Goal: Task Accomplishment & Management: Complete application form

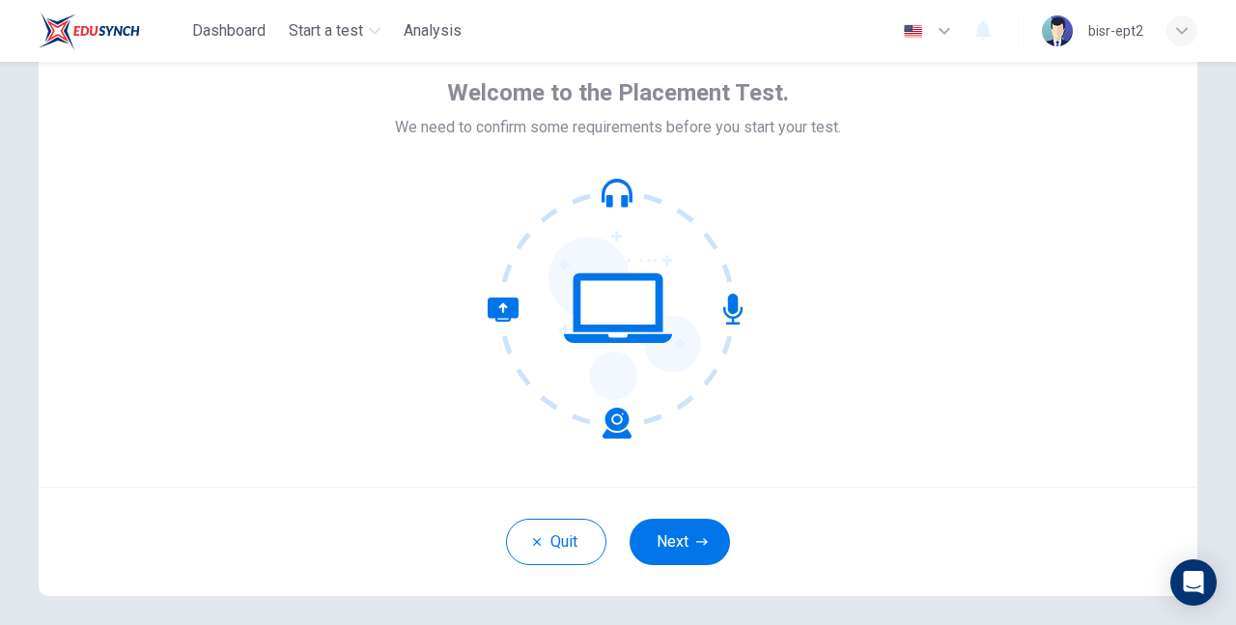
scroll to position [105, 0]
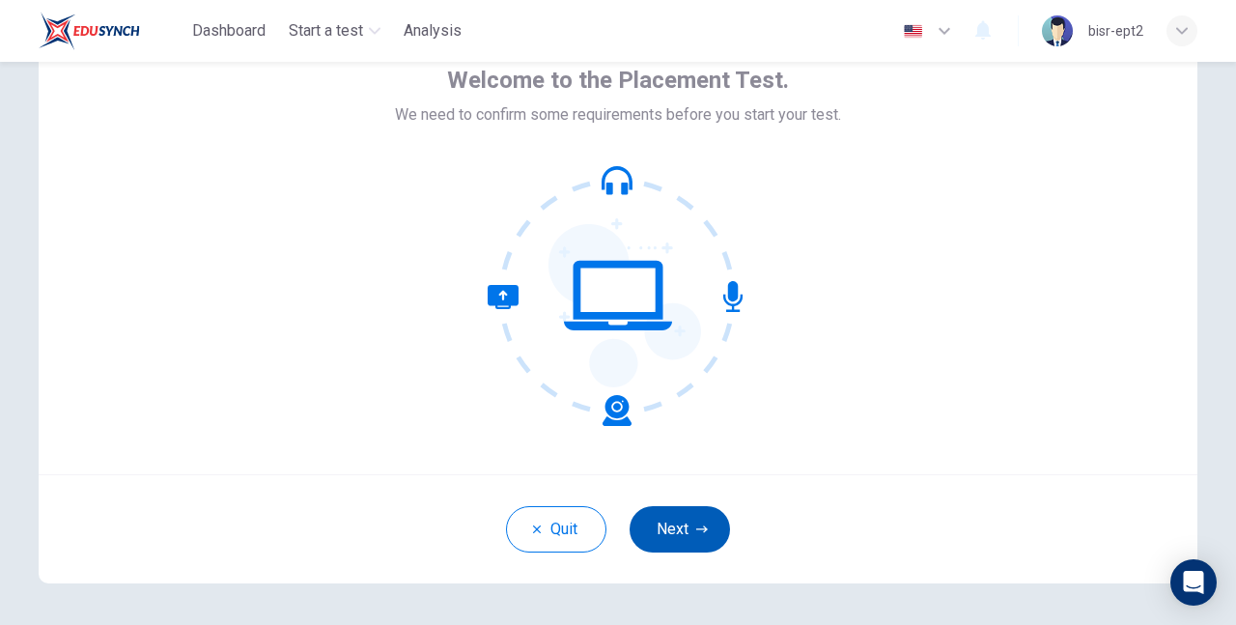
click at [683, 535] on button "Next" at bounding box center [679, 529] width 100 height 46
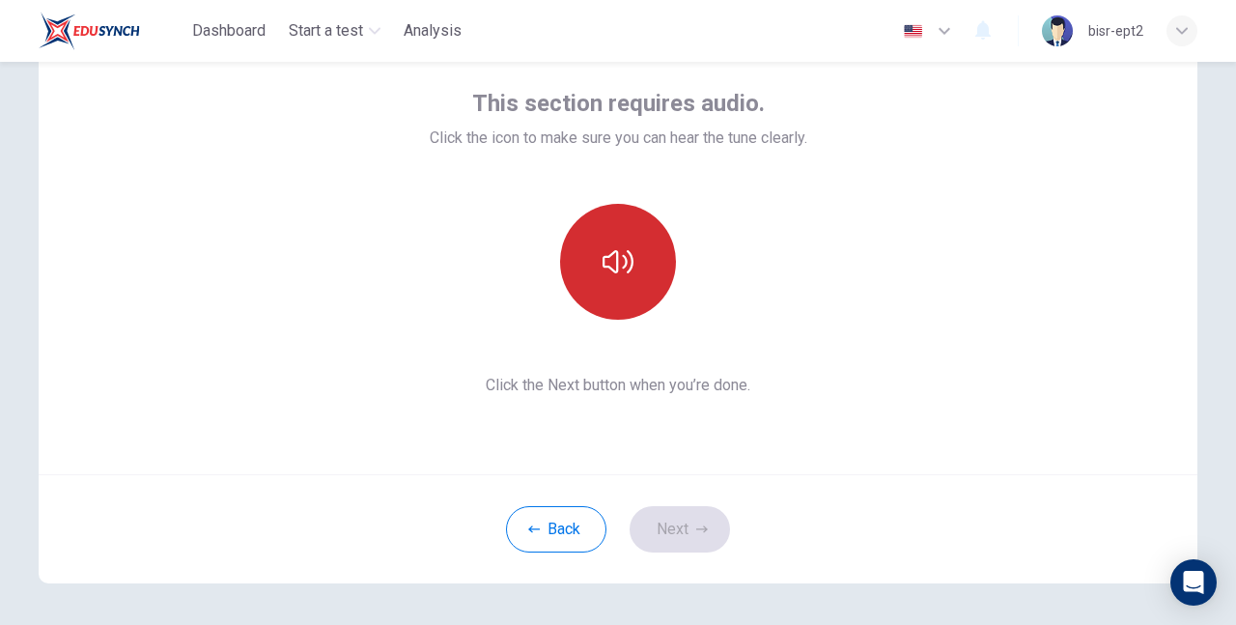
click at [645, 301] on button "button" at bounding box center [618, 262] width 116 height 116
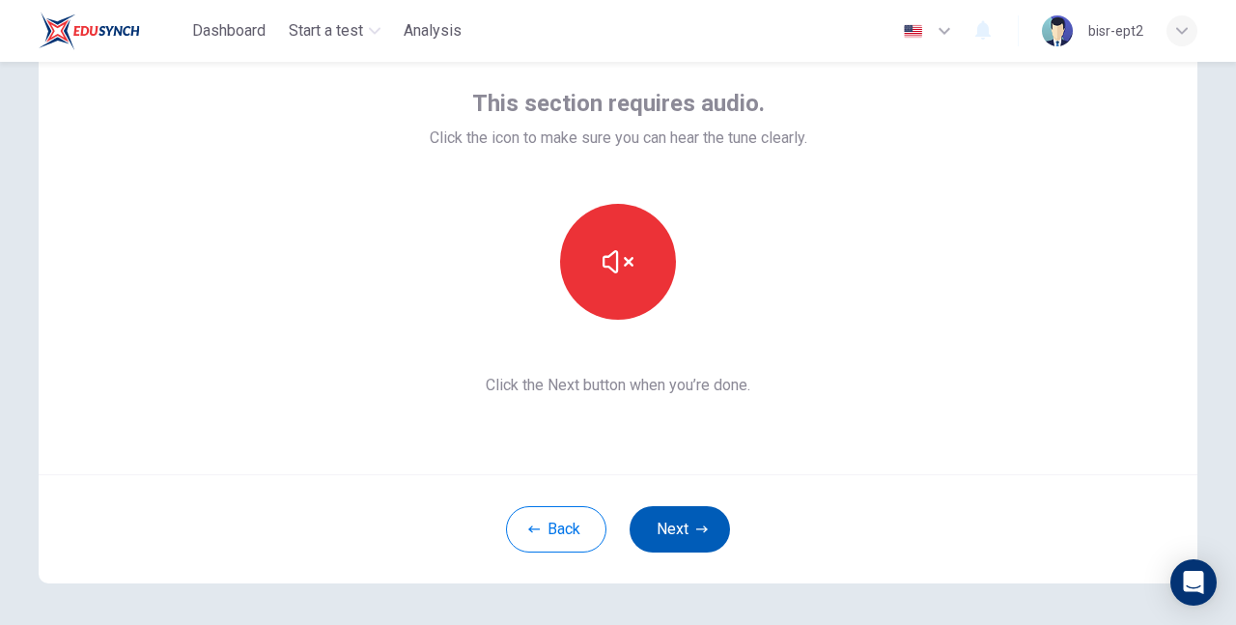
click at [709, 540] on button "Next" at bounding box center [679, 529] width 100 height 46
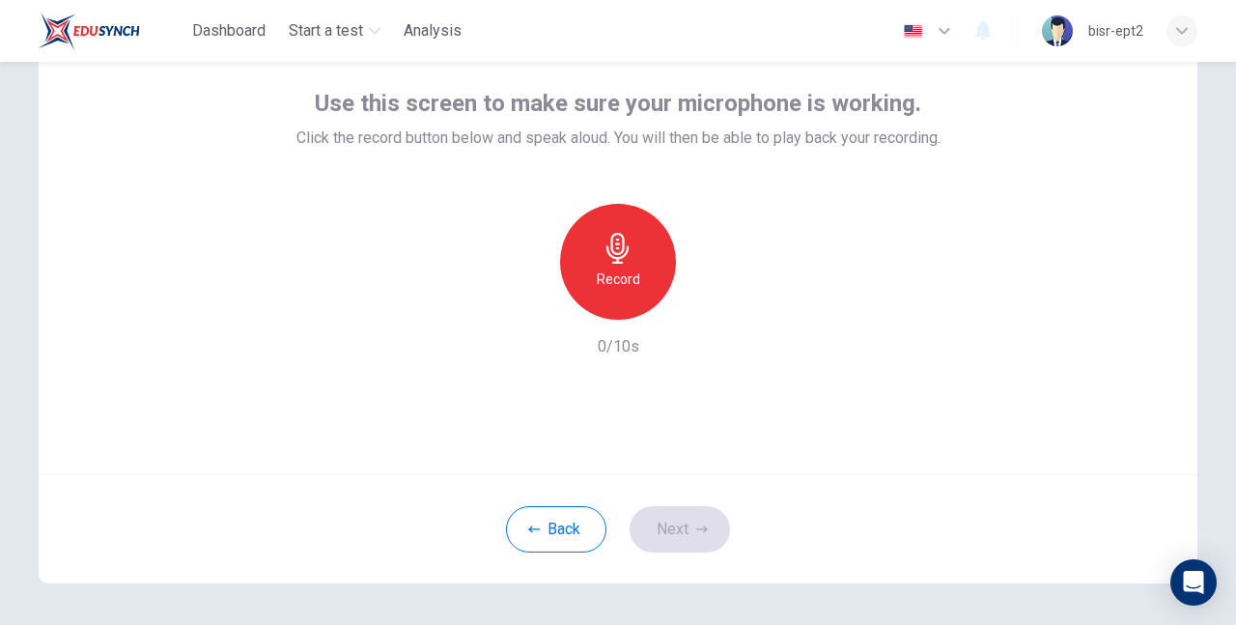
click at [602, 245] on icon "button" at bounding box center [617, 248] width 31 height 31
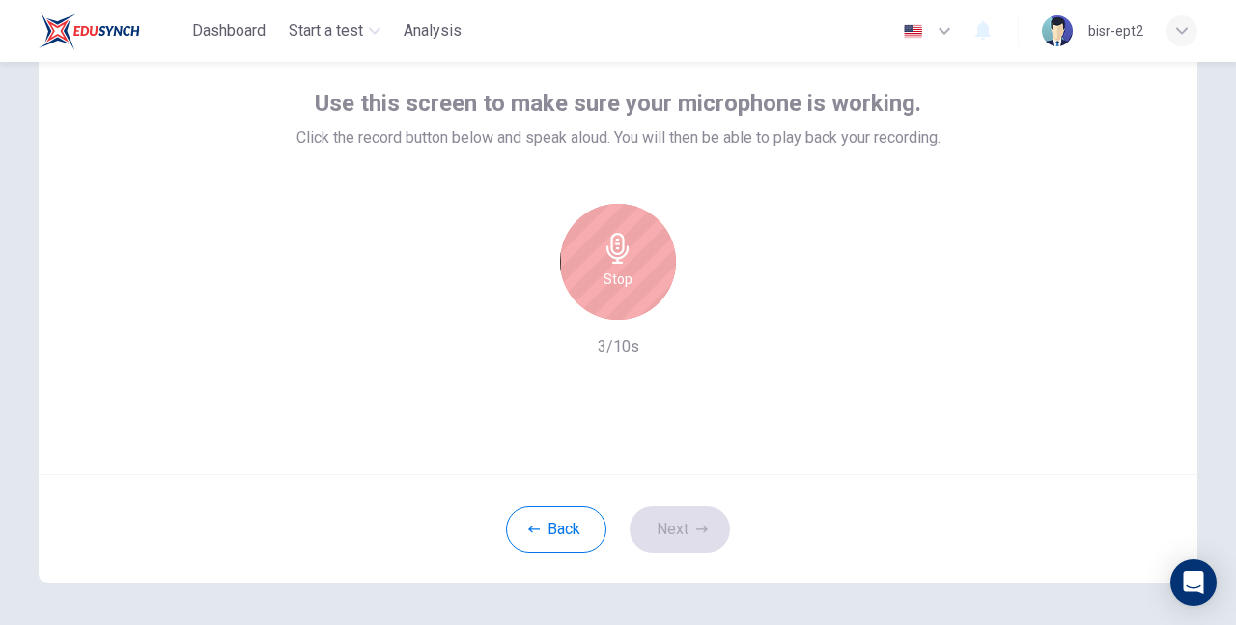
click at [627, 261] on icon "button" at bounding box center [617, 248] width 31 height 31
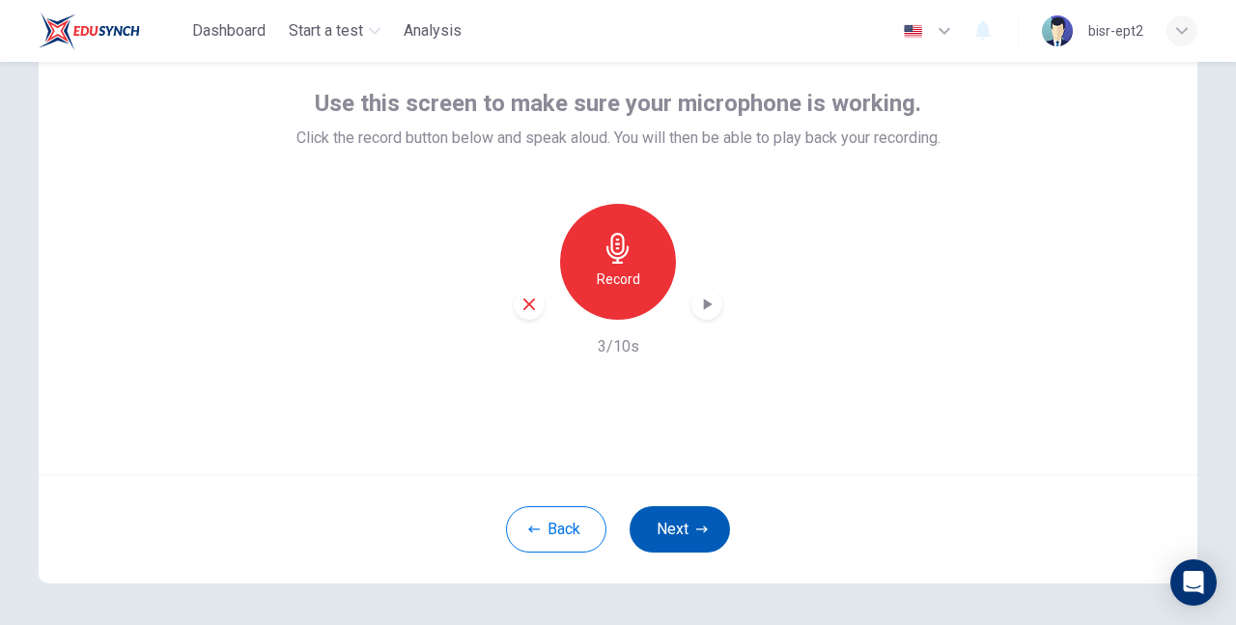
click at [682, 536] on button "Next" at bounding box center [679, 529] width 100 height 46
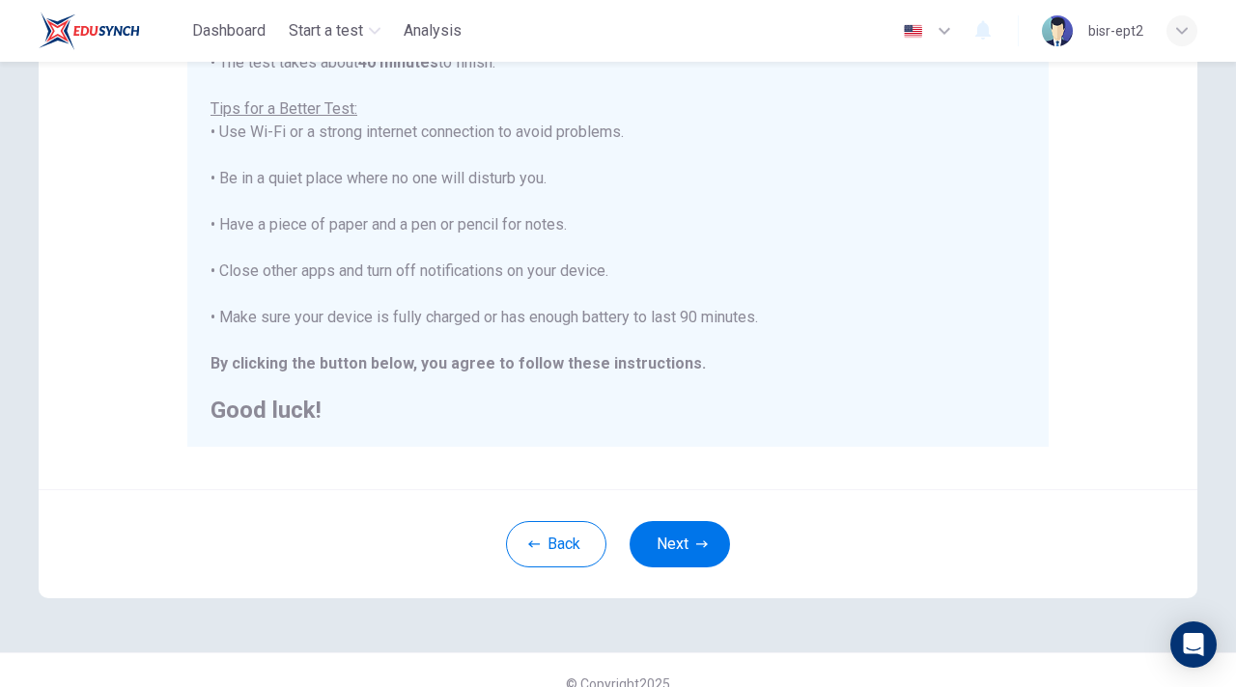
scroll to position [363, 0]
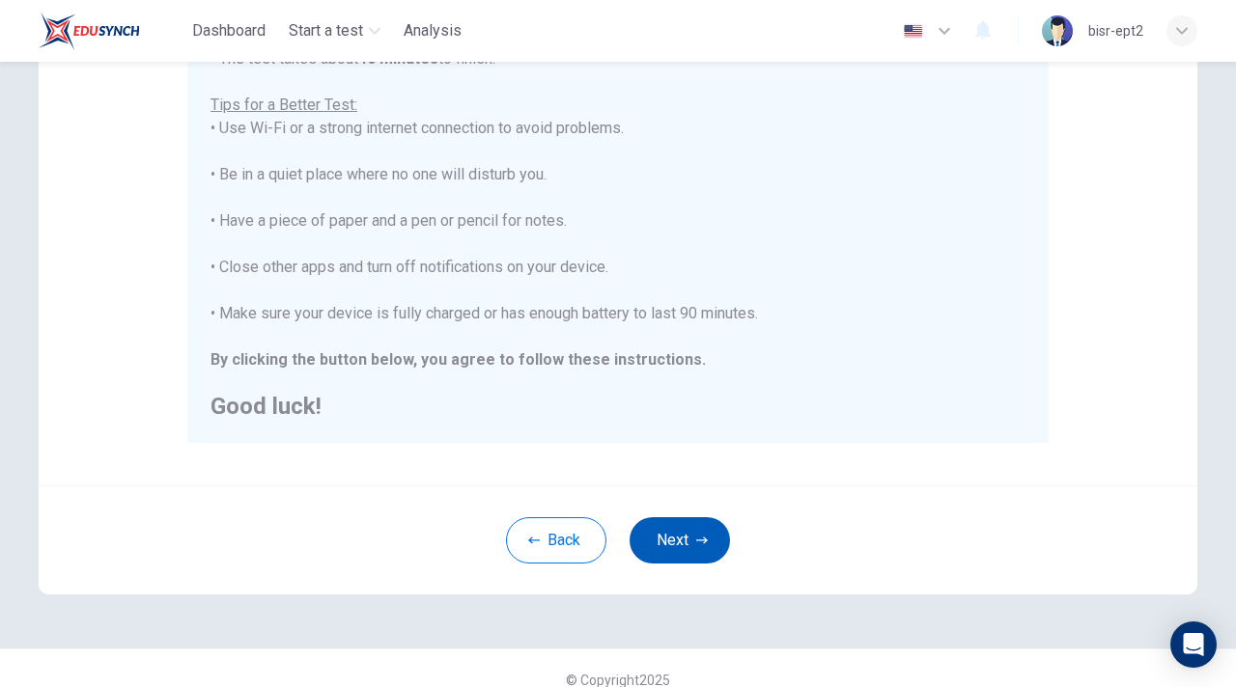
click at [701, 539] on icon "button" at bounding box center [702, 541] width 12 height 12
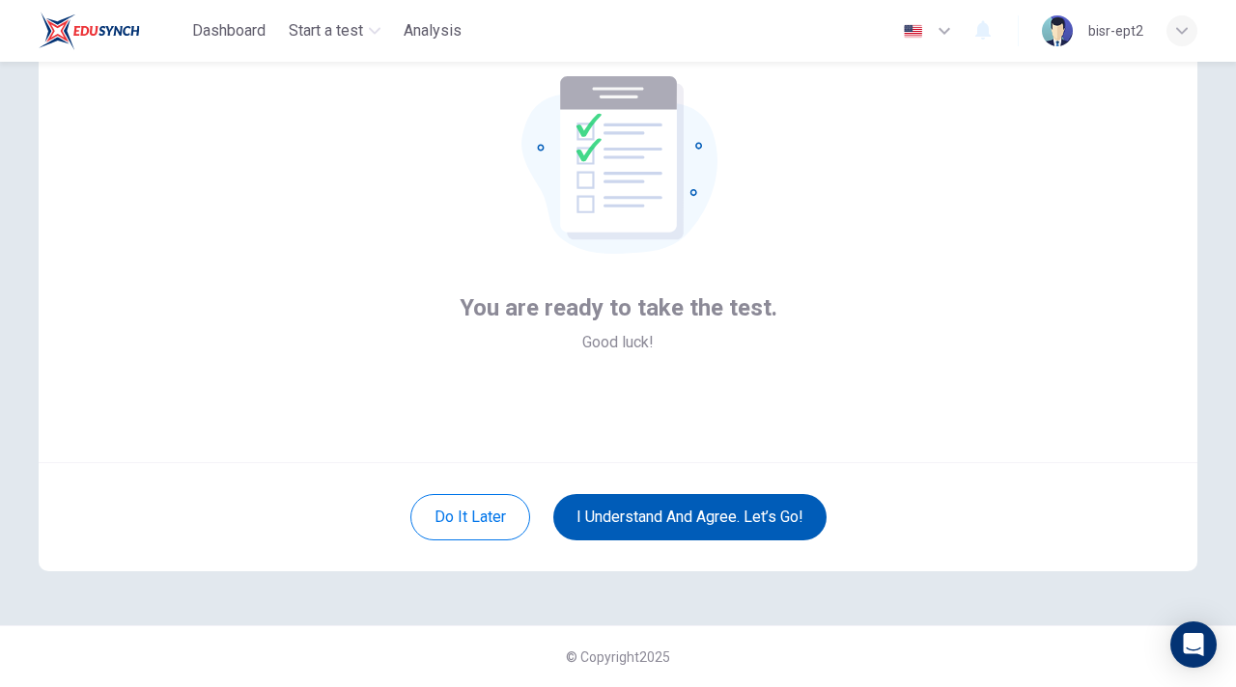
scroll to position [117, 0]
click at [706, 525] on button "I understand and agree. Let’s go!" at bounding box center [689, 517] width 273 height 46
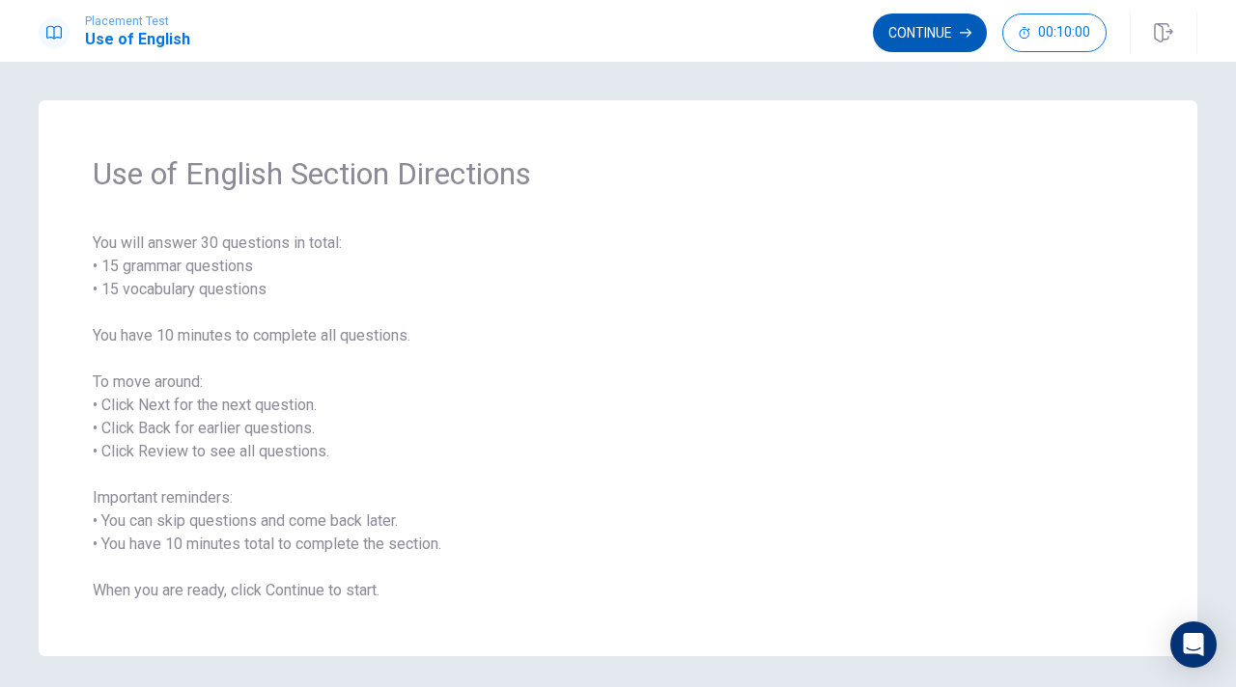
click at [917, 44] on button "Continue" at bounding box center [930, 33] width 114 height 39
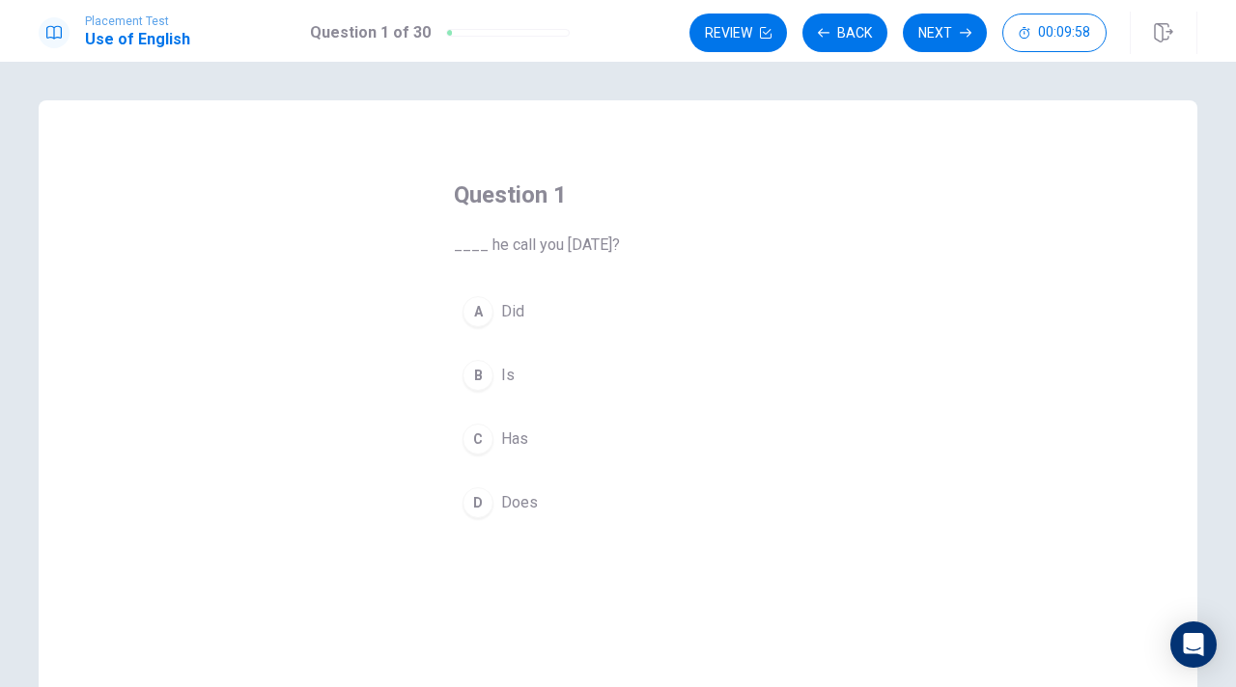
click at [477, 312] on div "A" at bounding box center [477, 311] width 31 height 31
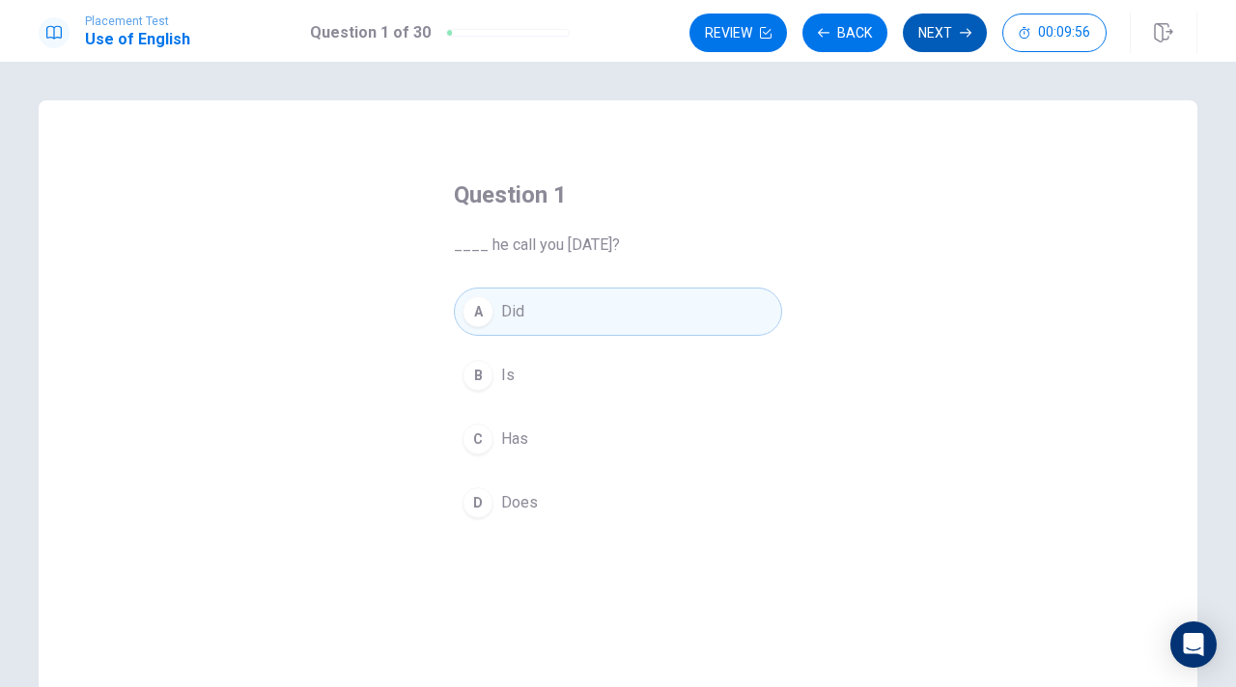
click at [937, 30] on button "Next" at bounding box center [945, 33] width 84 height 39
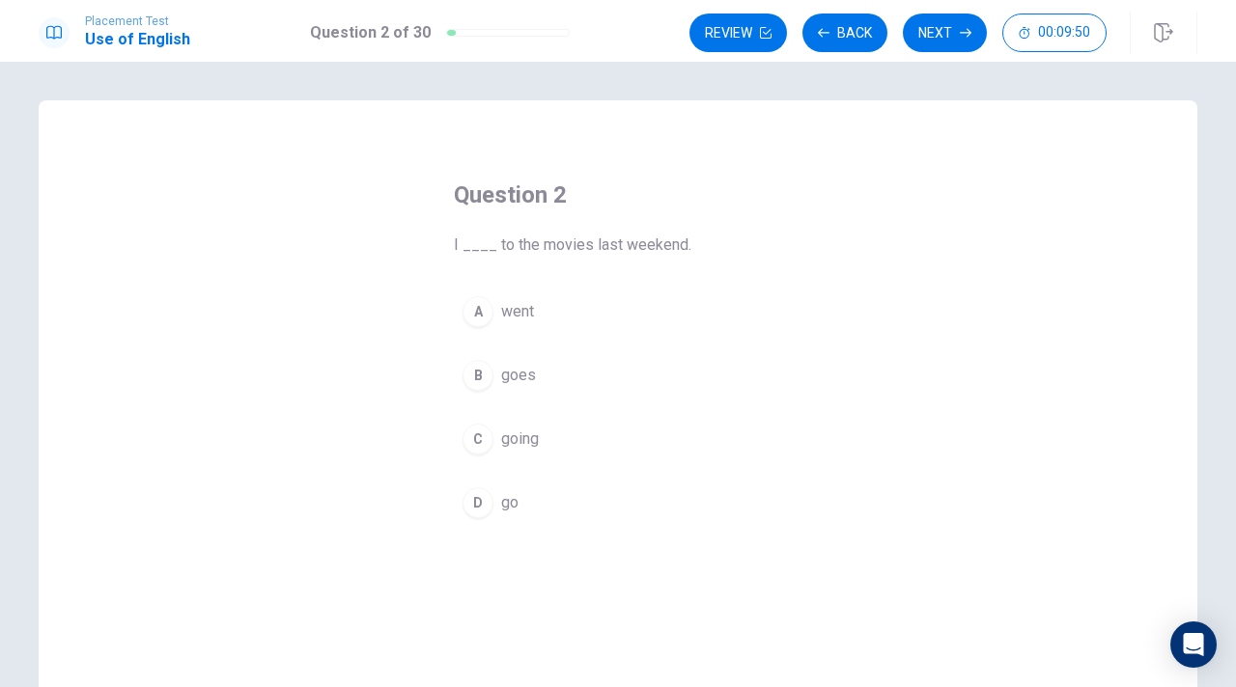
click at [484, 306] on div "A" at bounding box center [477, 311] width 31 height 31
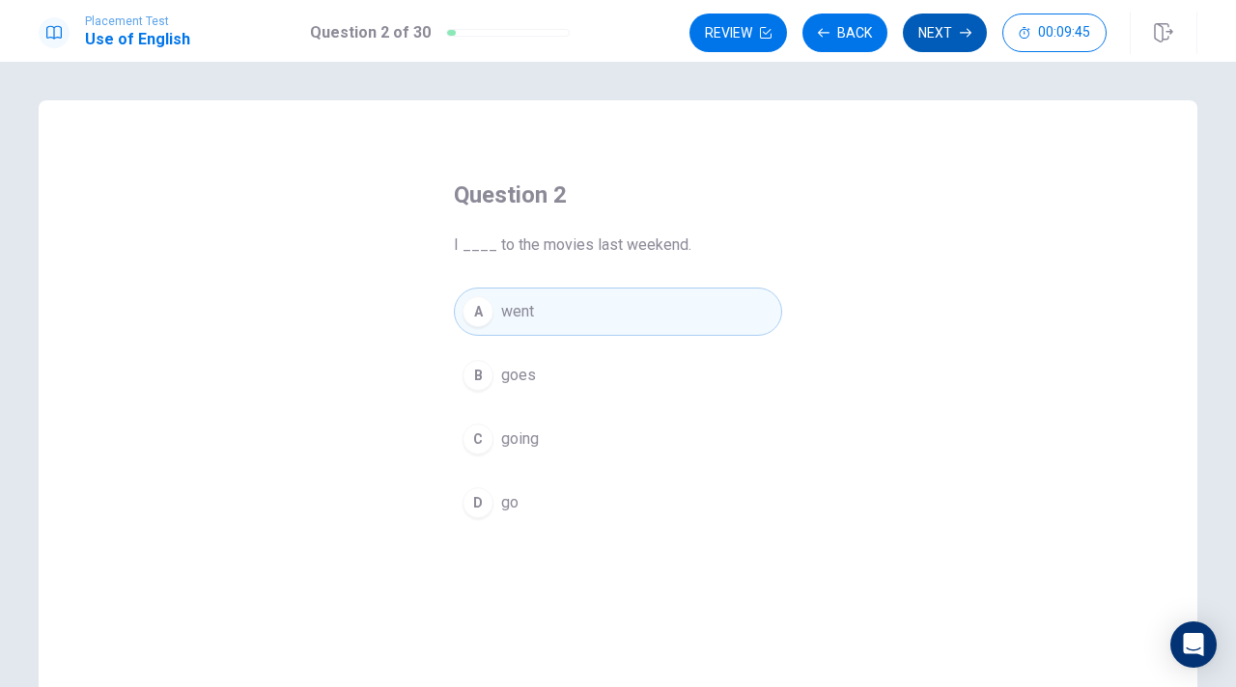
click at [931, 41] on button "Next" at bounding box center [945, 33] width 84 height 39
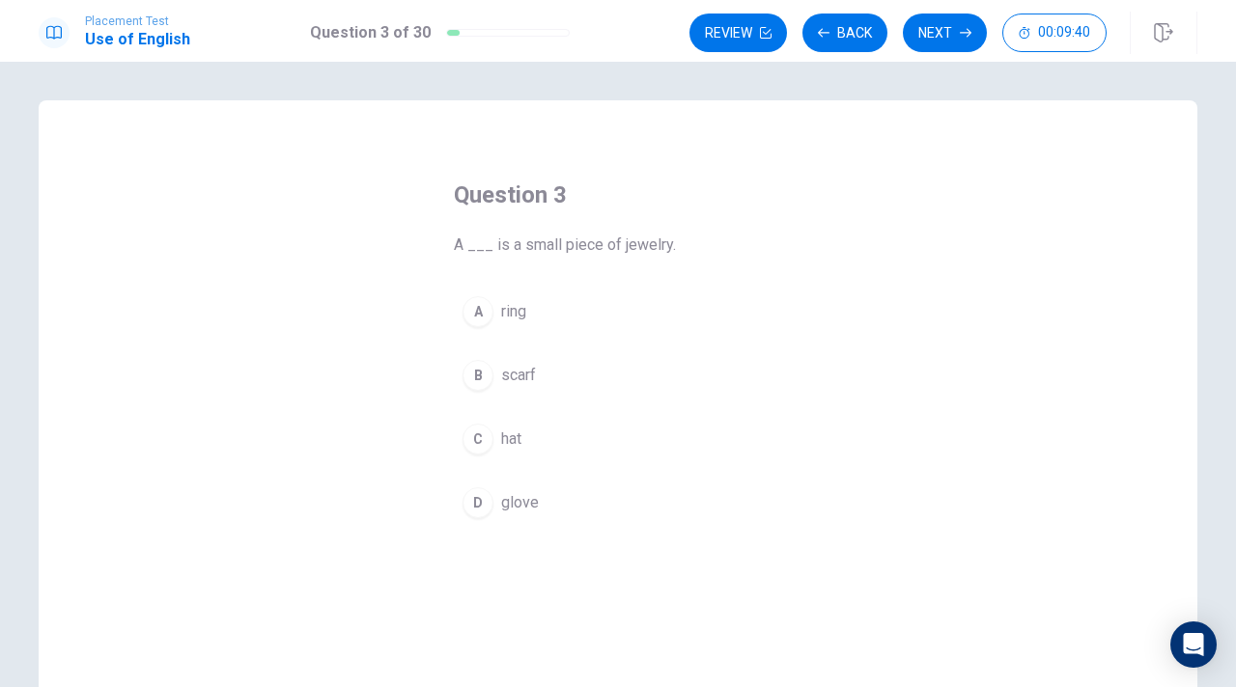
click at [477, 305] on div "A" at bounding box center [477, 311] width 31 height 31
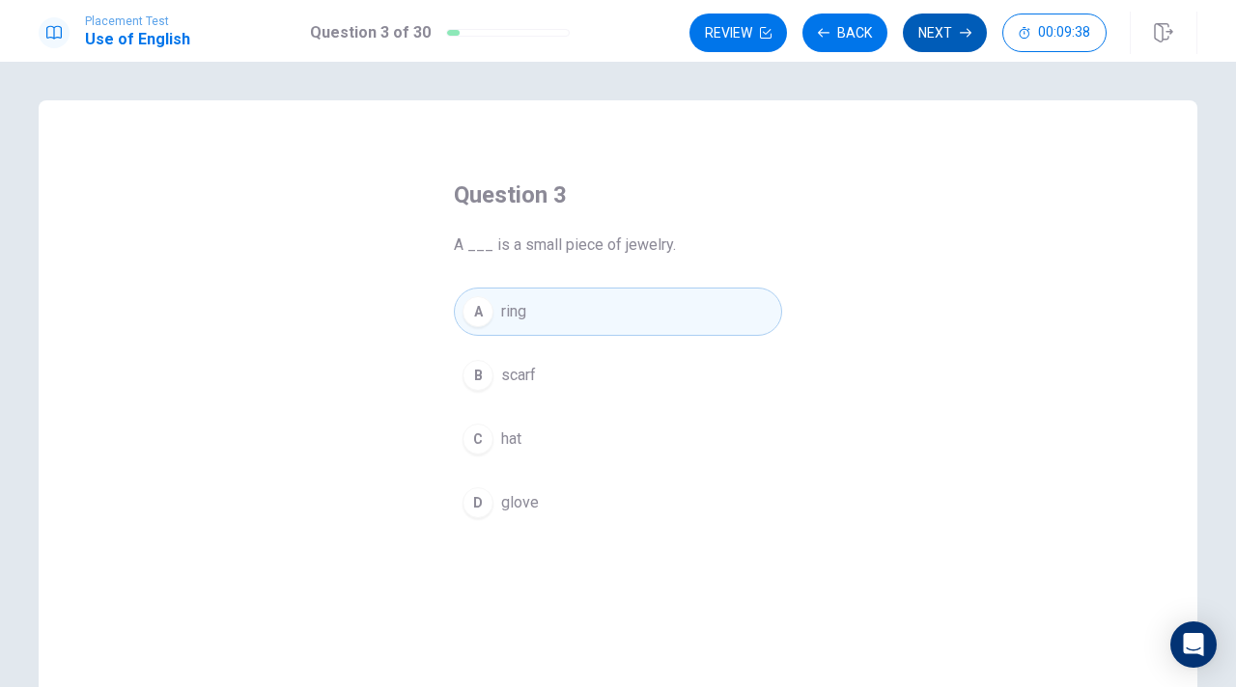
click at [940, 38] on button "Next" at bounding box center [945, 33] width 84 height 39
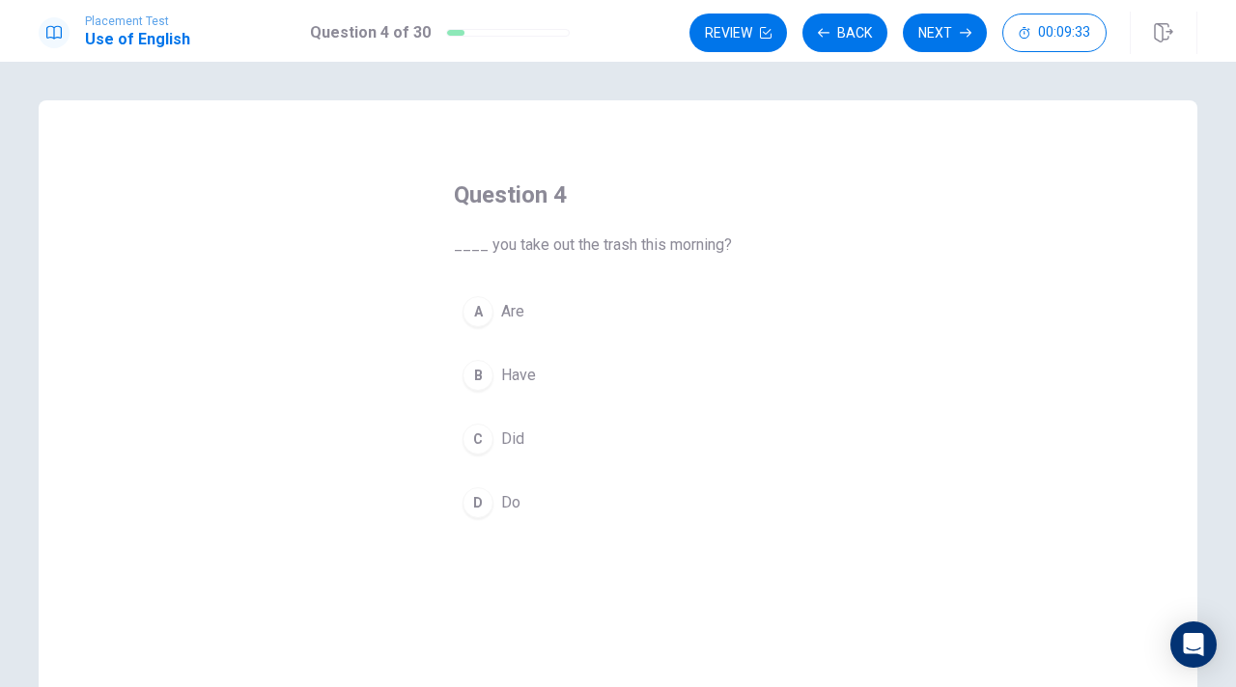
click at [478, 434] on div "C" at bounding box center [477, 439] width 31 height 31
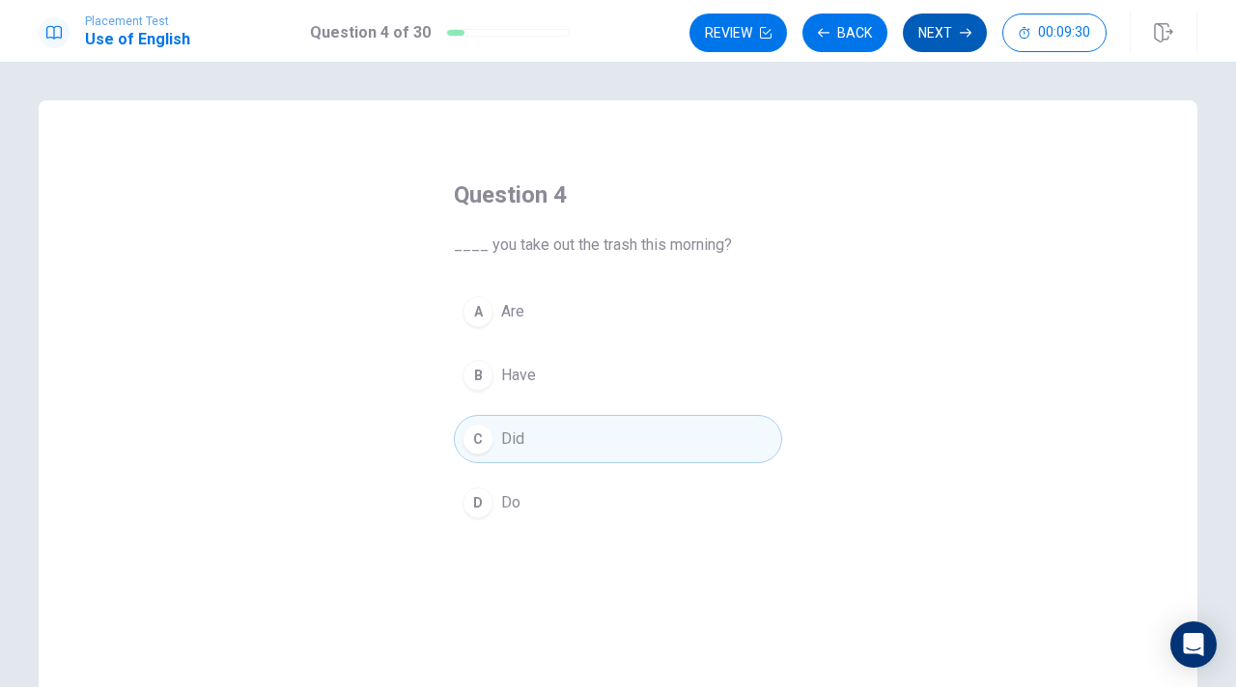
click at [951, 41] on button "Next" at bounding box center [945, 33] width 84 height 39
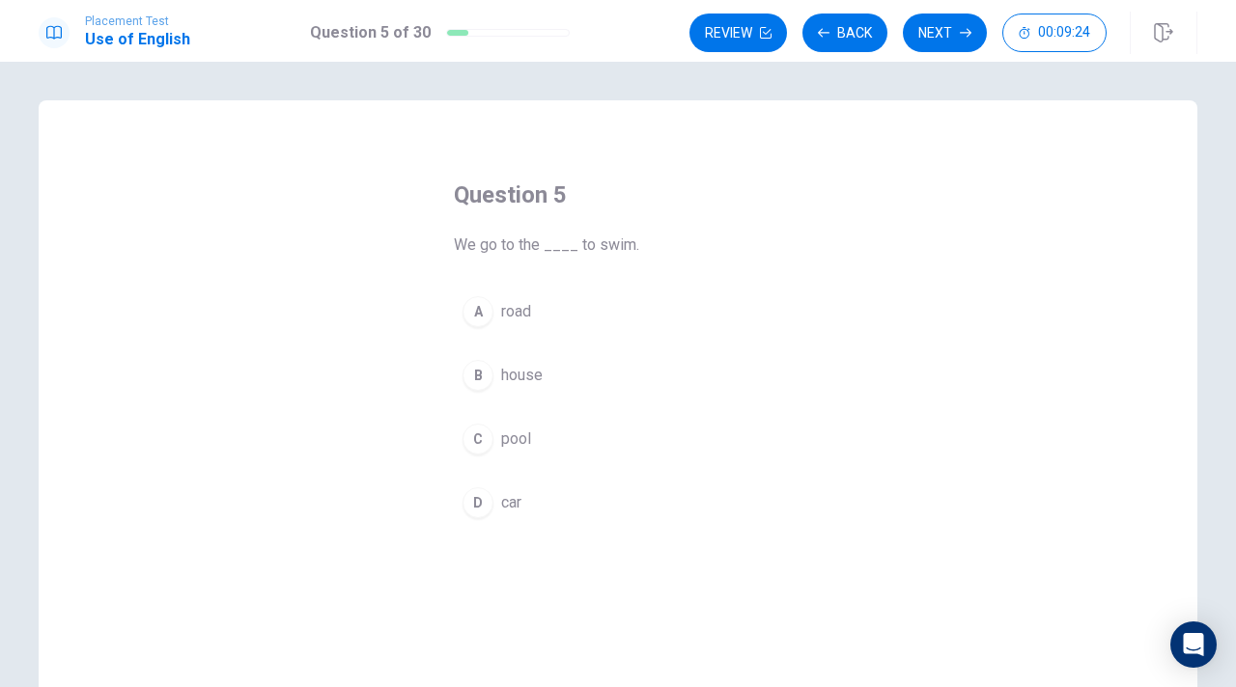
click at [483, 445] on div "C" at bounding box center [477, 439] width 31 height 31
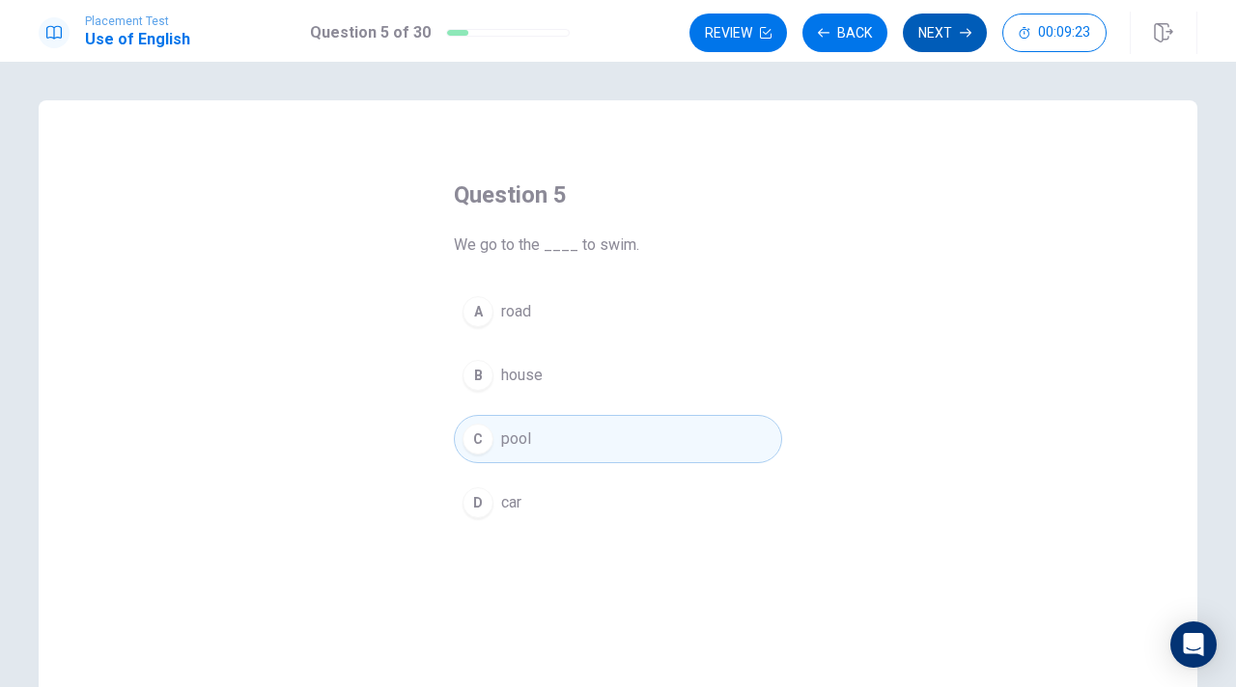
click at [957, 42] on button "Next" at bounding box center [945, 33] width 84 height 39
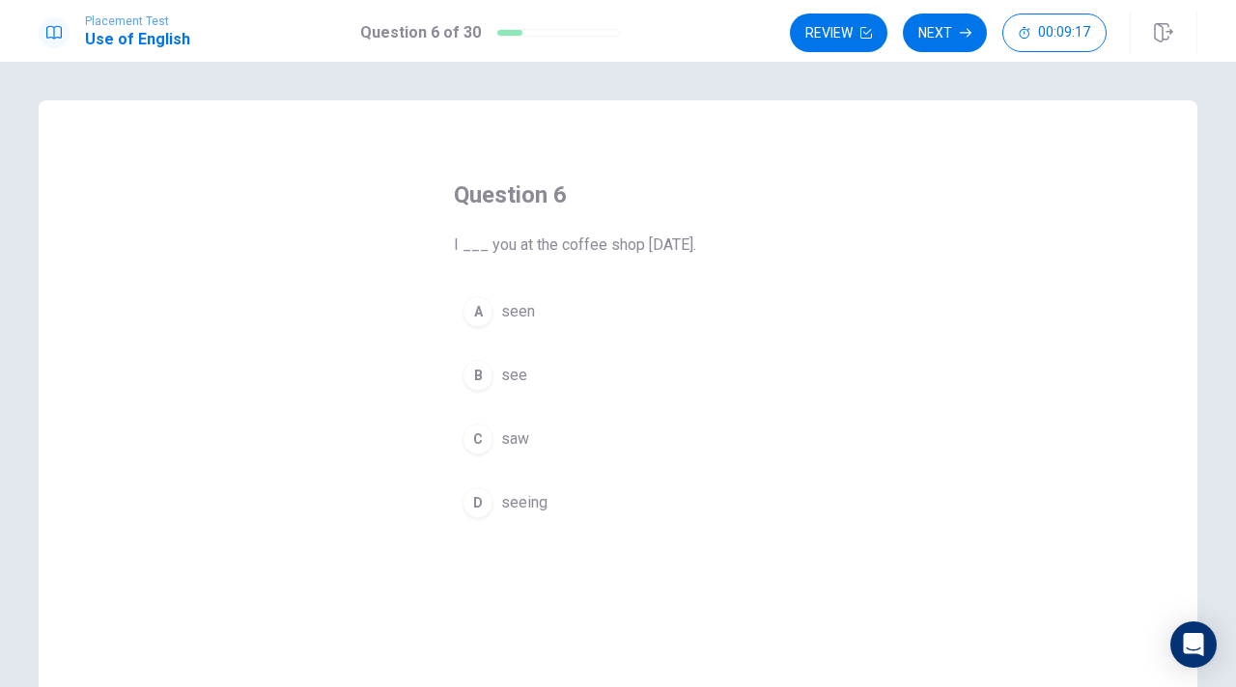
click at [482, 437] on div "C" at bounding box center [477, 439] width 31 height 31
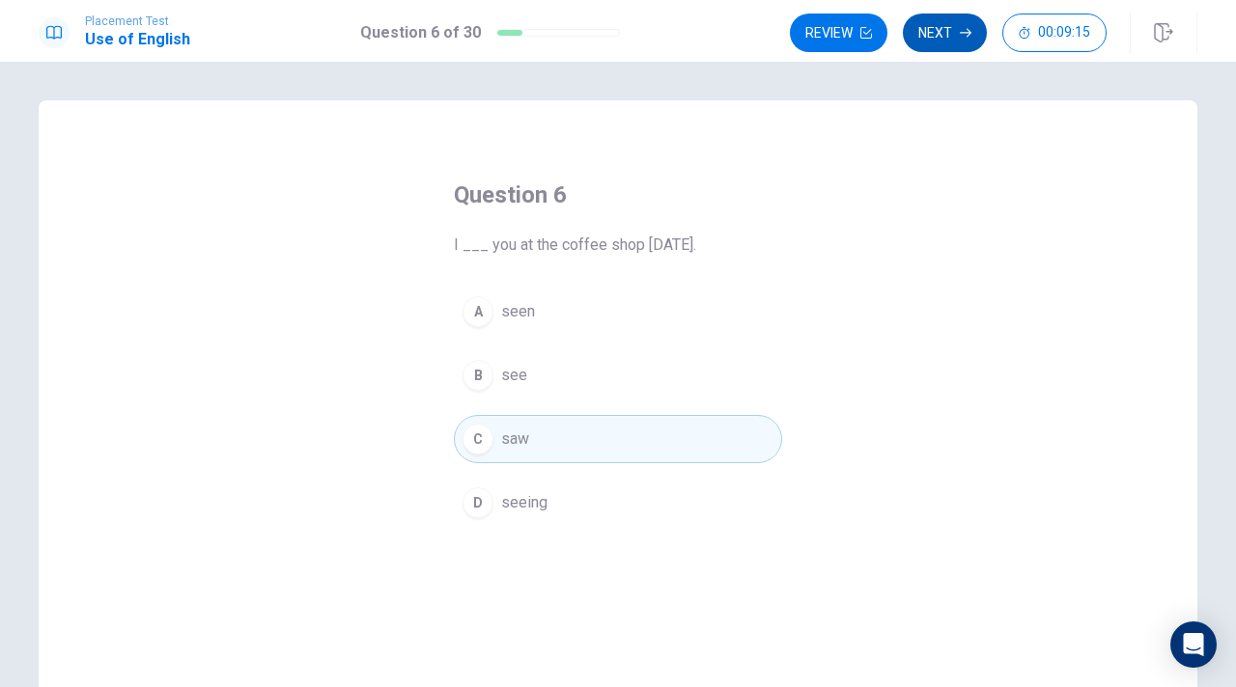
click at [950, 30] on button "Next" at bounding box center [945, 33] width 84 height 39
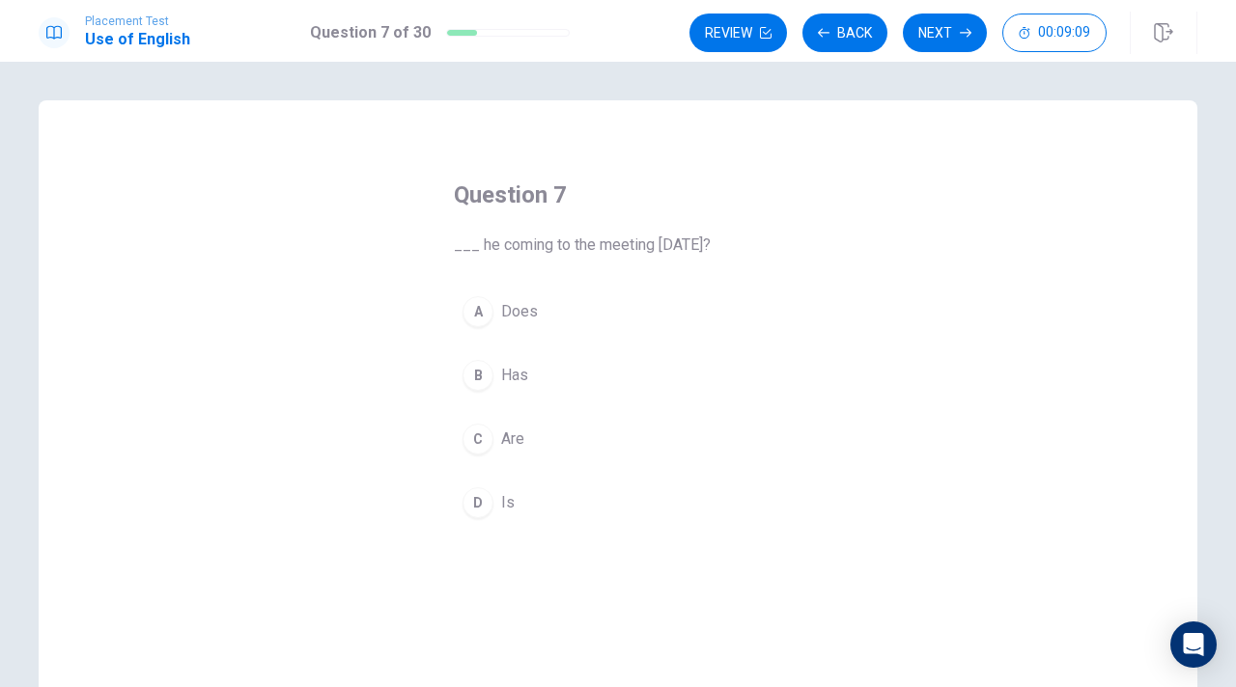
click at [486, 498] on div "D" at bounding box center [477, 502] width 31 height 31
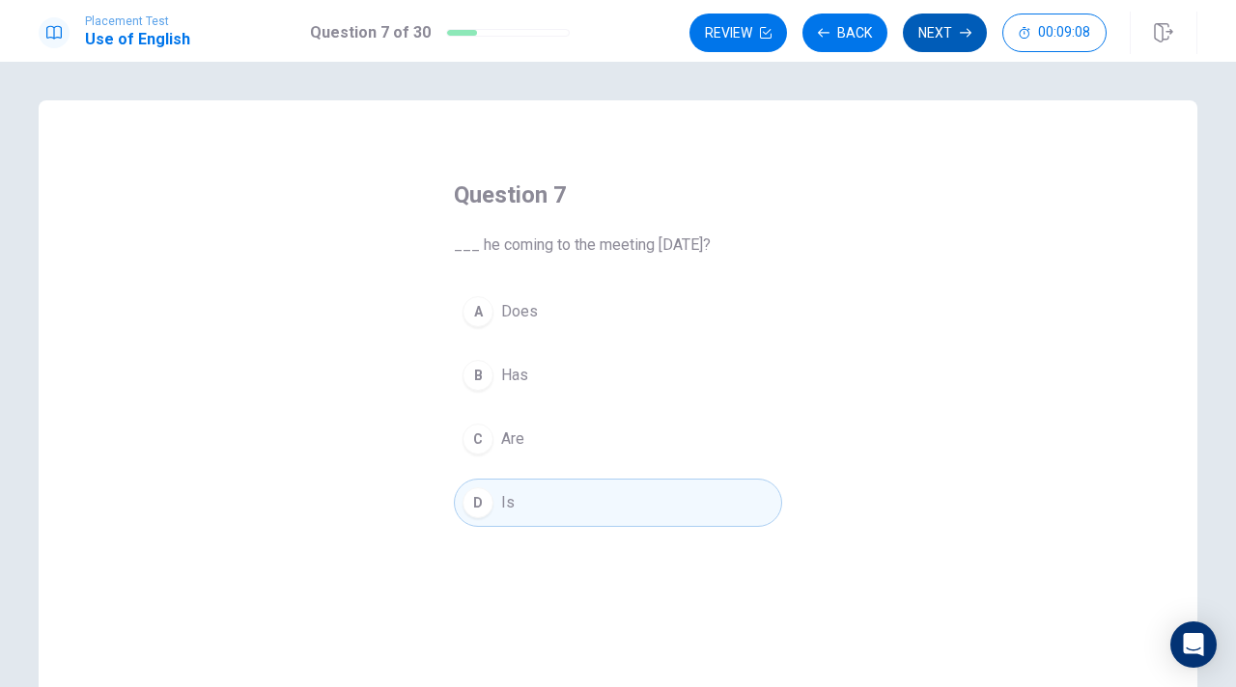
click at [963, 33] on icon "button" at bounding box center [965, 33] width 12 height 12
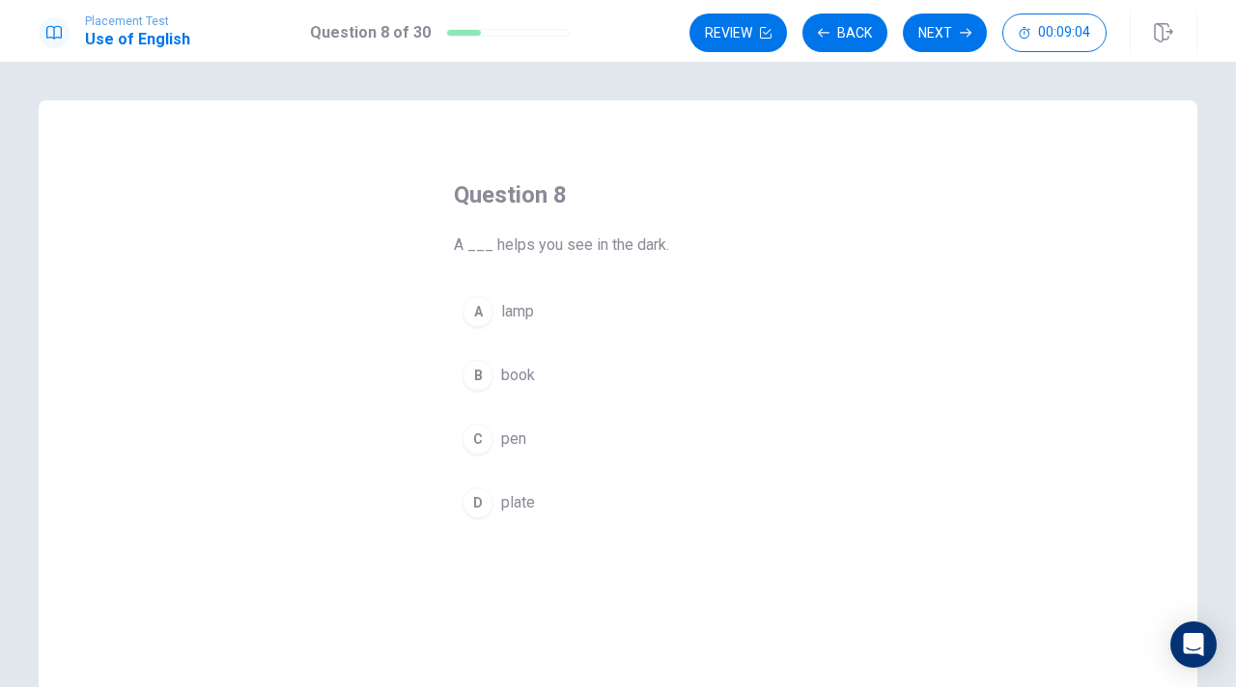
click at [485, 313] on div "A" at bounding box center [477, 311] width 31 height 31
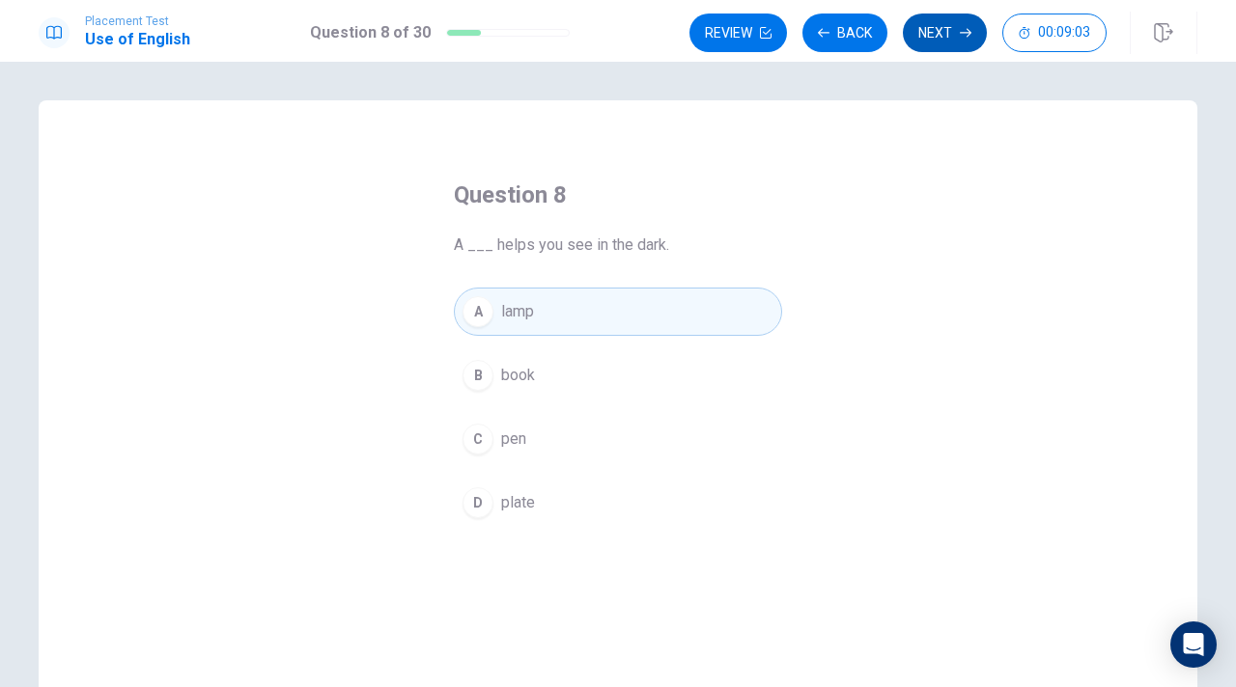
click at [942, 28] on button "Next" at bounding box center [945, 33] width 84 height 39
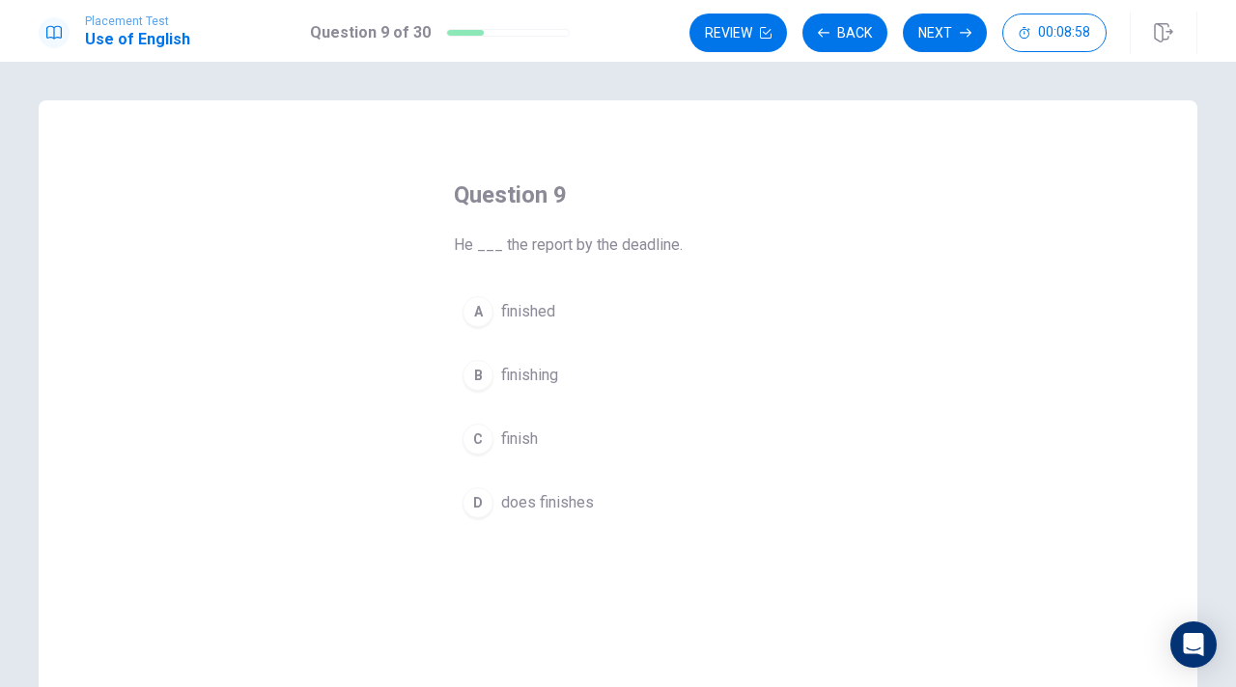
click at [479, 318] on div "A" at bounding box center [477, 311] width 31 height 31
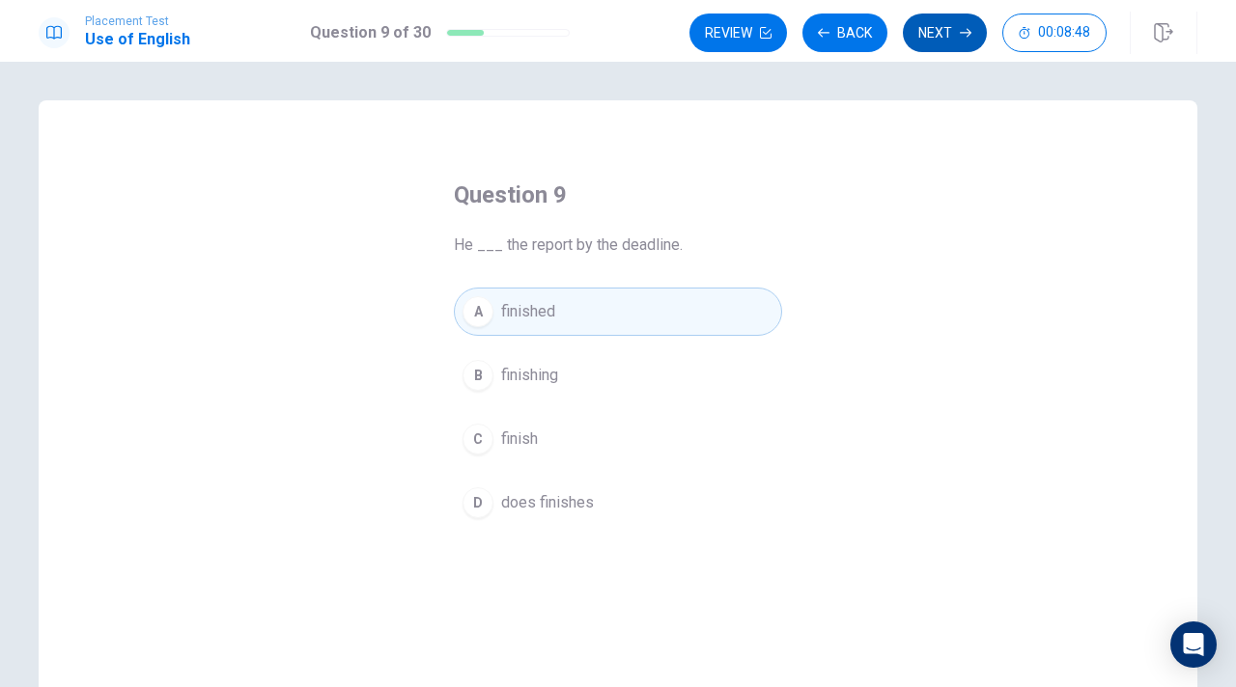
click at [947, 46] on button "Next" at bounding box center [945, 33] width 84 height 39
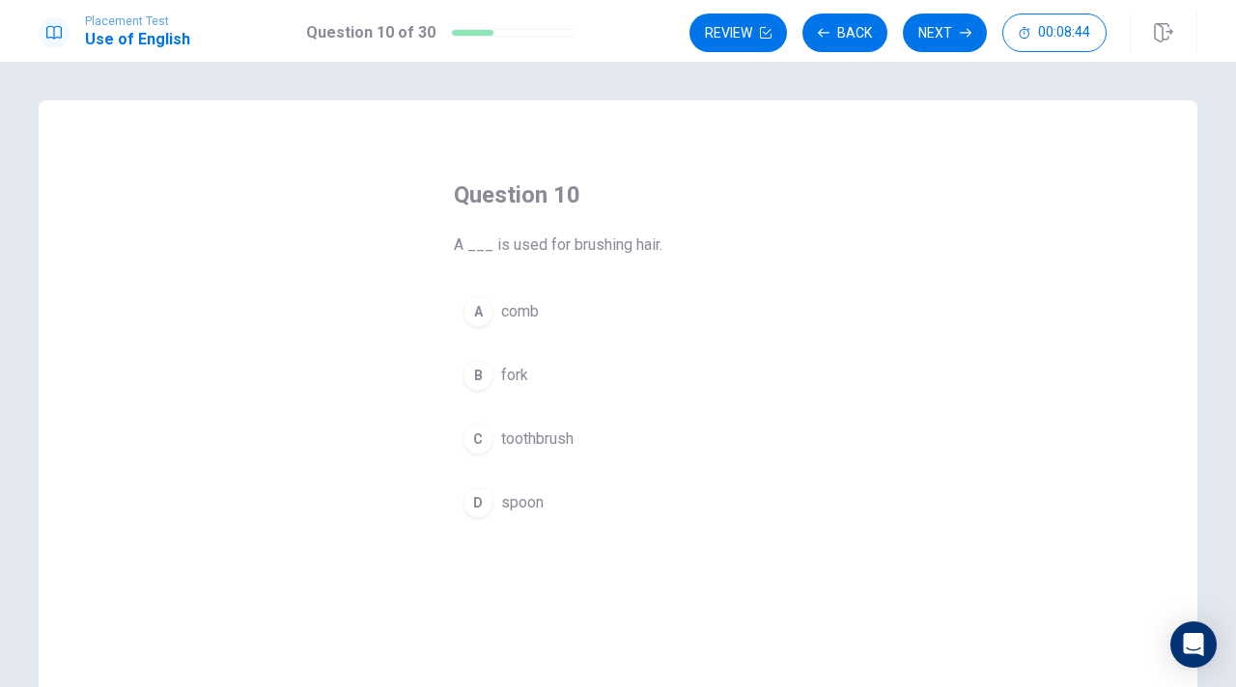
click at [475, 310] on div "A" at bounding box center [477, 311] width 31 height 31
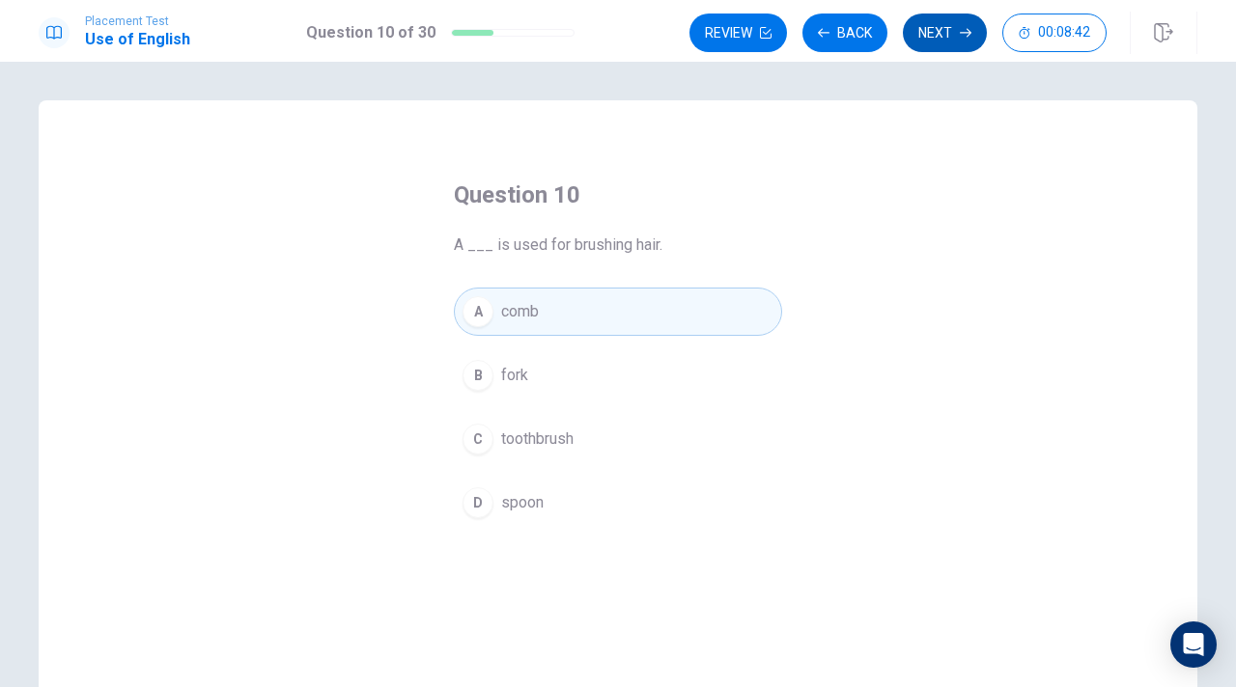
click at [949, 38] on button "Next" at bounding box center [945, 33] width 84 height 39
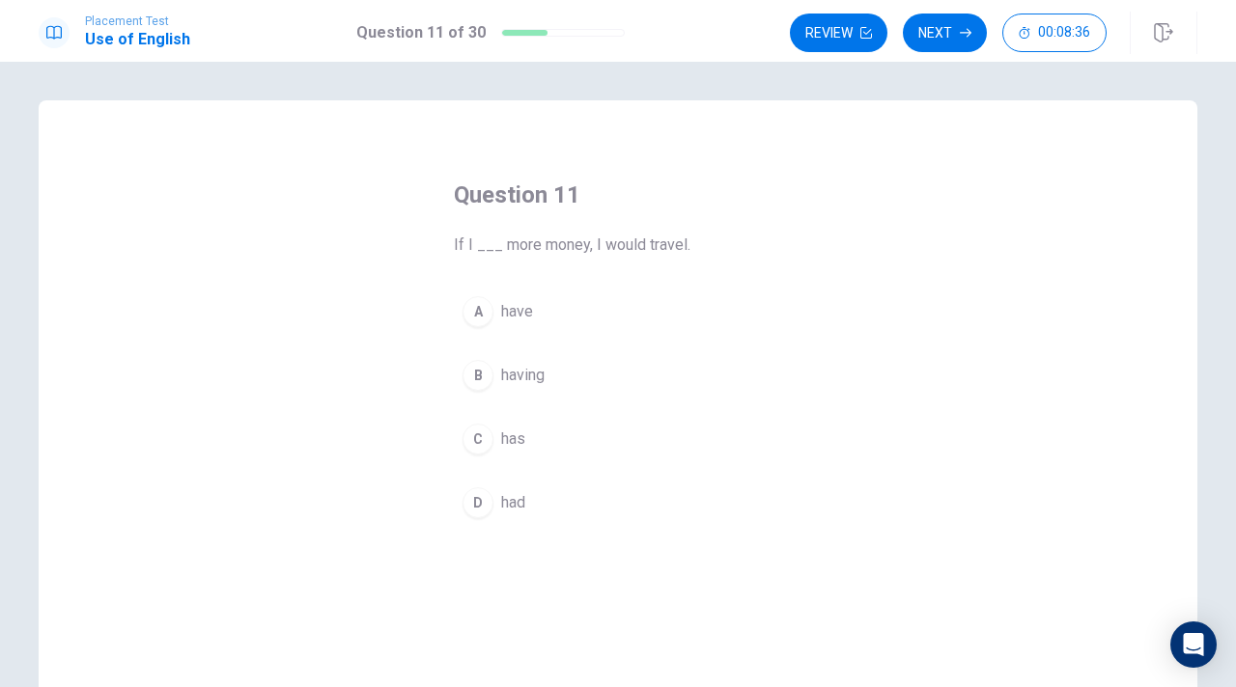
click at [486, 312] on div "A" at bounding box center [477, 311] width 31 height 31
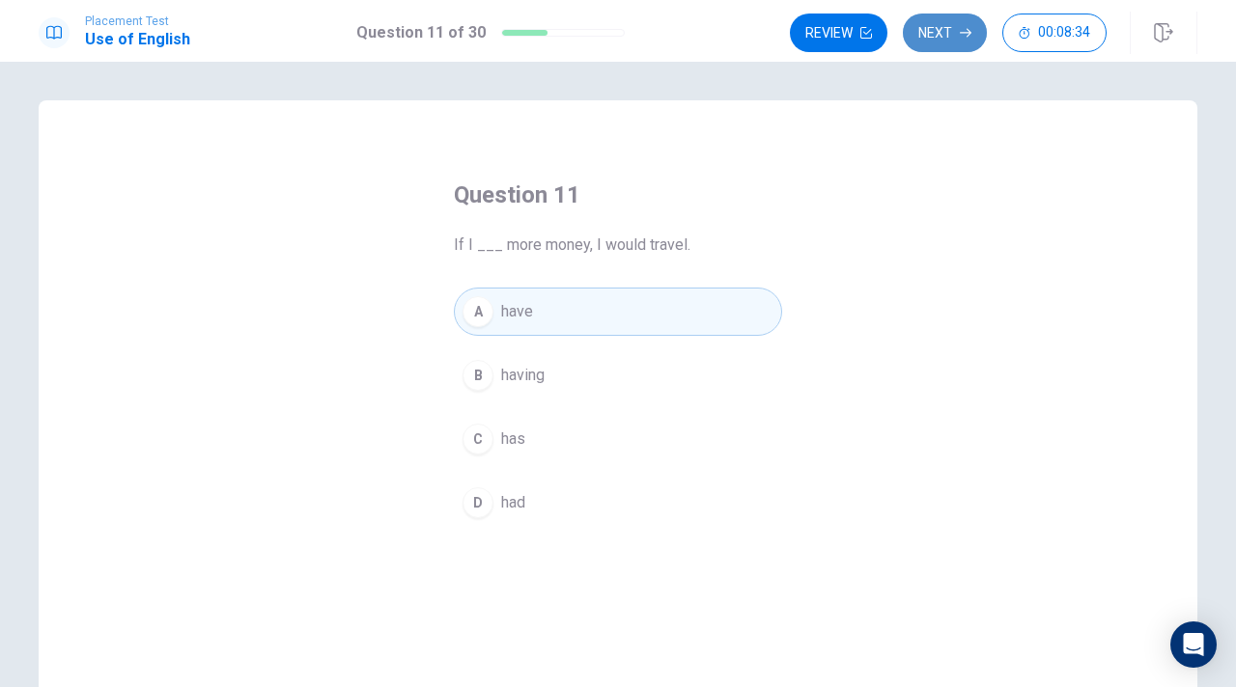
click at [938, 43] on button "Next" at bounding box center [945, 33] width 84 height 39
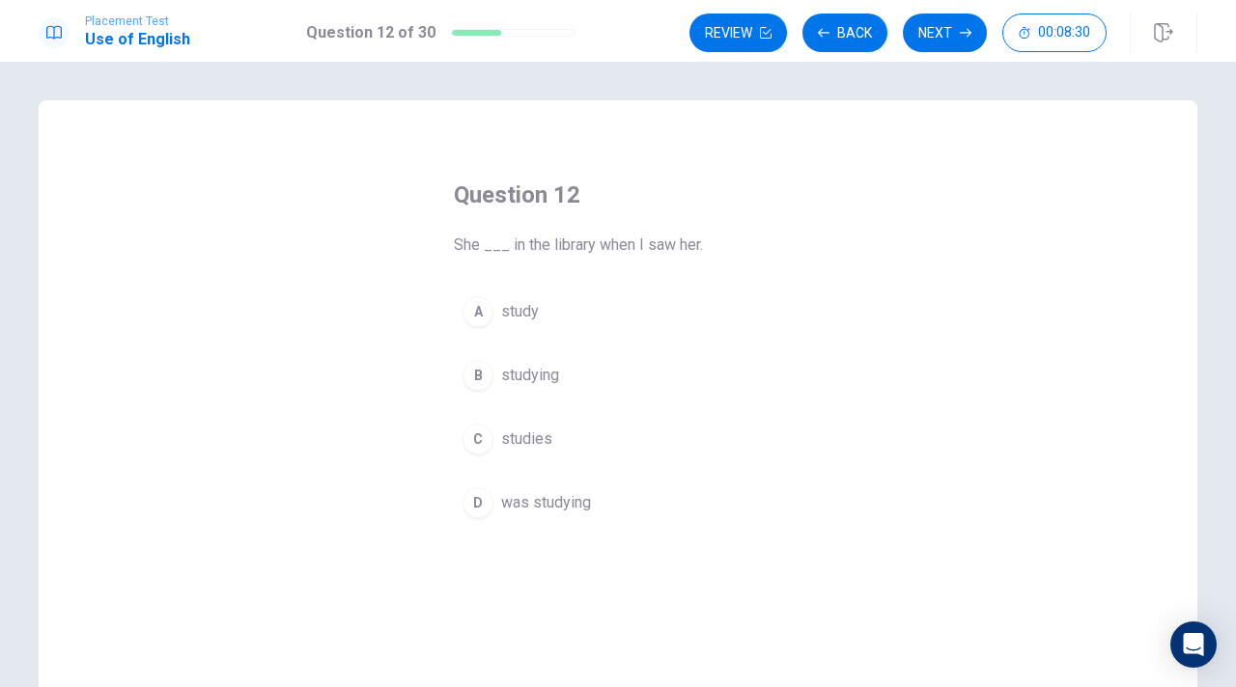
click at [482, 435] on div "C" at bounding box center [477, 439] width 31 height 31
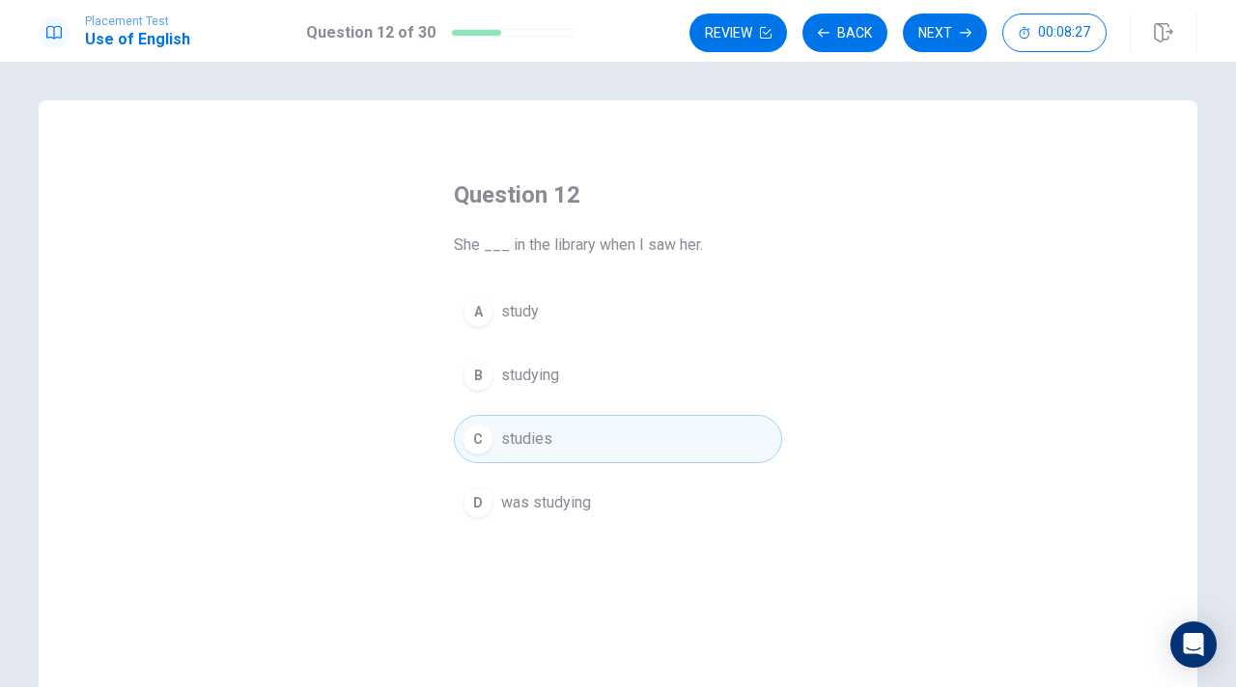
click at [481, 504] on div "D" at bounding box center [477, 502] width 31 height 31
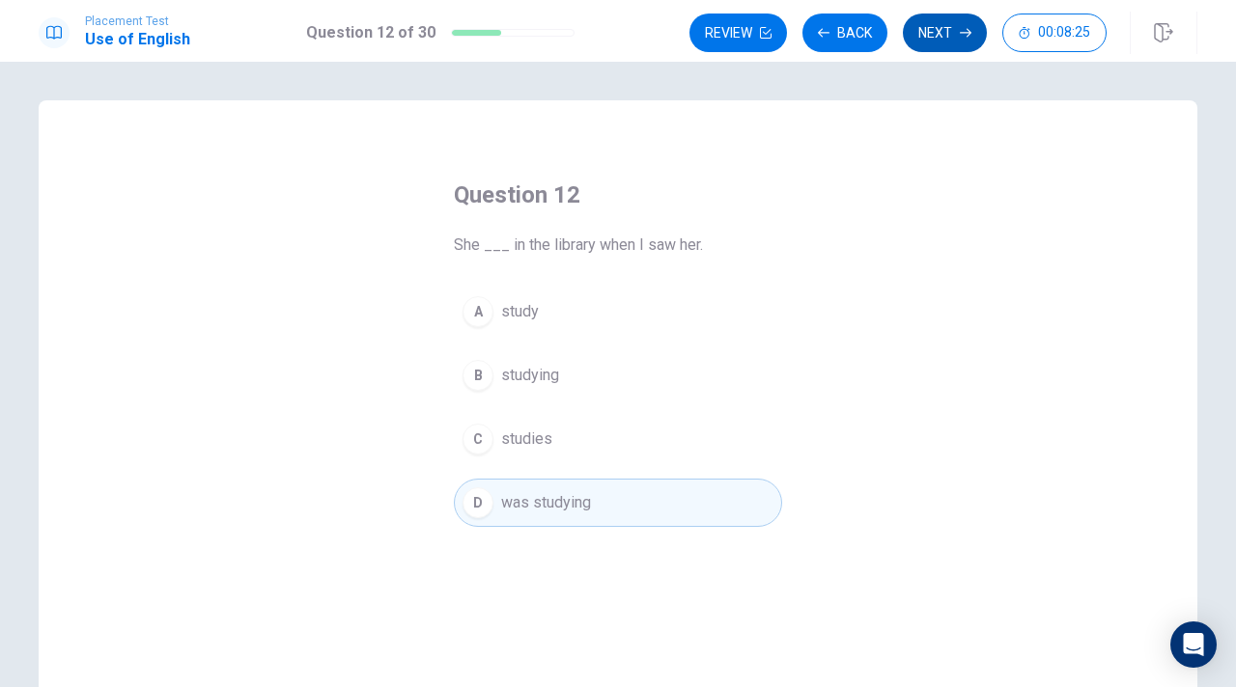
click at [951, 38] on button "Next" at bounding box center [945, 33] width 84 height 39
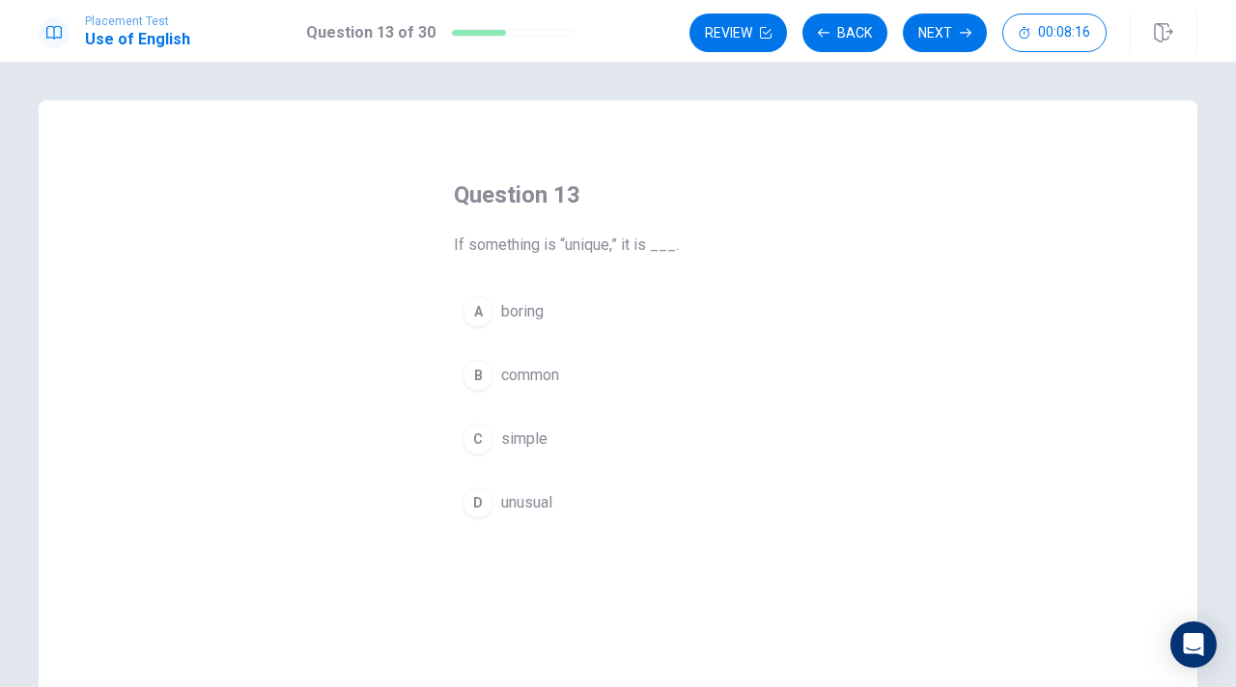
click at [483, 507] on div "D" at bounding box center [477, 502] width 31 height 31
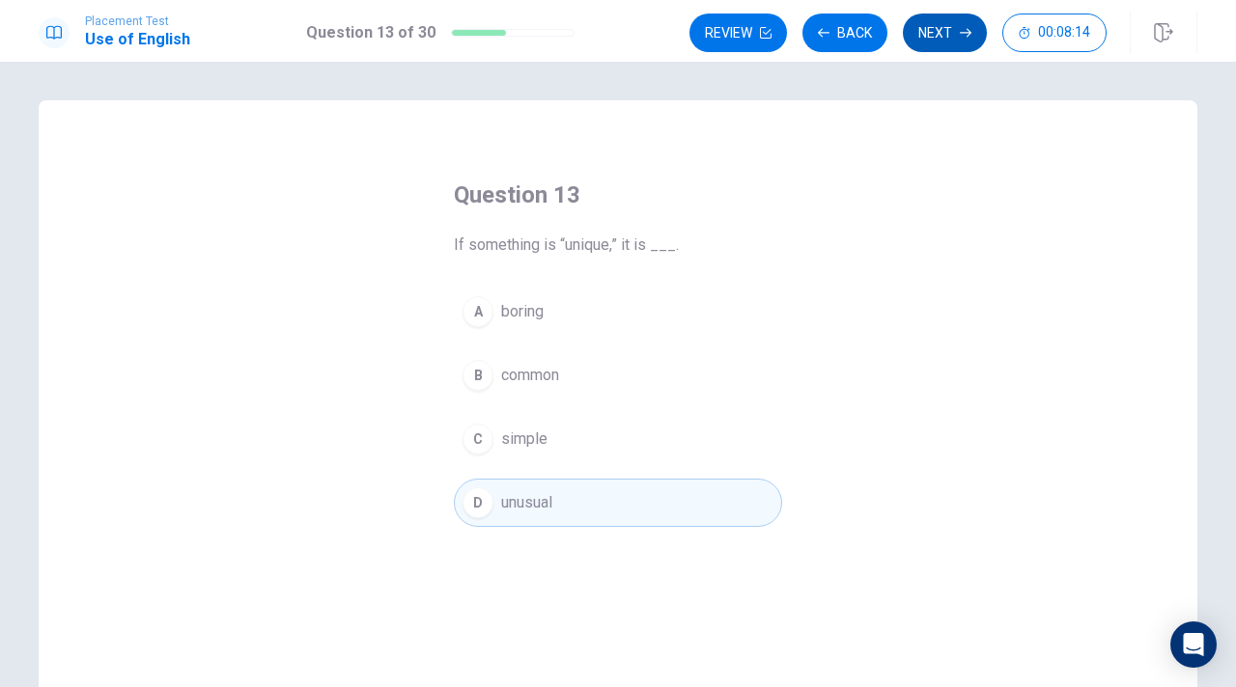
click at [939, 42] on button "Next" at bounding box center [945, 33] width 84 height 39
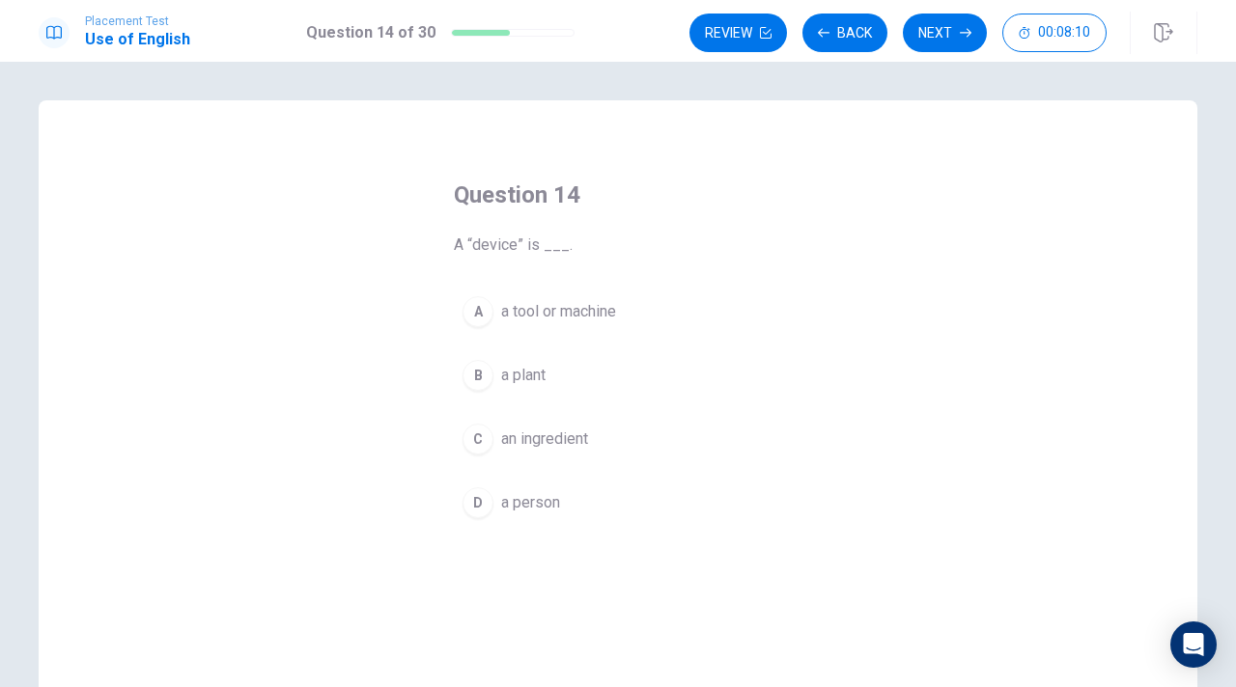
click at [481, 319] on div "A" at bounding box center [477, 311] width 31 height 31
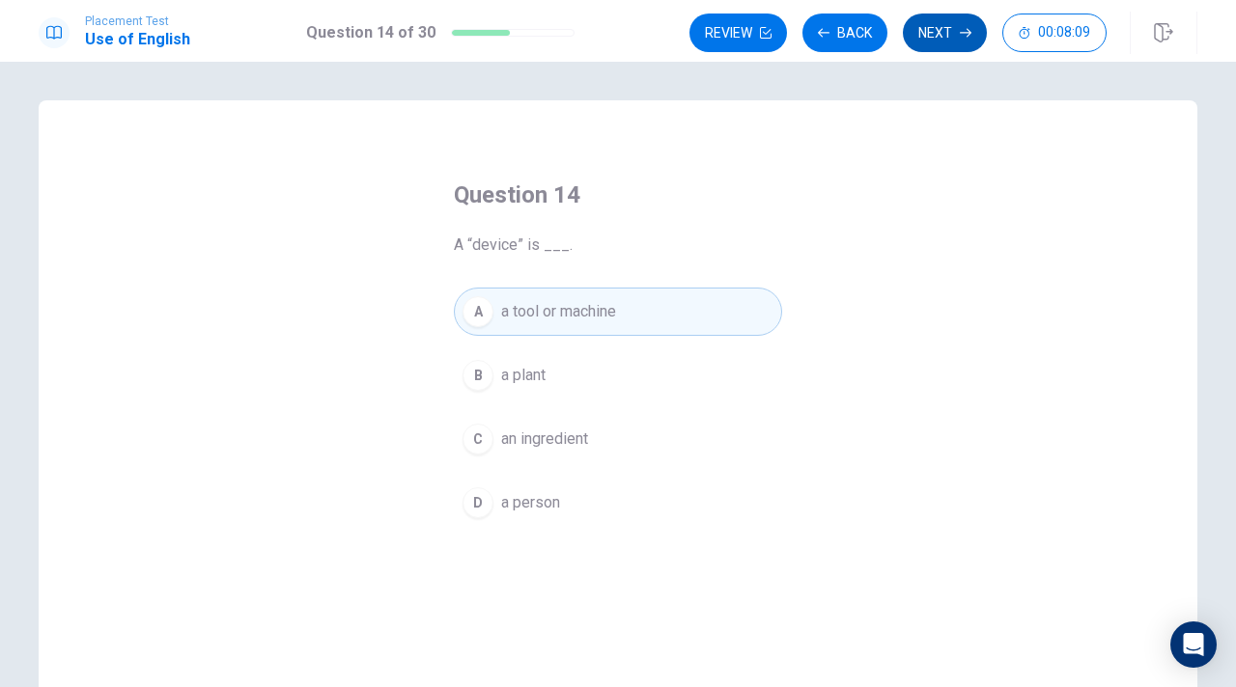
click at [937, 44] on button "Next" at bounding box center [945, 33] width 84 height 39
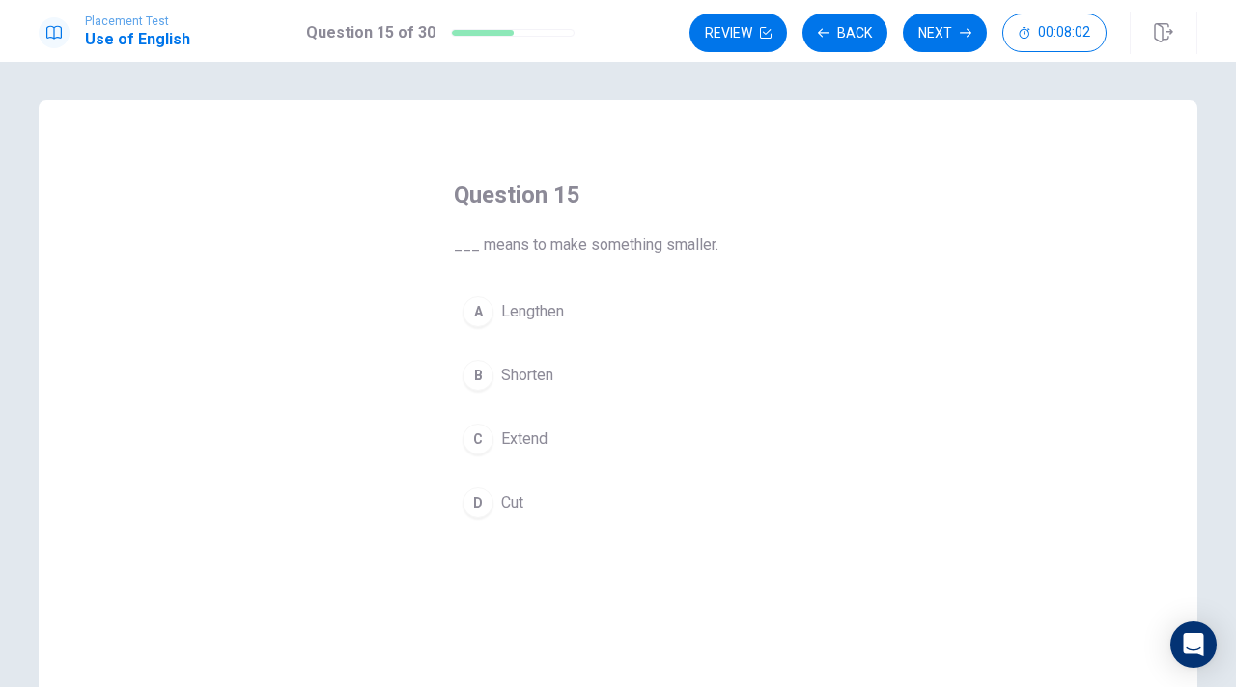
click at [480, 378] on div "B" at bounding box center [477, 375] width 31 height 31
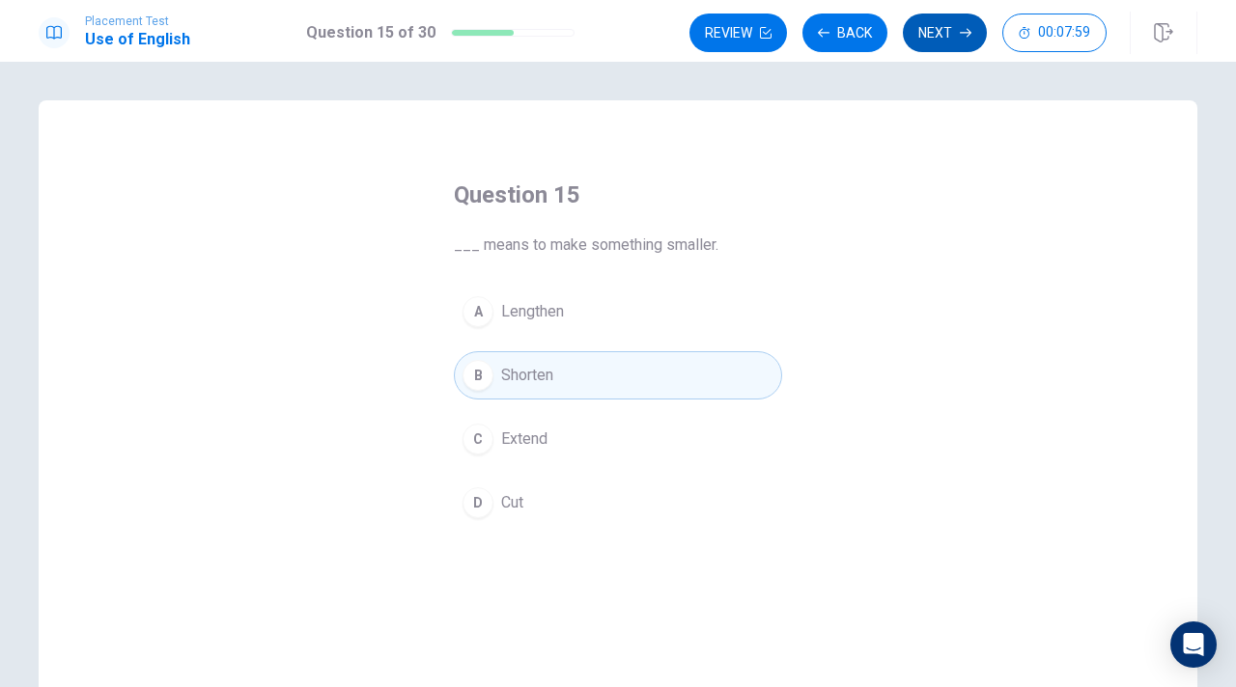
click at [948, 32] on button "Next" at bounding box center [945, 33] width 84 height 39
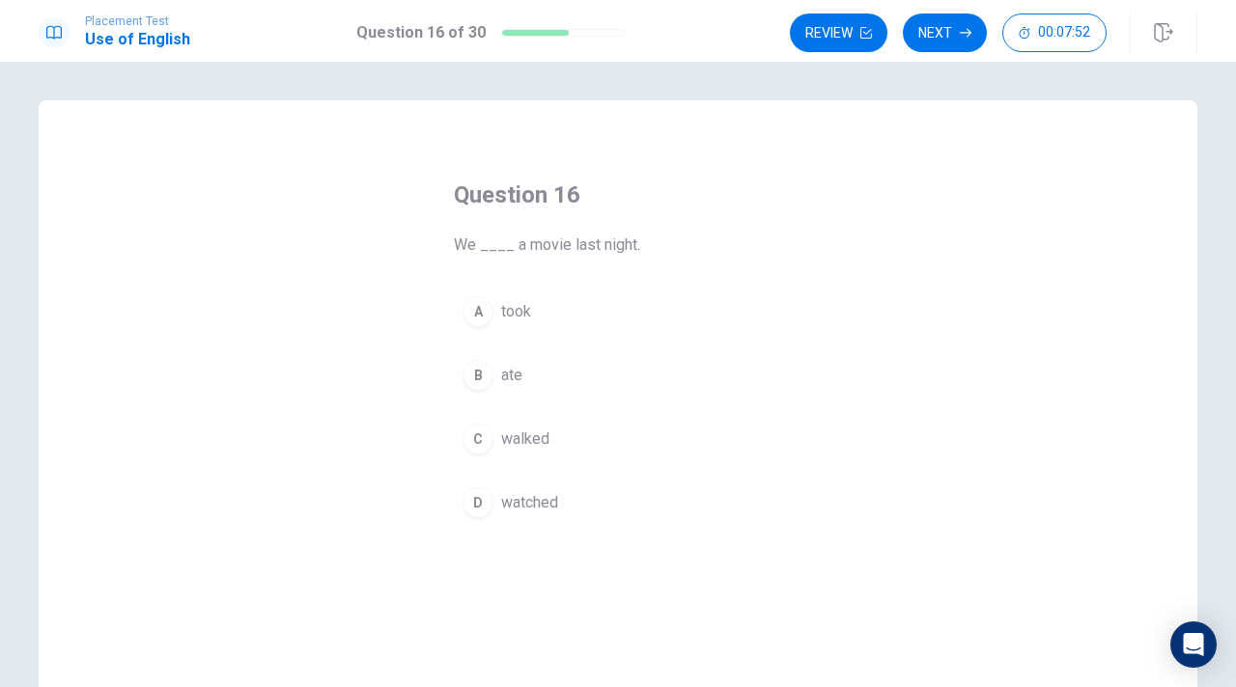
click at [489, 502] on div "D" at bounding box center [477, 502] width 31 height 31
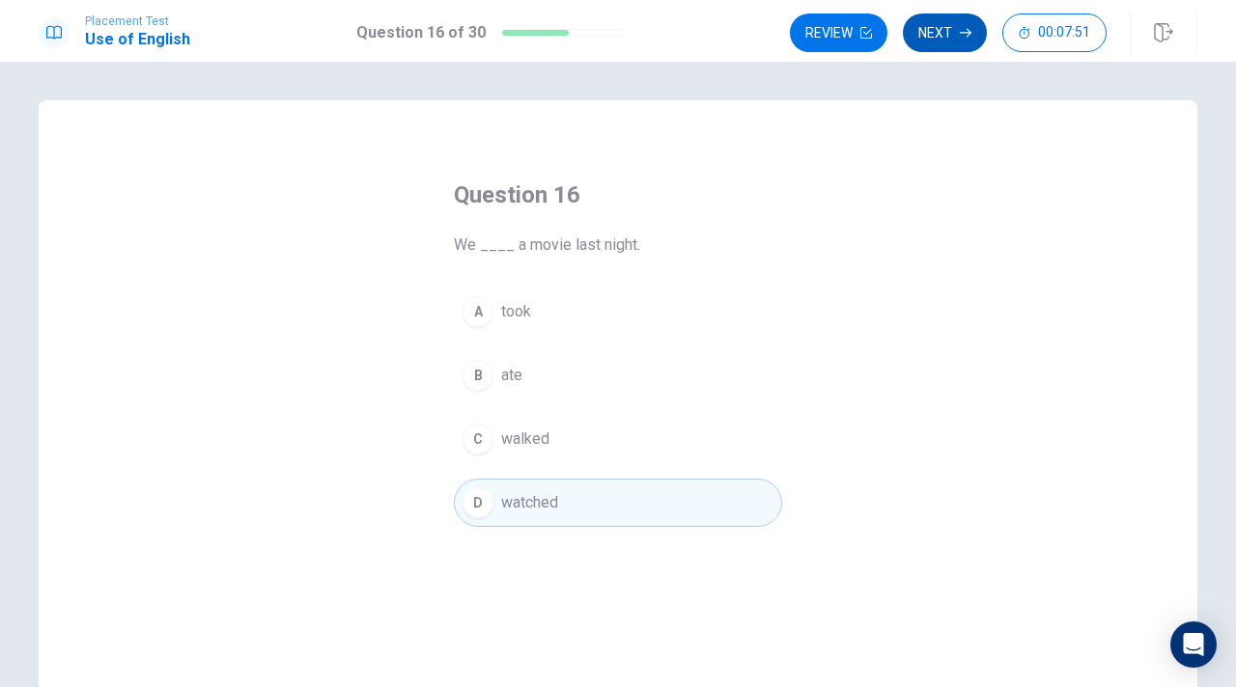
click at [943, 31] on button "Next" at bounding box center [945, 33] width 84 height 39
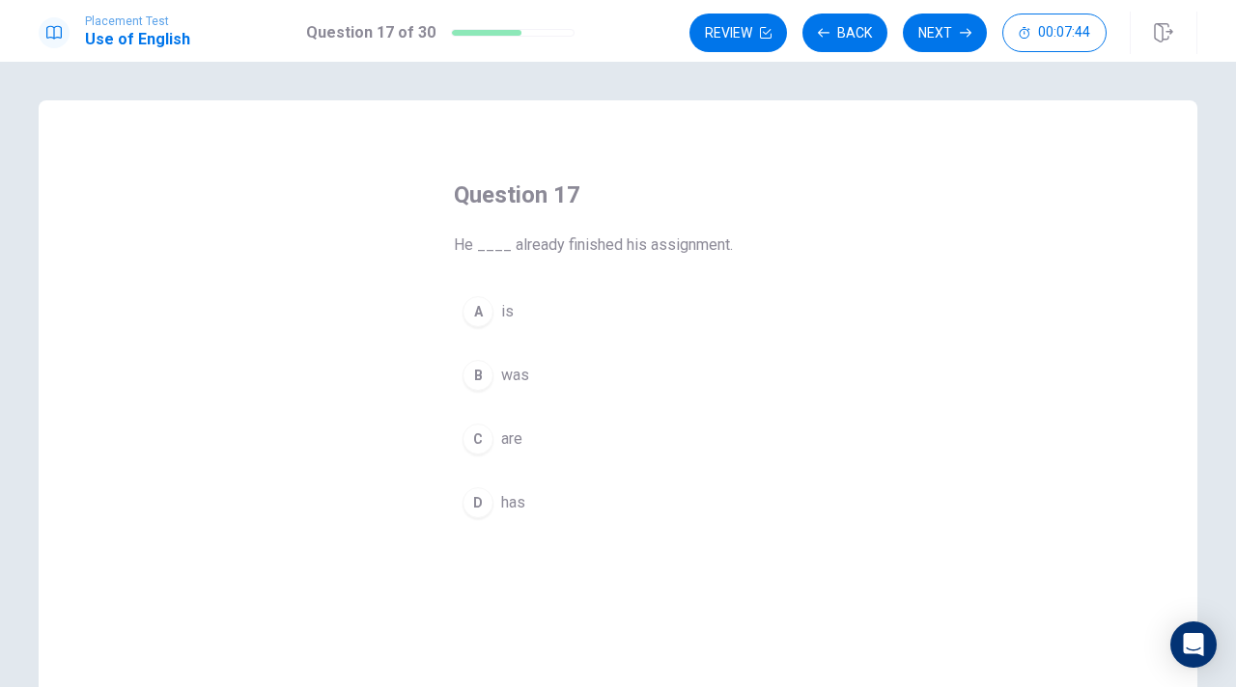
click at [477, 511] on div "D" at bounding box center [477, 502] width 31 height 31
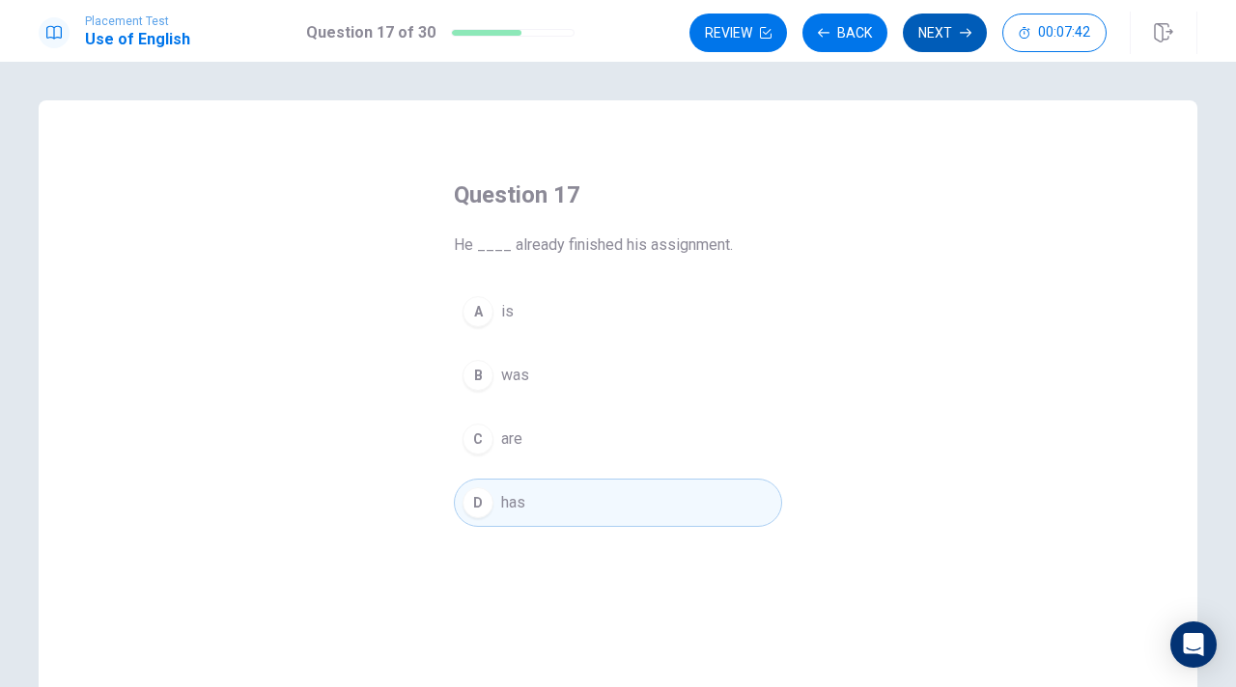
click at [933, 31] on button "Next" at bounding box center [945, 33] width 84 height 39
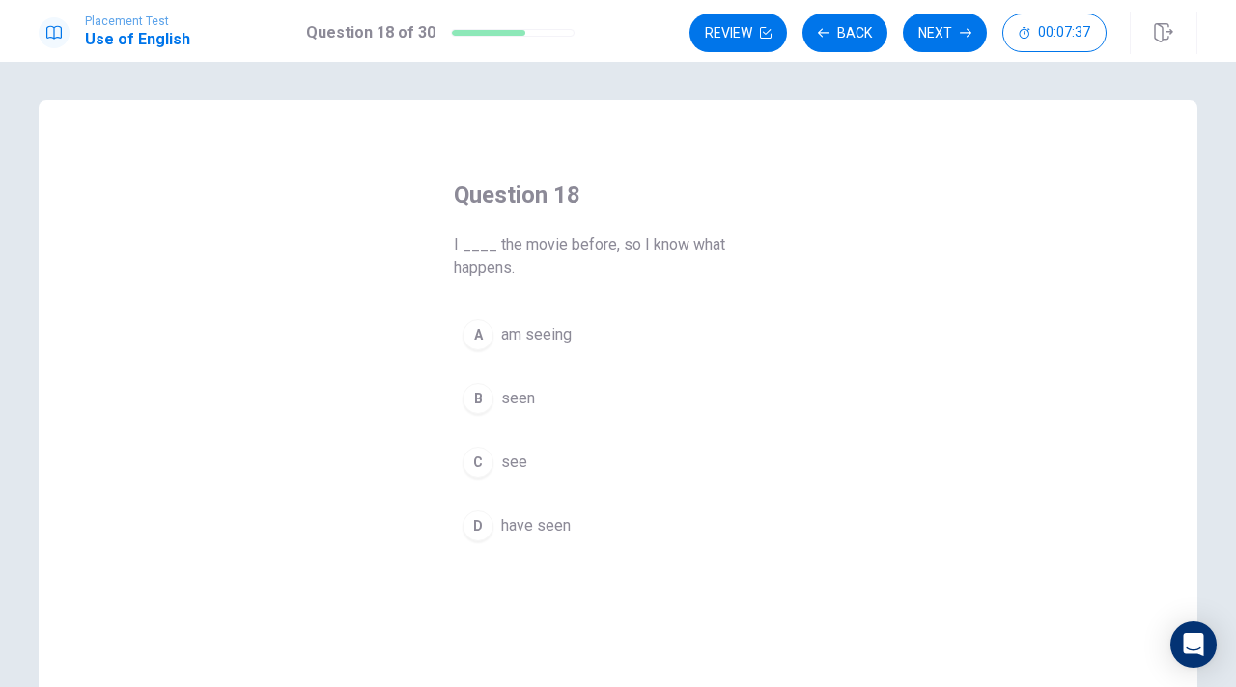
click at [478, 531] on div "D" at bounding box center [477, 526] width 31 height 31
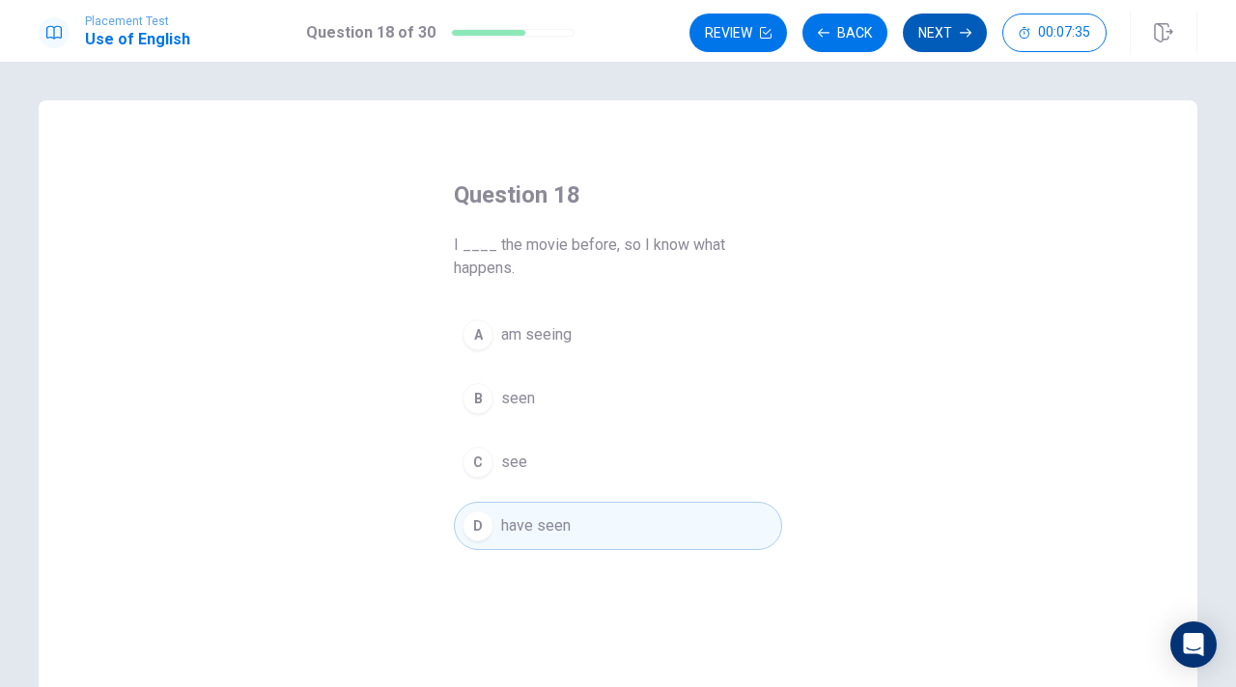
click at [946, 32] on button "Next" at bounding box center [945, 33] width 84 height 39
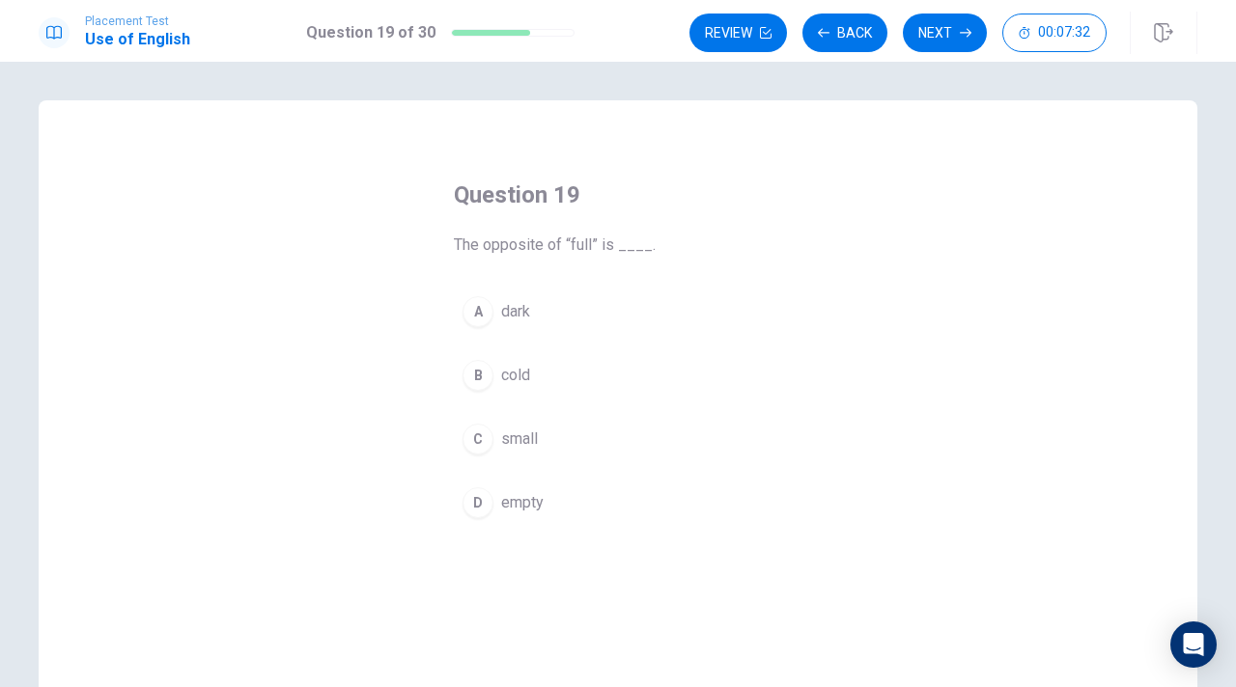
click at [478, 508] on div "D" at bounding box center [477, 502] width 31 height 31
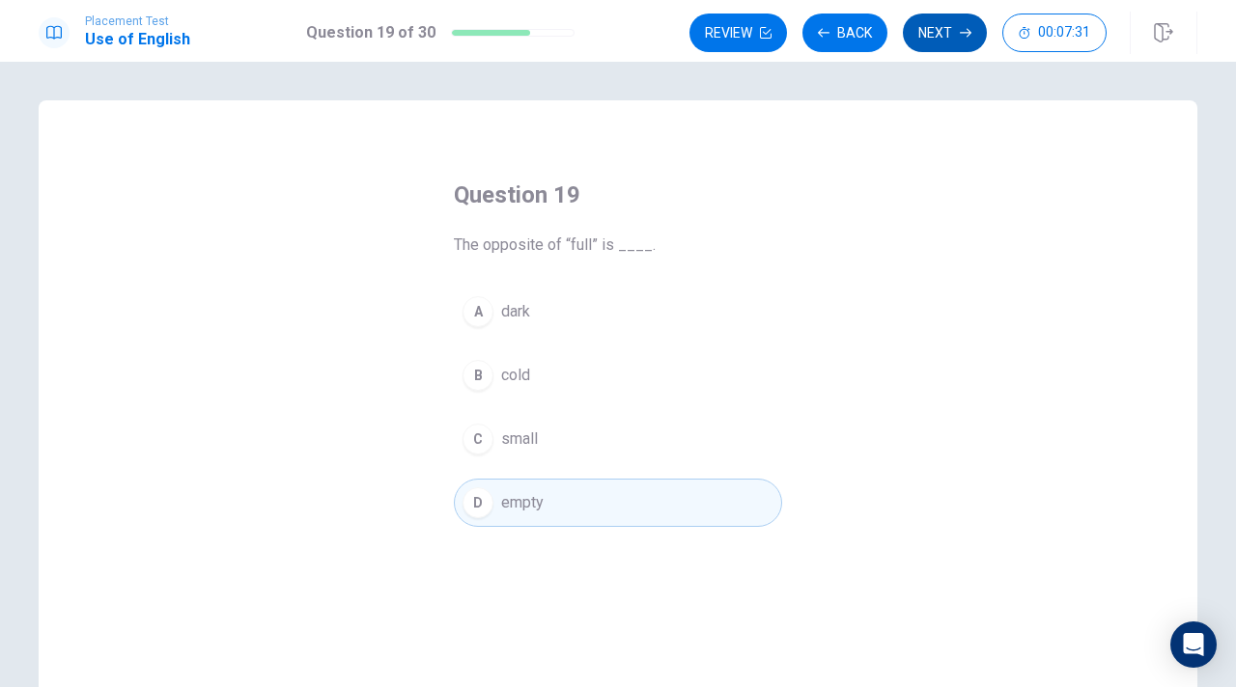
click at [955, 34] on button "Next" at bounding box center [945, 33] width 84 height 39
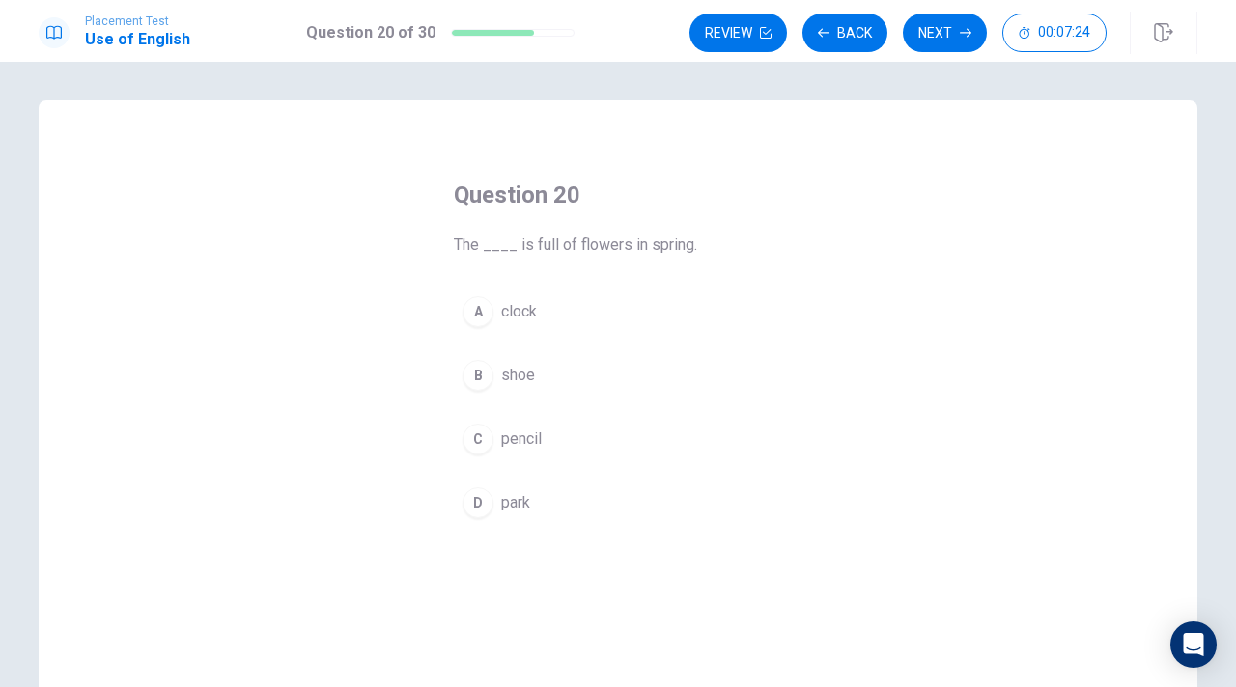
click at [481, 501] on div "D" at bounding box center [477, 502] width 31 height 31
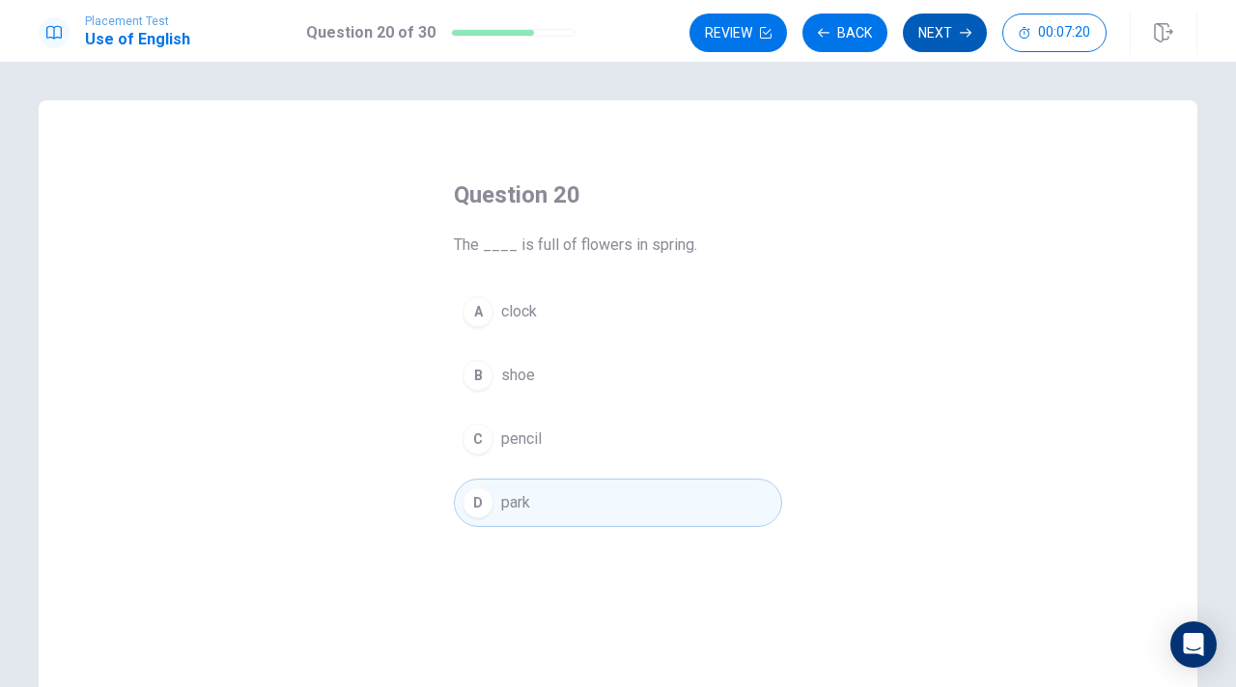
click at [943, 31] on button "Next" at bounding box center [945, 33] width 84 height 39
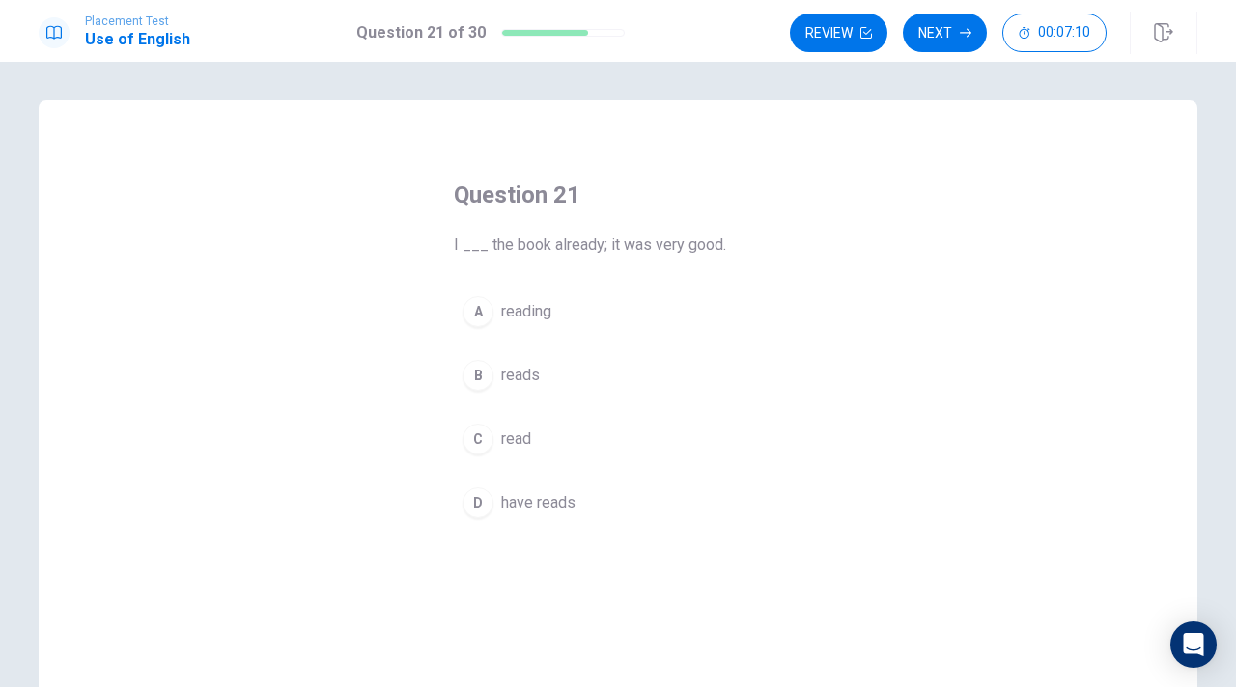
click at [485, 437] on div "C" at bounding box center [477, 439] width 31 height 31
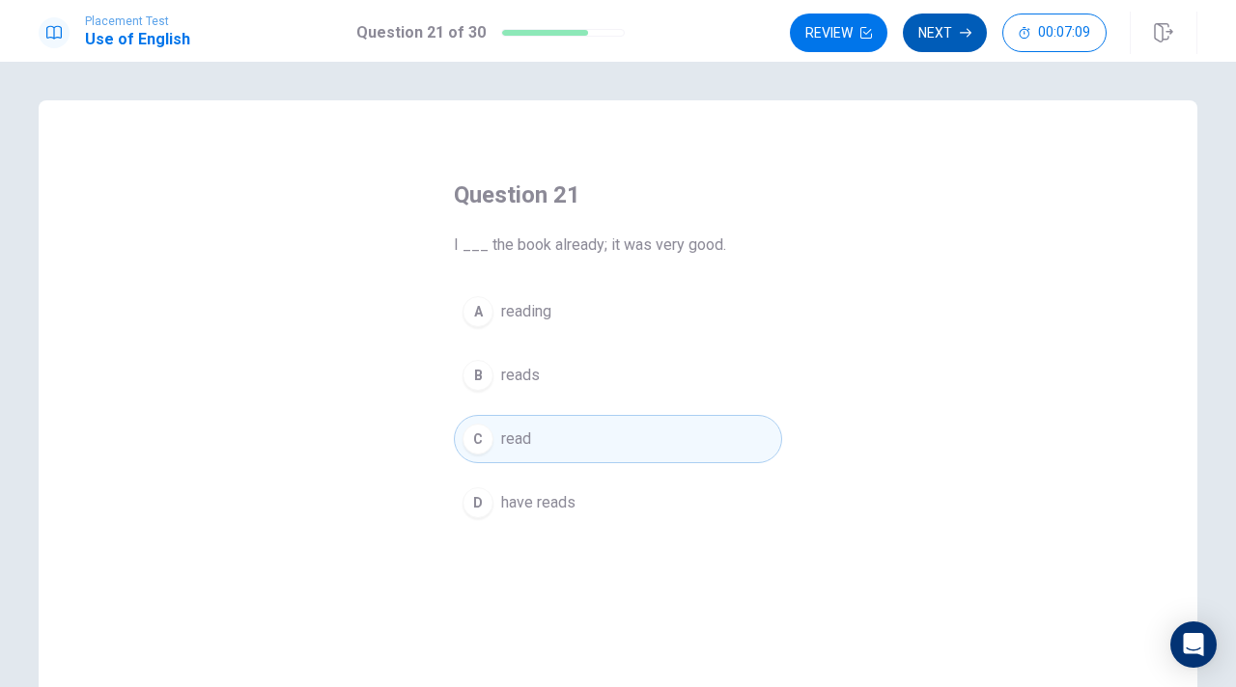
click at [939, 35] on button "Next" at bounding box center [945, 33] width 84 height 39
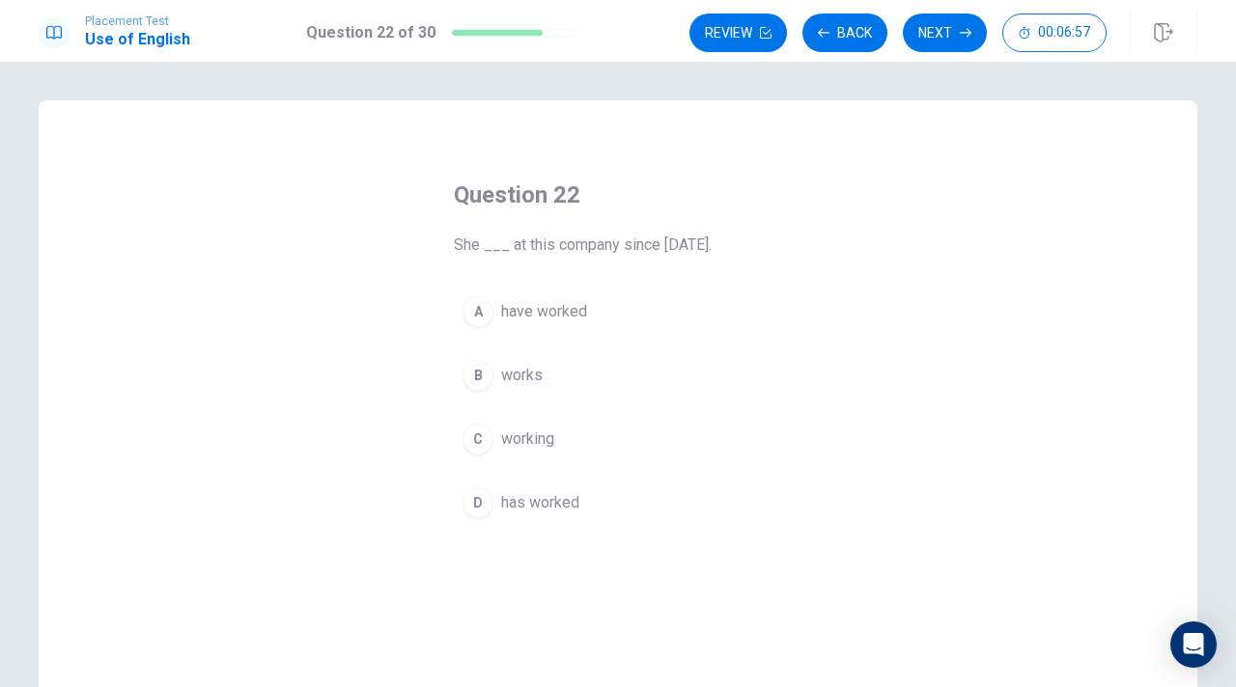
click at [482, 492] on div "D" at bounding box center [477, 502] width 31 height 31
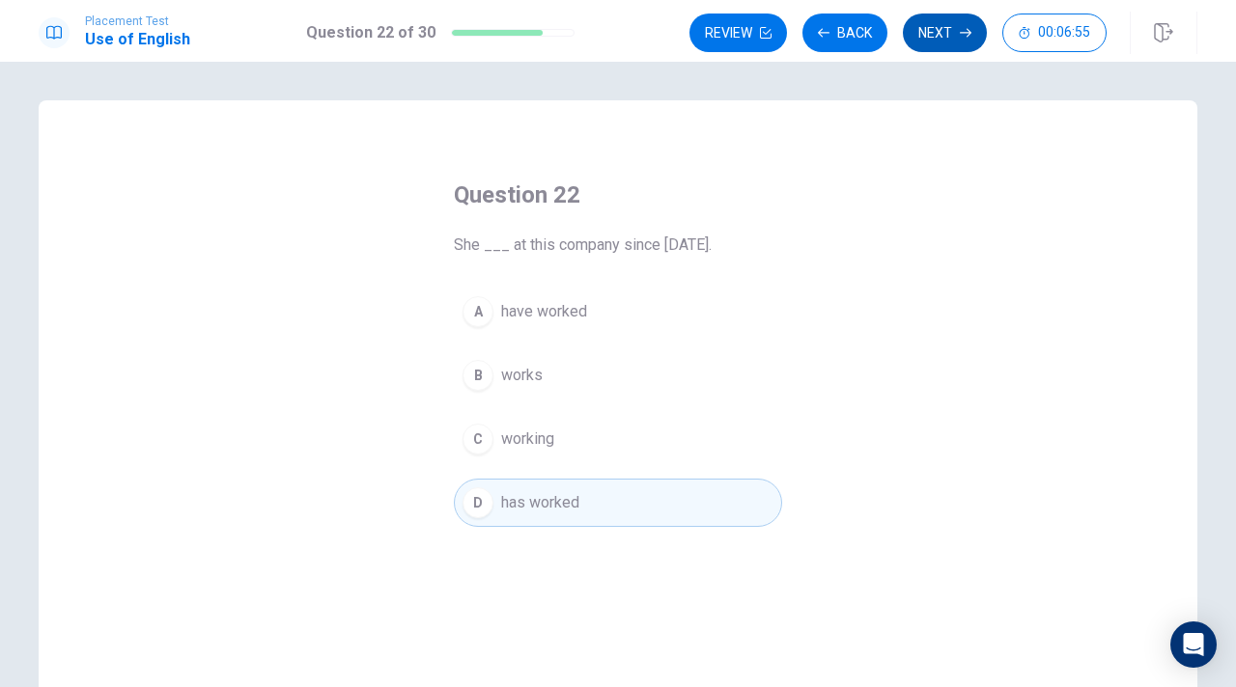
click at [924, 43] on button "Next" at bounding box center [945, 33] width 84 height 39
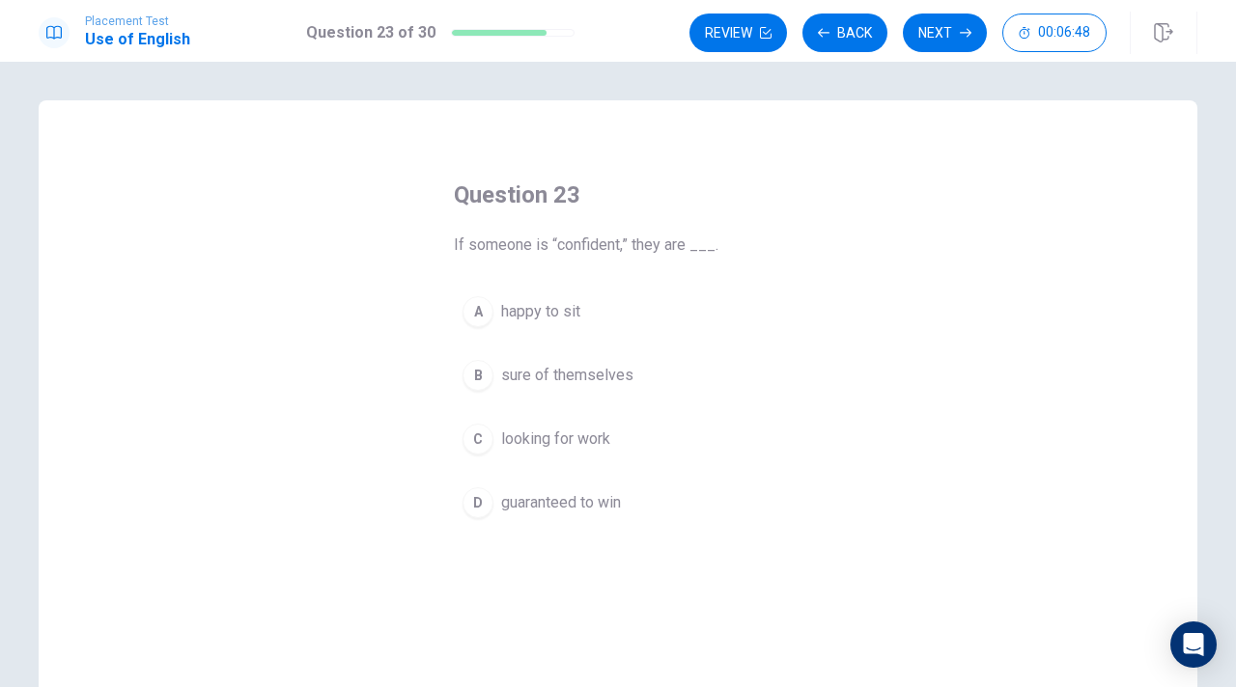
click at [478, 374] on div "B" at bounding box center [477, 375] width 31 height 31
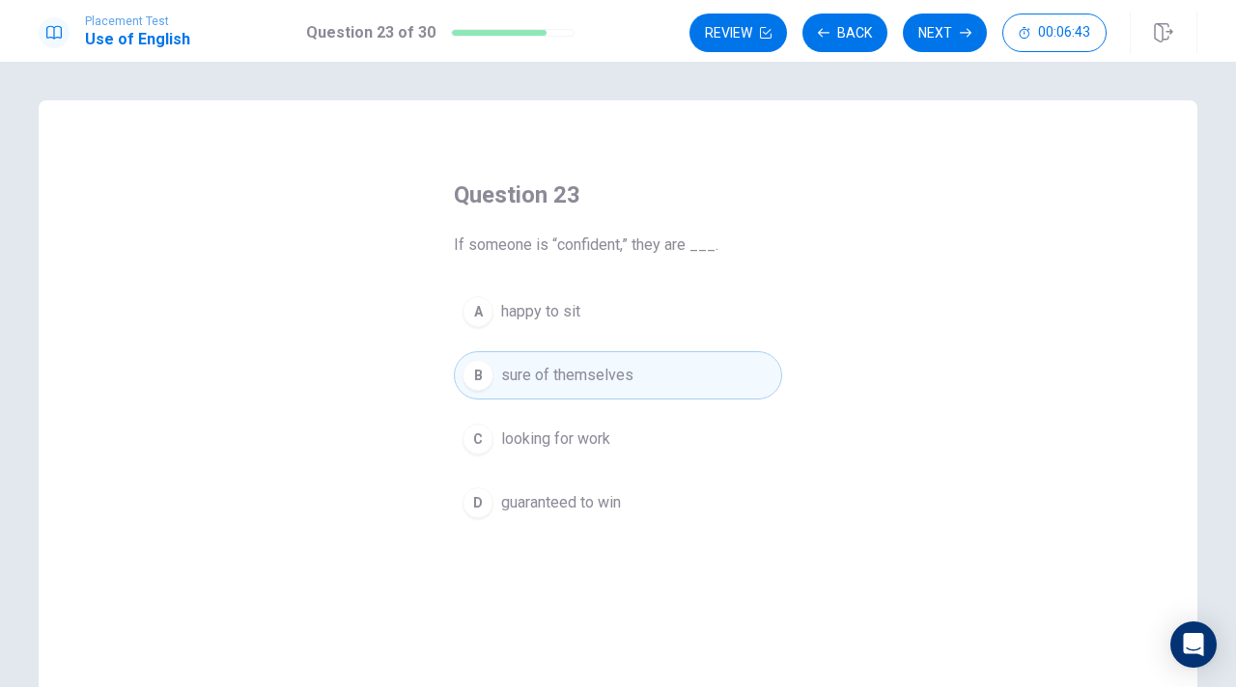
click at [479, 504] on div "D" at bounding box center [477, 502] width 31 height 31
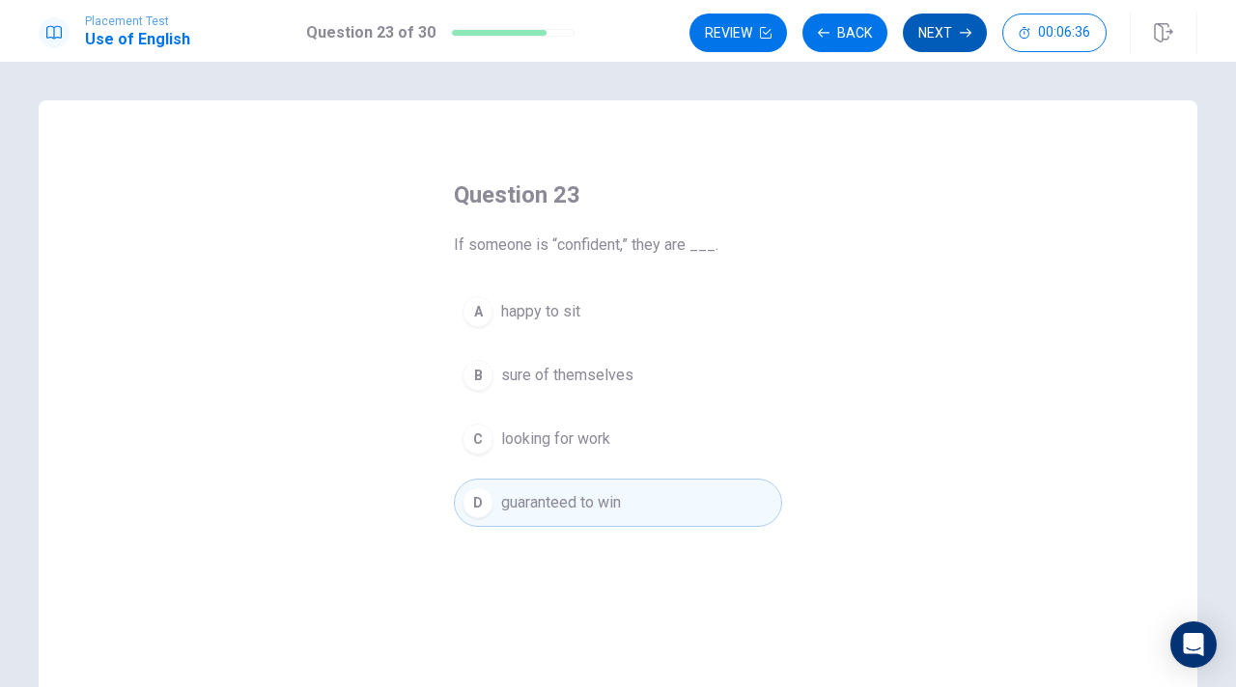
click at [969, 40] on button "Next" at bounding box center [945, 33] width 84 height 39
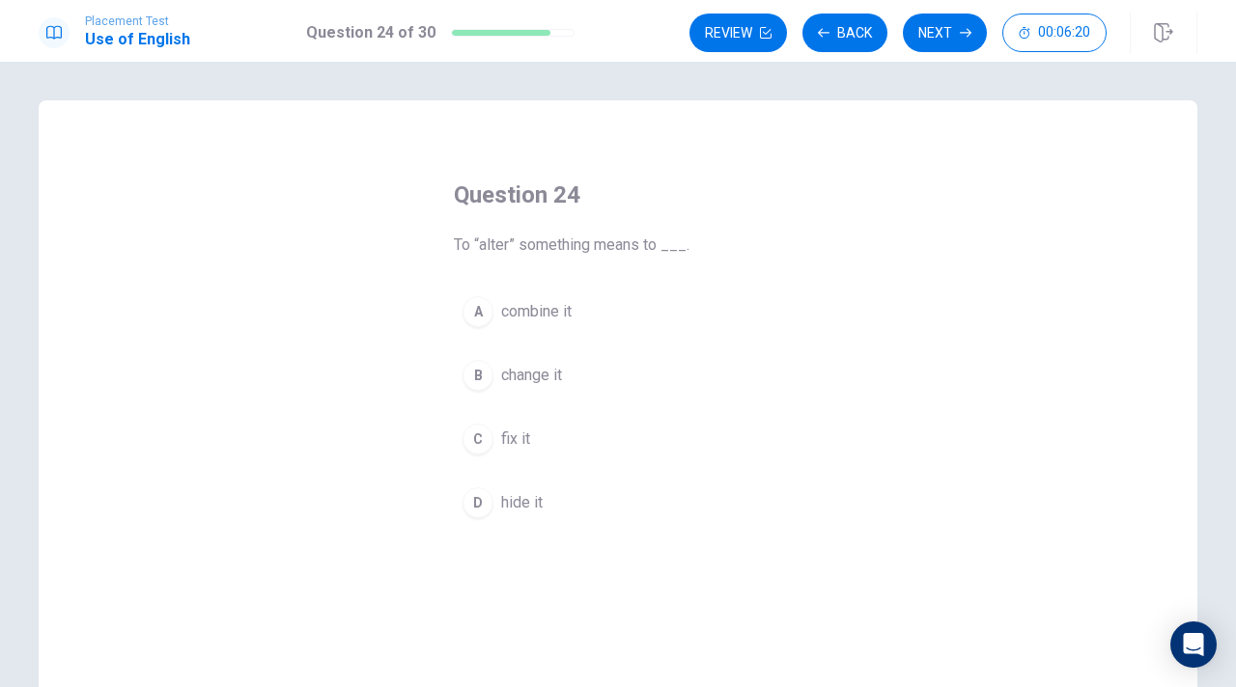
click at [478, 305] on div "A" at bounding box center [477, 311] width 31 height 31
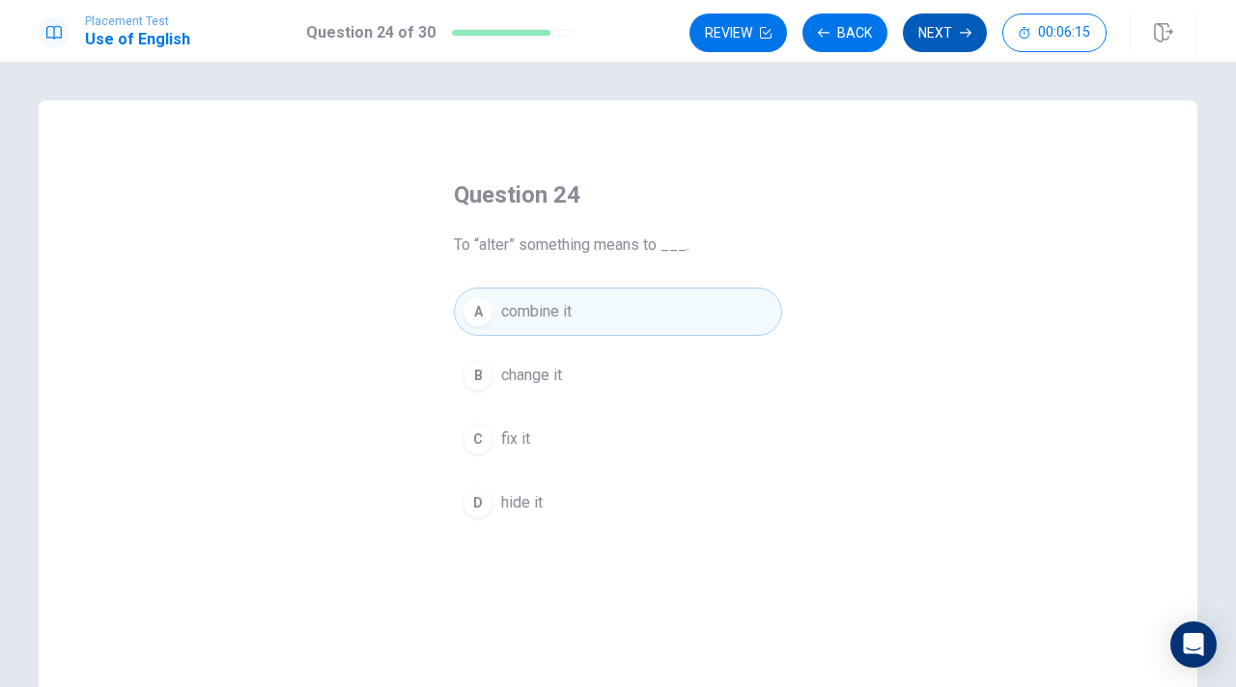
click at [947, 27] on button "Next" at bounding box center [945, 33] width 84 height 39
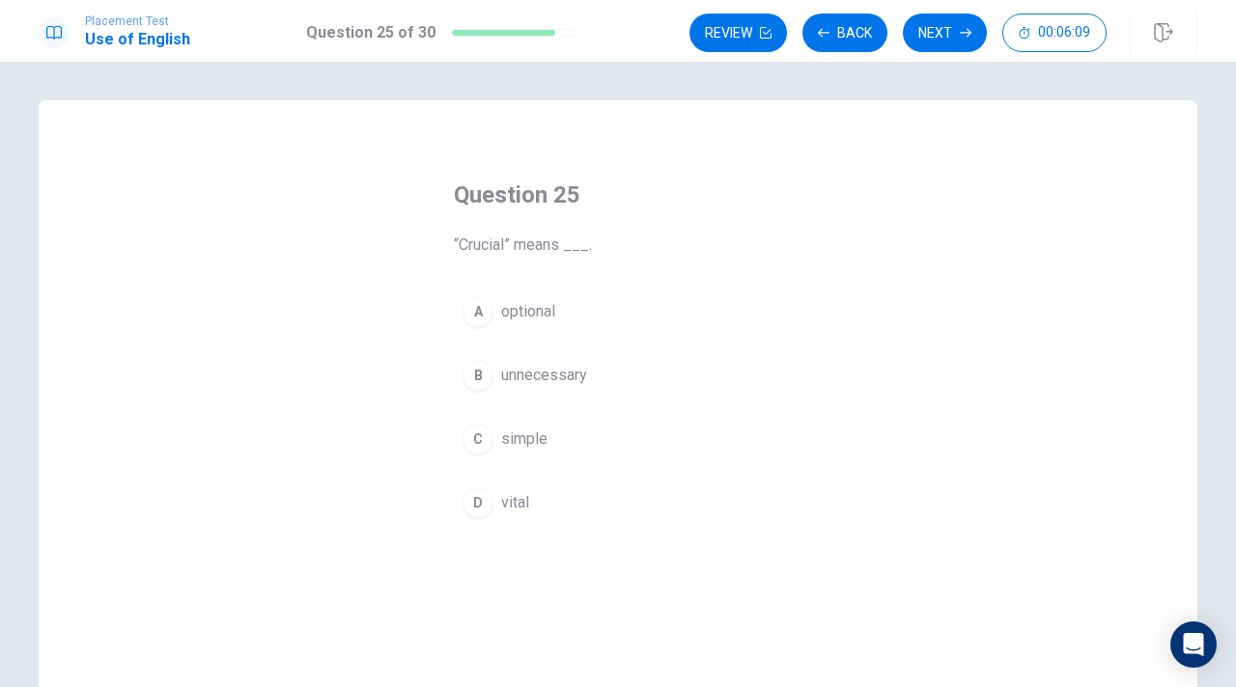
click at [473, 310] on div "A" at bounding box center [477, 311] width 31 height 31
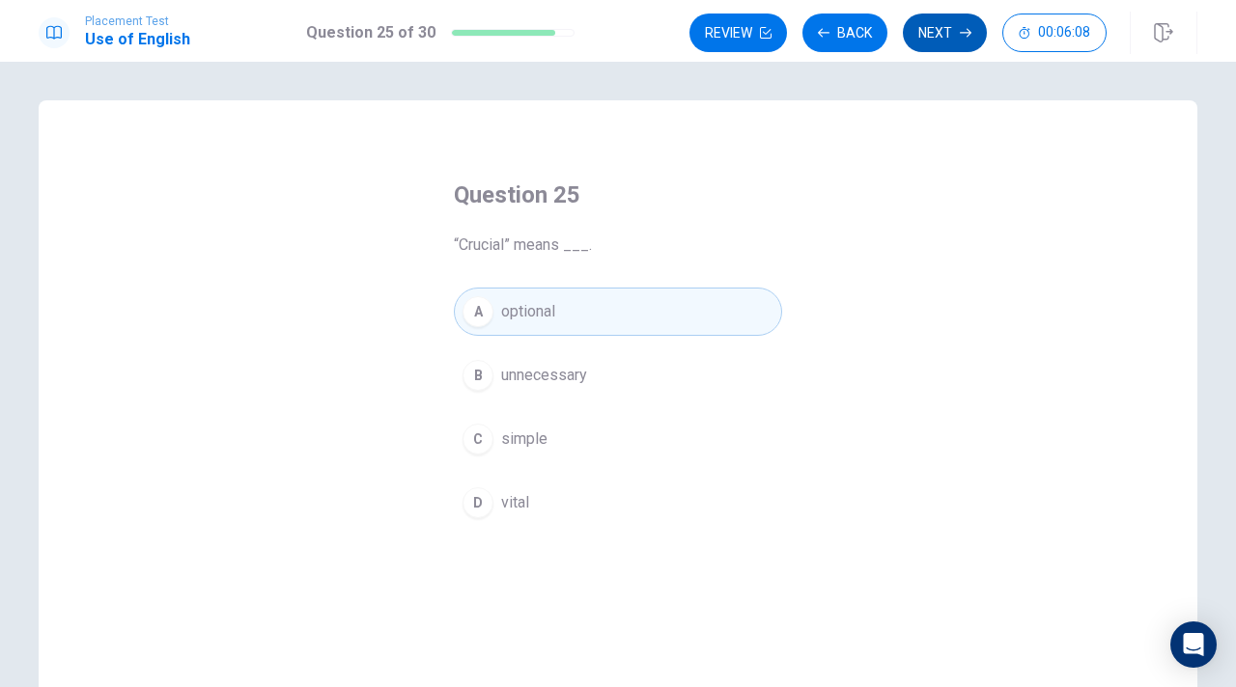
click at [942, 33] on button "Next" at bounding box center [945, 33] width 84 height 39
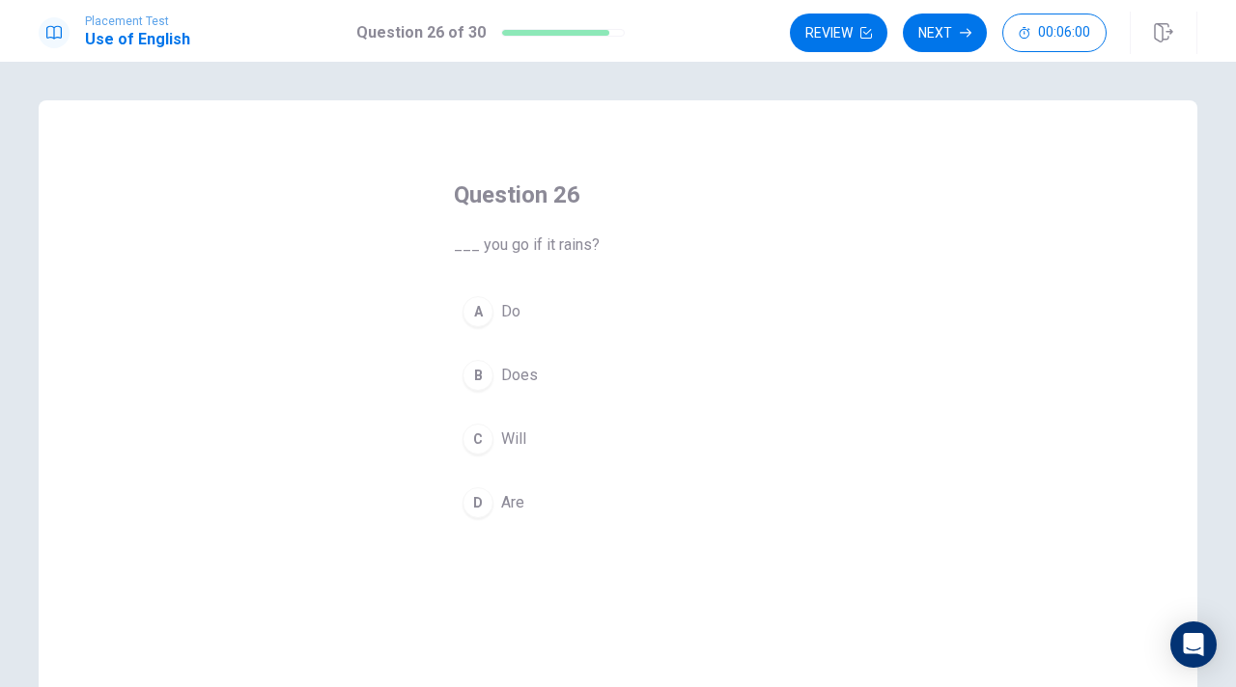
click at [486, 428] on div "C" at bounding box center [477, 439] width 31 height 31
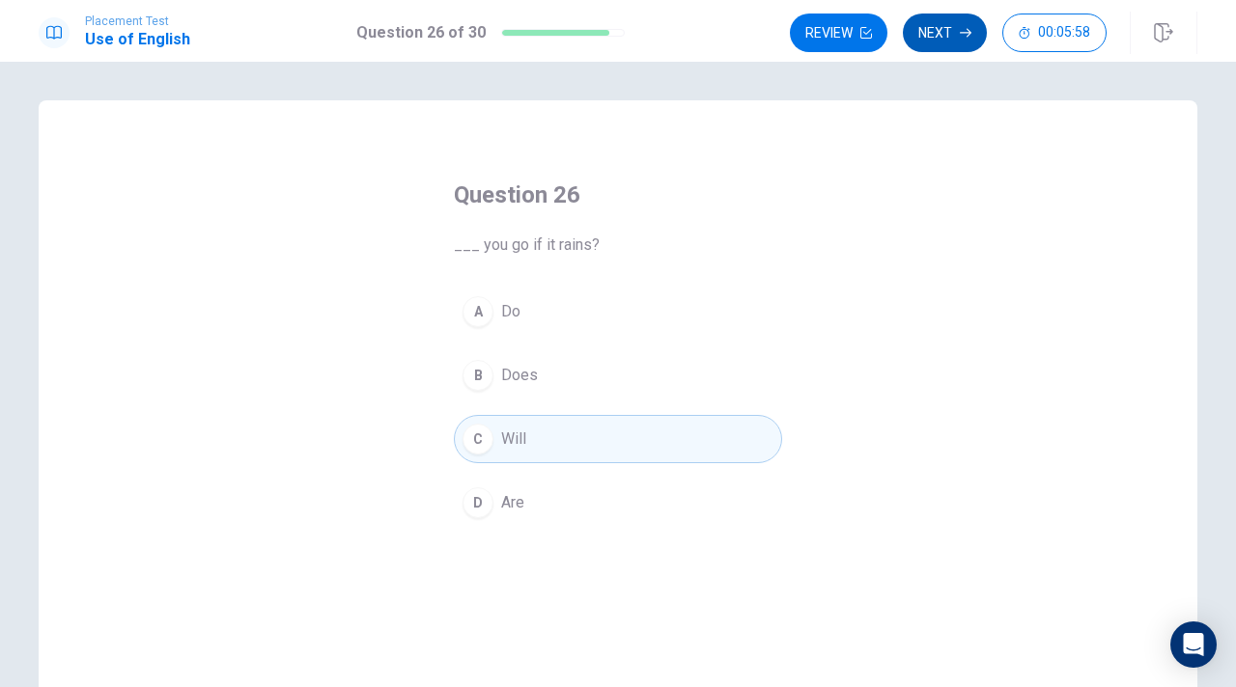
click at [928, 31] on button "Next" at bounding box center [945, 33] width 84 height 39
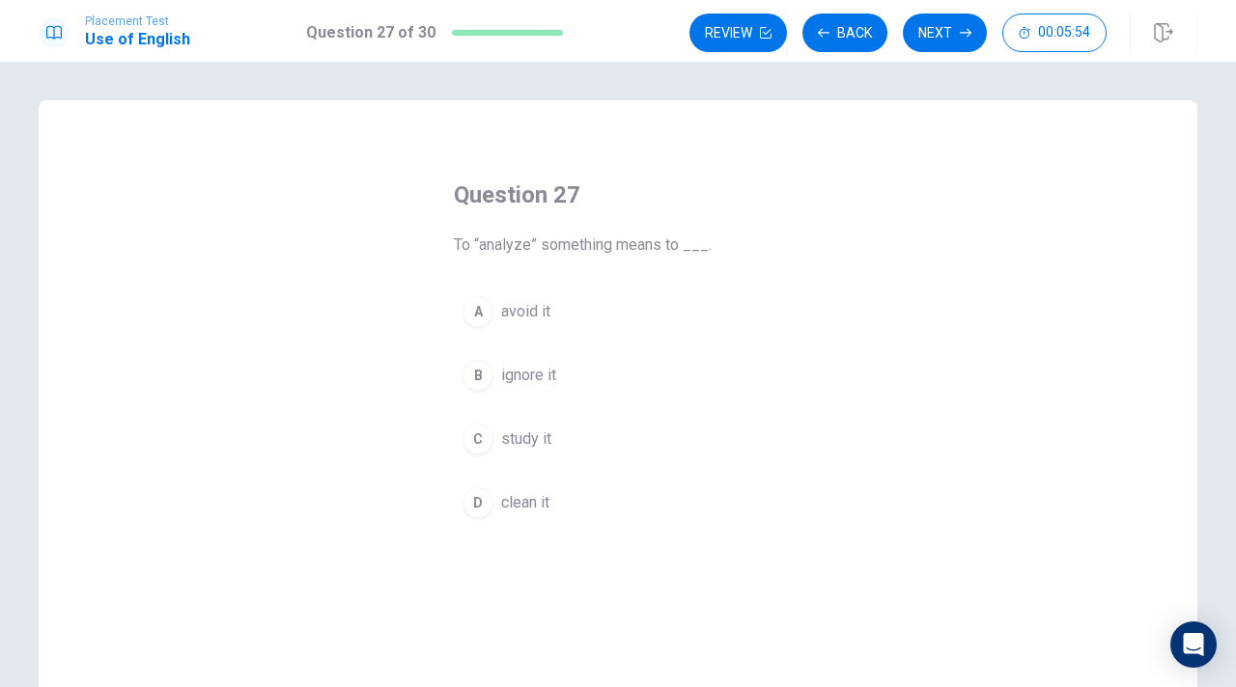
click at [486, 430] on div "C" at bounding box center [477, 439] width 31 height 31
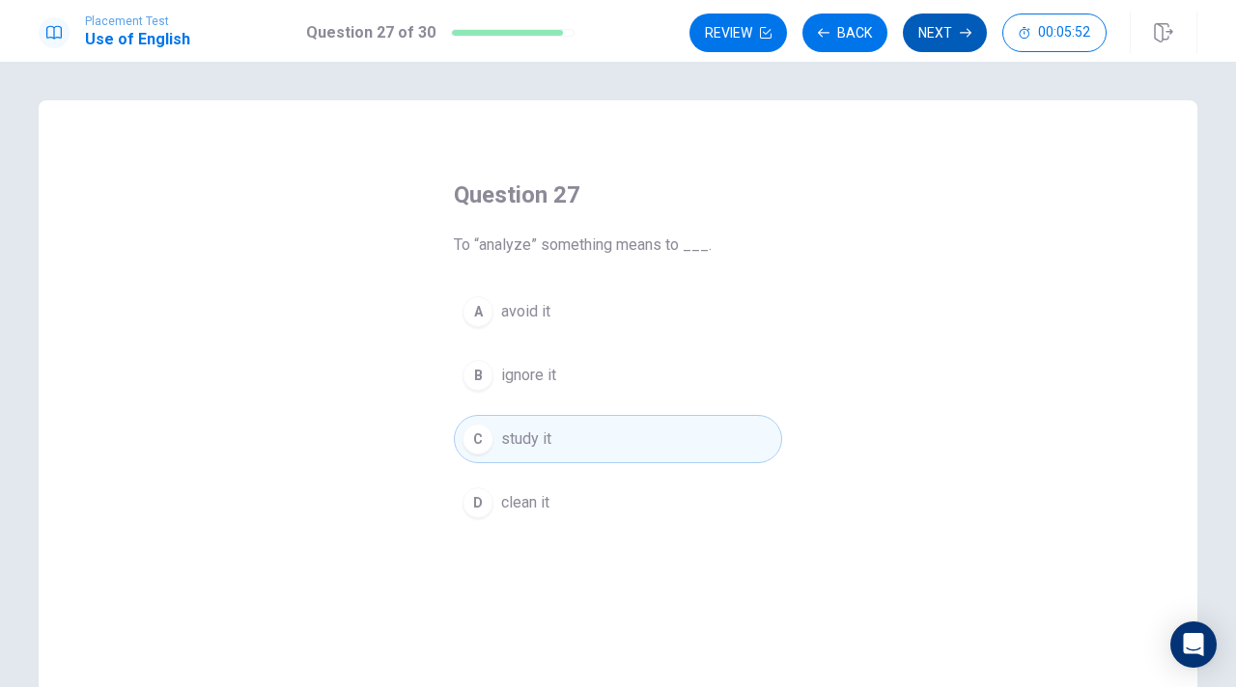
click at [932, 45] on button "Next" at bounding box center [945, 33] width 84 height 39
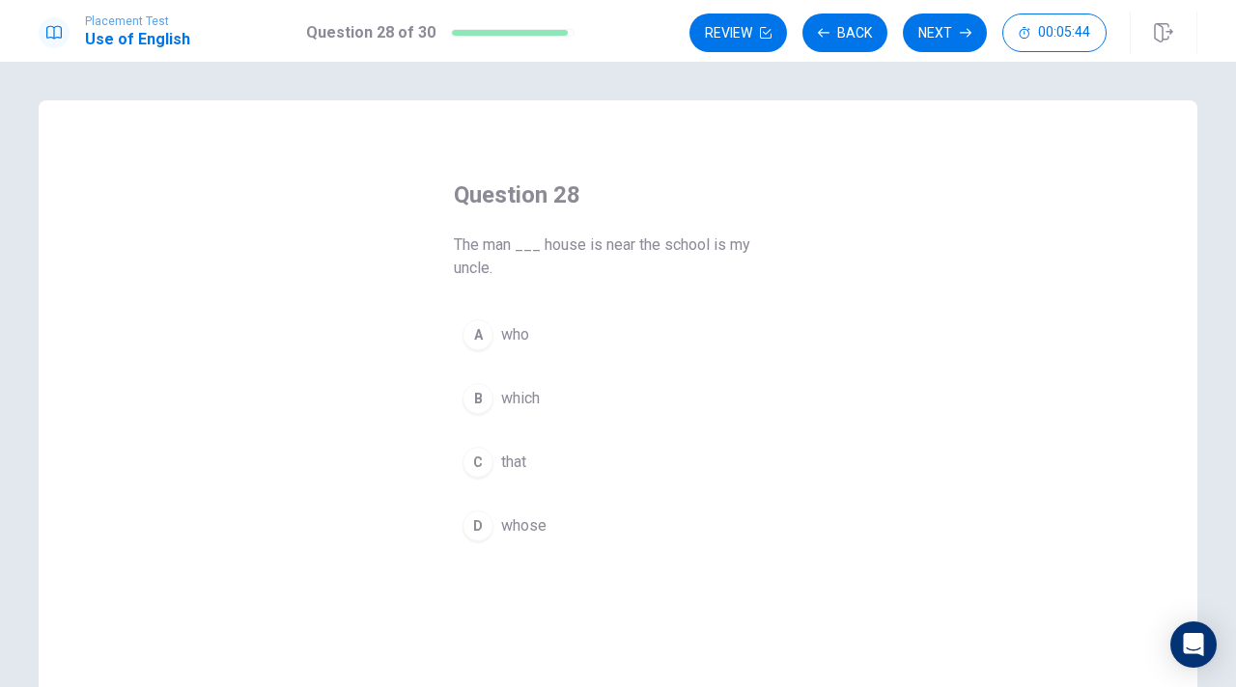
click at [483, 521] on div "D" at bounding box center [477, 526] width 31 height 31
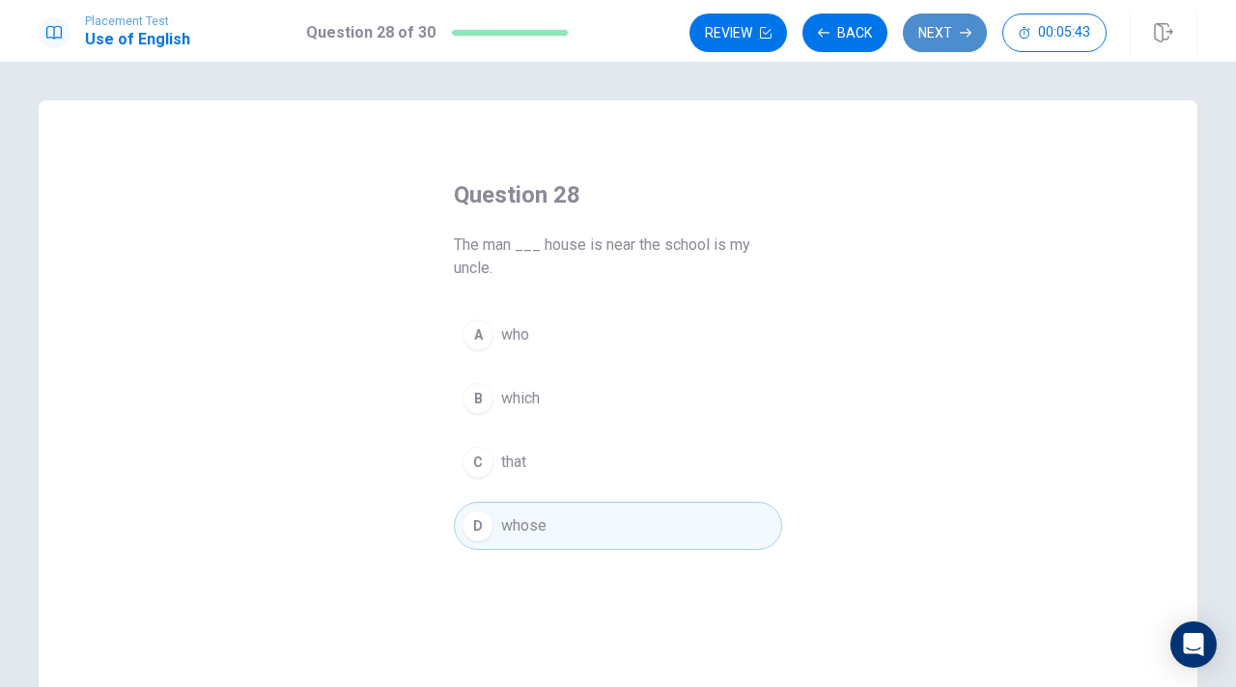
click at [959, 24] on button "Next" at bounding box center [945, 33] width 84 height 39
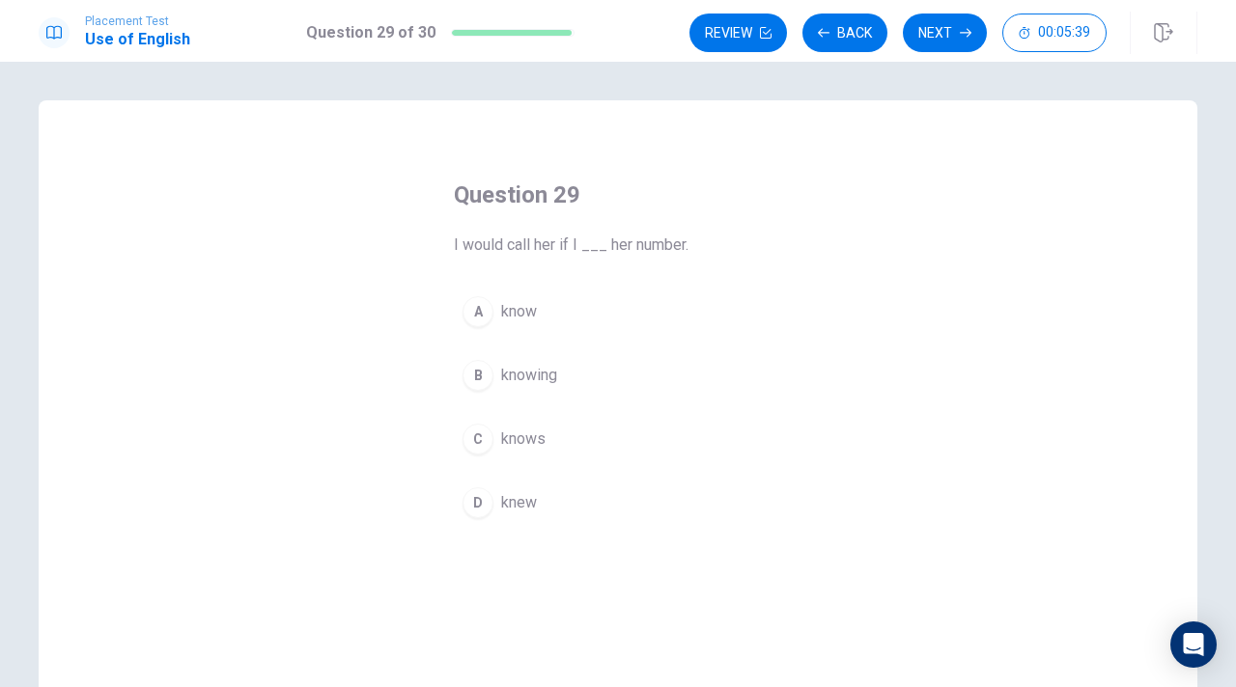
click at [470, 507] on div "D" at bounding box center [477, 502] width 31 height 31
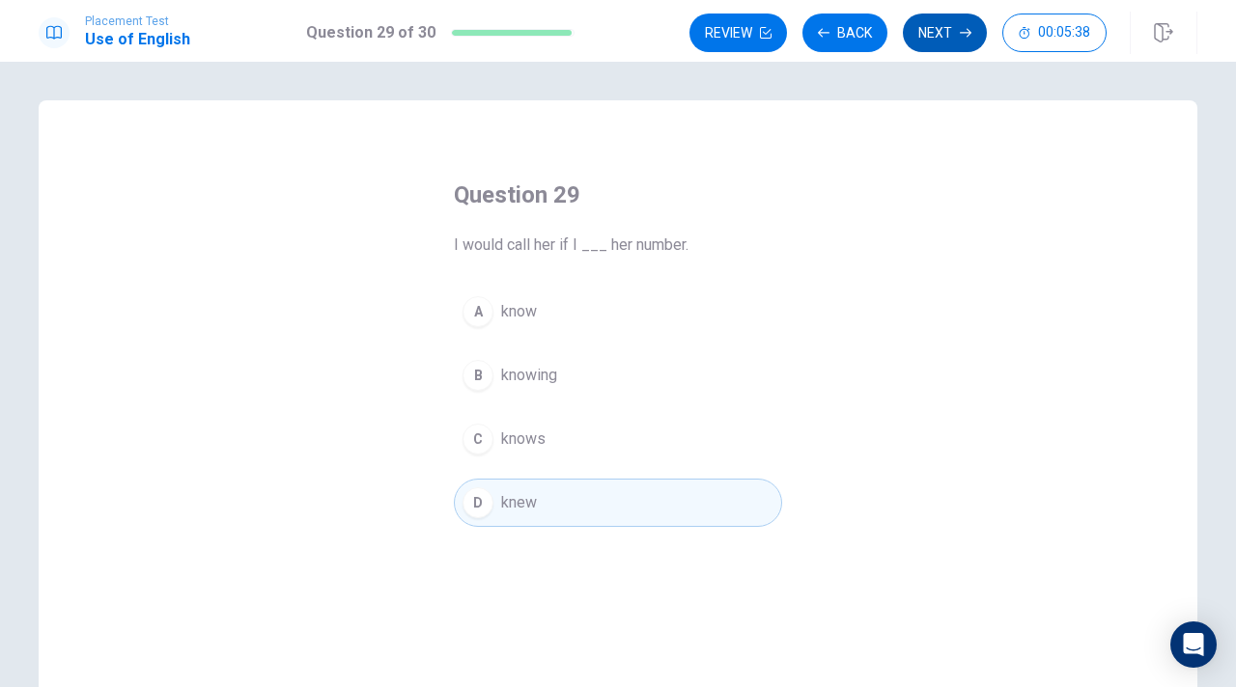
click at [949, 33] on button "Next" at bounding box center [945, 33] width 84 height 39
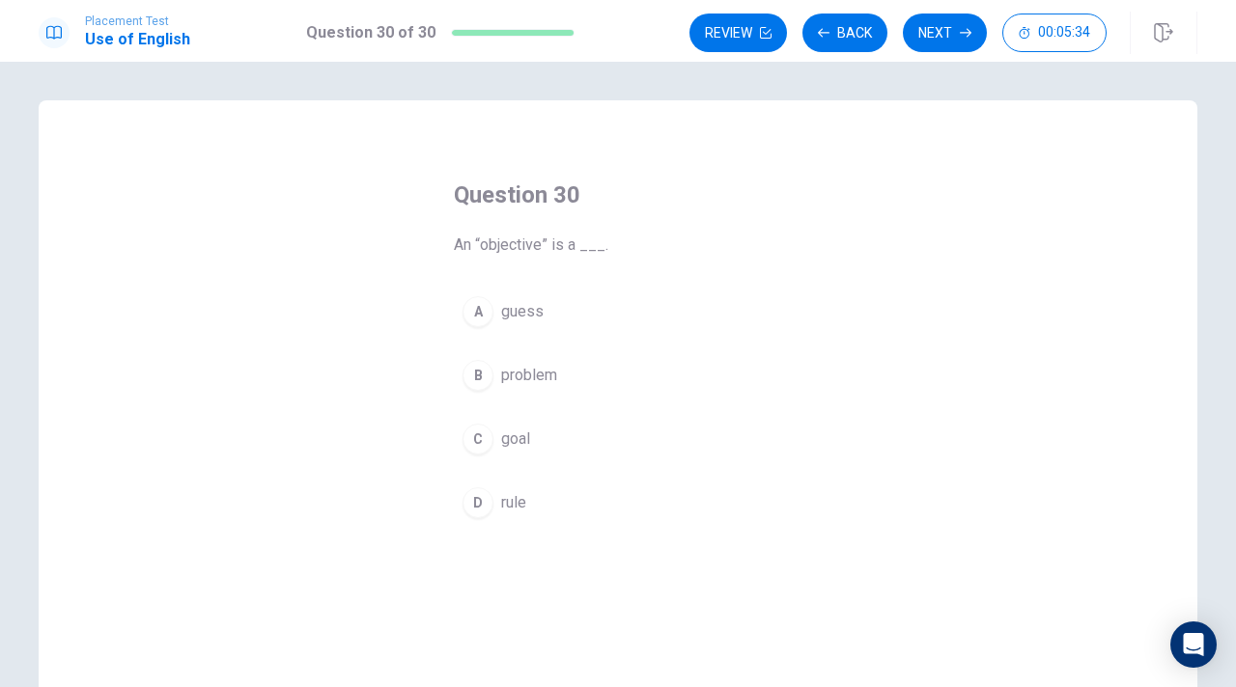
click at [473, 441] on div "C" at bounding box center [477, 439] width 31 height 31
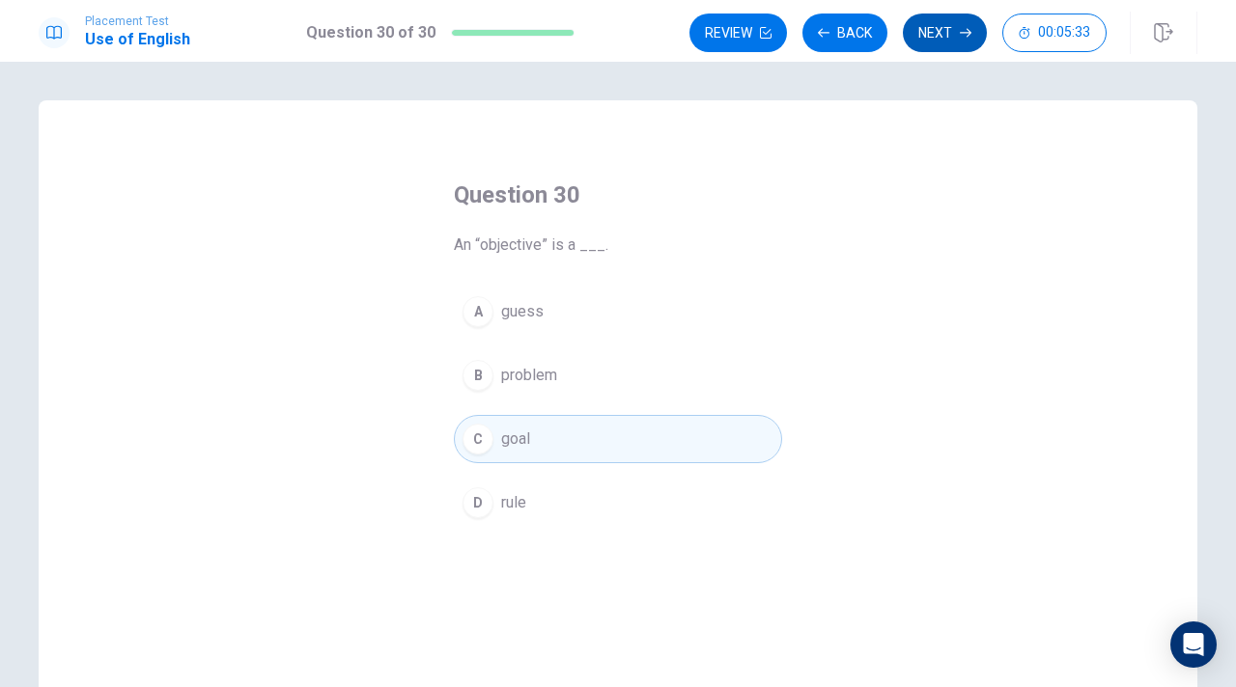
click at [938, 32] on button "Next" at bounding box center [945, 33] width 84 height 39
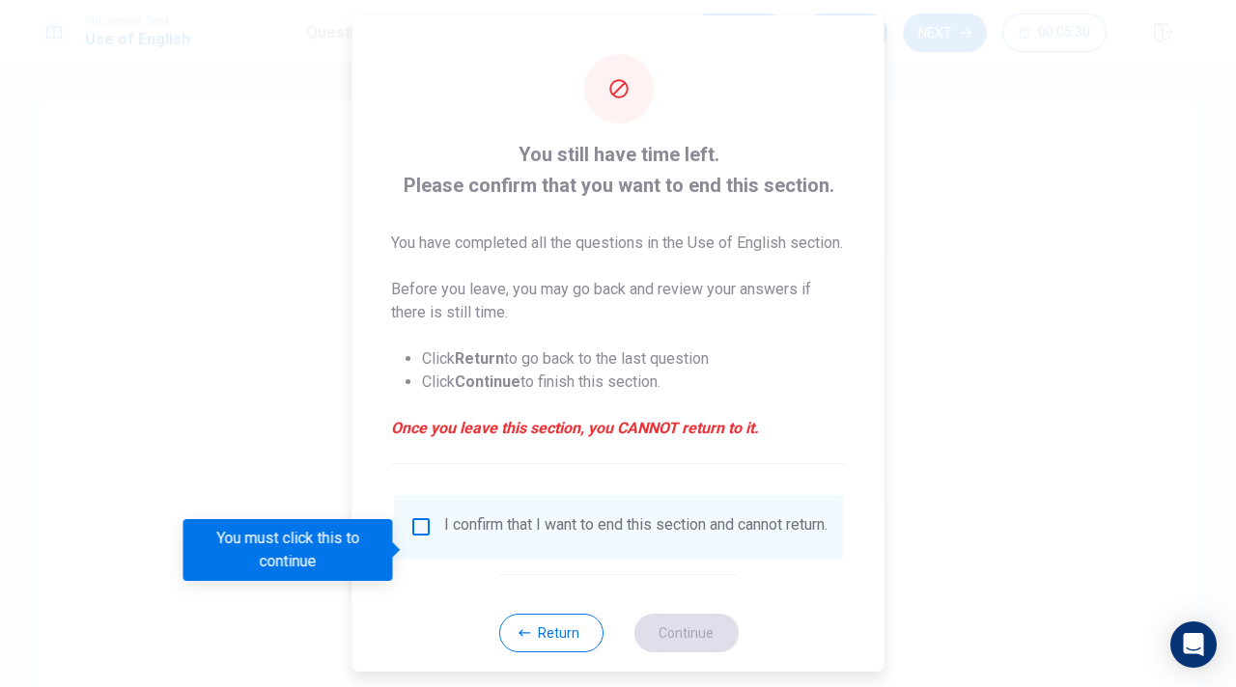
scroll to position [56, 0]
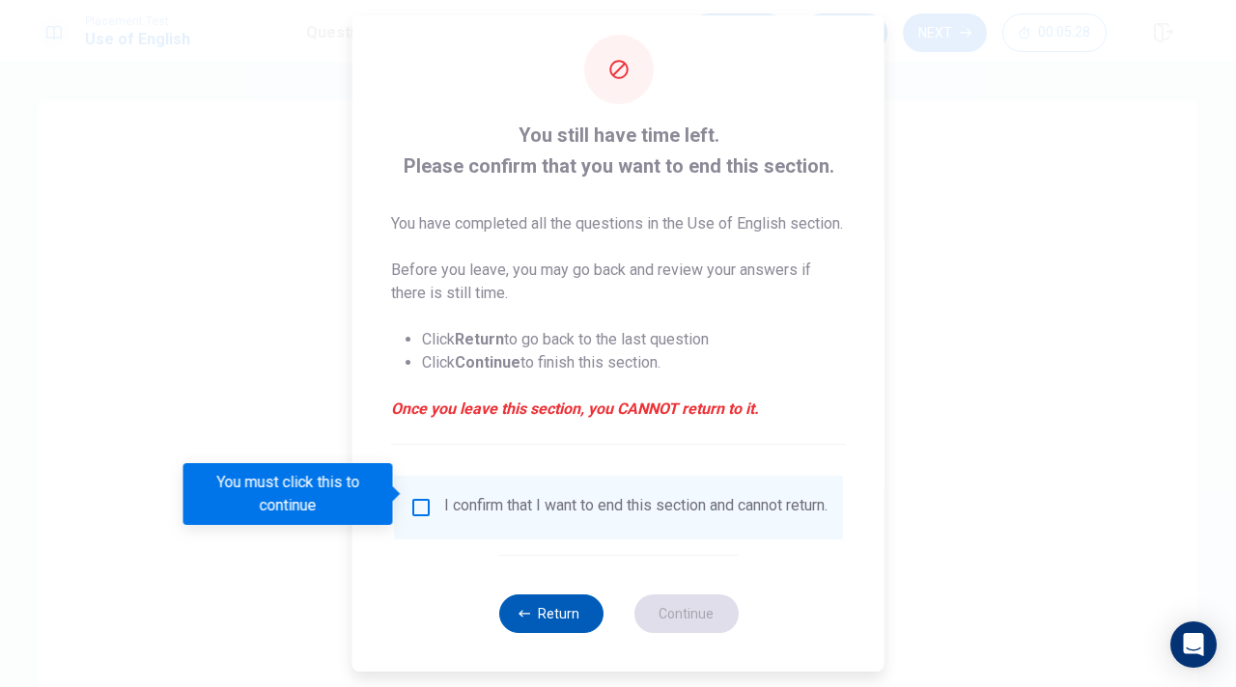
click at [542, 611] on button "Return" at bounding box center [550, 614] width 104 height 39
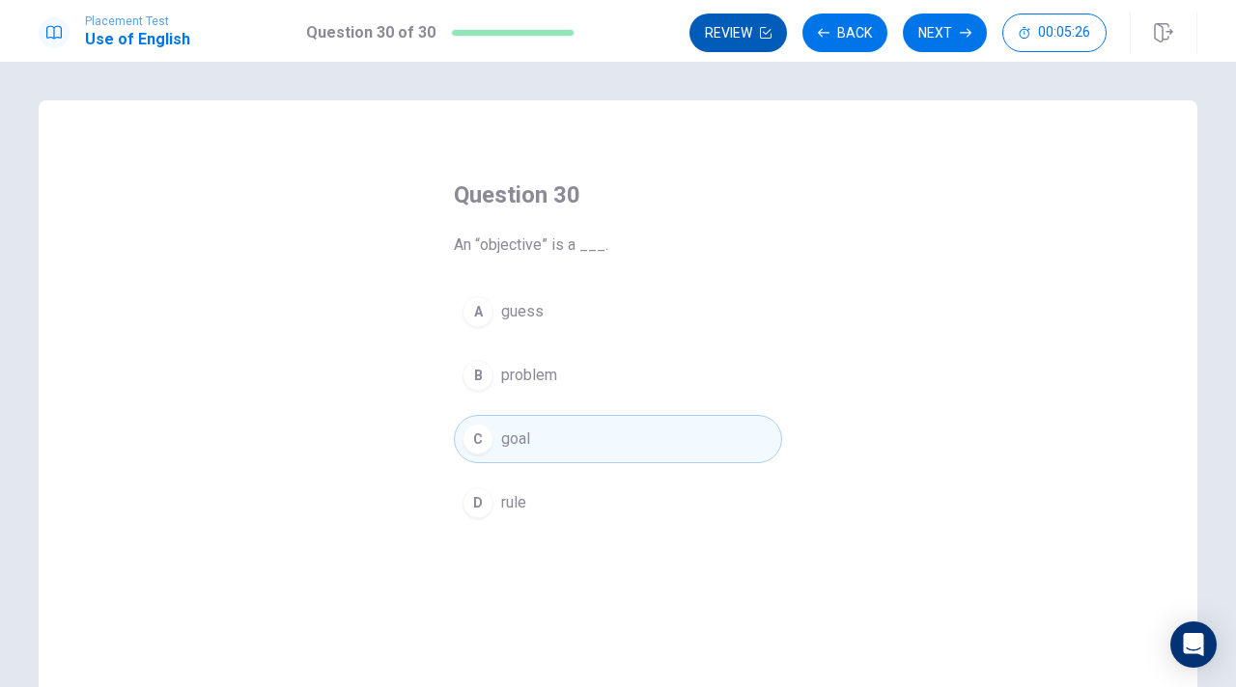
click at [752, 31] on button "Review" at bounding box center [737, 33] width 97 height 39
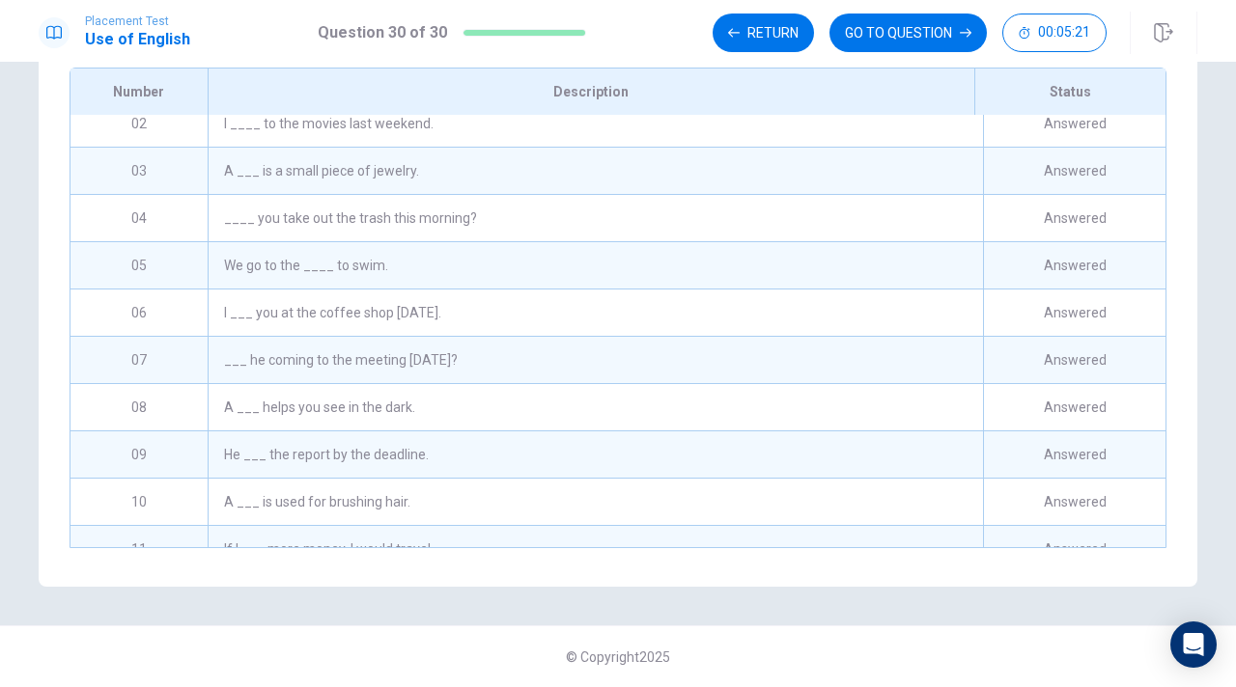
scroll to position [0, 0]
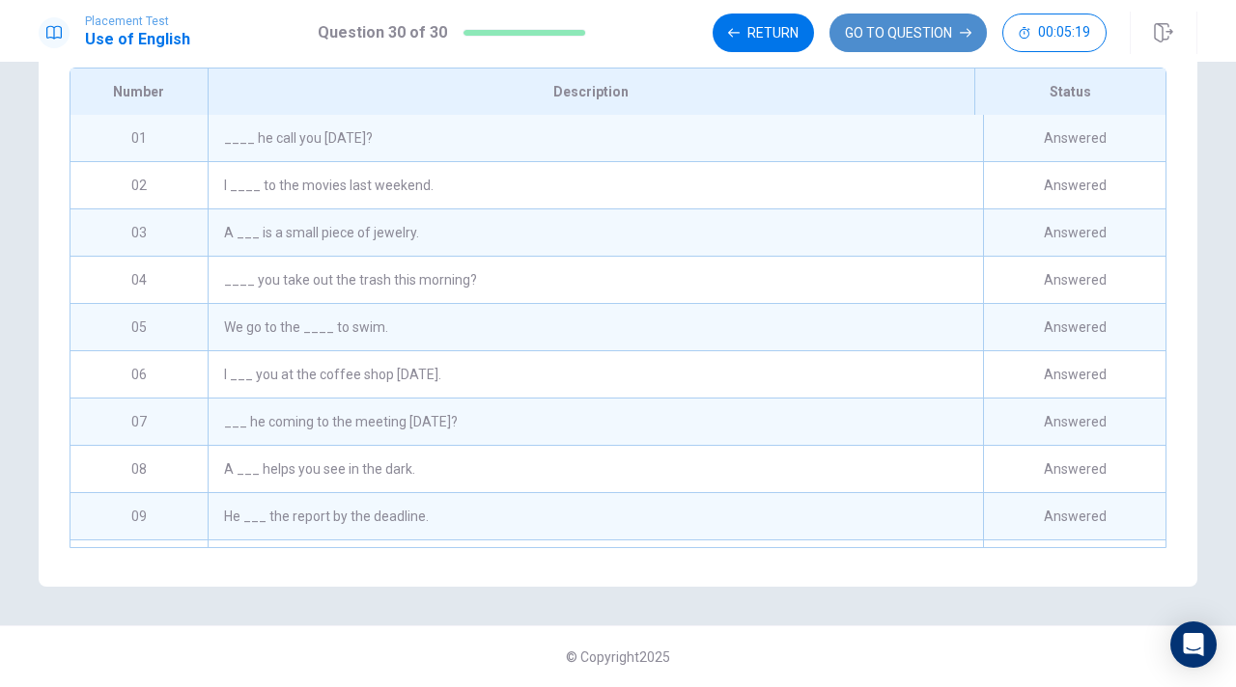
click at [875, 46] on button "GO TO QUESTION" at bounding box center [907, 33] width 157 height 39
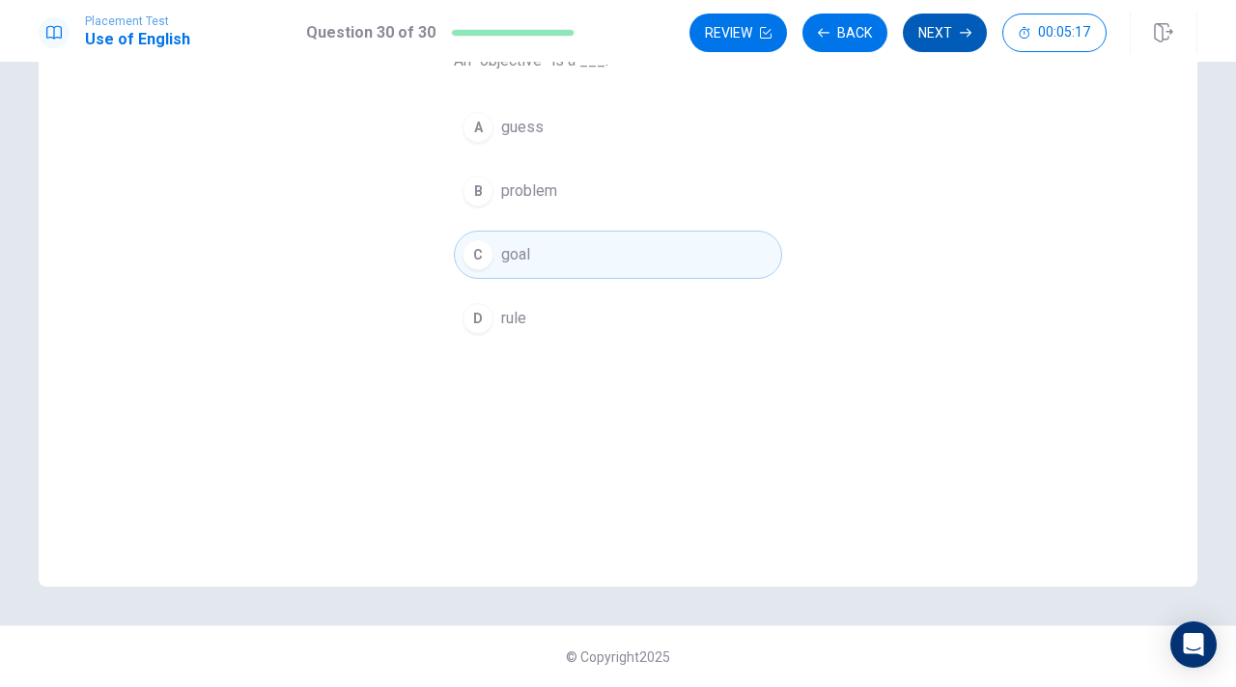
click at [934, 37] on button "Next" at bounding box center [945, 33] width 84 height 39
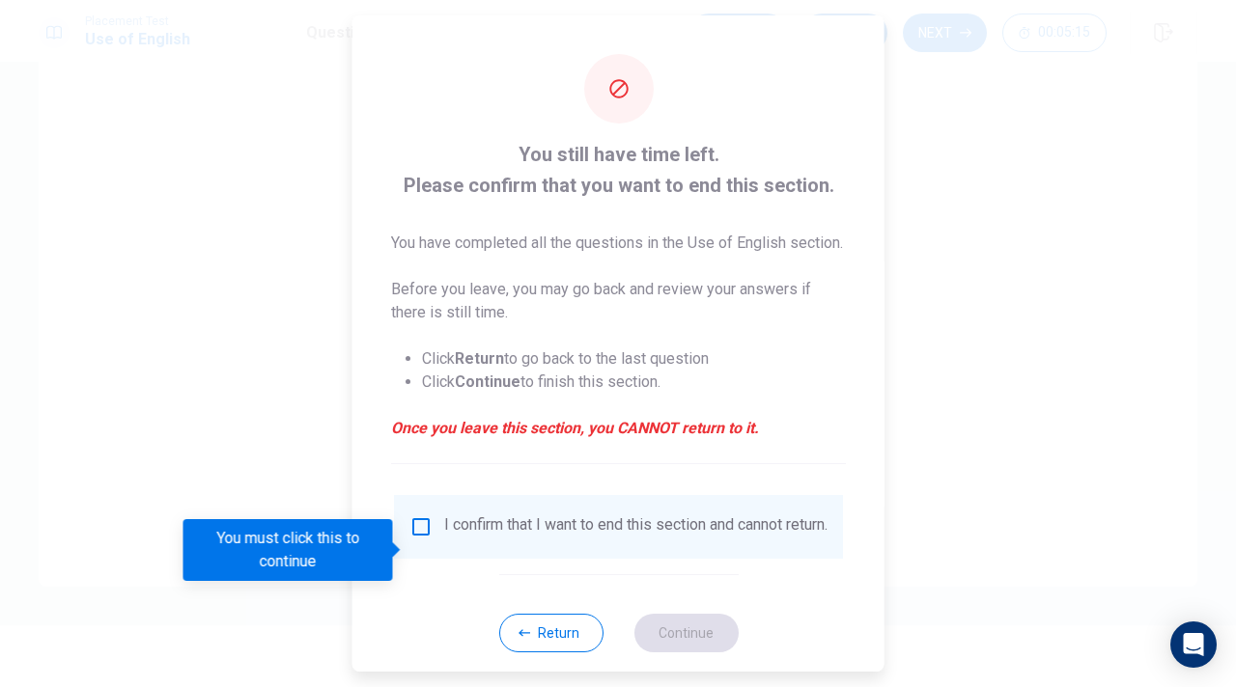
click at [498, 539] on div "I confirm that I want to end this section and cannot return." at bounding box center [635, 526] width 383 height 23
drag, startPoint x: 501, startPoint y: 494, endPoint x: 435, endPoint y: 530, distance: 74.7
click at [436, 529] on div "You still have time left. Please confirm that you want to end this section. You…" at bounding box center [618, 353] width 532 height 676
click at [417, 539] on input "You must click this to continue" at bounding box center [420, 526] width 23 height 23
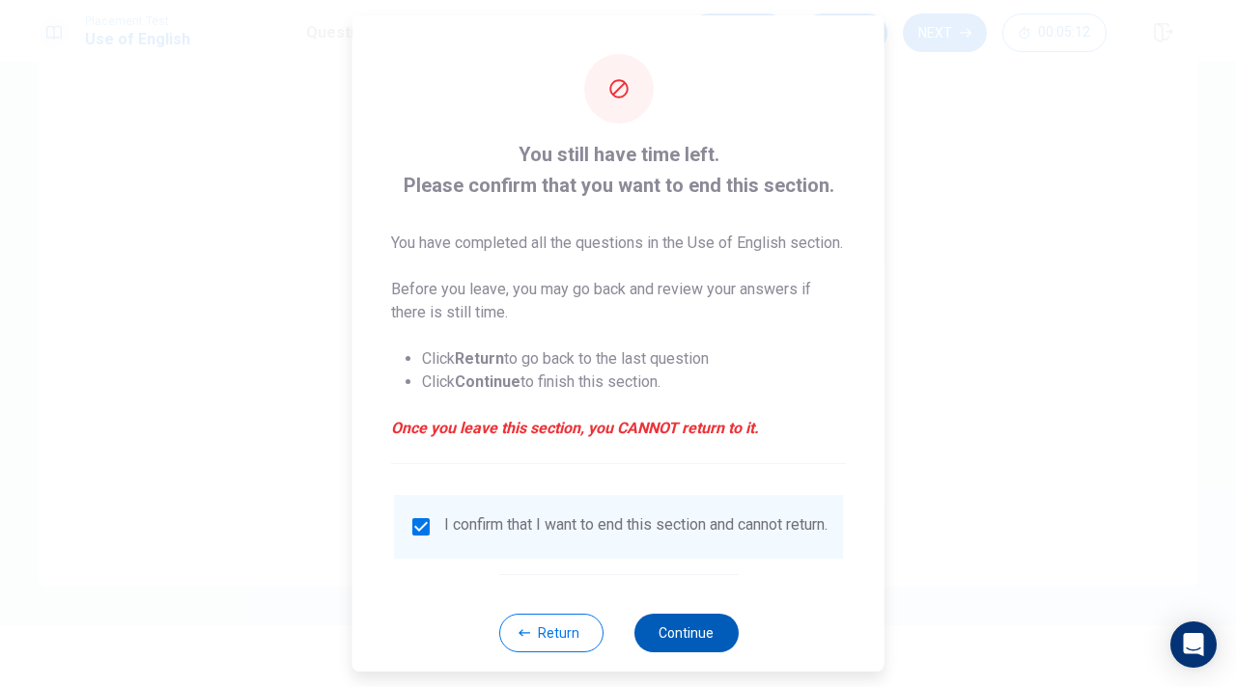
click at [683, 624] on button "Continue" at bounding box center [685, 633] width 104 height 39
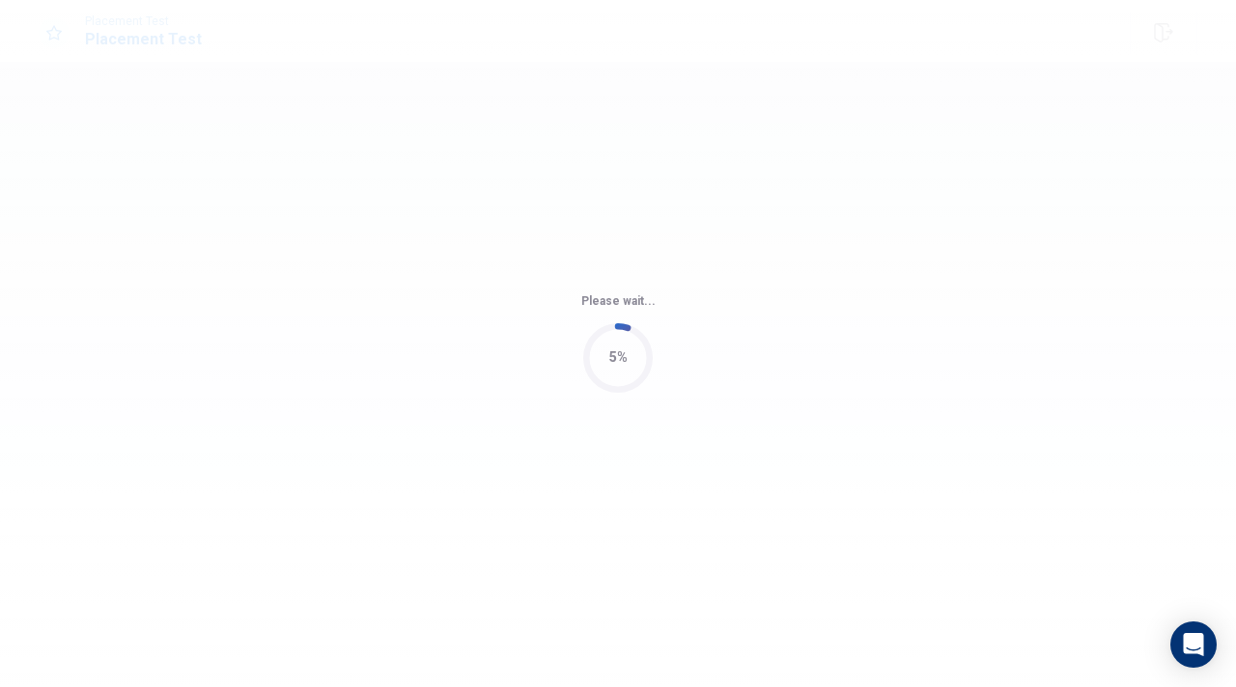
scroll to position [0, 0]
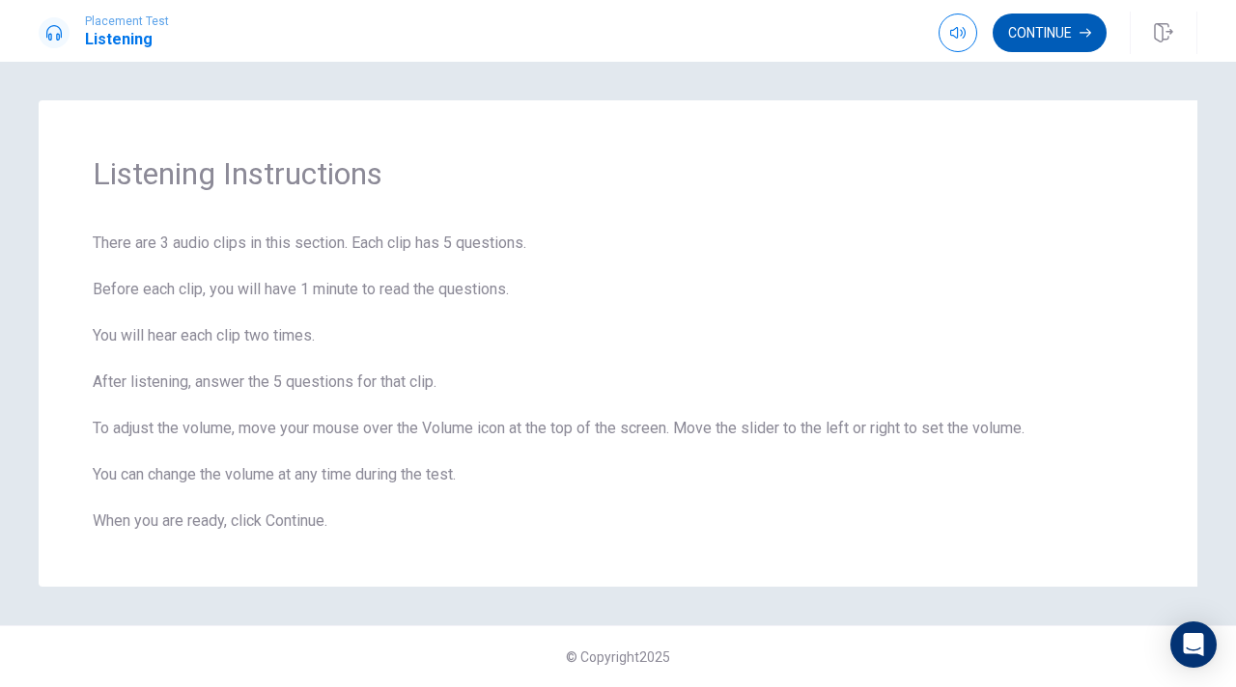
click at [1043, 42] on button "Continue" at bounding box center [1049, 33] width 114 height 39
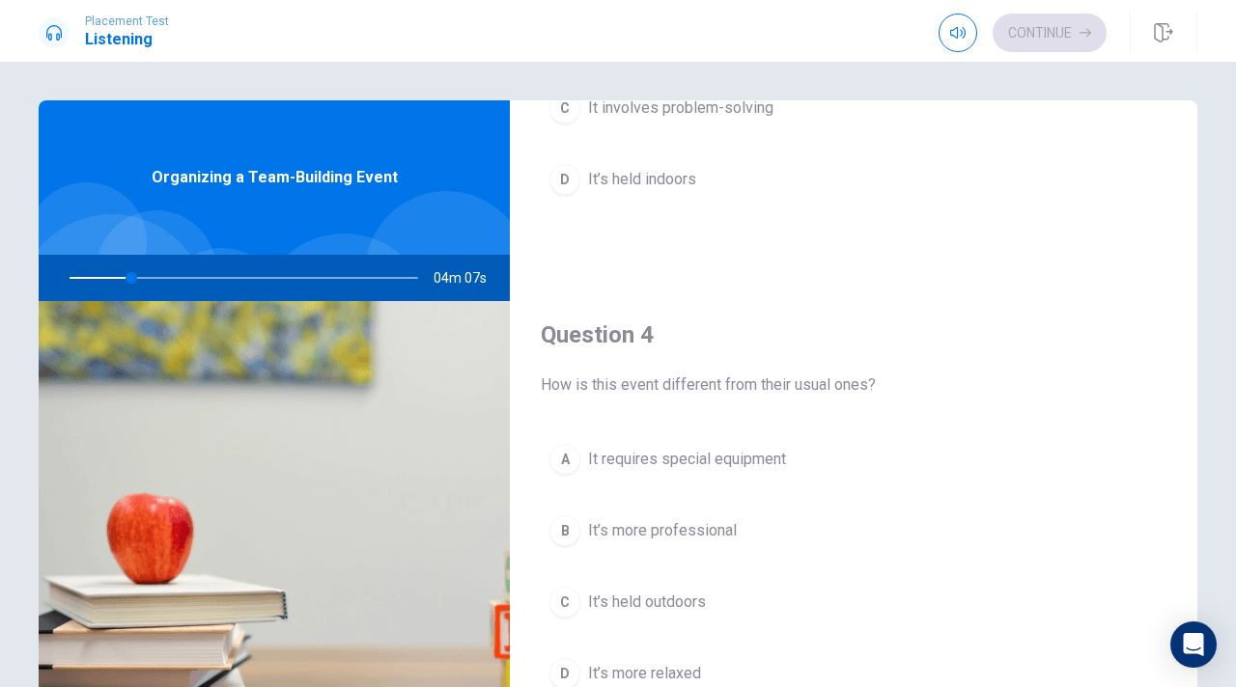
scroll to position [1313, 0]
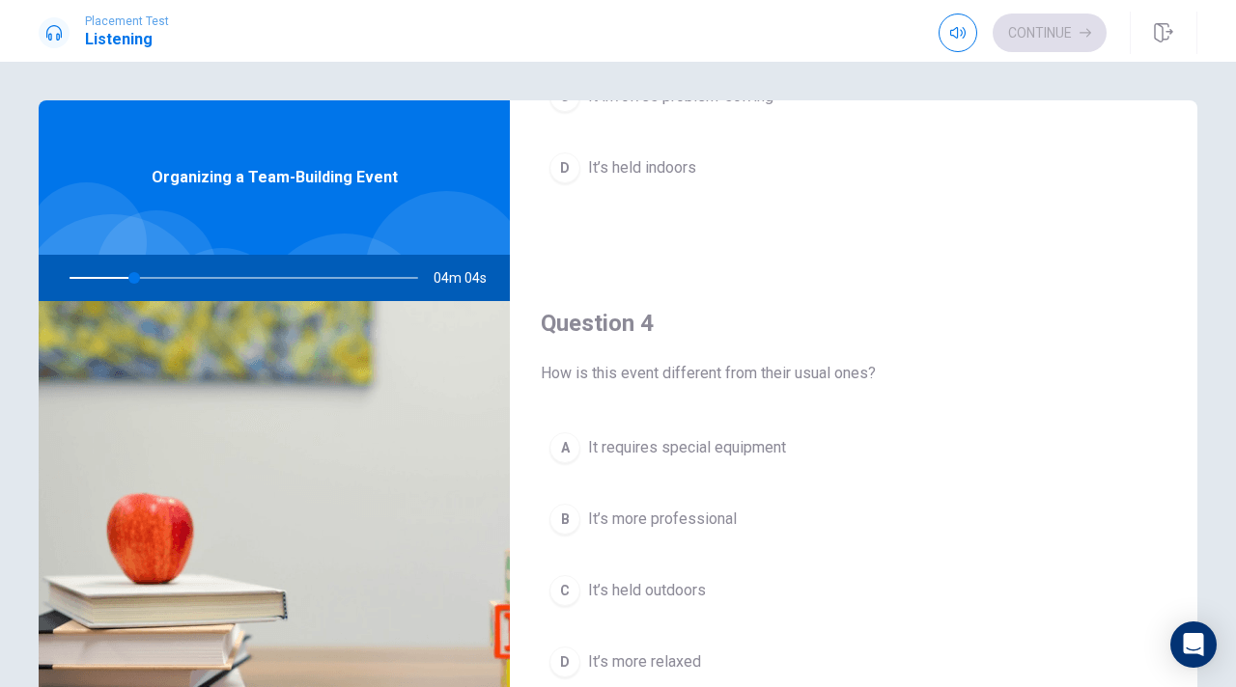
drag, startPoint x: 889, startPoint y: 431, endPoint x: 888, endPoint y: 350, distance: 81.1
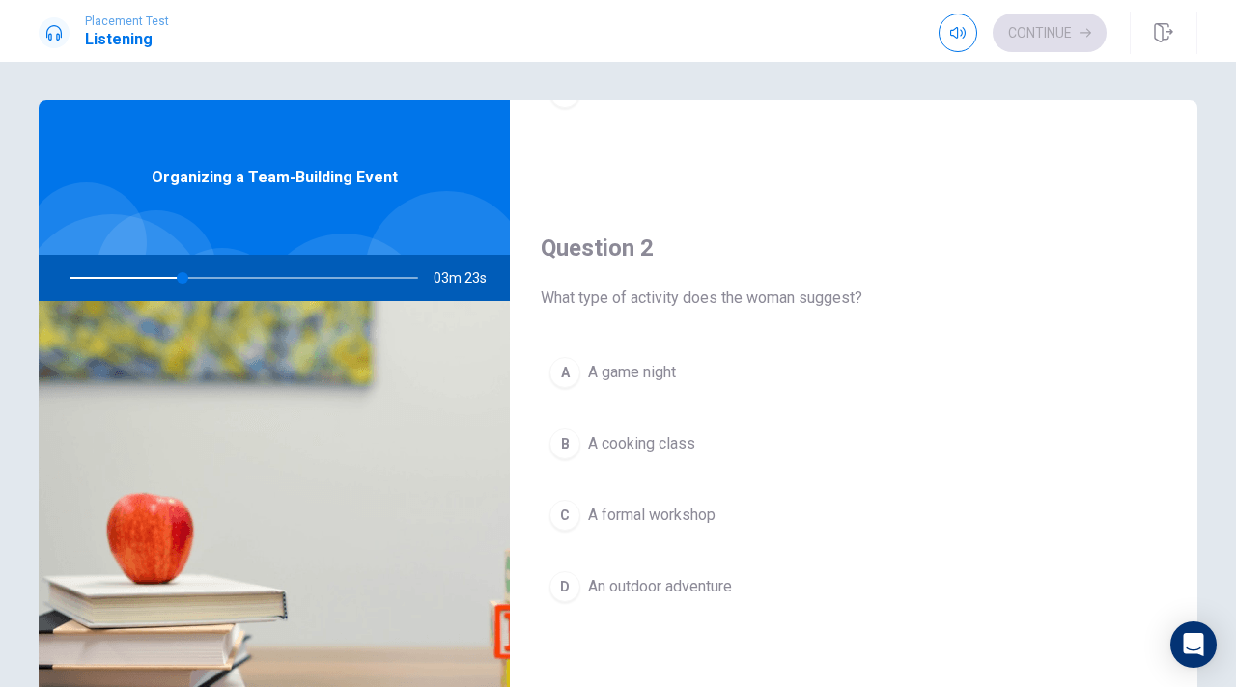
scroll to position [403, 0]
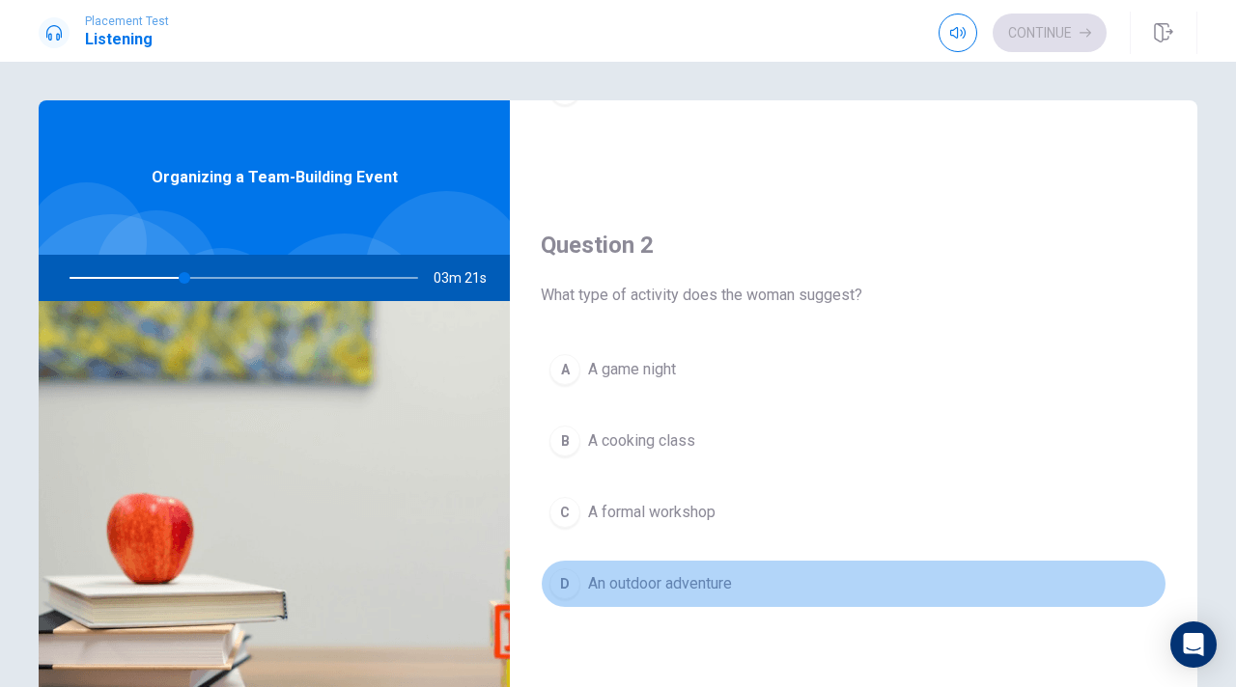
click at [560, 584] on div "D" at bounding box center [564, 584] width 31 height 31
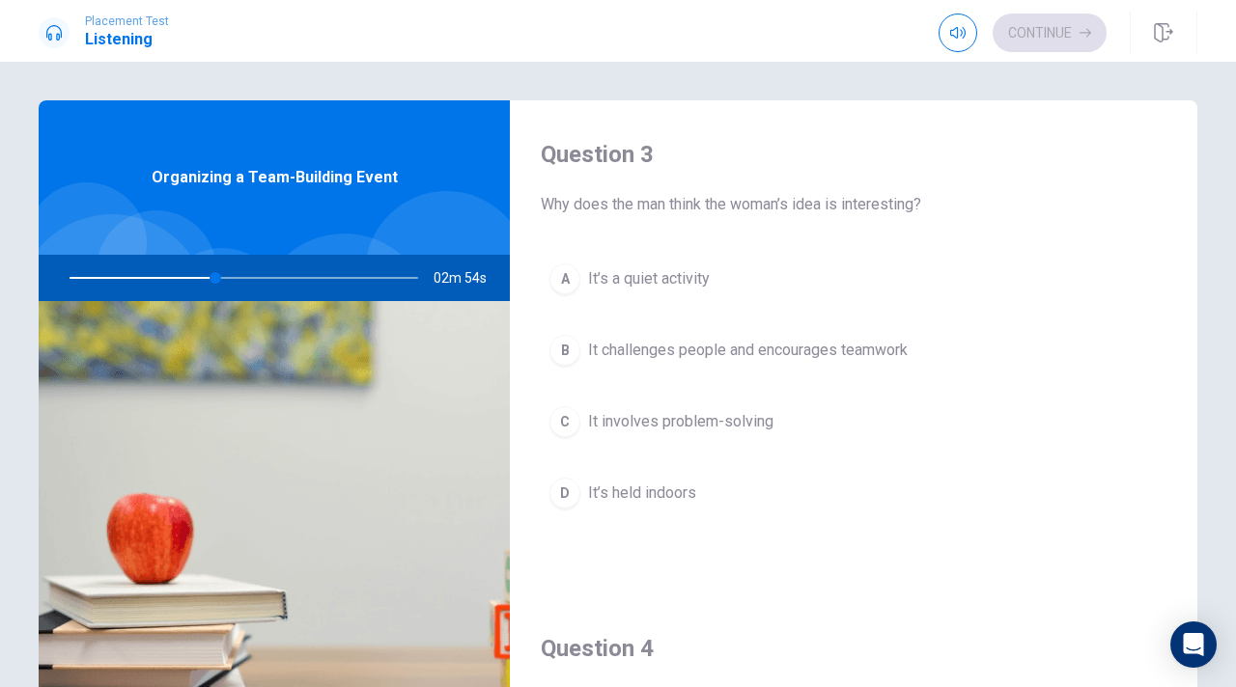
scroll to position [987, 0]
click at [555, 344] on div "B" at bounding box center [564, 352] width 31 height 31
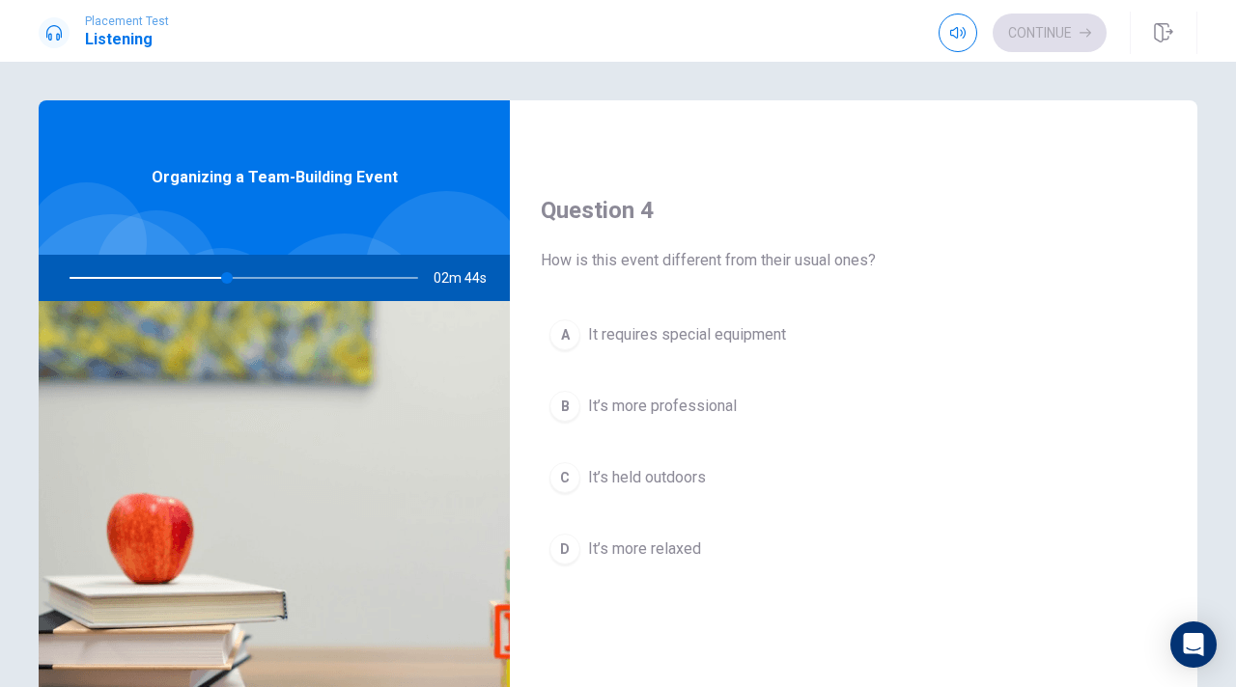
scroll to position [1433, 0]
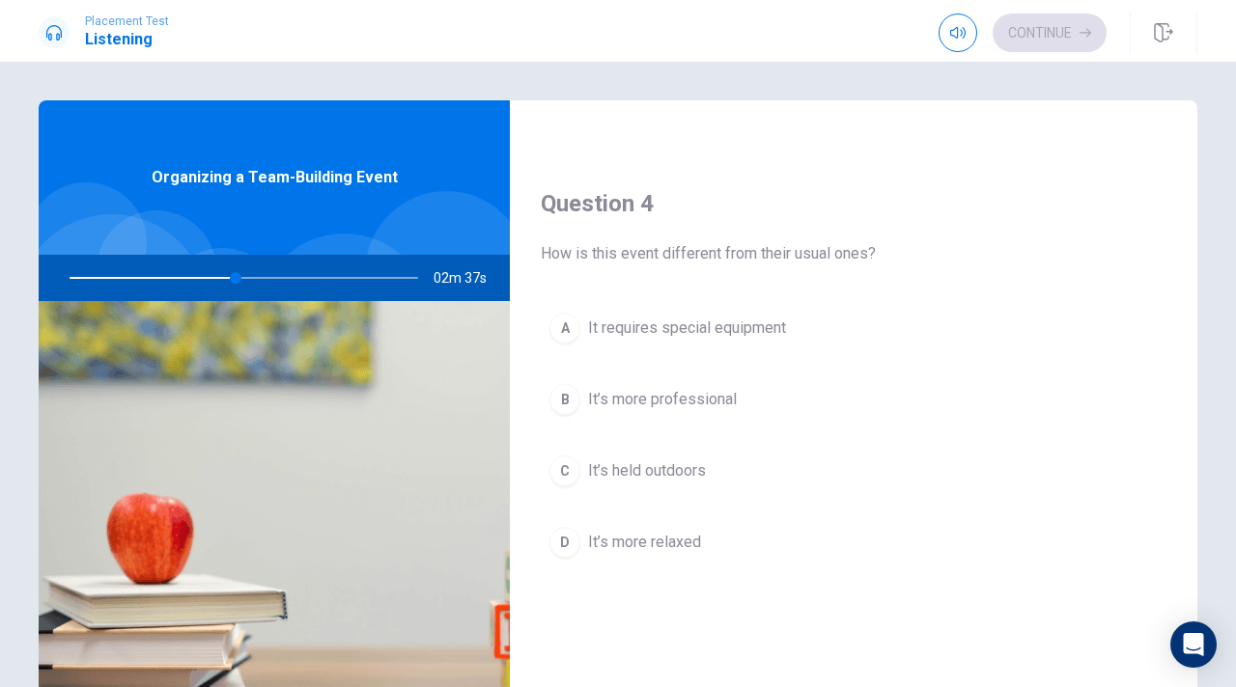
click at [559, 475] on div "C" at bounding box center [564, 471] width 31 height 31
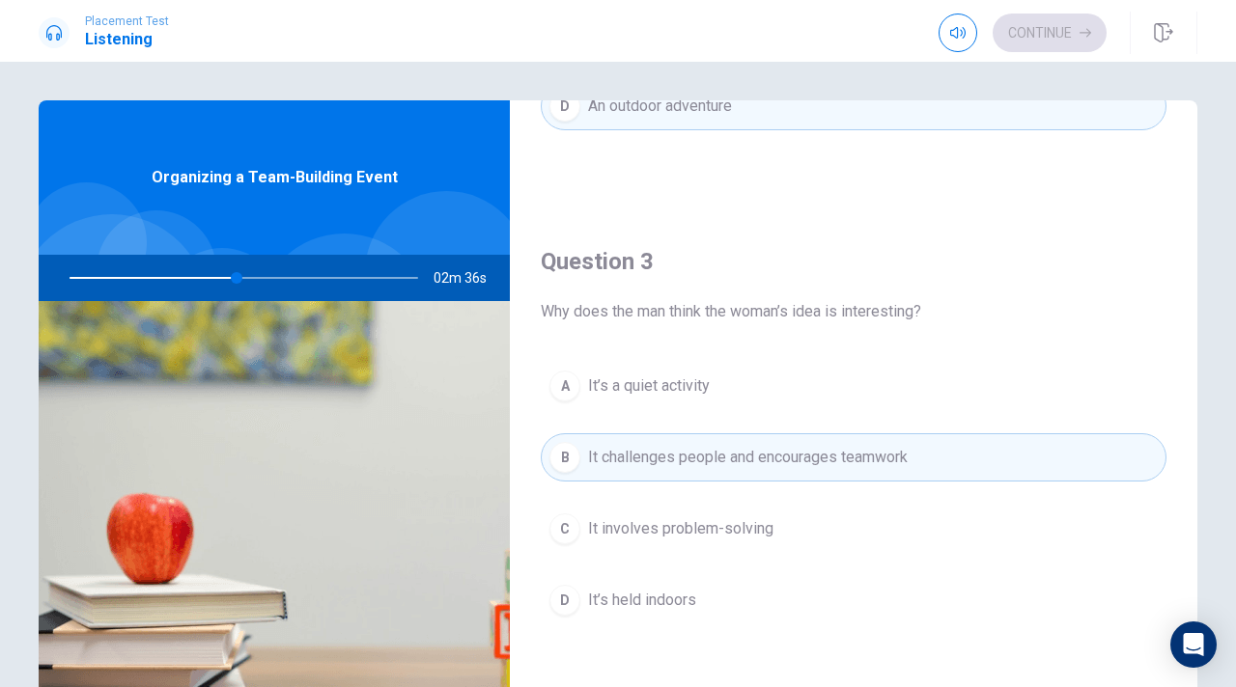
scroll to position [0, 0]
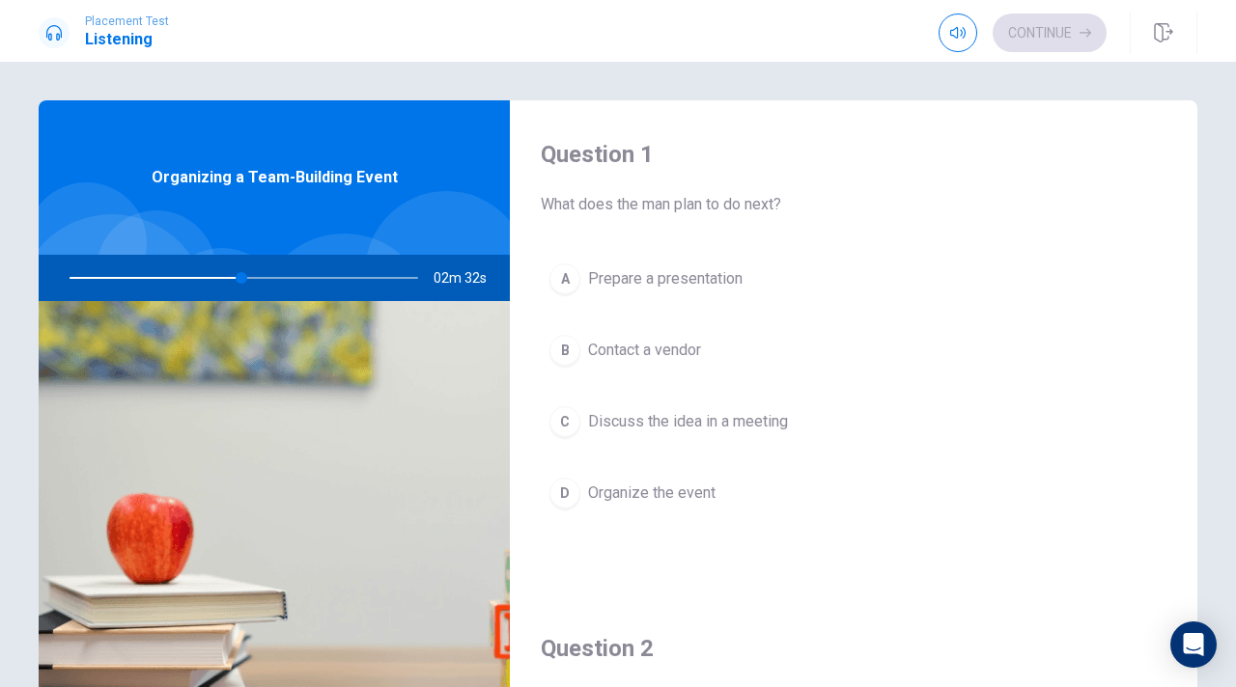
click at [567, 488] on div "D" at bounding box center [564, 493] width 31 height 31
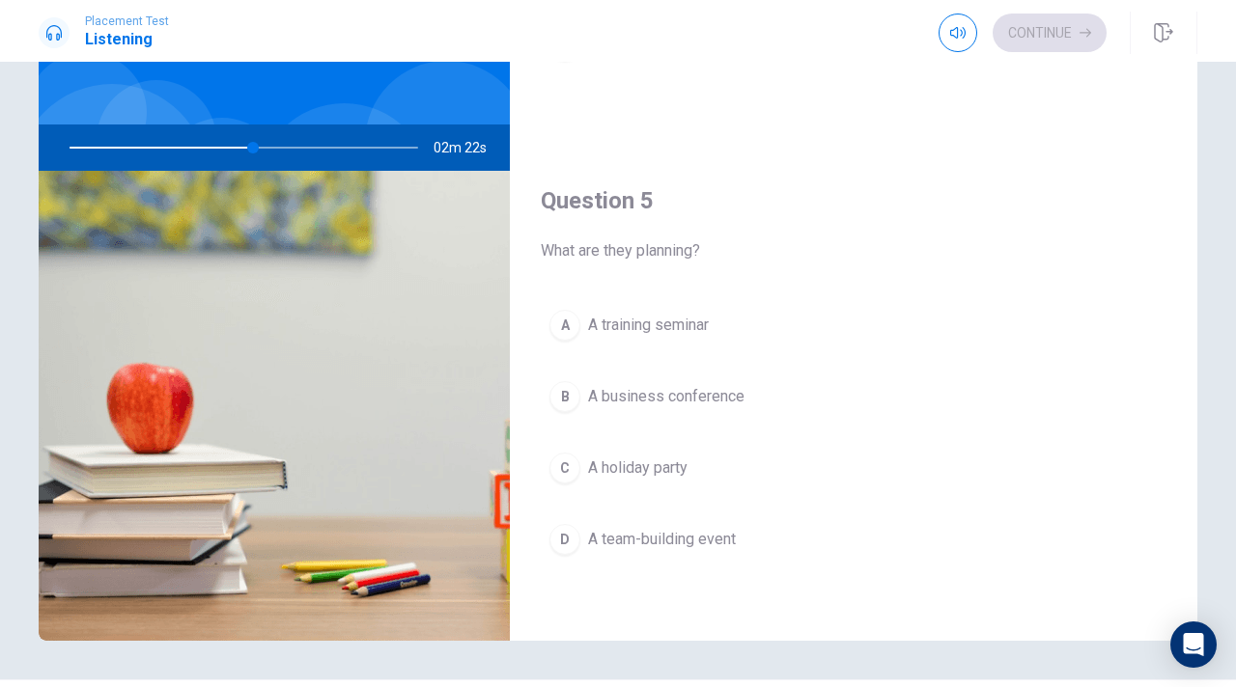
scroll to position [142, 0]
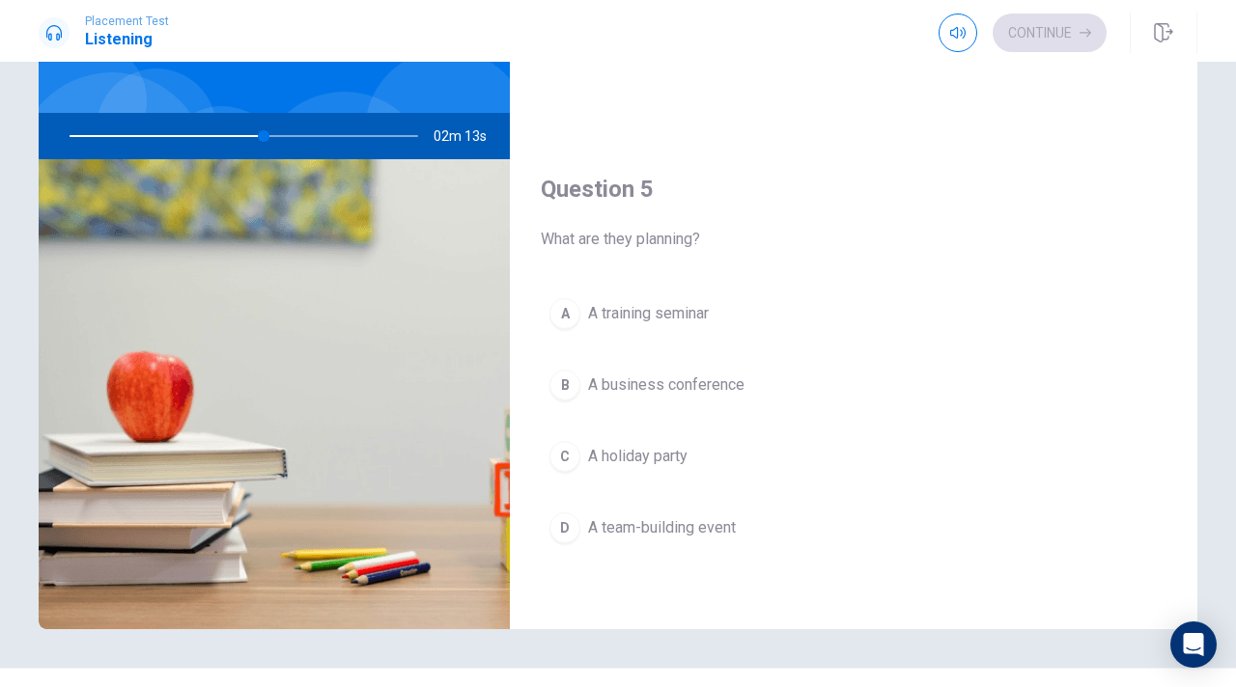
click at [568, 537] on div "D" at bounding box center [564, 528] width 31 height 31
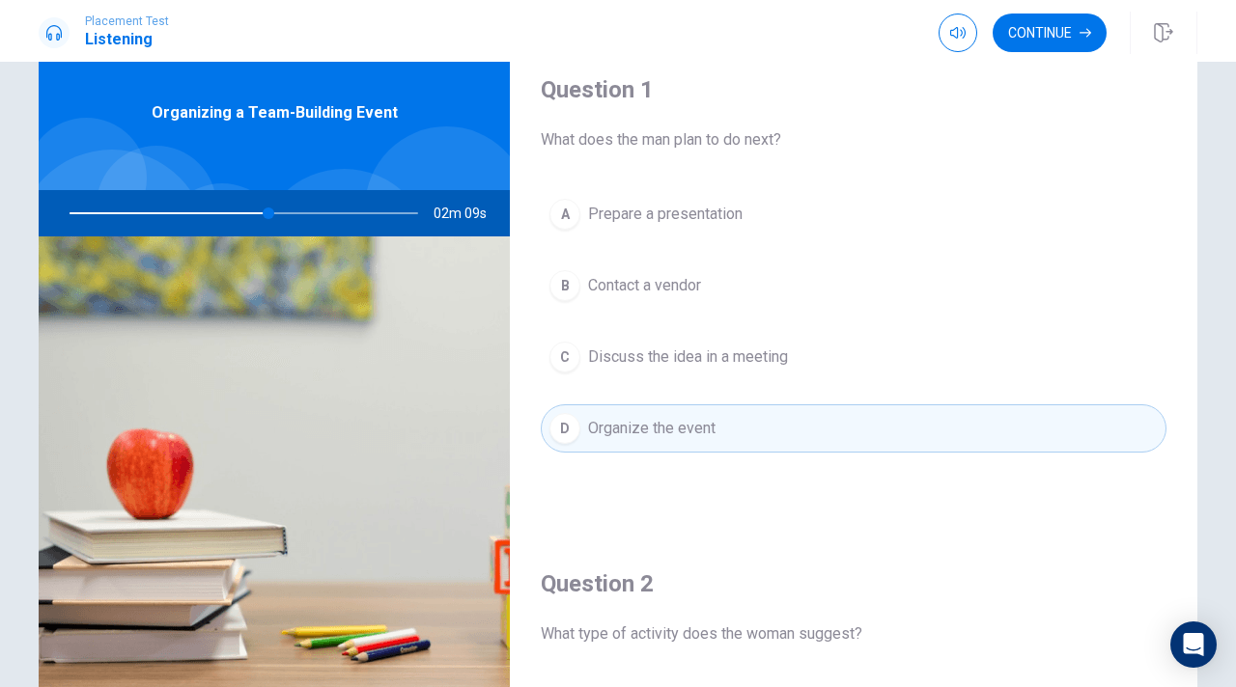
scroll to position [59, 0]
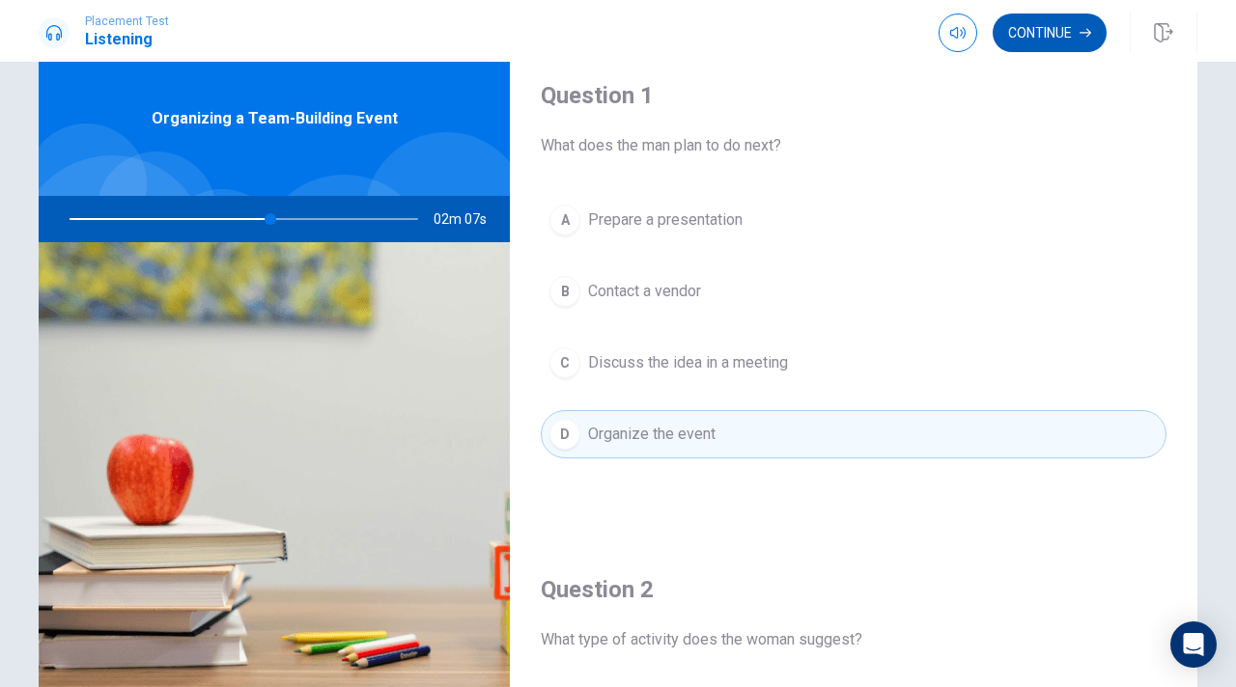
click at [1056, 34] on button "Continue" at bounding box center [1049, 33] width 114 height 39
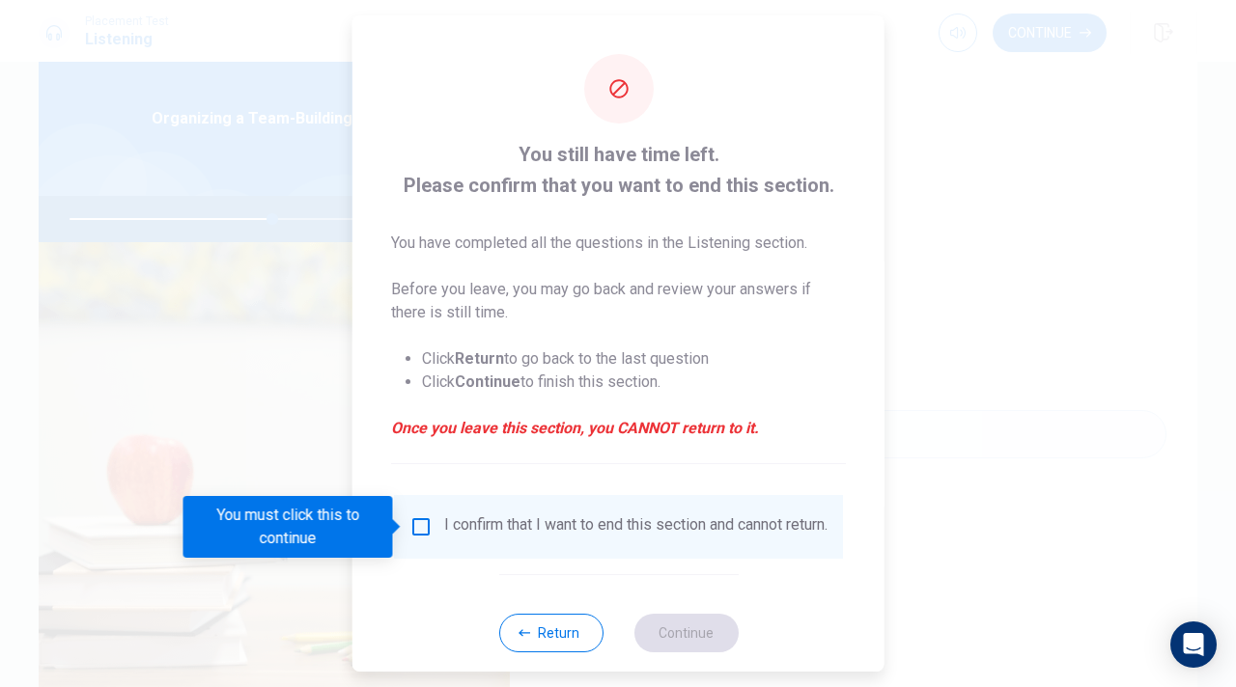
click at [424, 529] on input "You must click this to continue" at bounding box center [420, 526] width 23 height 23
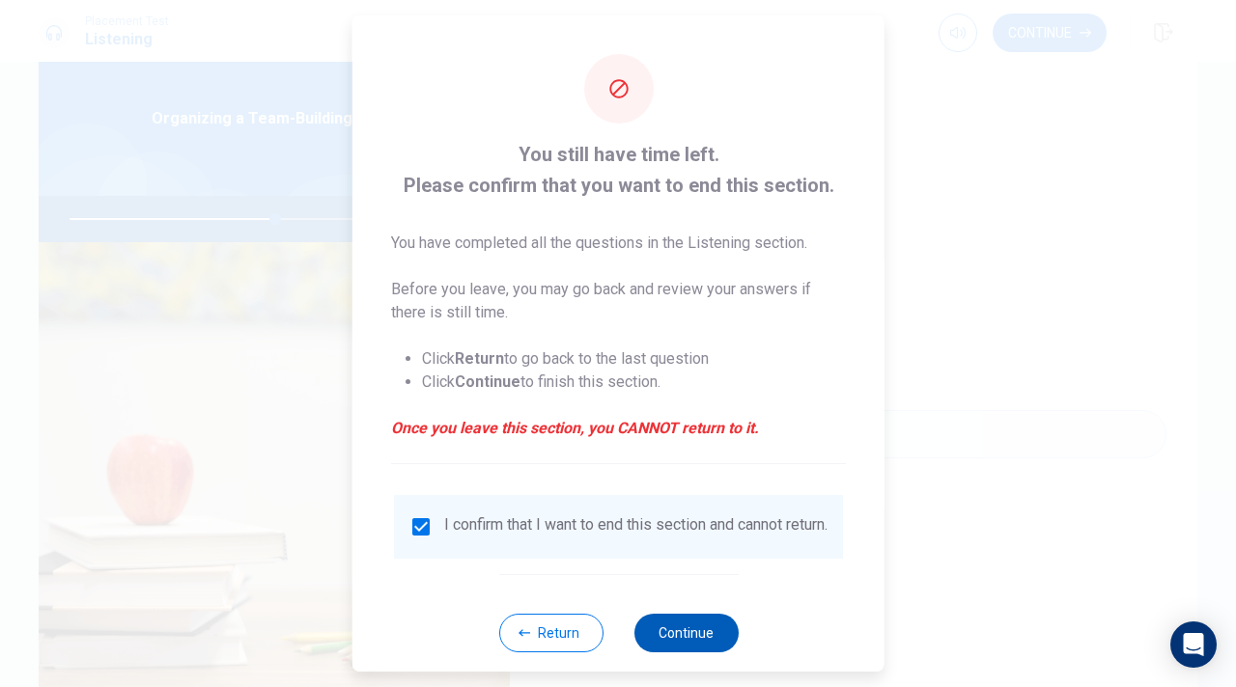
click at [690, 624] on button "Continue" at bounding box center [685, 633] width 104 height 39
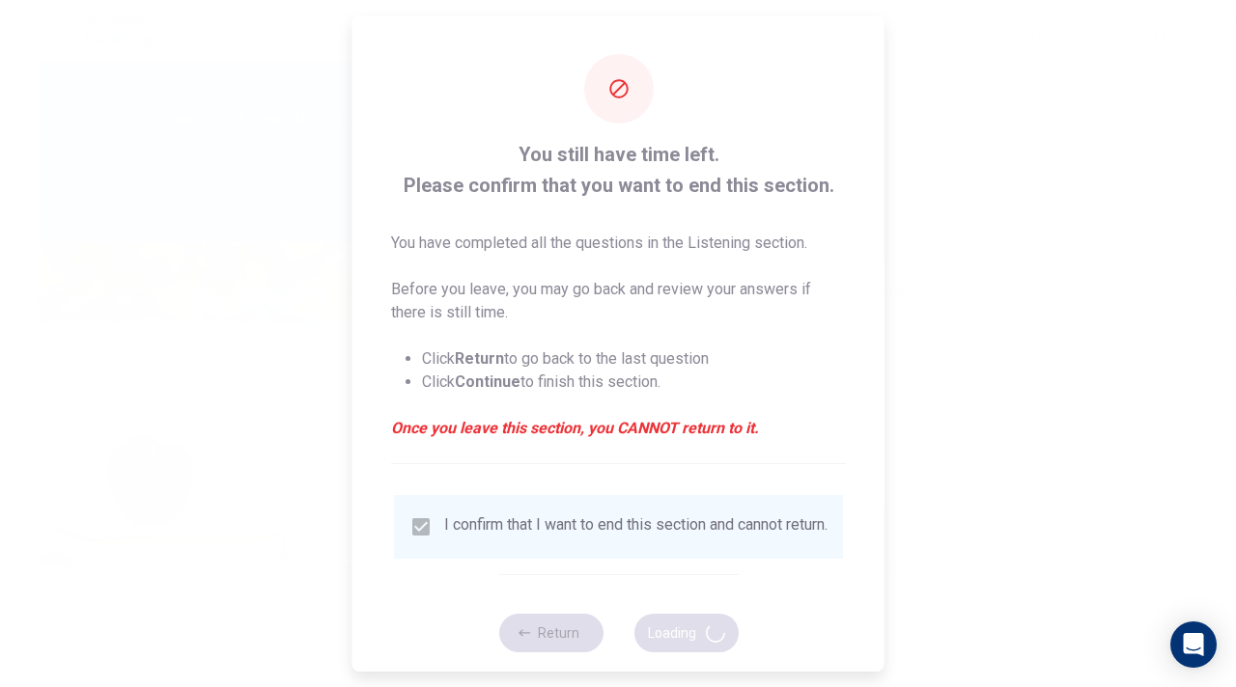
type input "60"
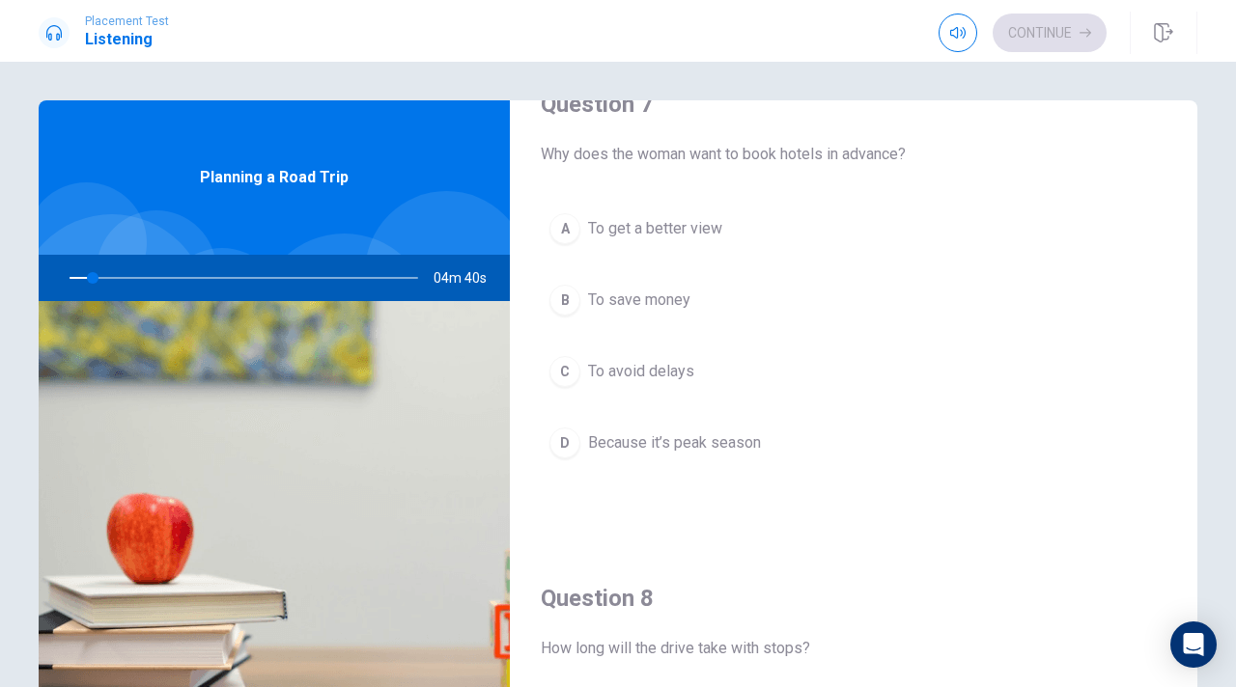
scroll to position [548, 0]
drag, startPoint x: 895, startPoint y: 360, endPoint x: 913, endPoint y: 335, distance: 31.1
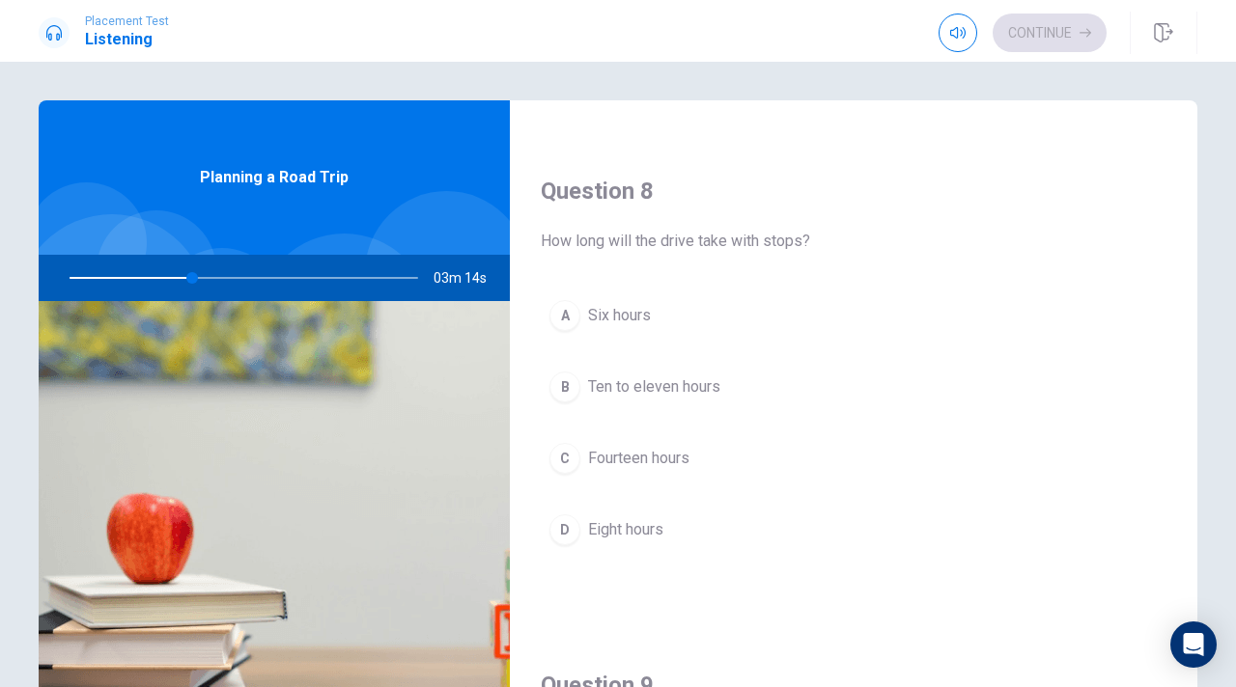
scroll to position [953, 0]
click at [561, 383] on div "B" at bounding box center [564, 386] width 31 height 31
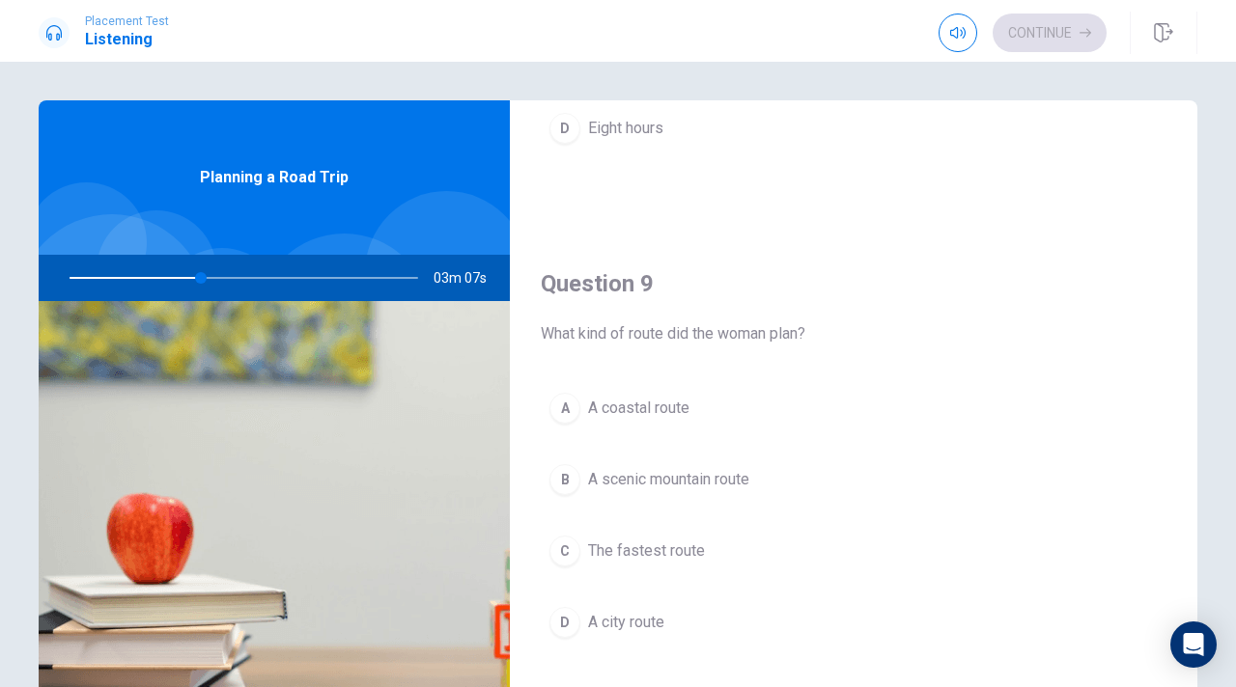
scroll to position [1357, 0]
click at [566, 476] on div "B" at bounding box center [564, 475] width 31 height 31
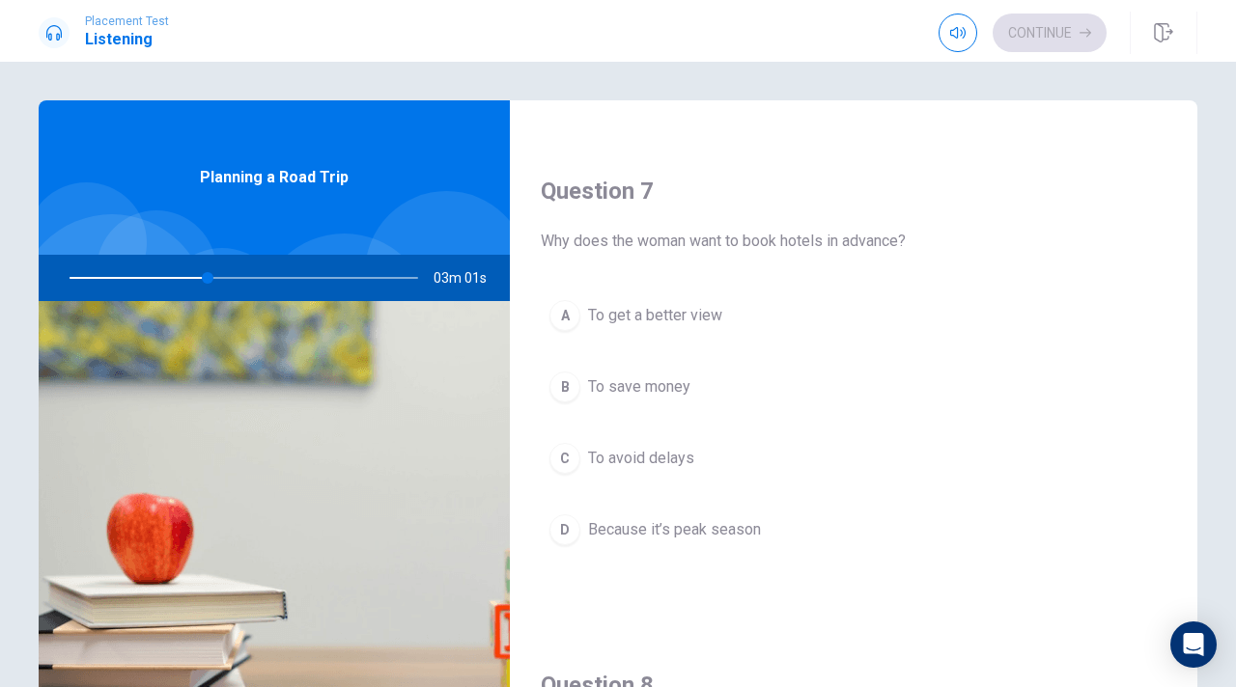
scroll to position [453, 0]
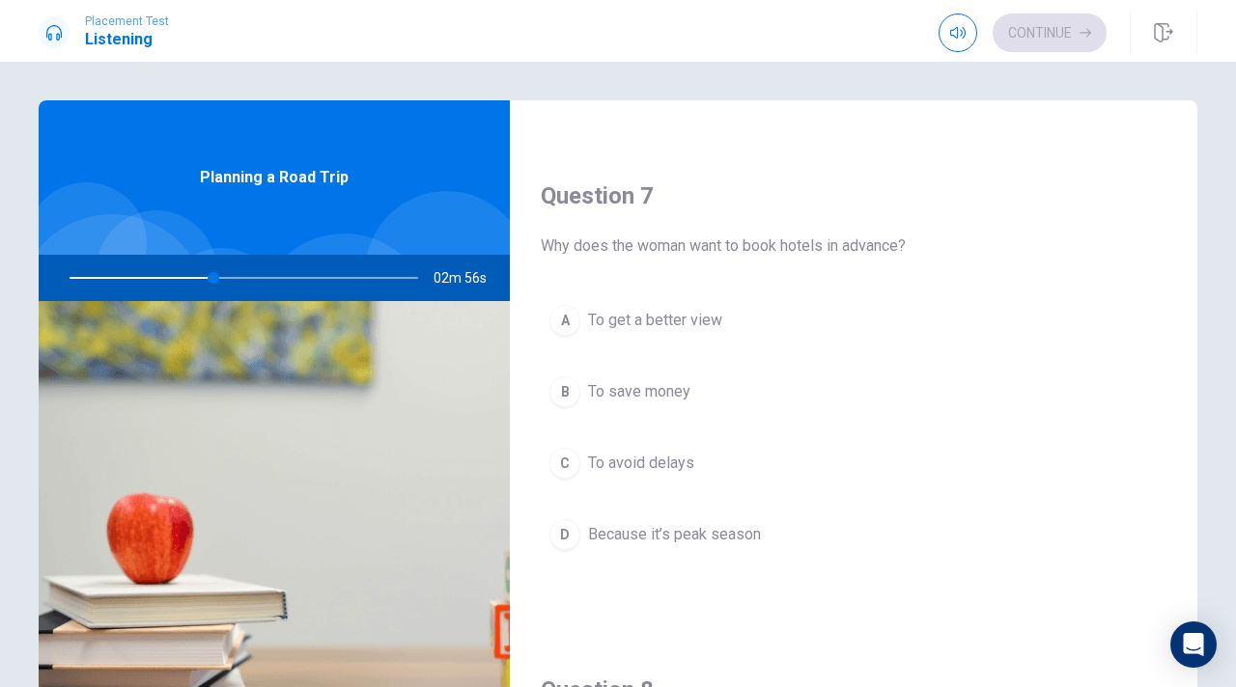
click at [561, 552] on button "D Because it’s peak season" at bounding box center [853, 535] width 625 height 48
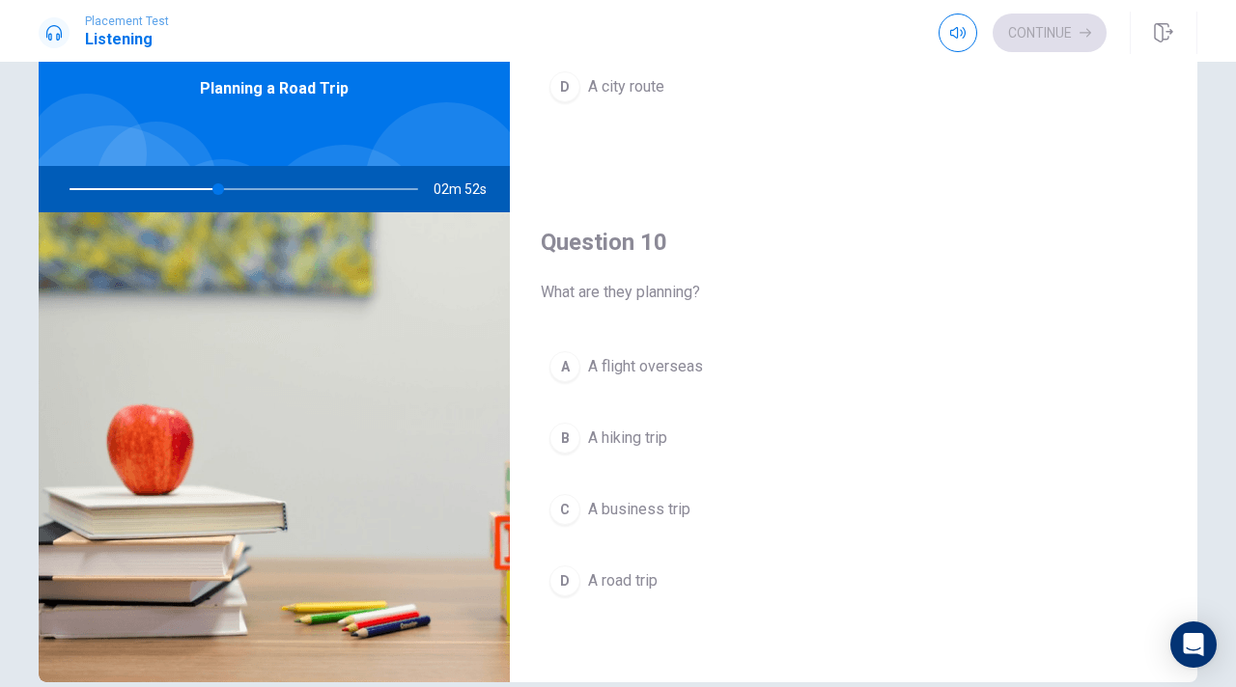
scroll to position [100, 0]
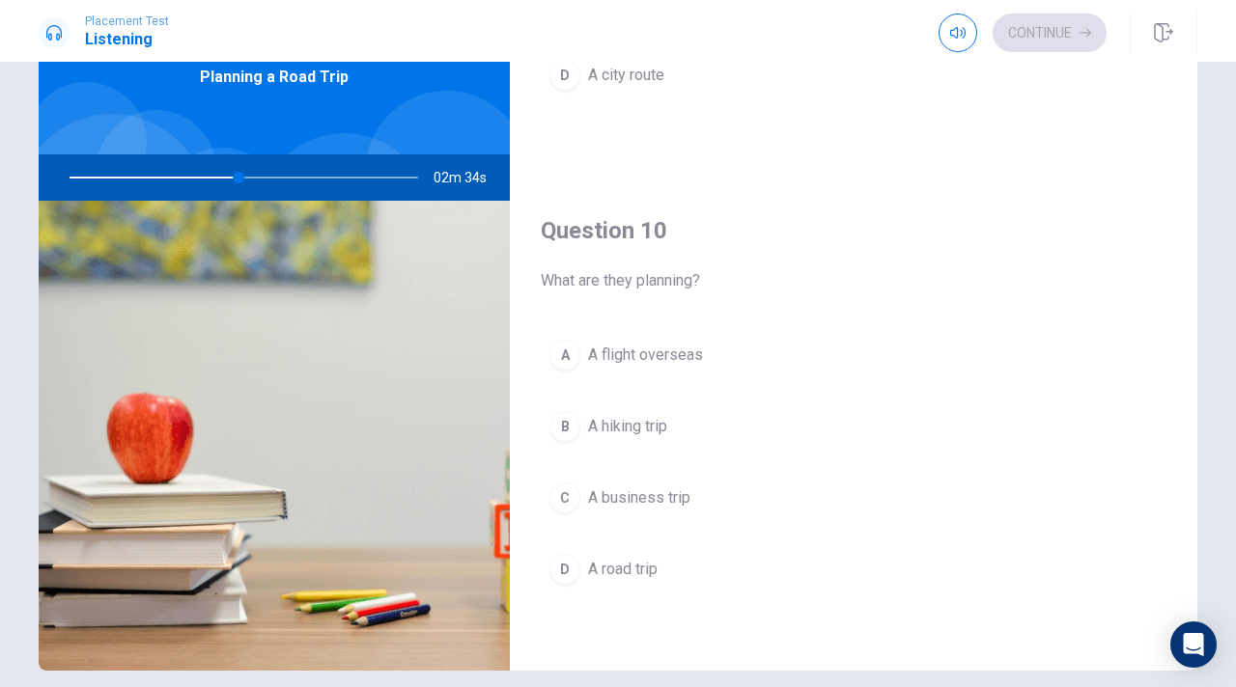
click at [563, 570] on div "D" at bounding box center [564, 569] width 31 height 31
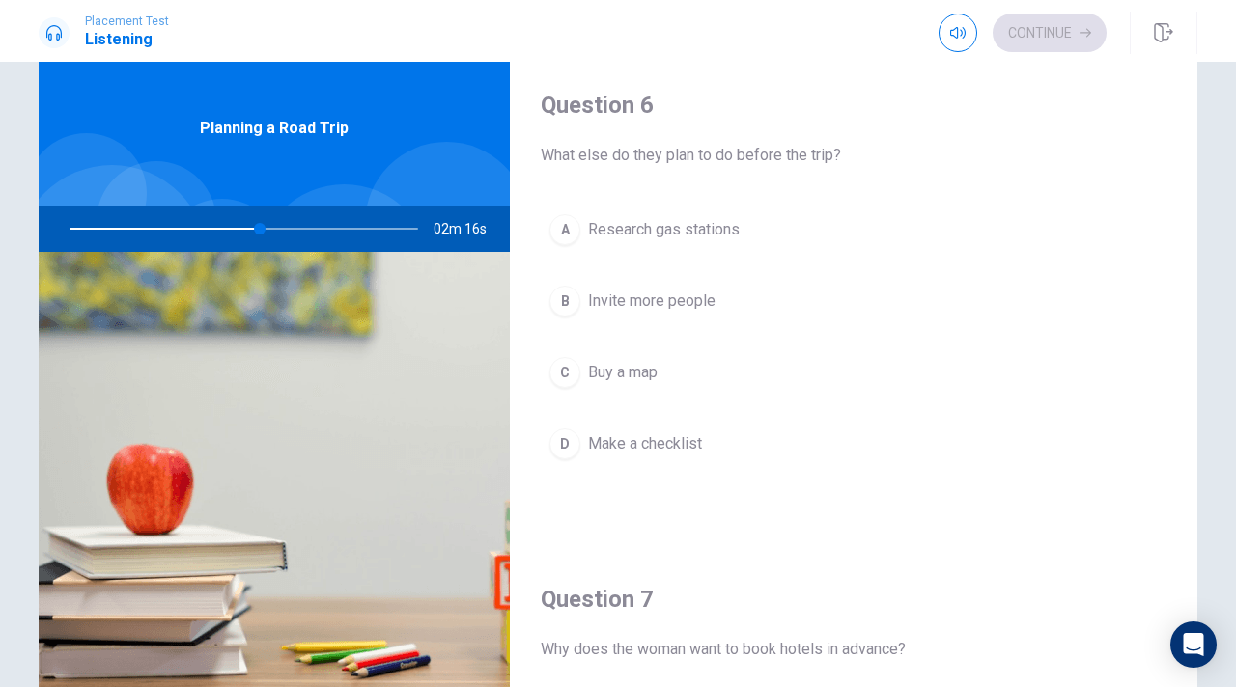
scroll to position [50, 0]
click at [575, 302] on div "B" at bounding box center [564, 300] width 31 height 31
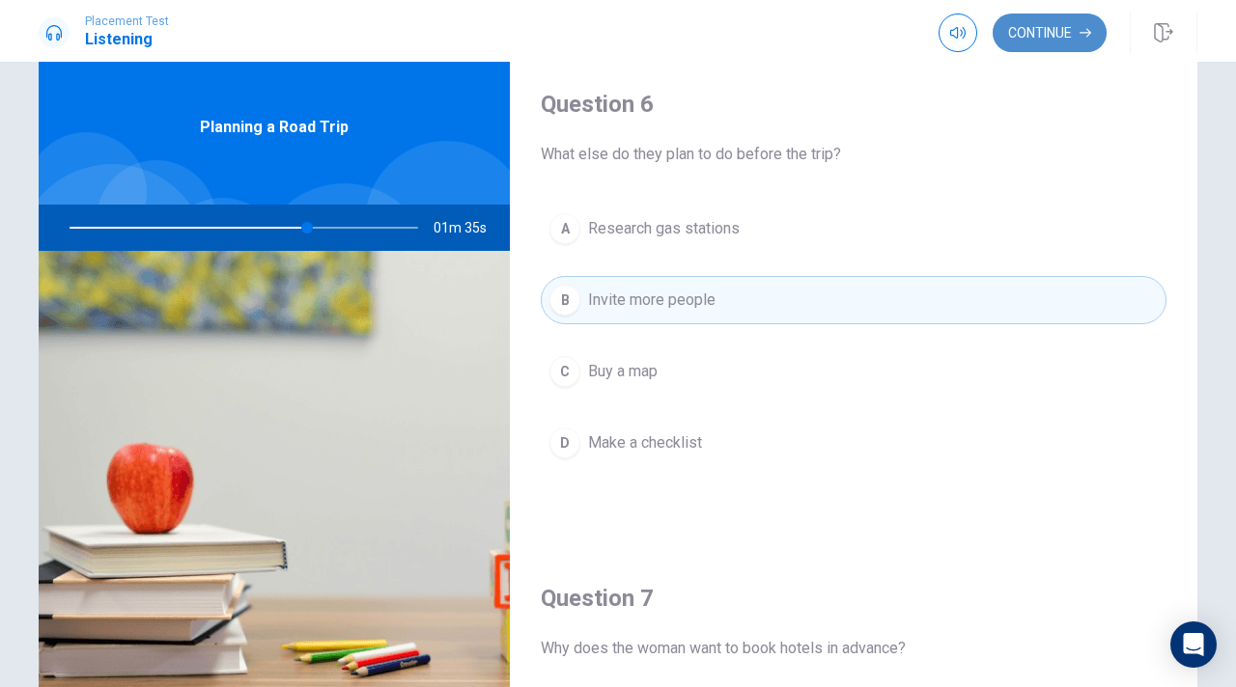
click at [1019, 40] on button "Continue" at bounding box center [1049, 33] width 114 height 39
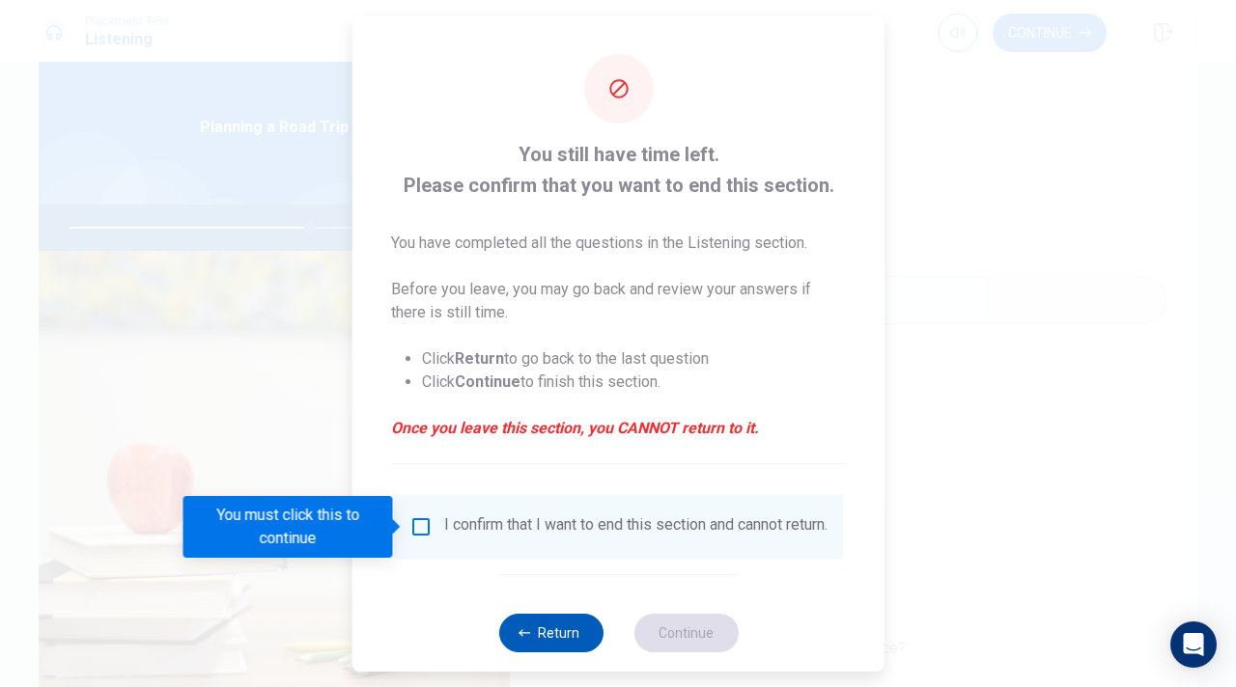
click at [559, 624] on button "Return" at bounding box center [550, 633] width 104 height 39
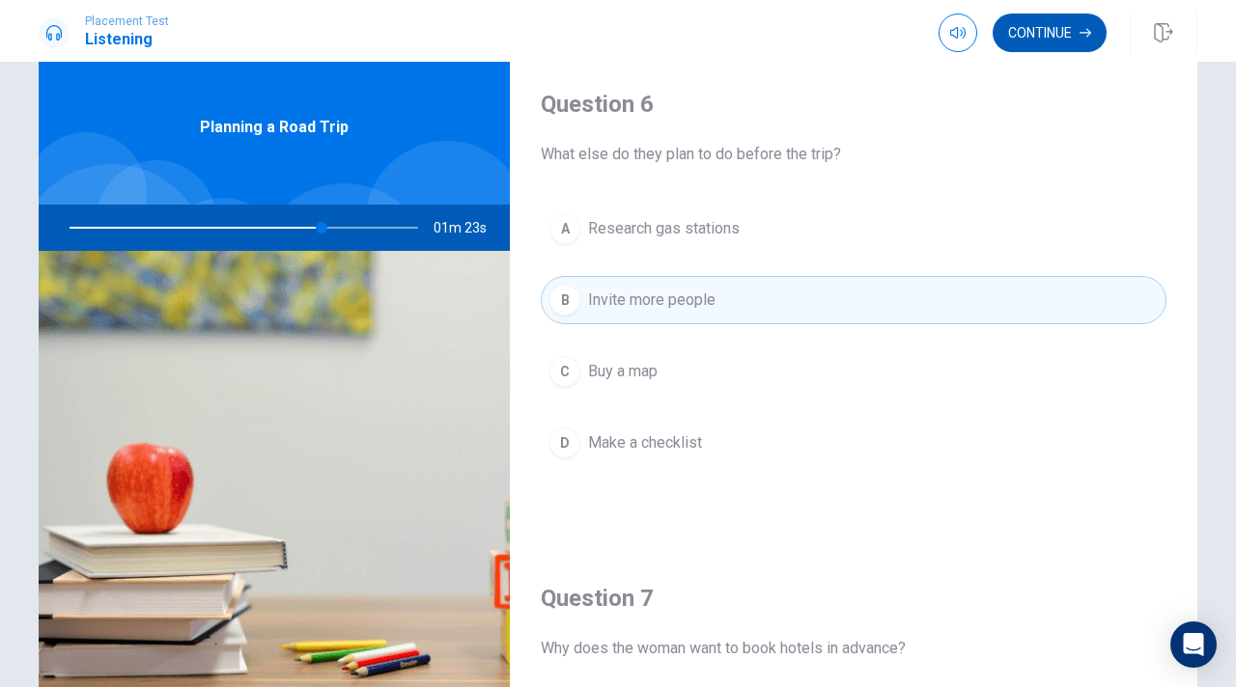
click at [1046, 40] on button "Continue" at bounding box center [1049, 33] width 114 height 39
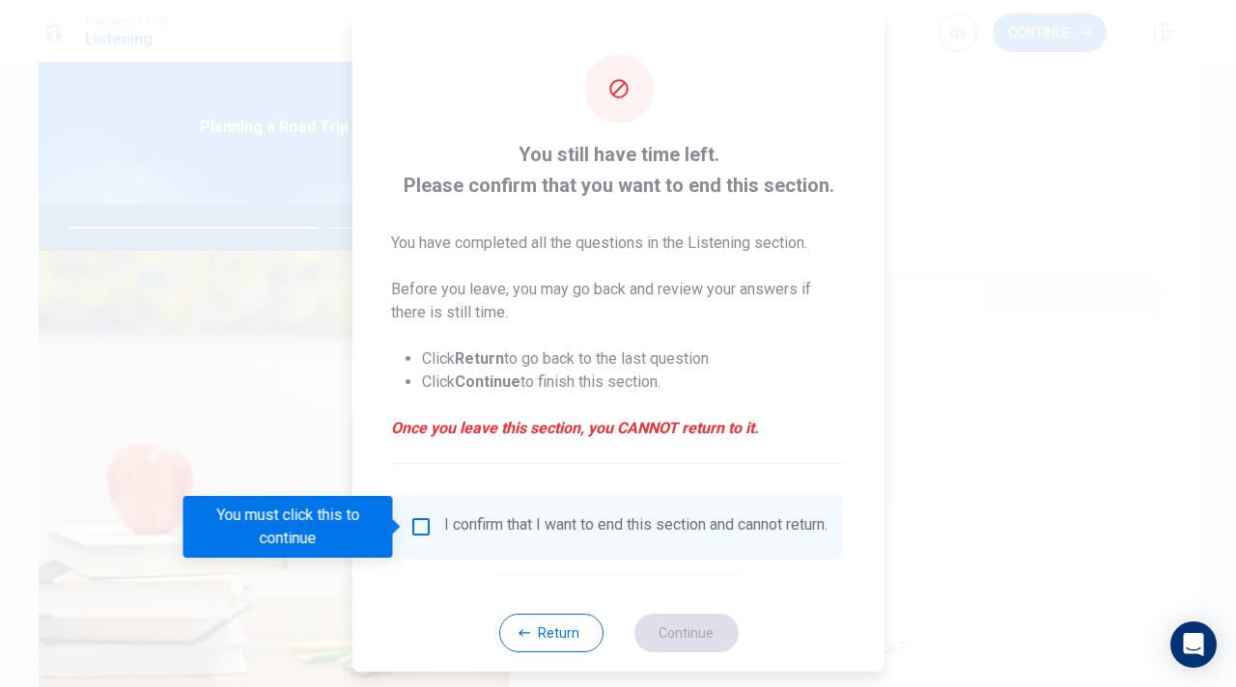
drag, startPoint x: 465, startPoint y: 565, endPoint x: 436, endPoint y: 542, distance: 36.5
click at [436, 542] on div "I confirm that I want to end this section and cannot return." at bounding box center [618, 527] width 449 height 64
click at [435, 539] on div "I confirm that I want to end this section and cannot return." at bounding box center [618, 526] width 418 height 23
click at [409, 519] on input "You must click this to continue" at bounding box center [420, 526] width 23 height 23
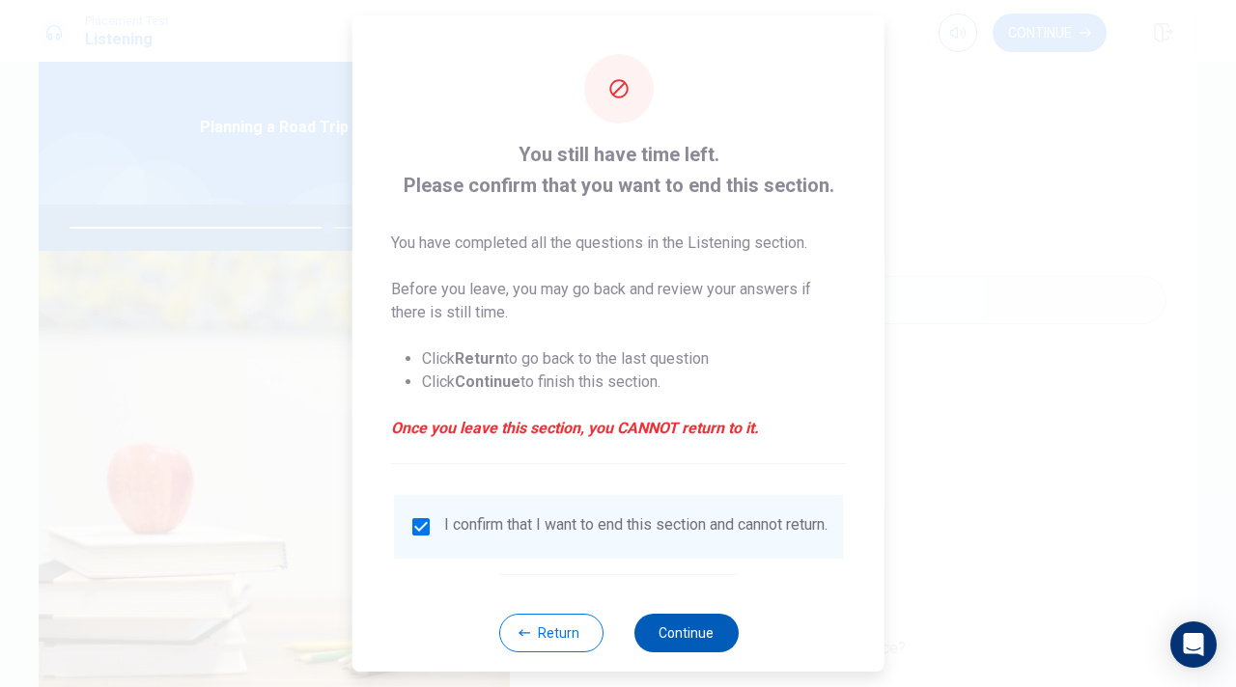
click at [681, 624] on button "Continue" at bounding box center [685, 633] width 104 height 39
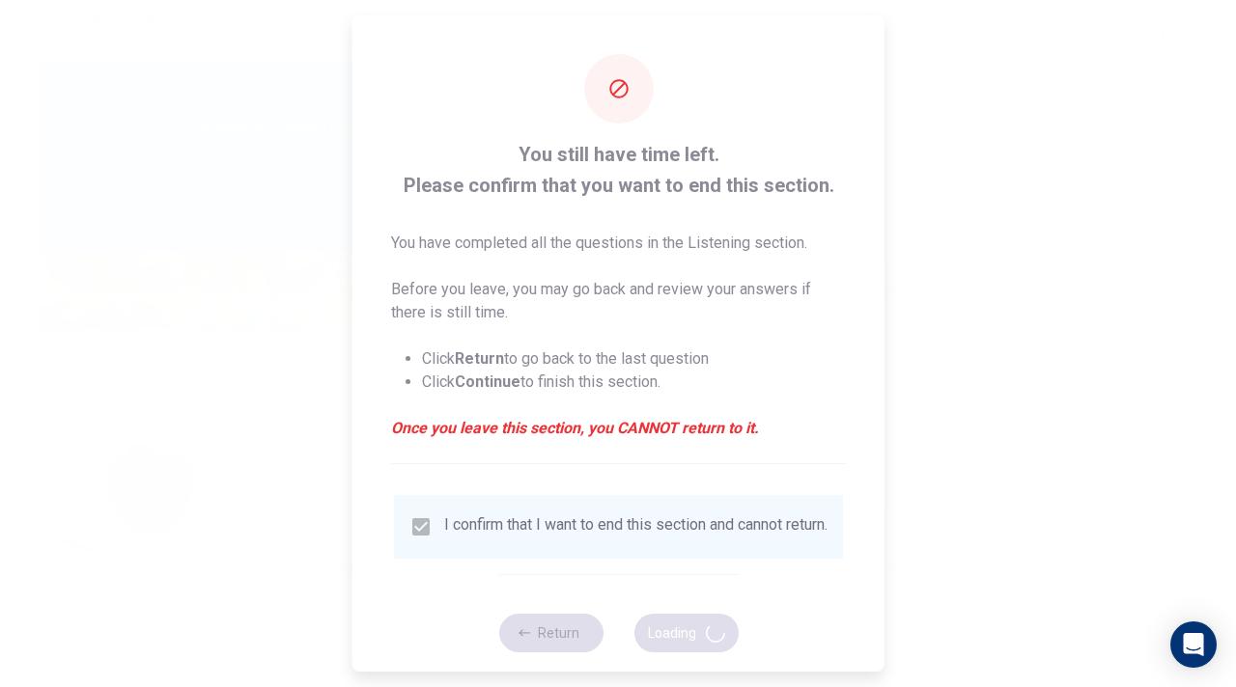
type input "75"
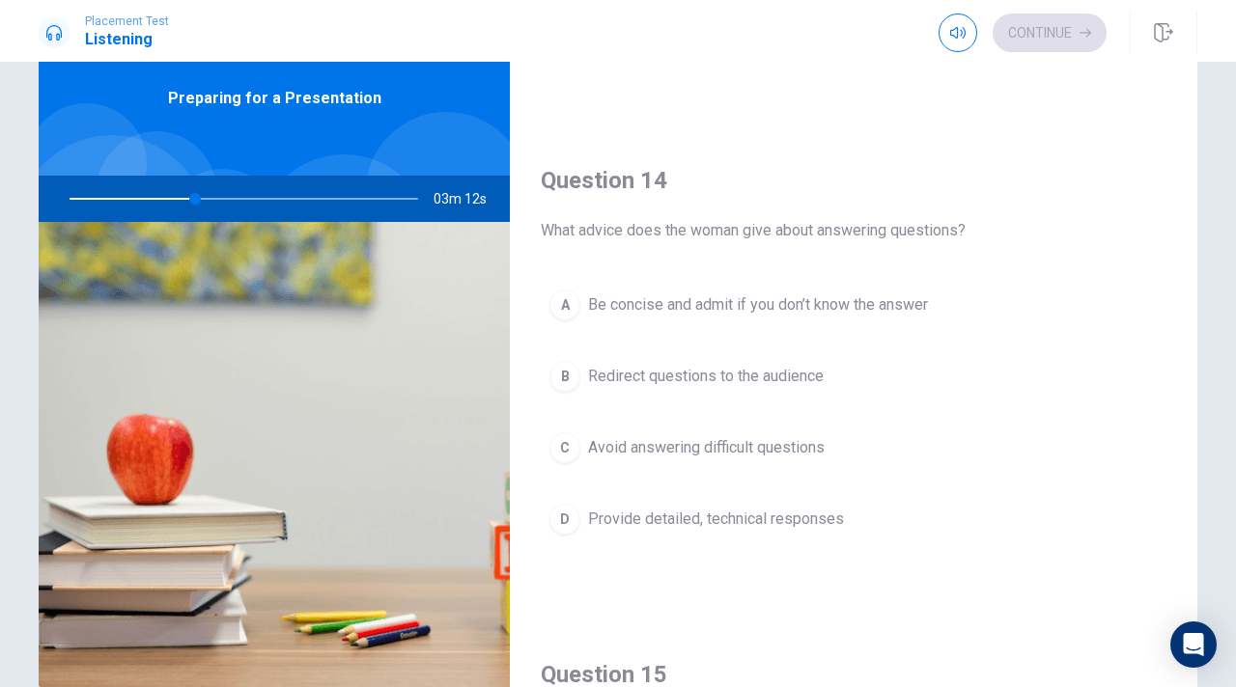
scroll to position [1378, 0]
click at [570, 313] on div "A" at bounding box center [564, 304] width 31 height 31
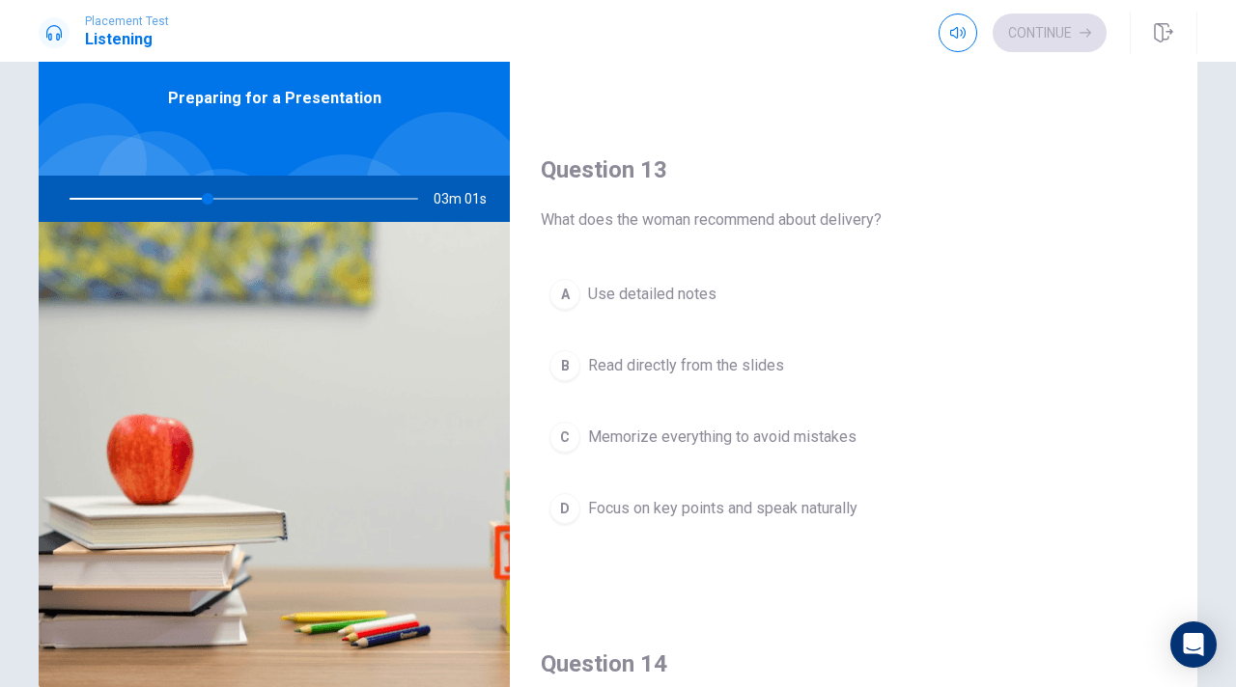
scroll to position [890, 0]
click at [569, 429] on div "C" at bounding box center [564, 441] width 31 height 31
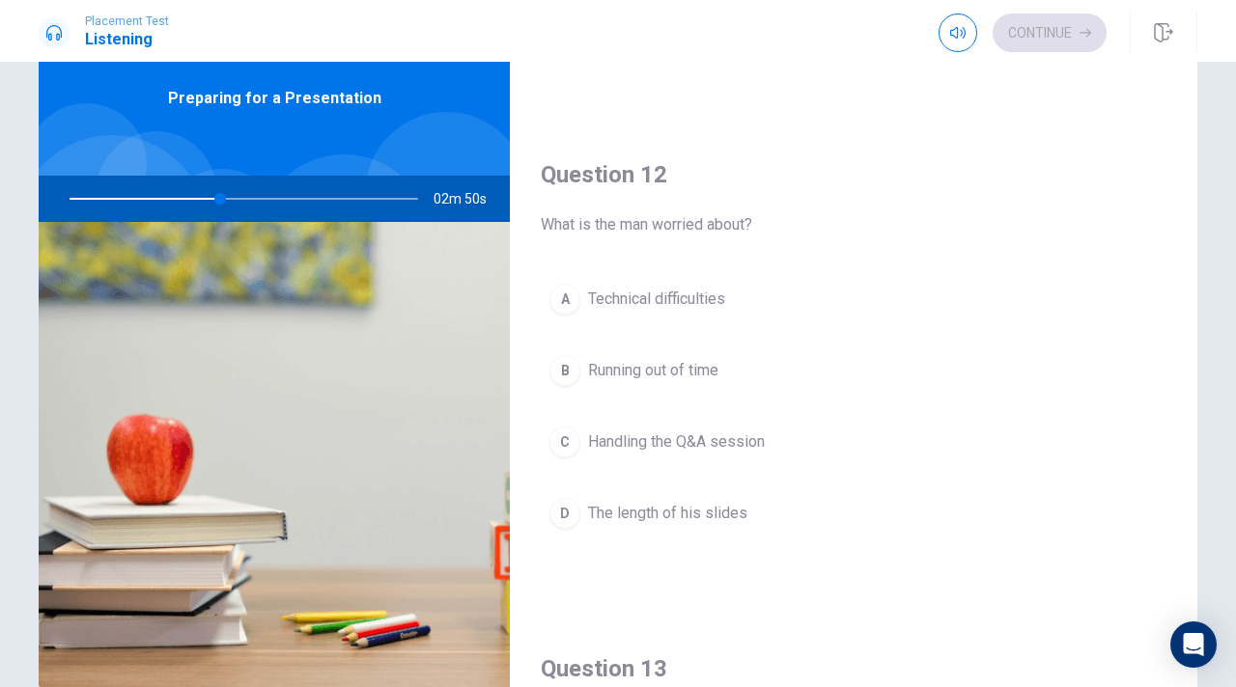
click at [558, 446] on div "C" at bounding box center [564, 442] width 31 height 31
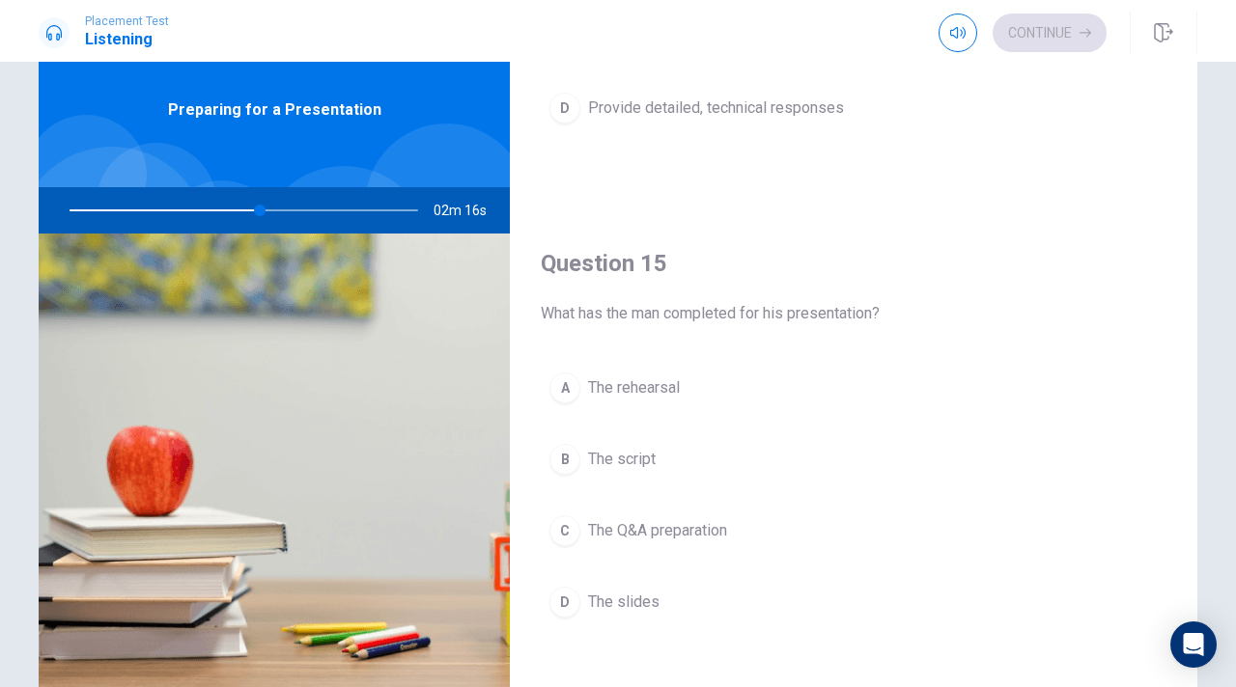
scroll to position [64, 0]
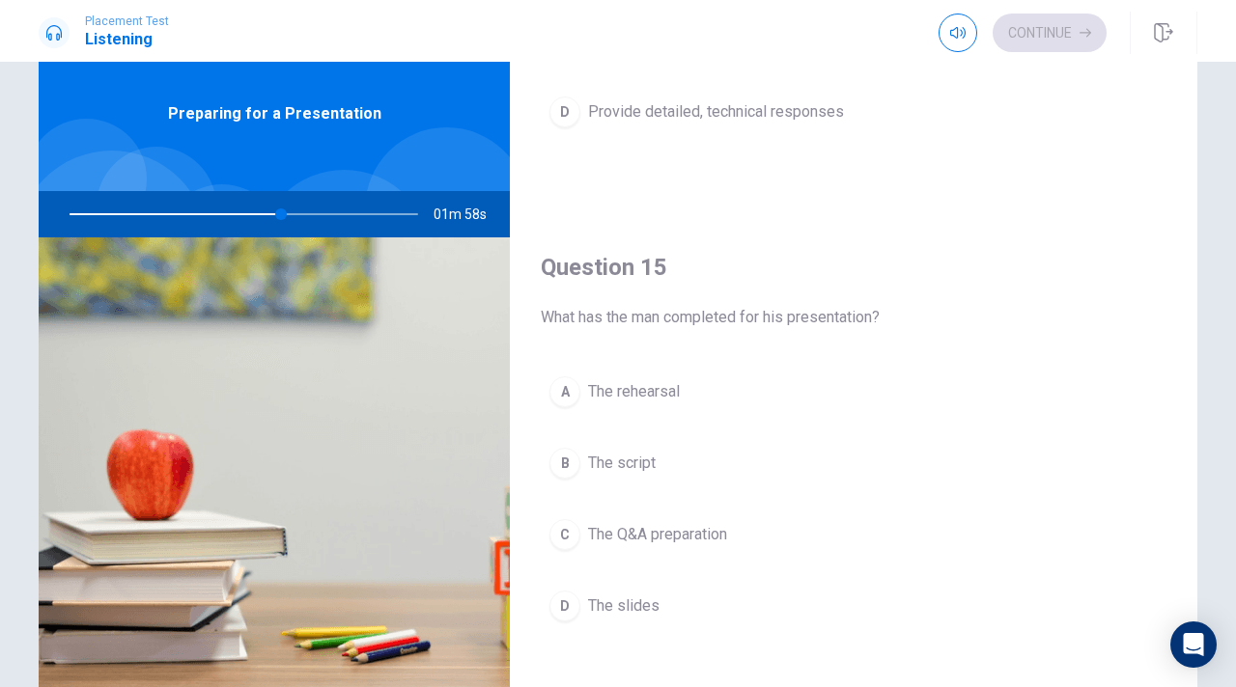
click at [565, 613] on div "D" at bounding box center [564, 606] width 31 height 31
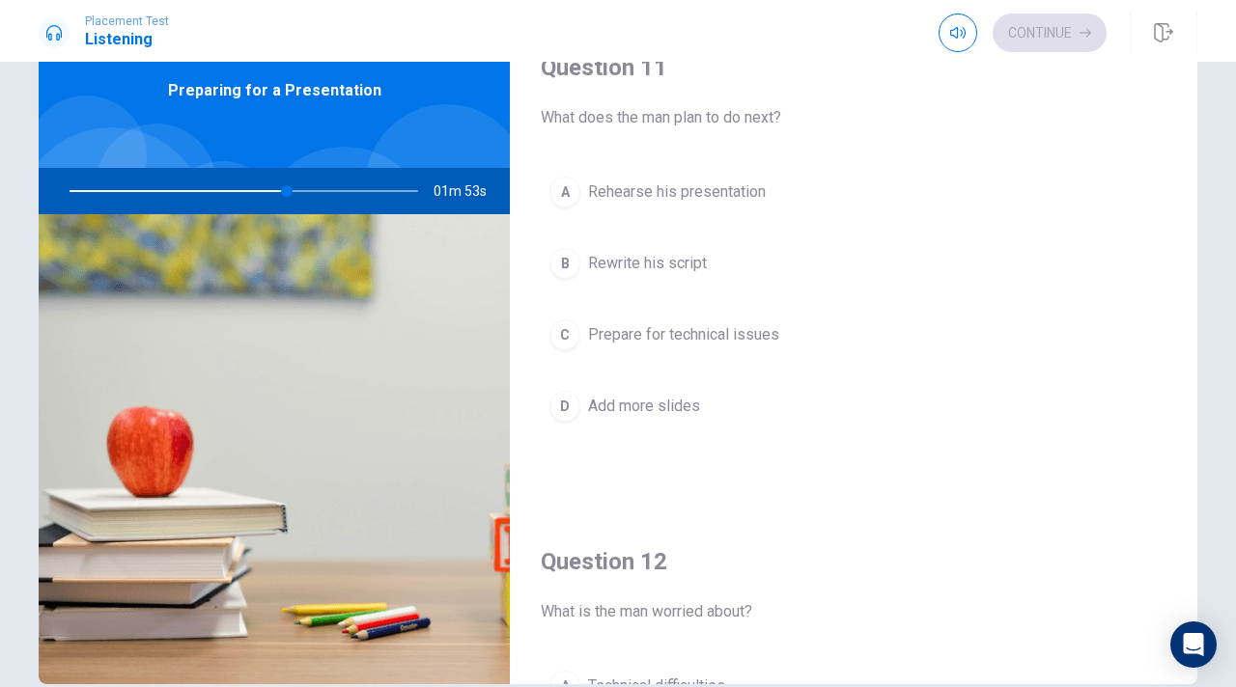
scroll to position [89, 0]
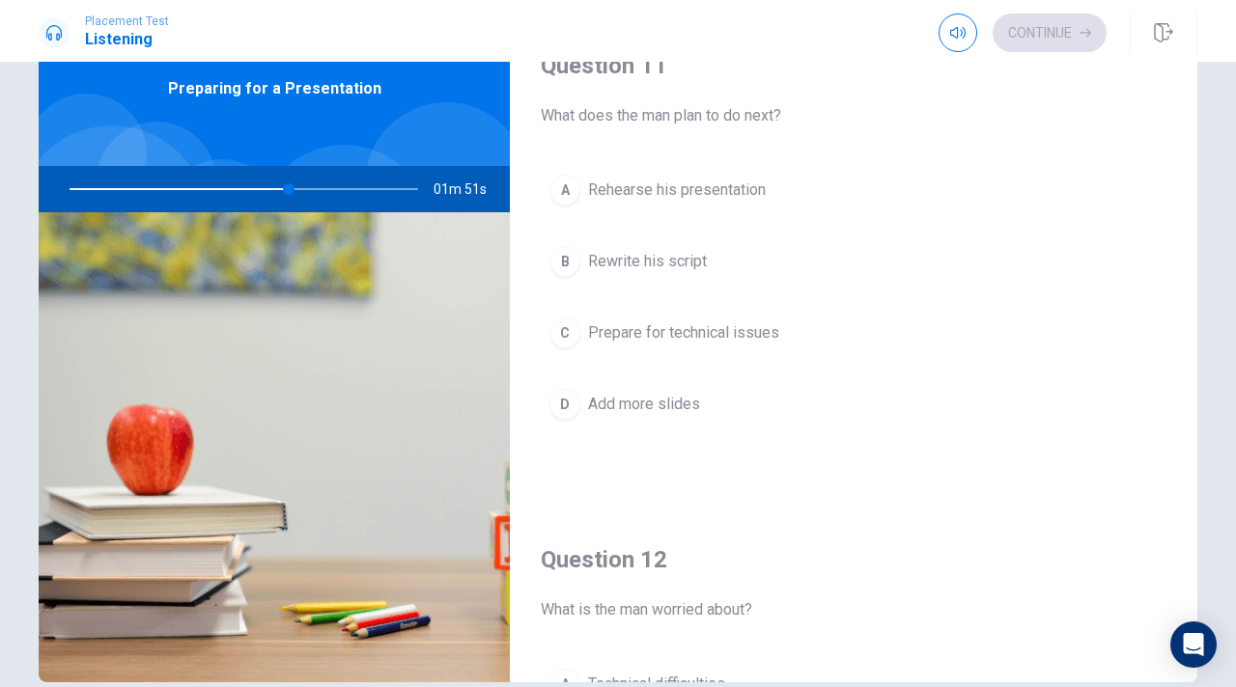
click at [567, 181] on div "A" at bounding box center [564, 190] width 31 height 31
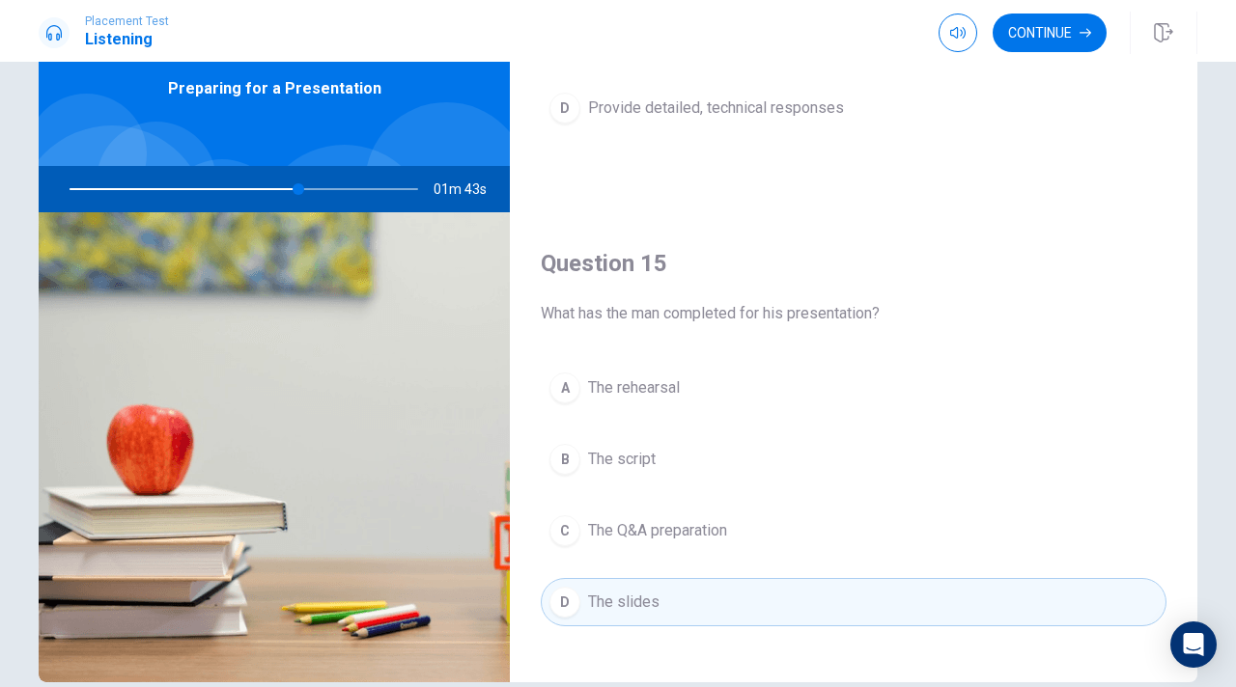
scroll to position [1796, 0]
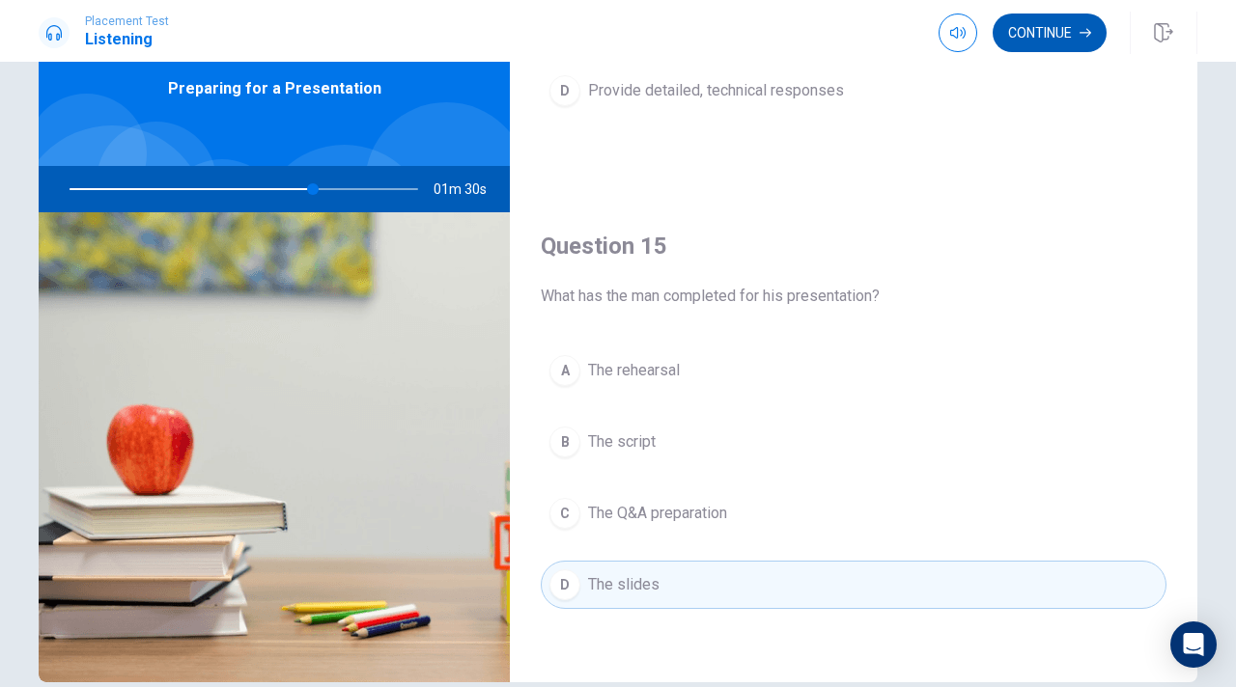
click at [1035, 42] on button "Continue" at bounding box center [1049, 33] width 114 height 39
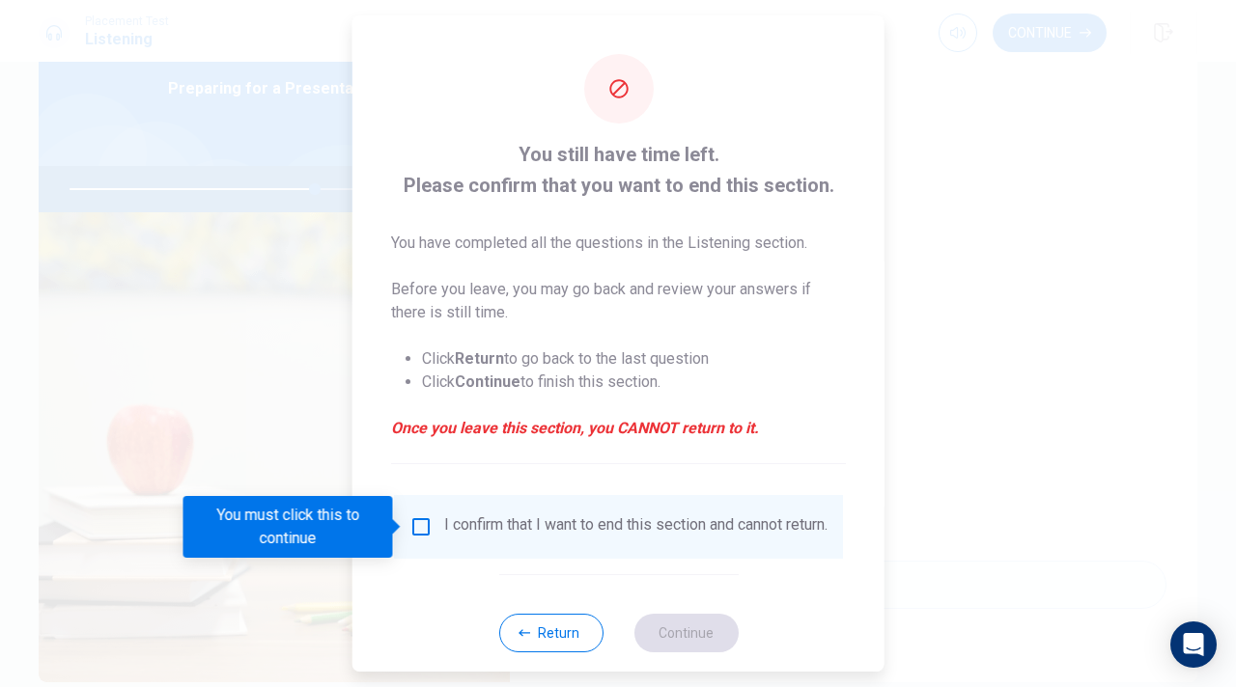
click at [562, 508] on div "I confirm that I want to end this section and cannot return." at bounding box center [618, 527] width 449 height 64
click at [449, 533] on div "I confirm that I want to end this section and cannot return." at bounding box center [635, 526] width 383 height 23
click at [416, 528] on input "You must click this to continue" at bounding box center [420, 526] width 23 height 23
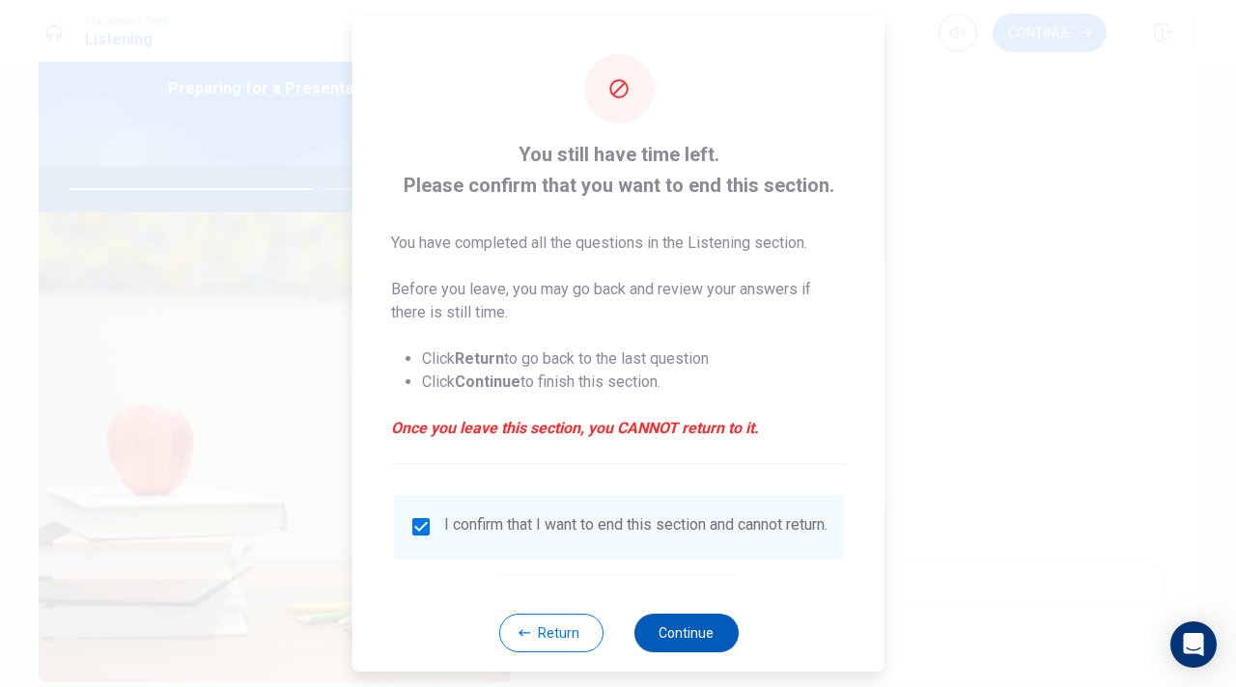
click at [692, 624] on button "Continue" at bounding box center [685, 633] width 104 height 39
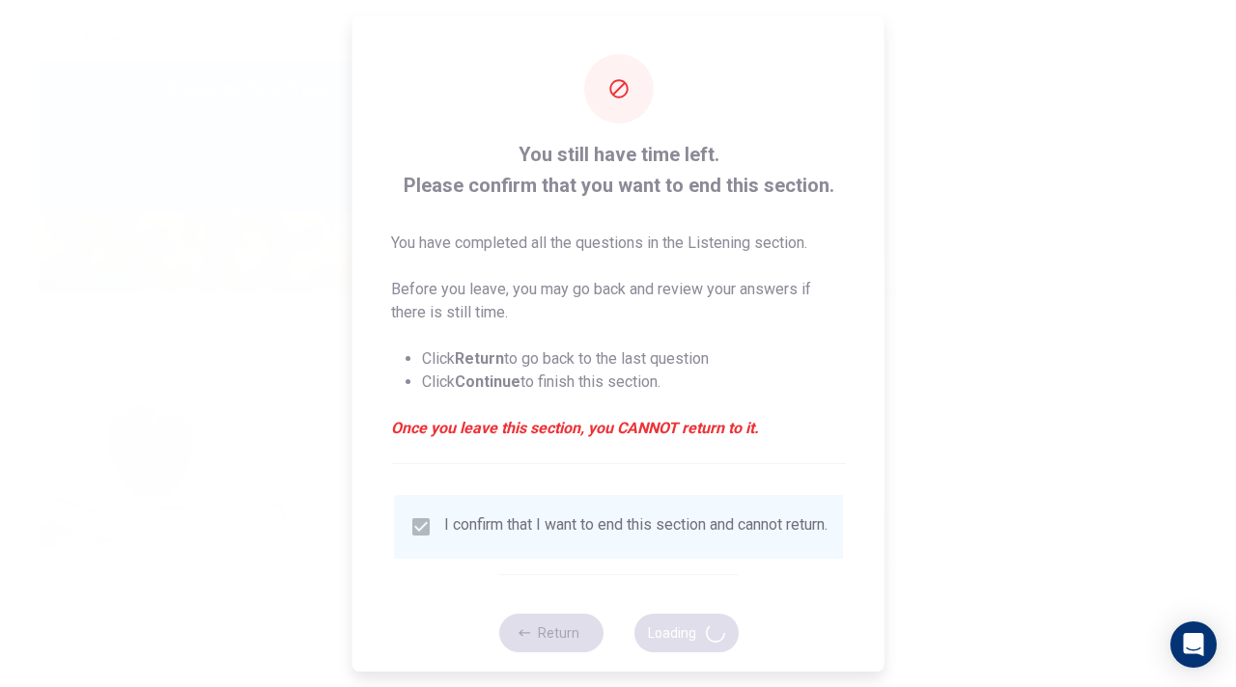
type input "73"
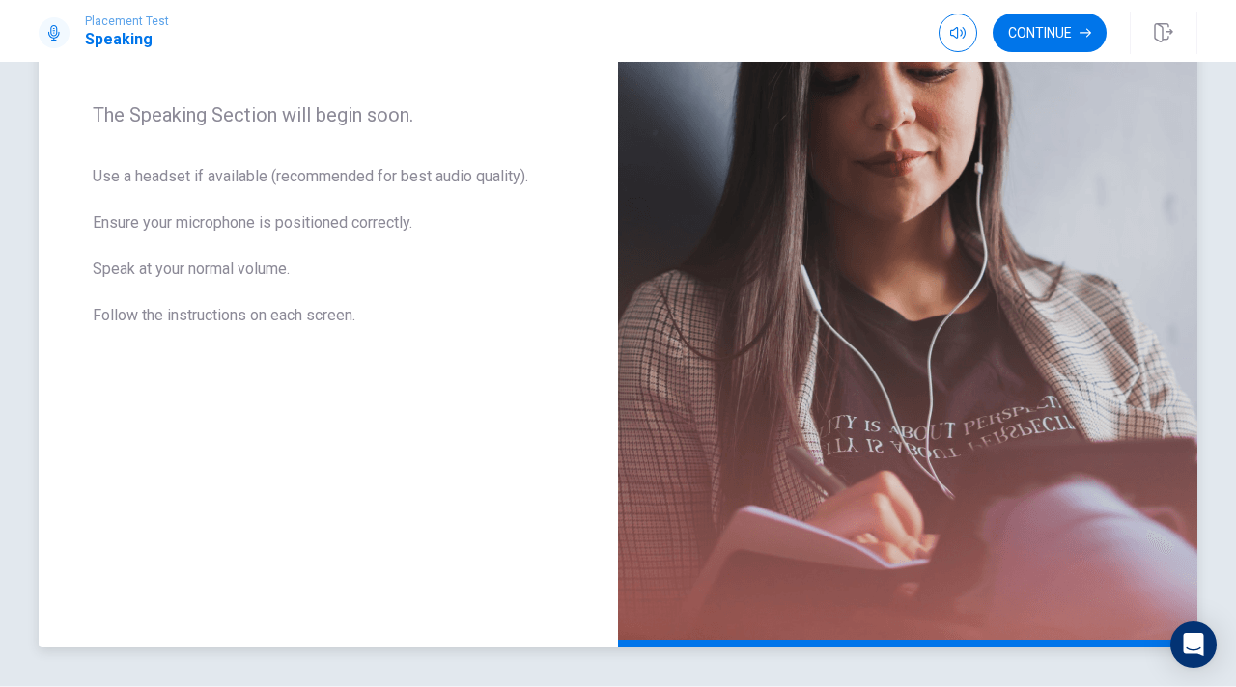
scroll to position [292, 0]
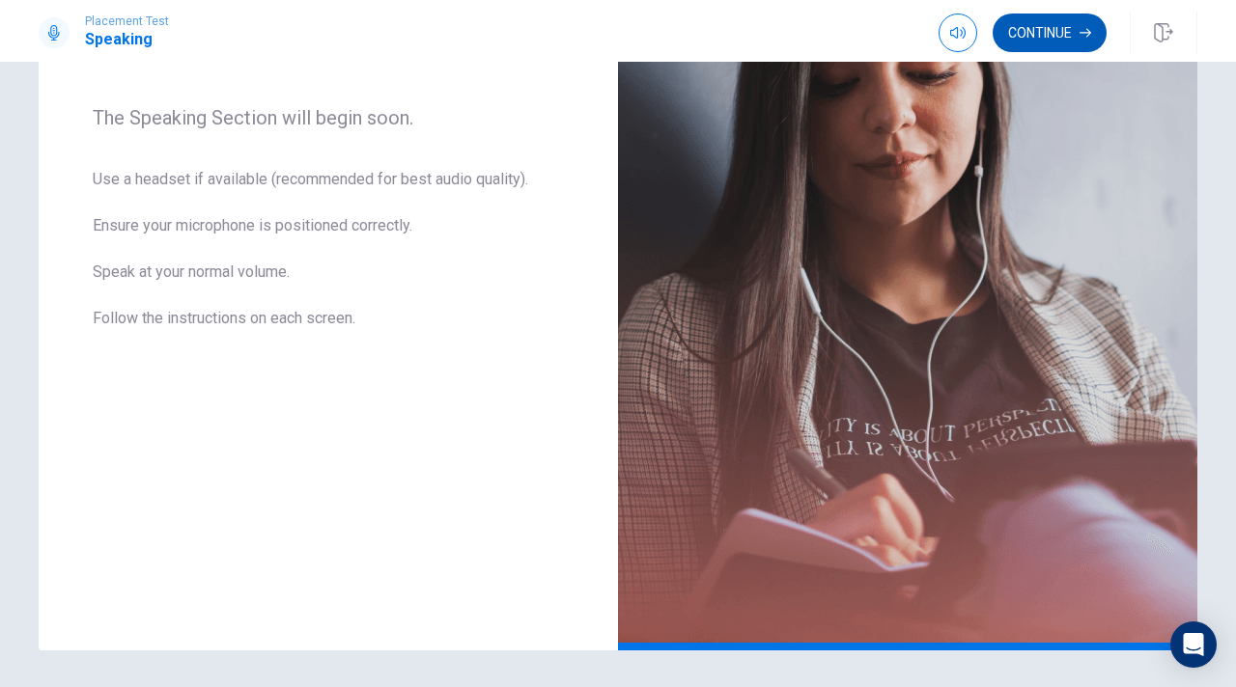
click at [1066, 30] on button "Continue" at bounding box center [1049, 33] width 114 height 39
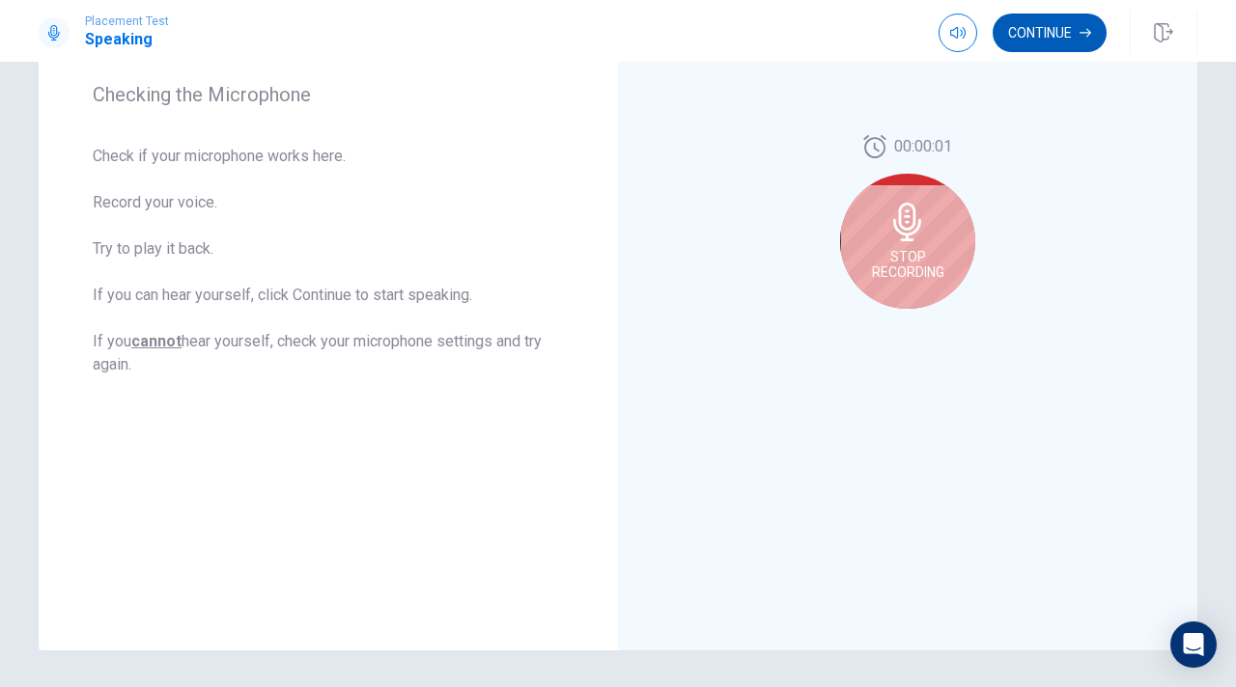
click at [1034, 40] on button "Continue" at bounding box center [1049, 33] width 114 height 39
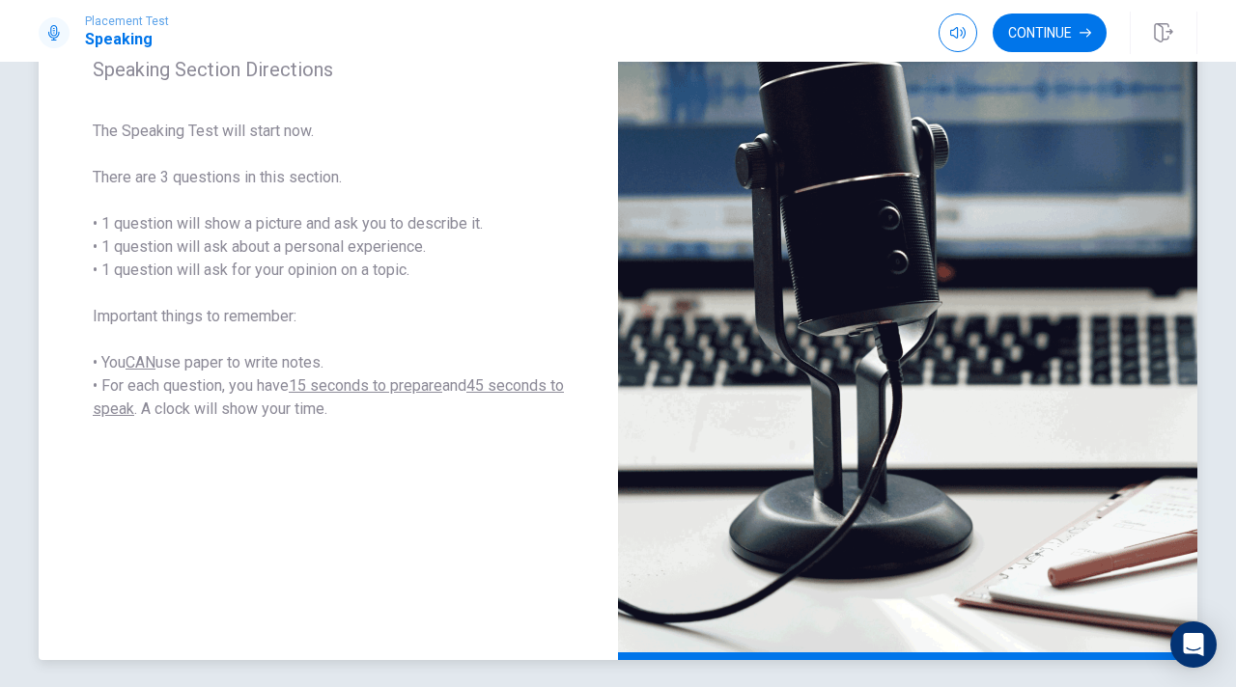
scroll to position [286, 0]
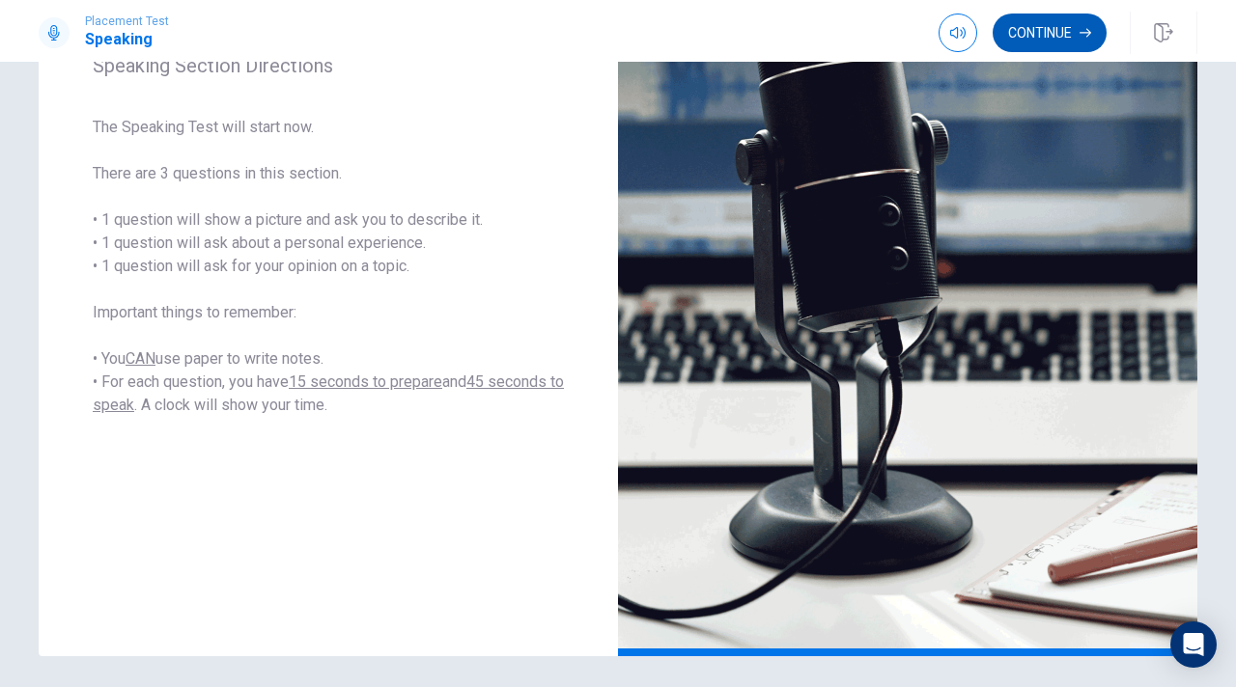
click at [1030, 36] on button "Continue" at bounding box center [1049, 33] width 114 height 39
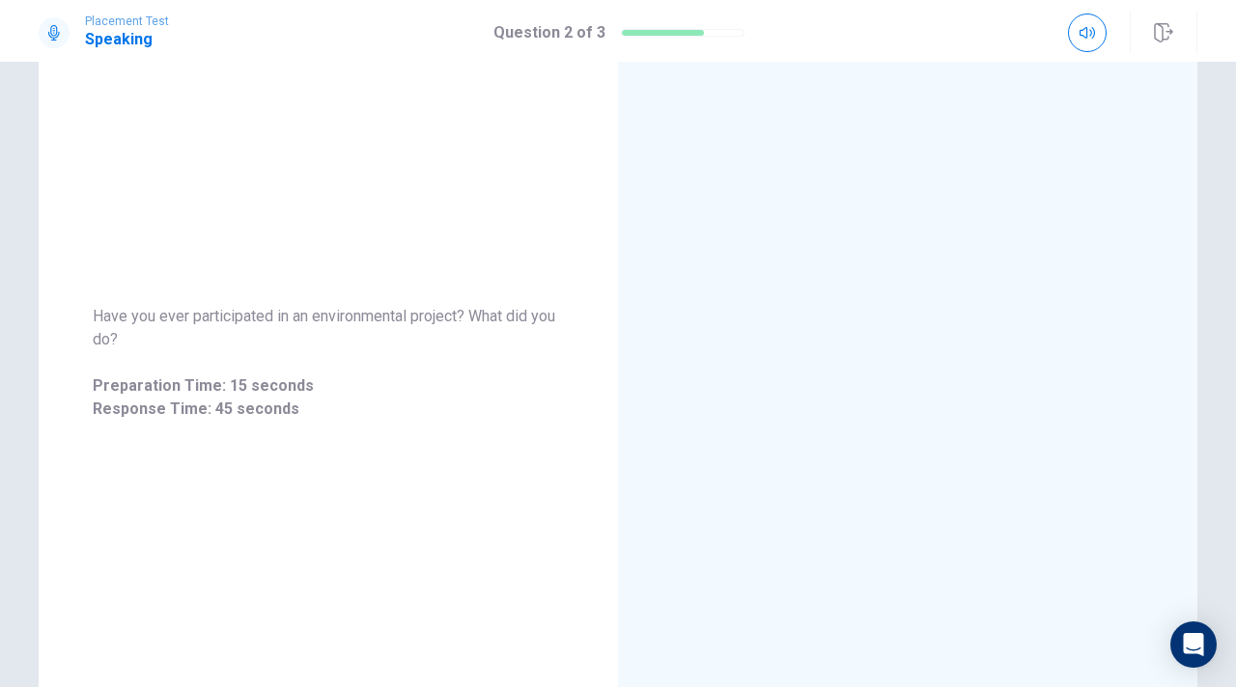
scroll to position [0, 0]
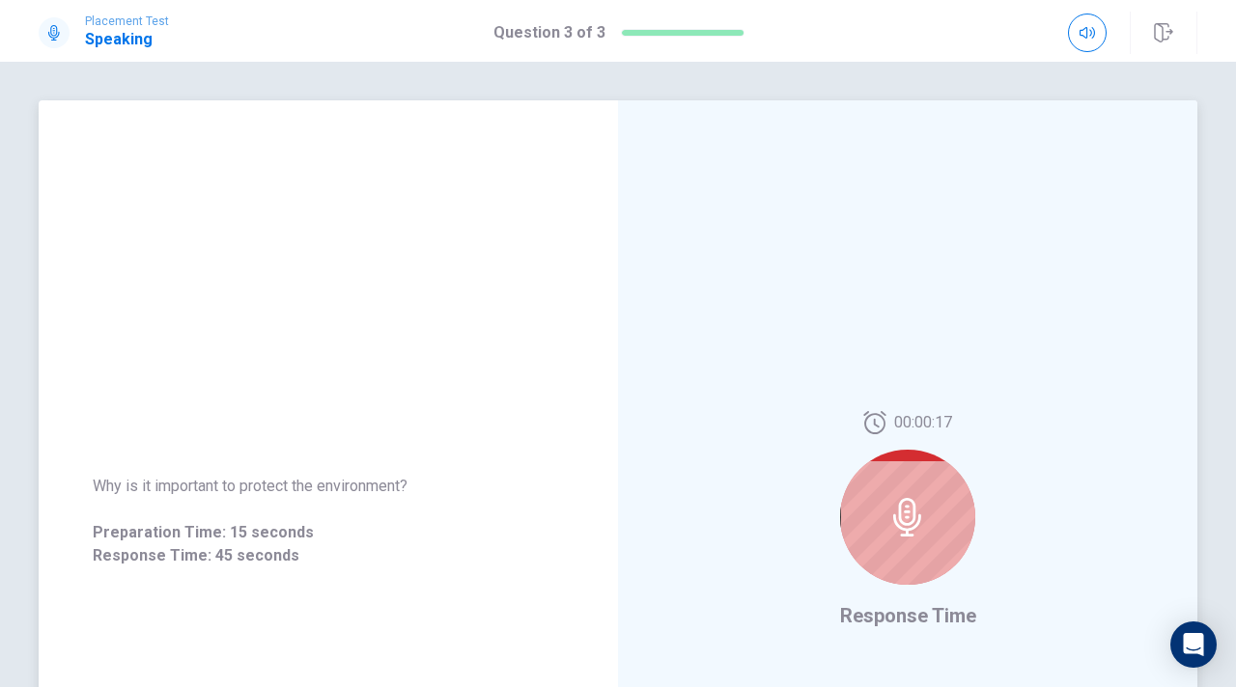
click at [885, 497] on div at bounding box center [907, 517] width 135 height 135
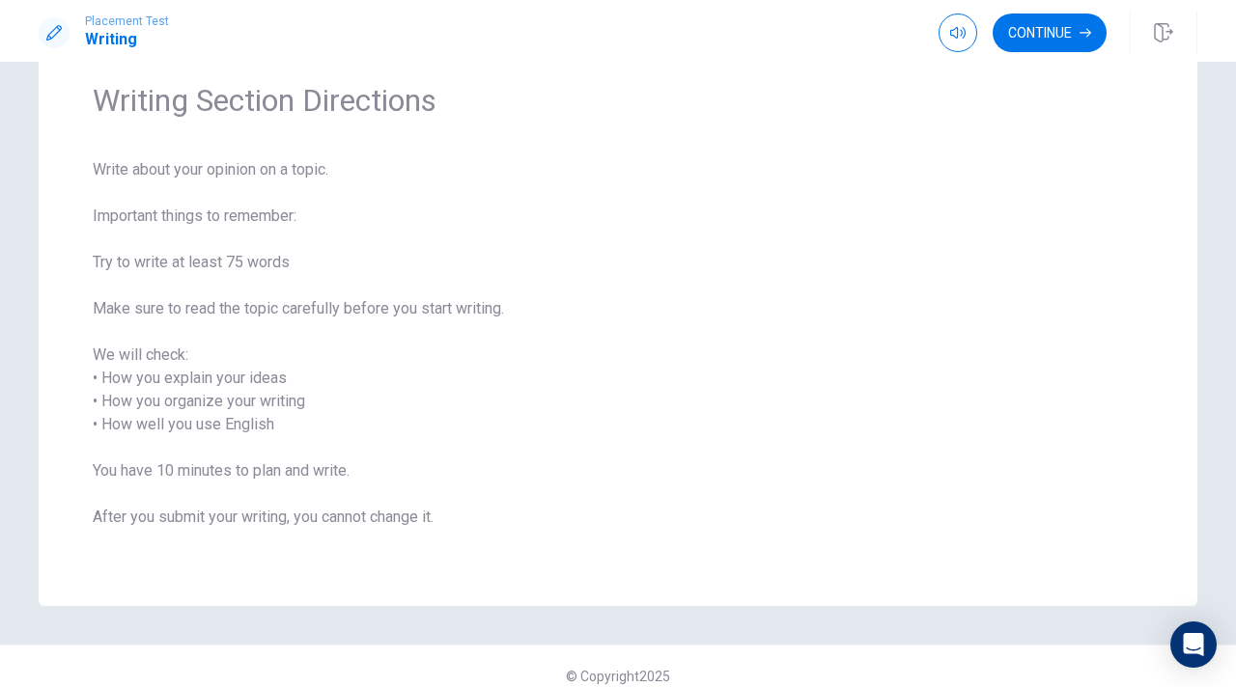
scroll to position [92, 0]
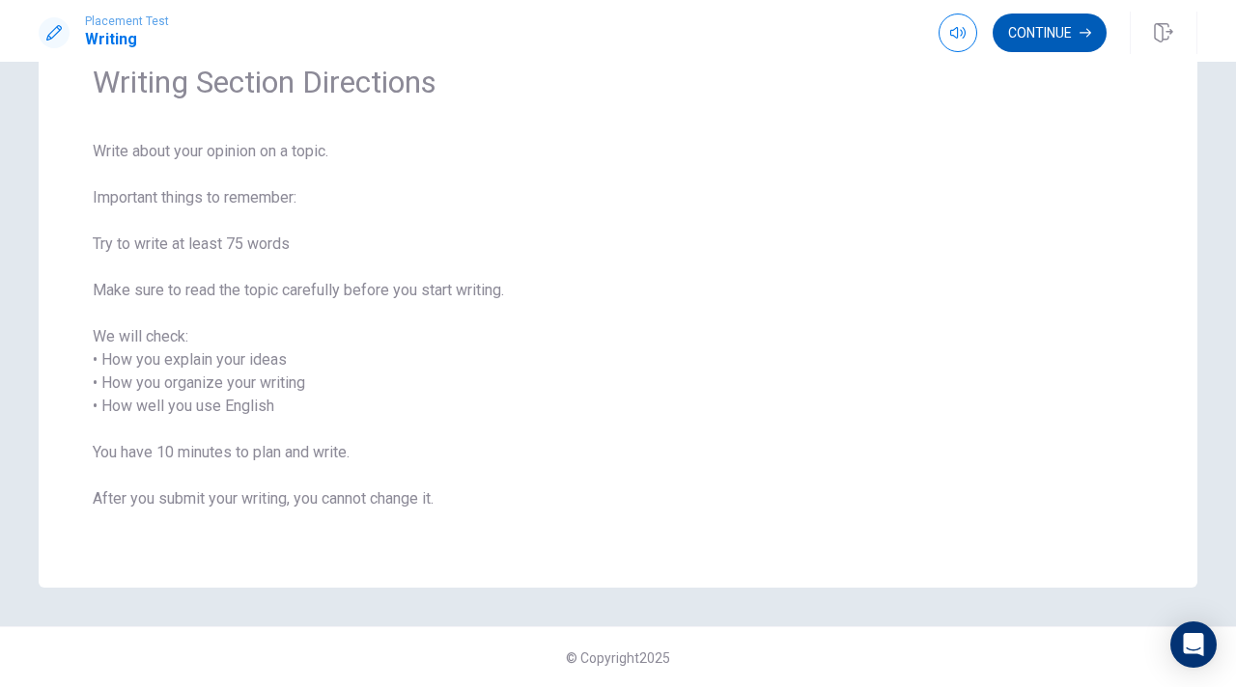
click at [1052, 26] on button "Continue" at bounding box center [1049, 33] width 114 height 39
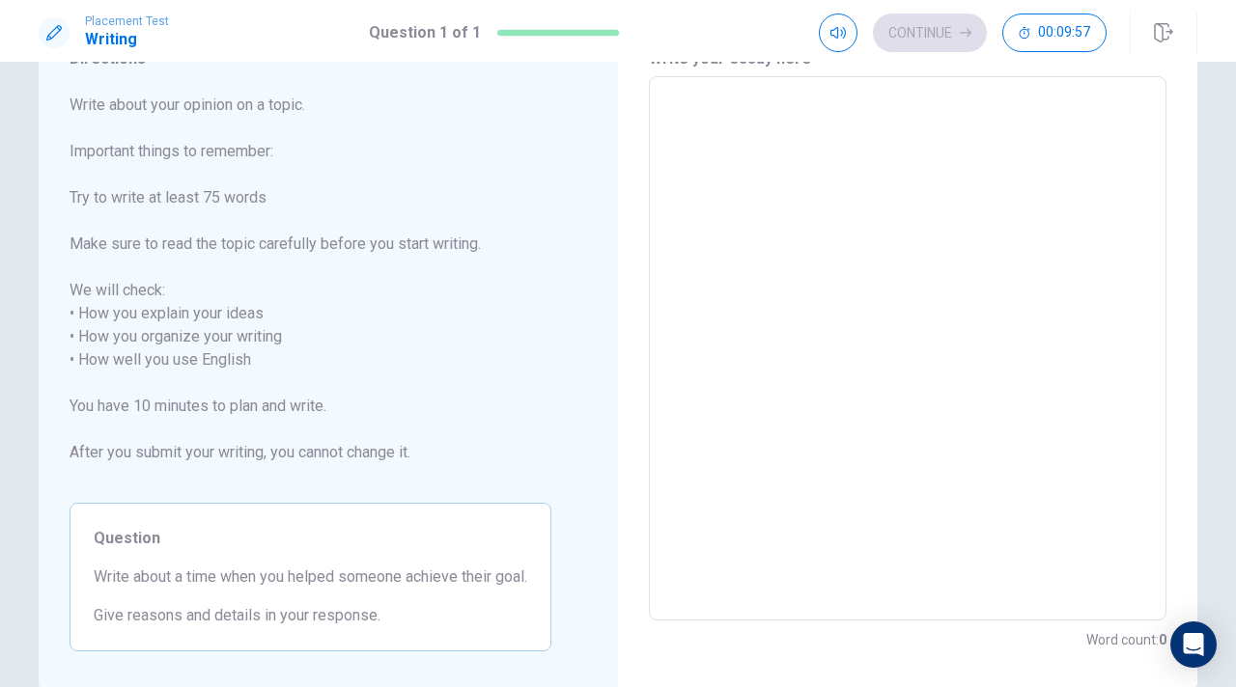
click at [767, 167] on textarea at bounding box center [907, 349] width 490 height 513
type textarea "i"
type textarea "x"
type textarea "i"
type textarea "x"
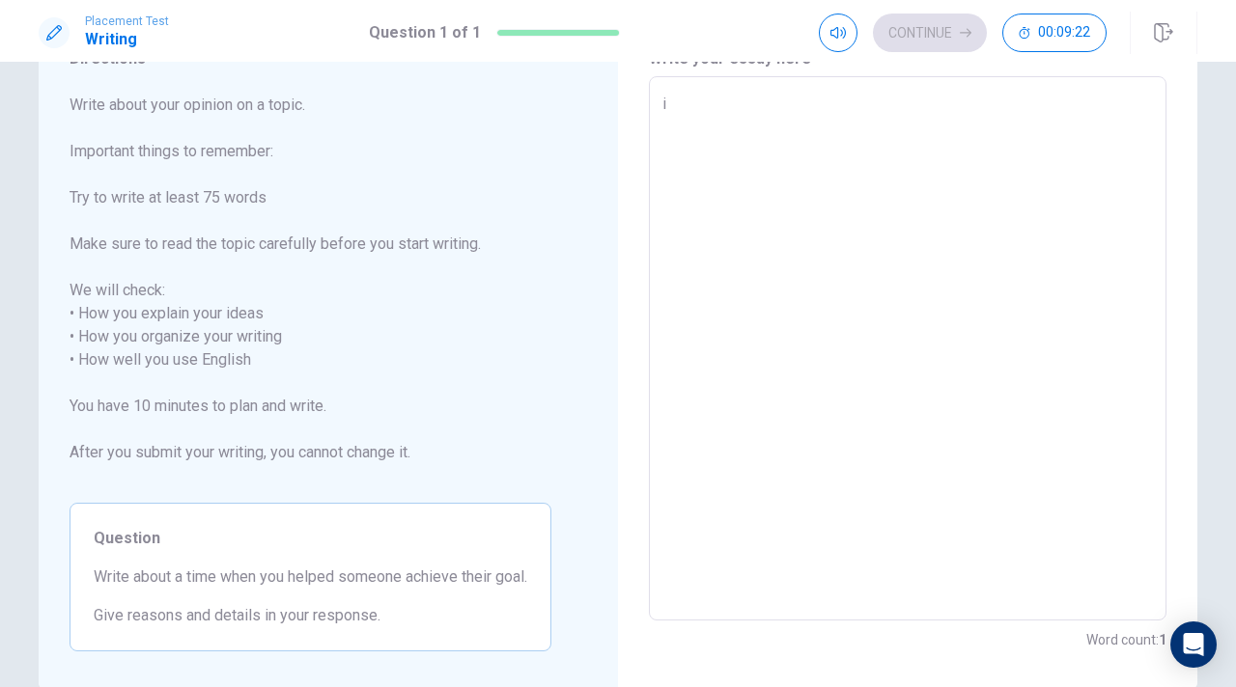
type textarea "i h"
type textarea "x"
type textarea "i he"
type textarea "x"
type textarea "i hel"
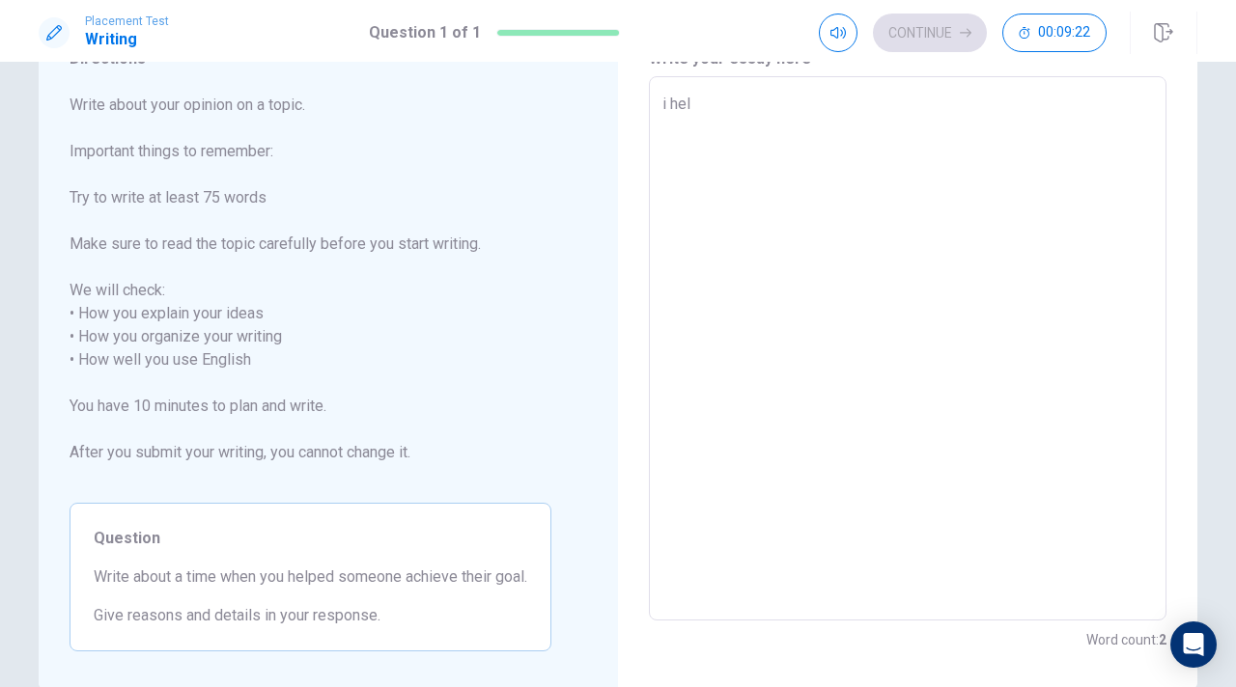
type textarea "x"
type textarea "i help"
type textarea "x"
type textarea "i helpe"
type textarea "x"
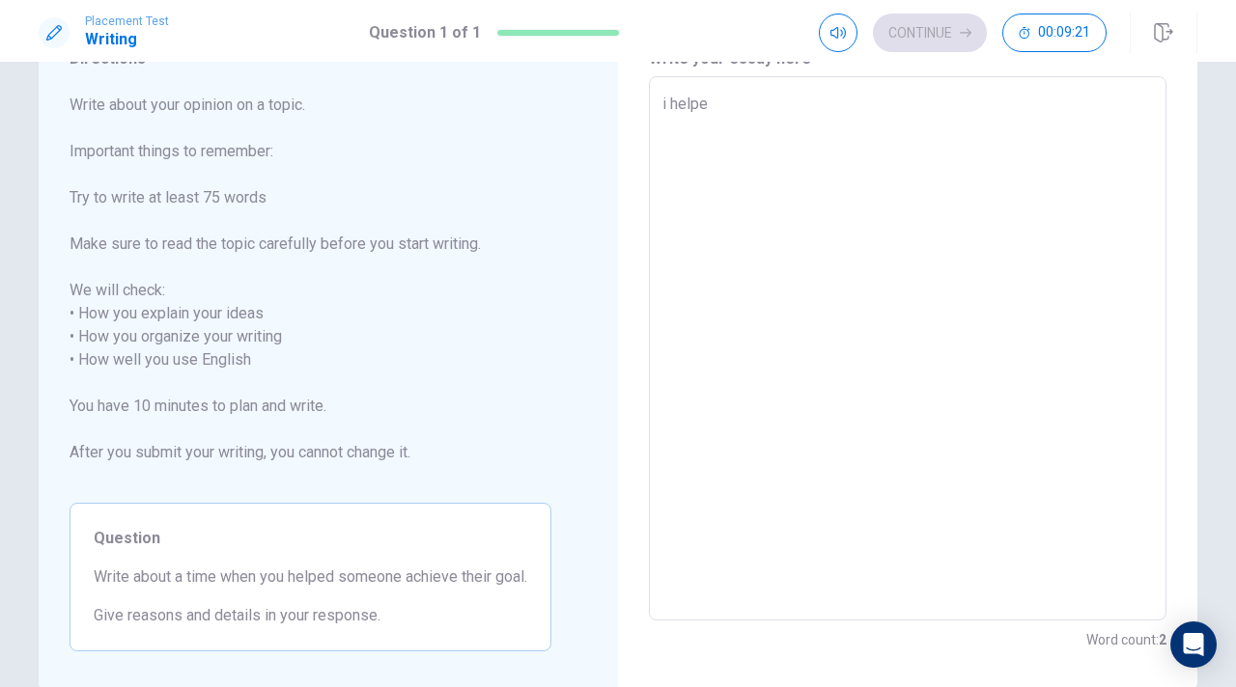
type textarea "i helped"
type textarea "x"
type textarea "i helped"
type textarea "x"
type textarea "i helped a"
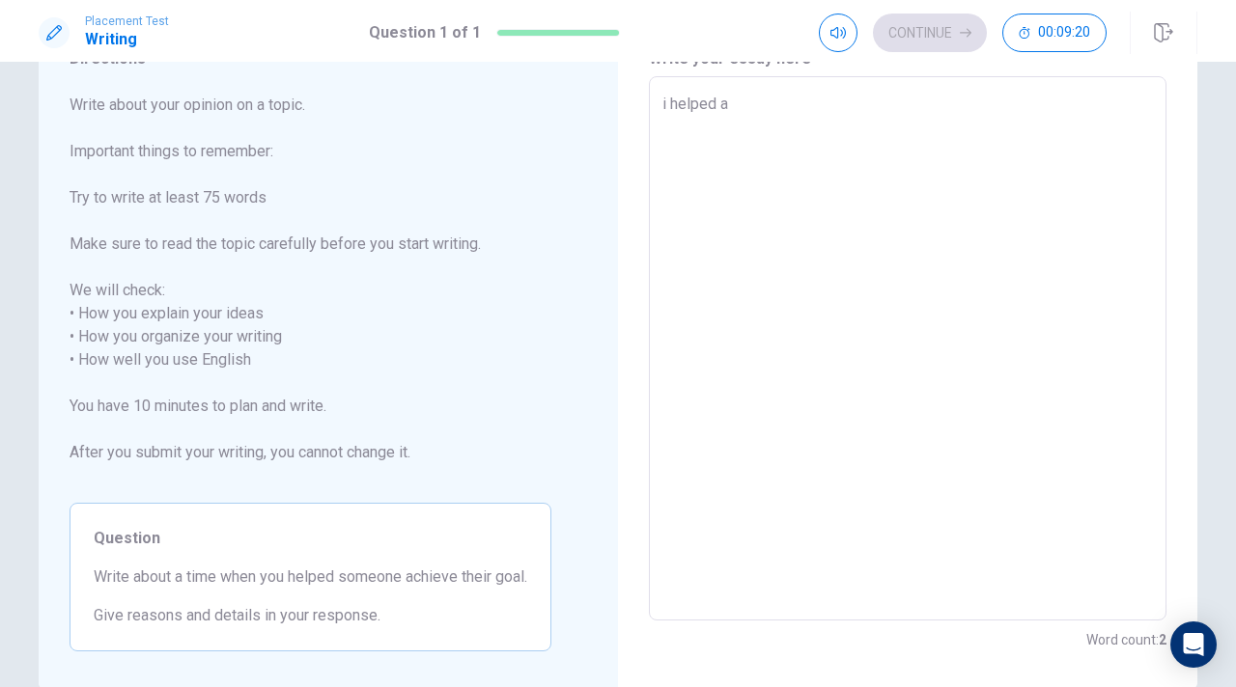
type textarea "x"
type textarea "i helped a"
type textarea "x"
type textarea "i helped a f"
type textarea "x"
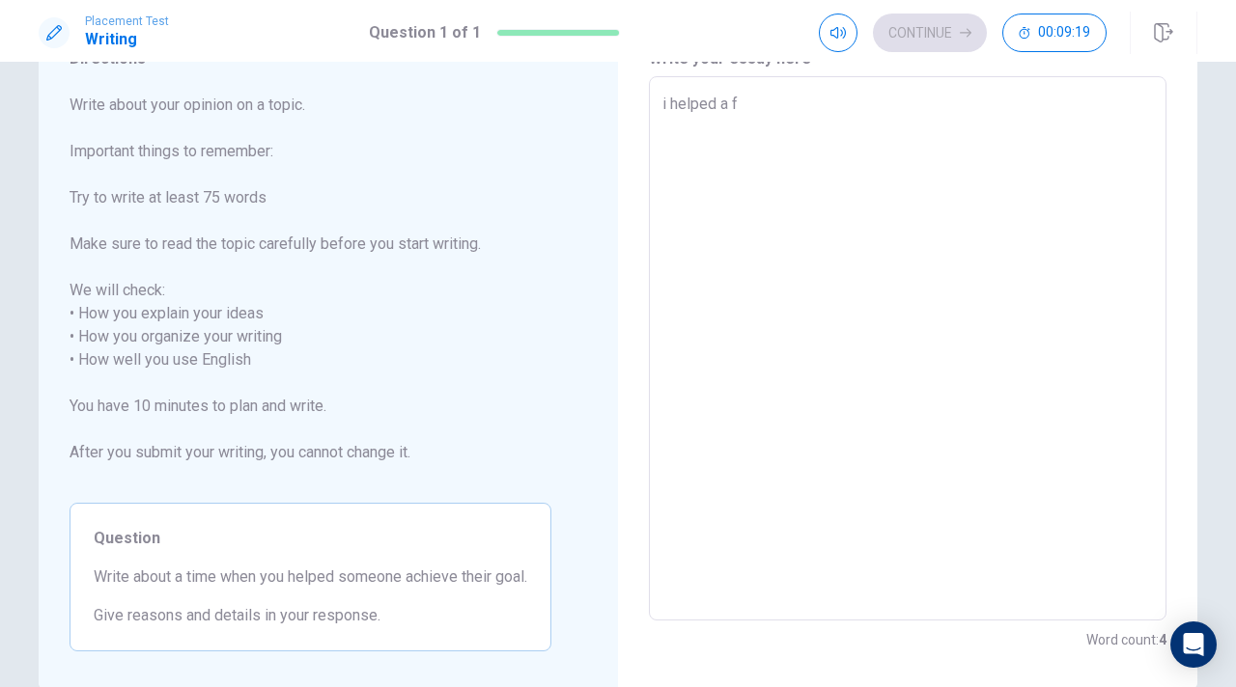
type textarea "i helped a fr"
type textarea "x"
type textarea "i helped a fri"
type textarea "x"
type textarea "i helped a frie"
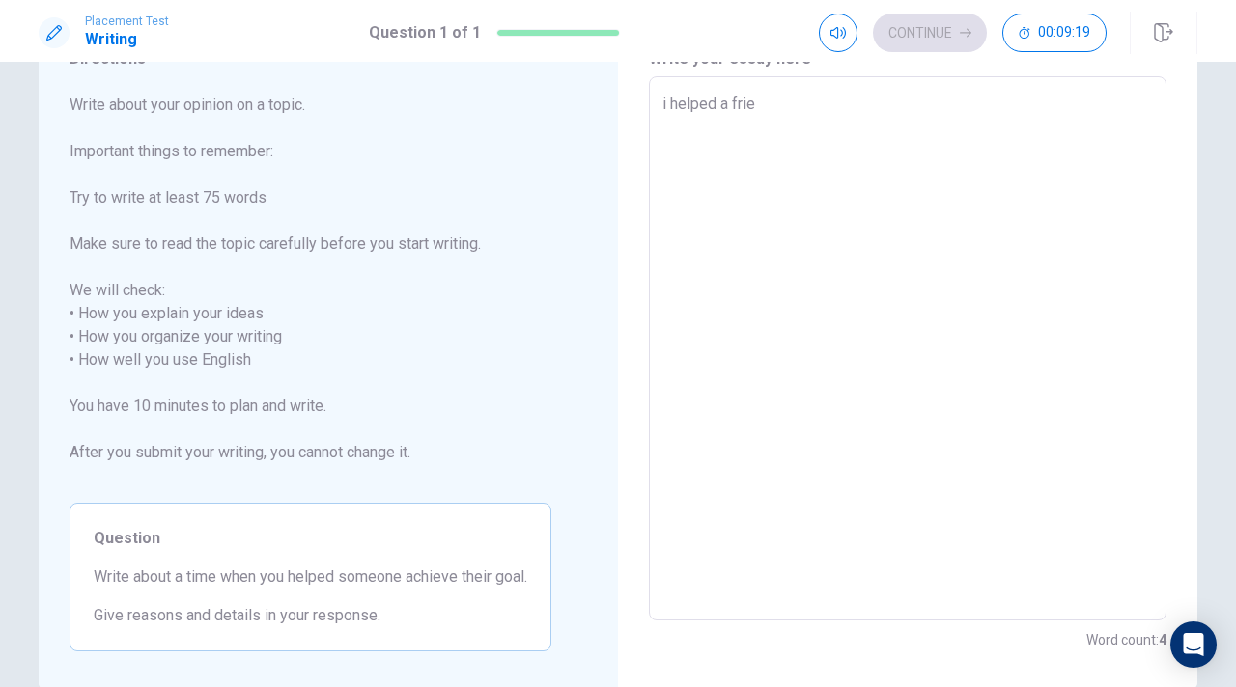
type textarea "x"
type textarea "i helped a frien"
type textarea "x"
type textarea "i helped a friend"
type textarea "x"
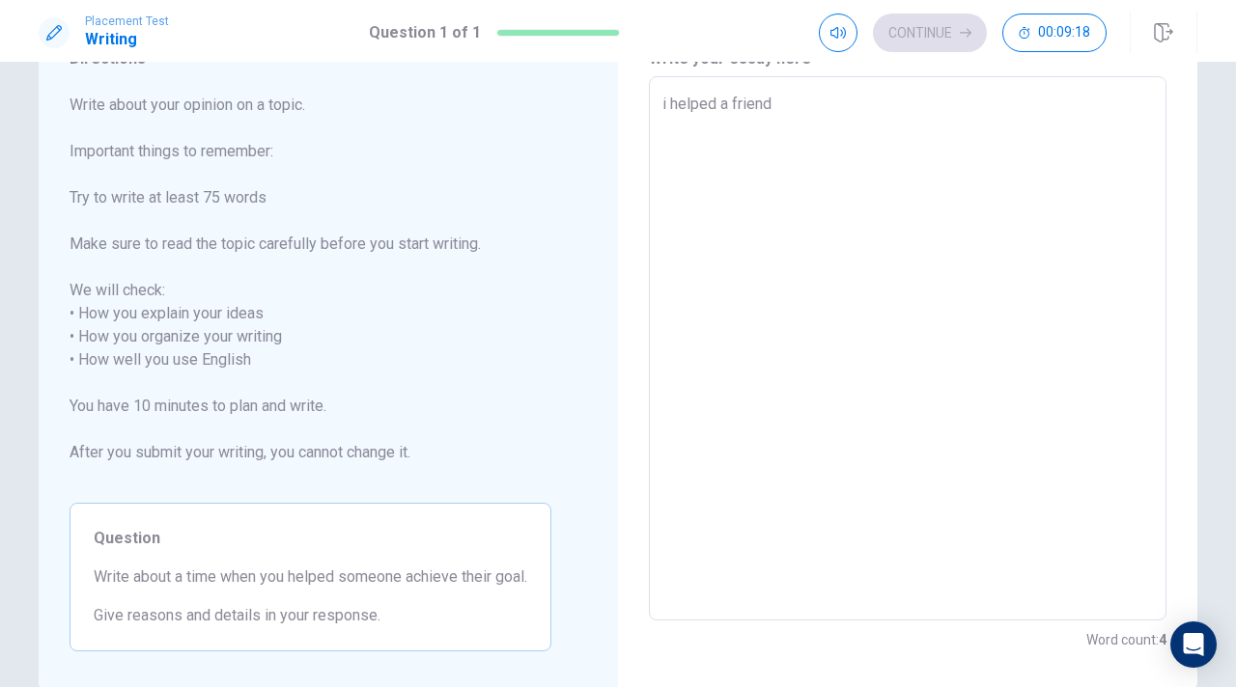
type textarea "i helped a friend"
type textarea "x"
type textarea "i helped a friend f"
type textarea "x"
type textarea "i helped a friend"
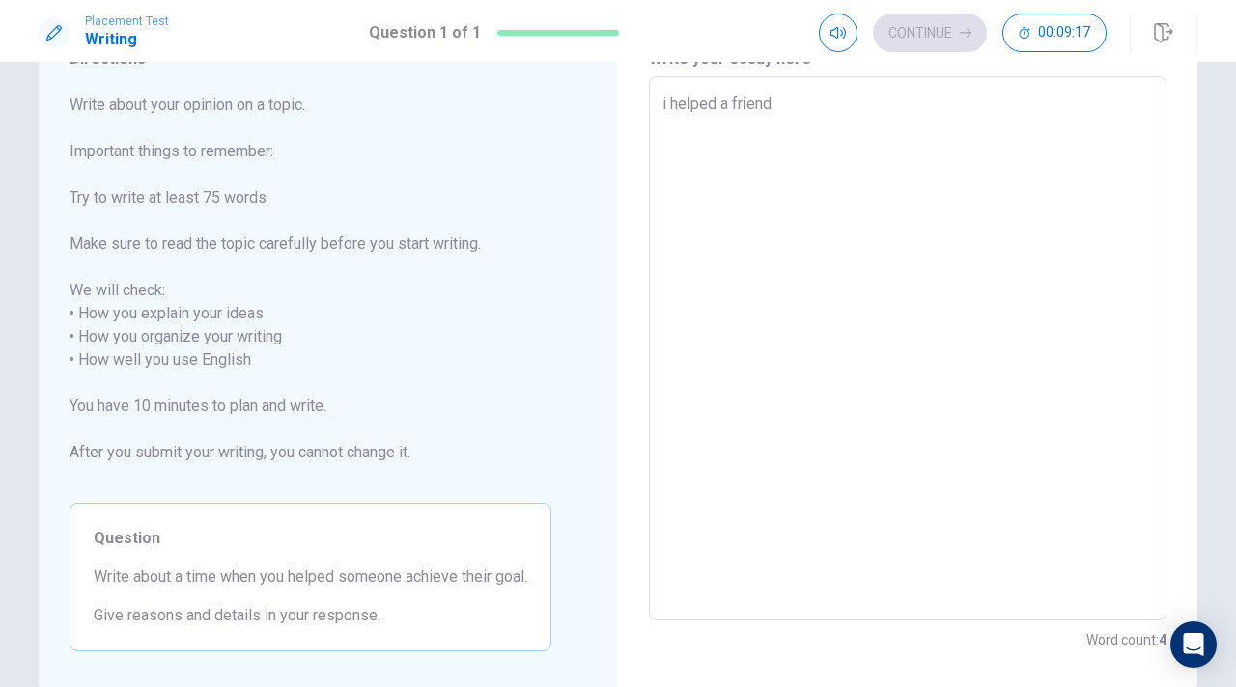
type textarea "x"
type textarea "i helped a friend"
type textarea "x"
type textarea "i helped a frien"
type textarea "x"
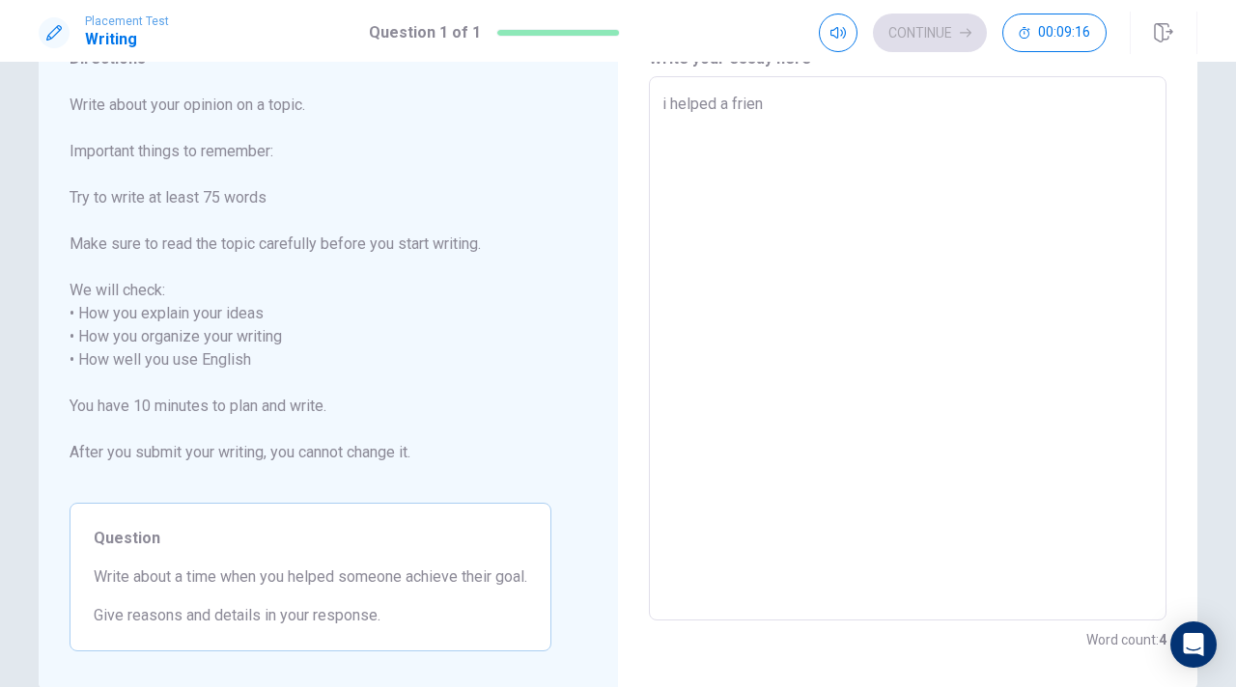
type textarea "i helped a frie"
type textarea "x"
type textarea "i helped a fri"
type textarea "x"
type textarea "i helped a fr"
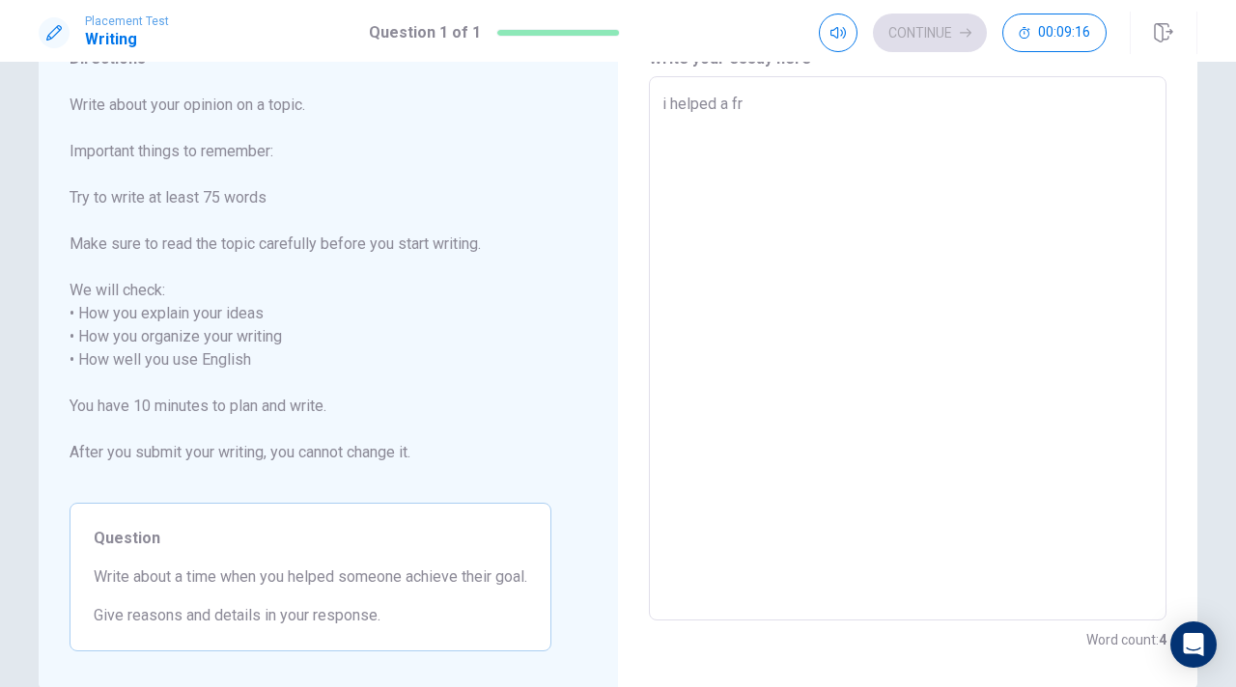
type textarea "x"
type textarea "i helped a f"
type textarea "x"
type textarea "i helped a"
type textarea "x"
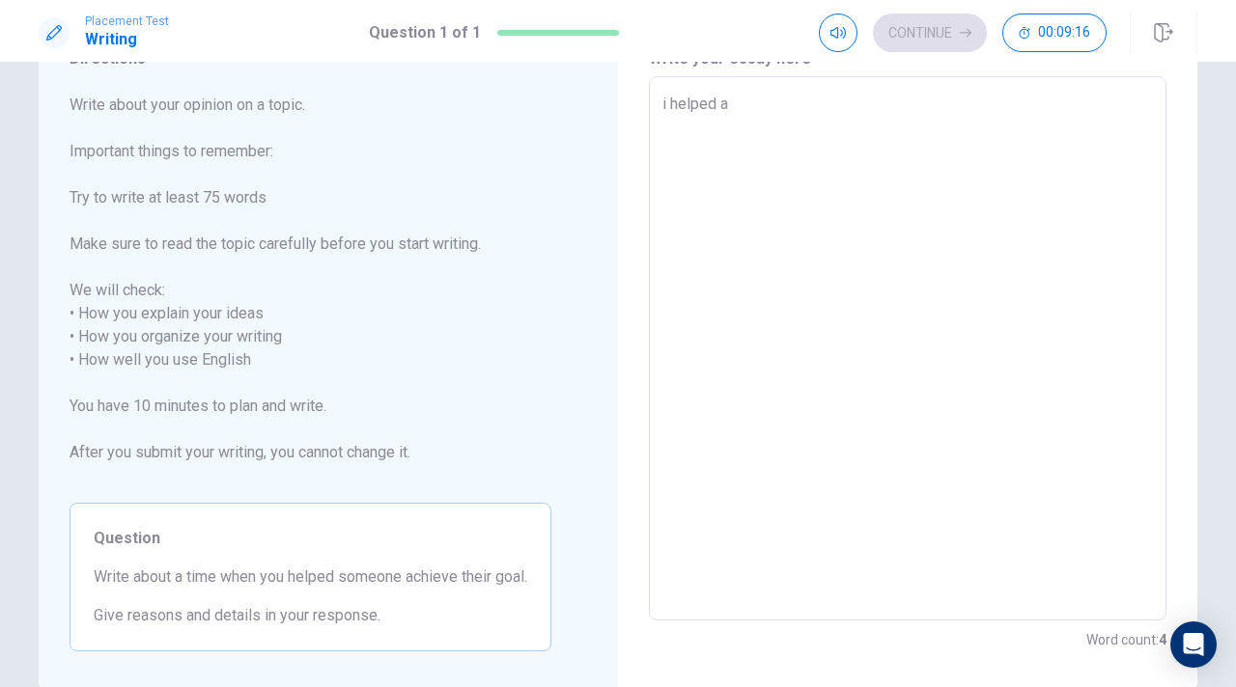
type textarea "i helped a"
type textarea "x"
type textarea "i helped"
type textarea "x"
type textarea "i helped"
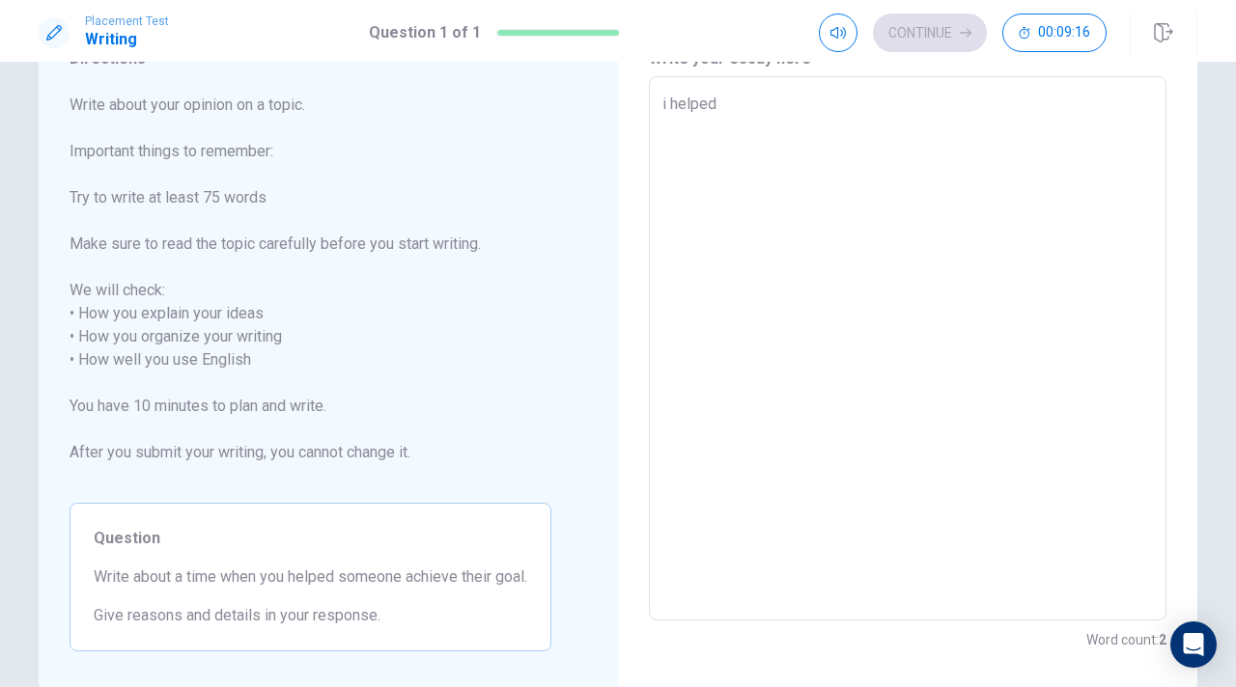
type textarea "x"
type textarea "i helpe"
type textarea "x"
type textarea "i help"
type textarea "x"
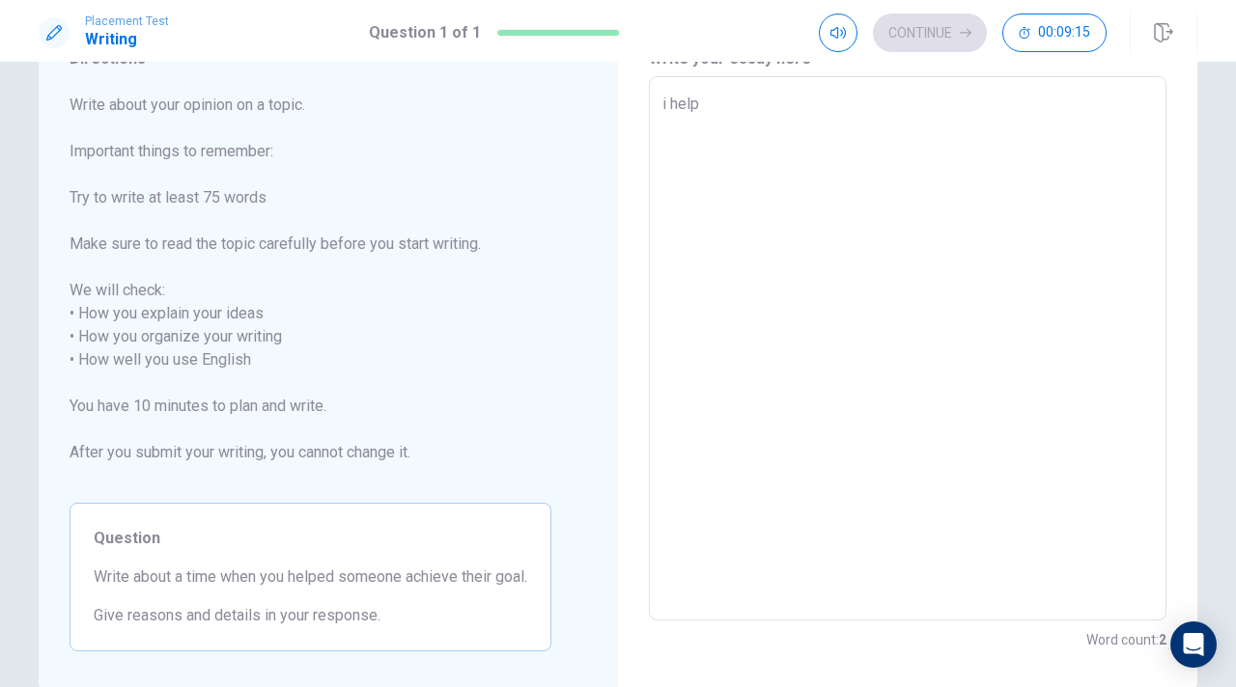
type textarea "i hel"
type textarea "x"
type textarea "i he"
type textarea "x"
type textarea "i h"
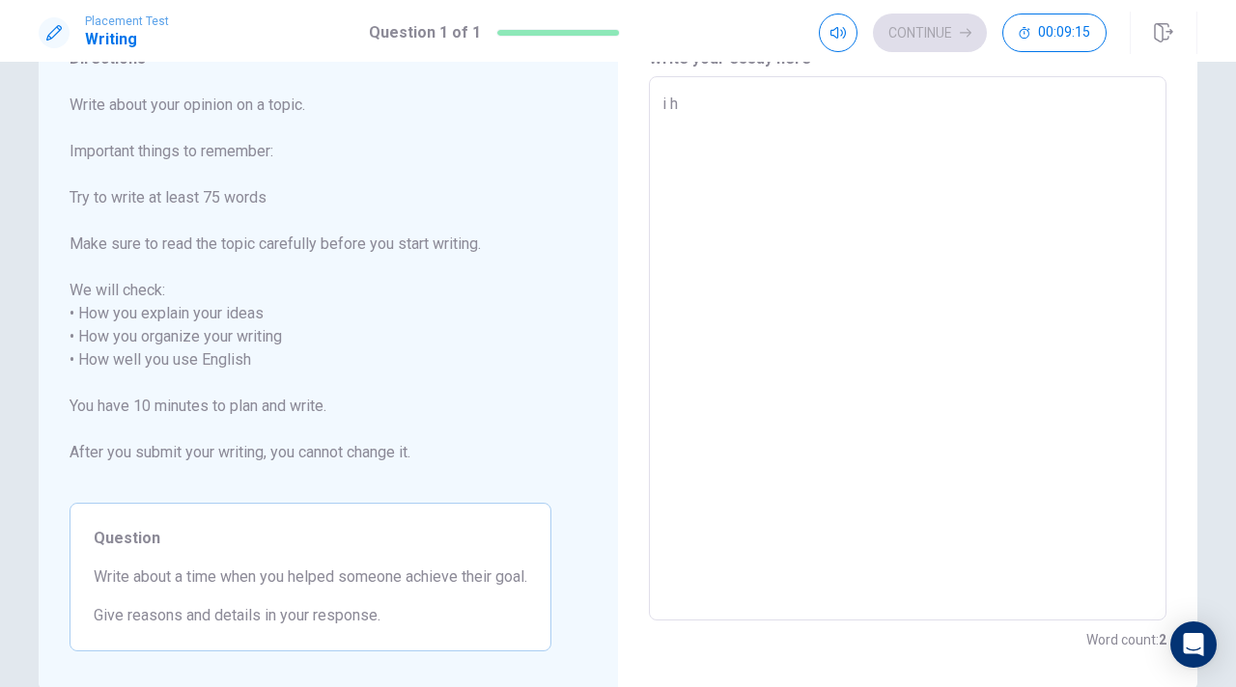
type textarea "x"
type textarea "i"
type textarea "x"
type textarea "i"
type textarea "x"
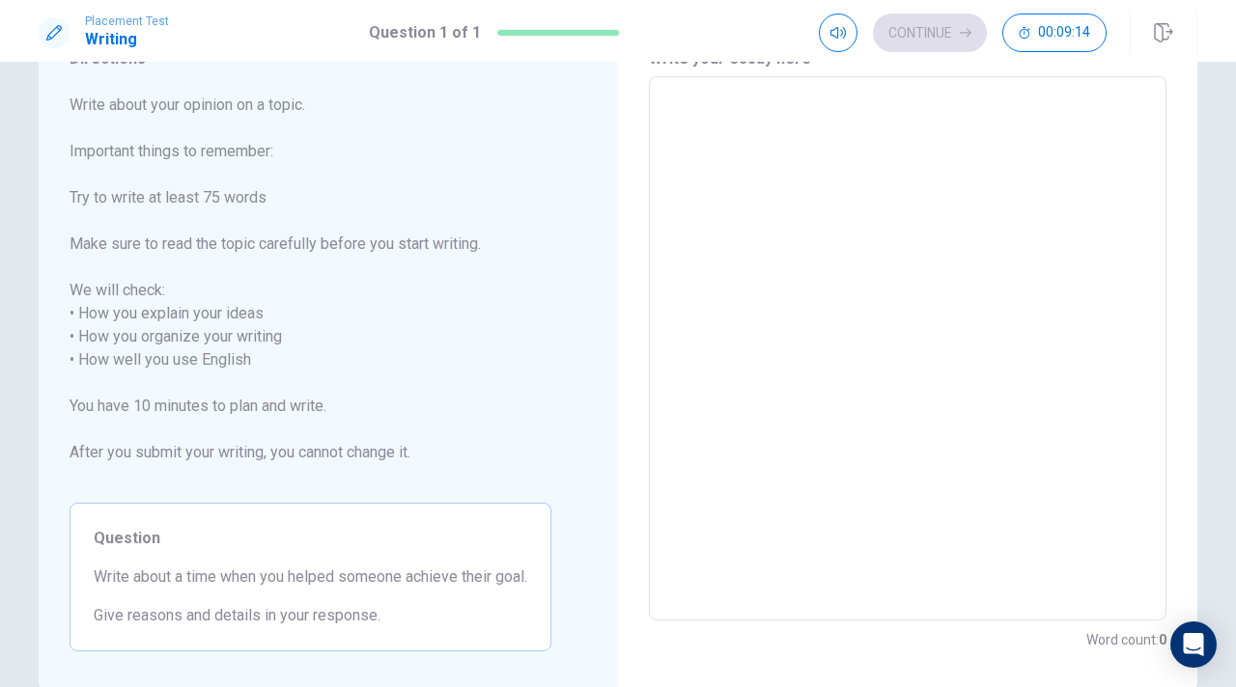
type textarea "A"
type textarea "x"
type textarea "A"
type textarea "x"
type textarea "A f"
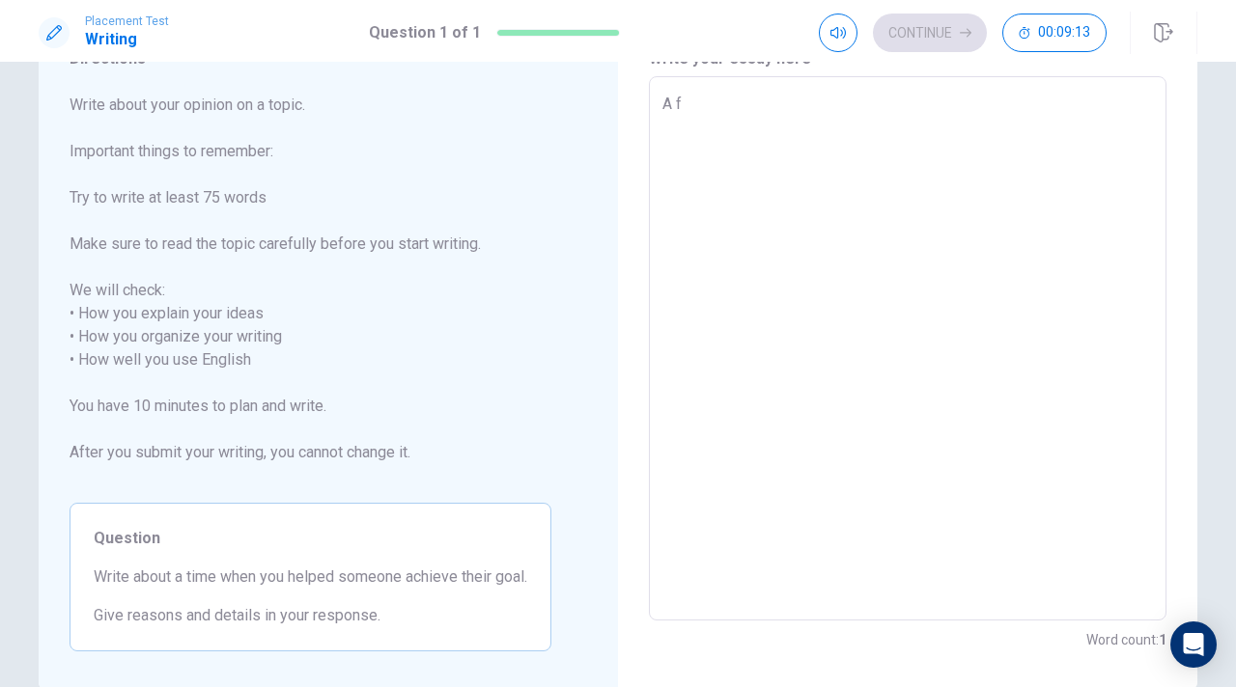
type textarea "x"
type textarea "A fr"
type textarea "x"
type textarea "A fre"
type textarea "x"
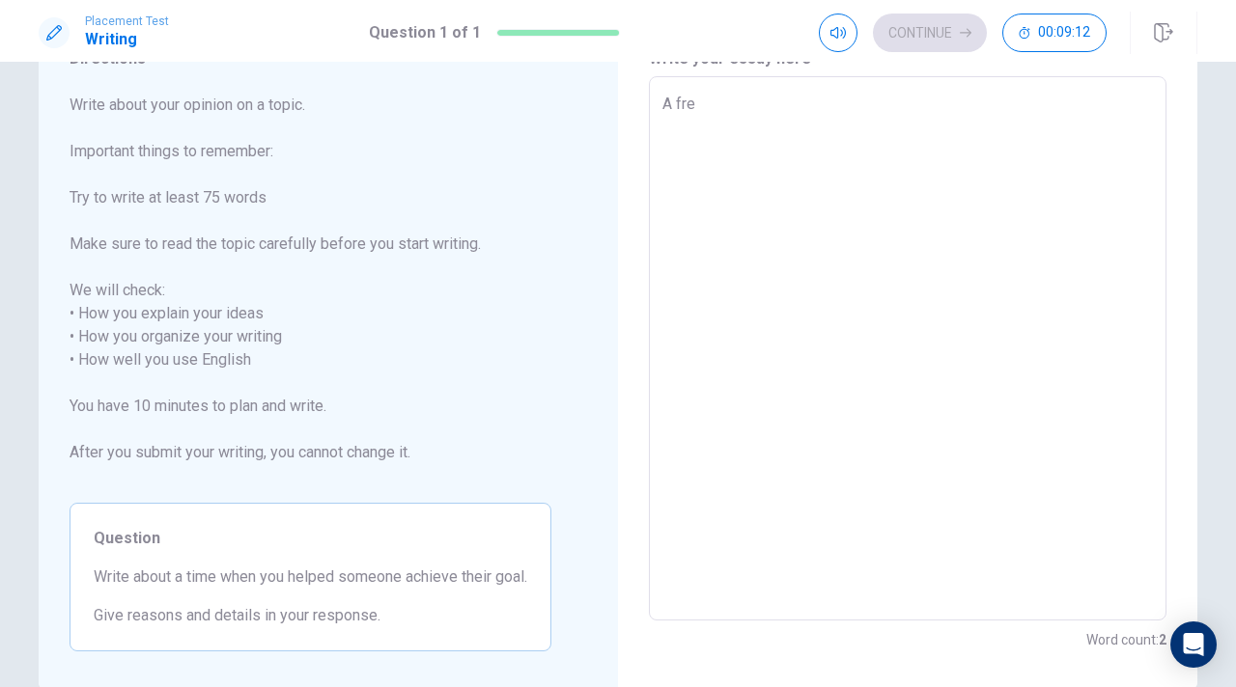
type textarea "A fr"
type textarea "x"
type textarea "A fri"
type textarea "x"
type textarea "A frie"
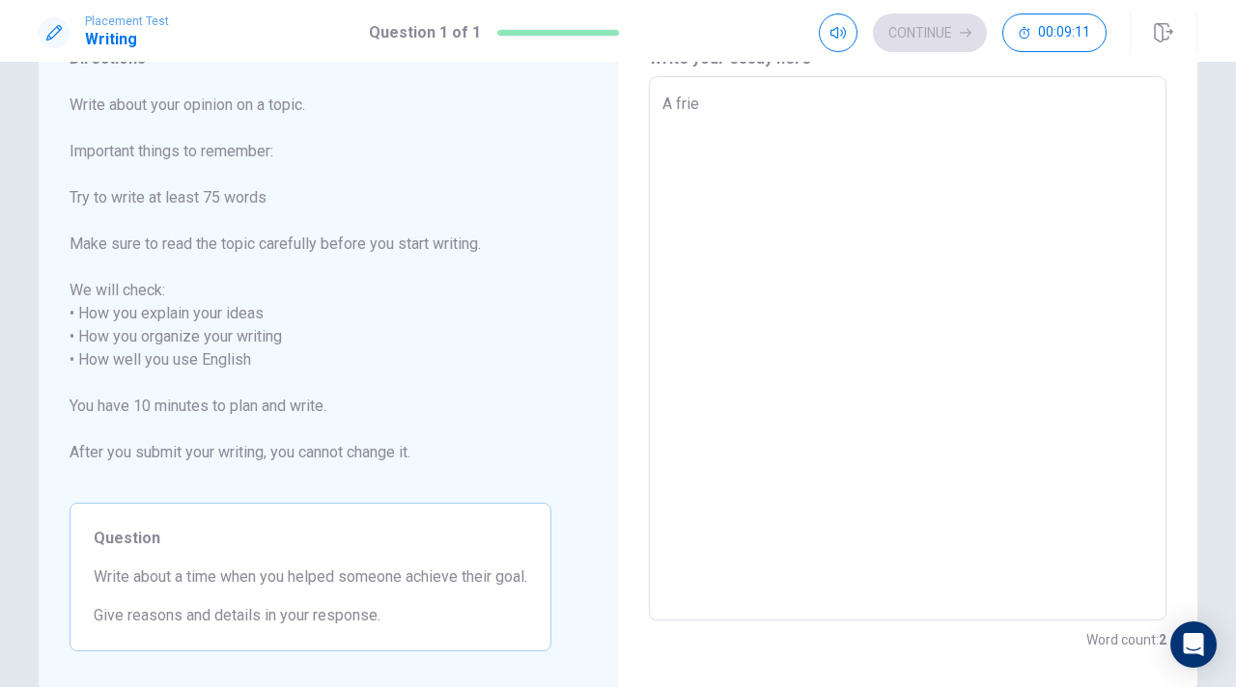
type textarea "x"
type textarea "A frien"
type textarea "x"
type textarea "A friend"
type textarea "x"
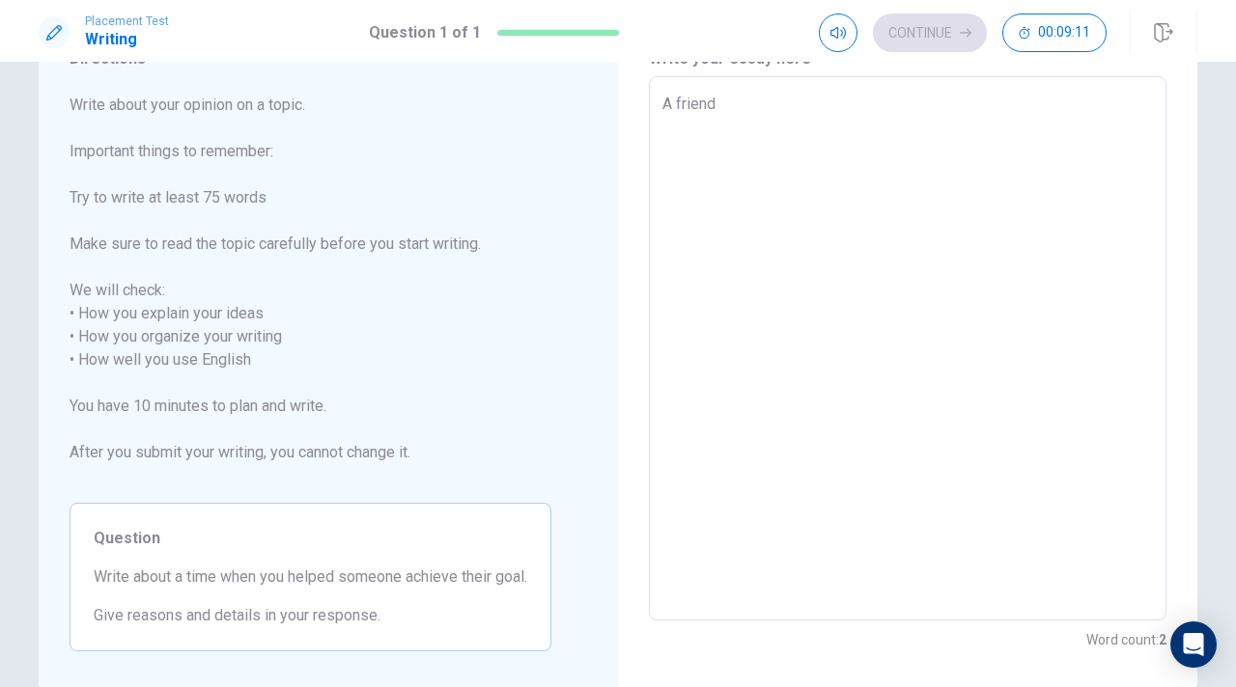
type textarea "A friend"
type textarea "x"
type textarea "A friend o"
type textarea "x"
type textarea "A friend of"
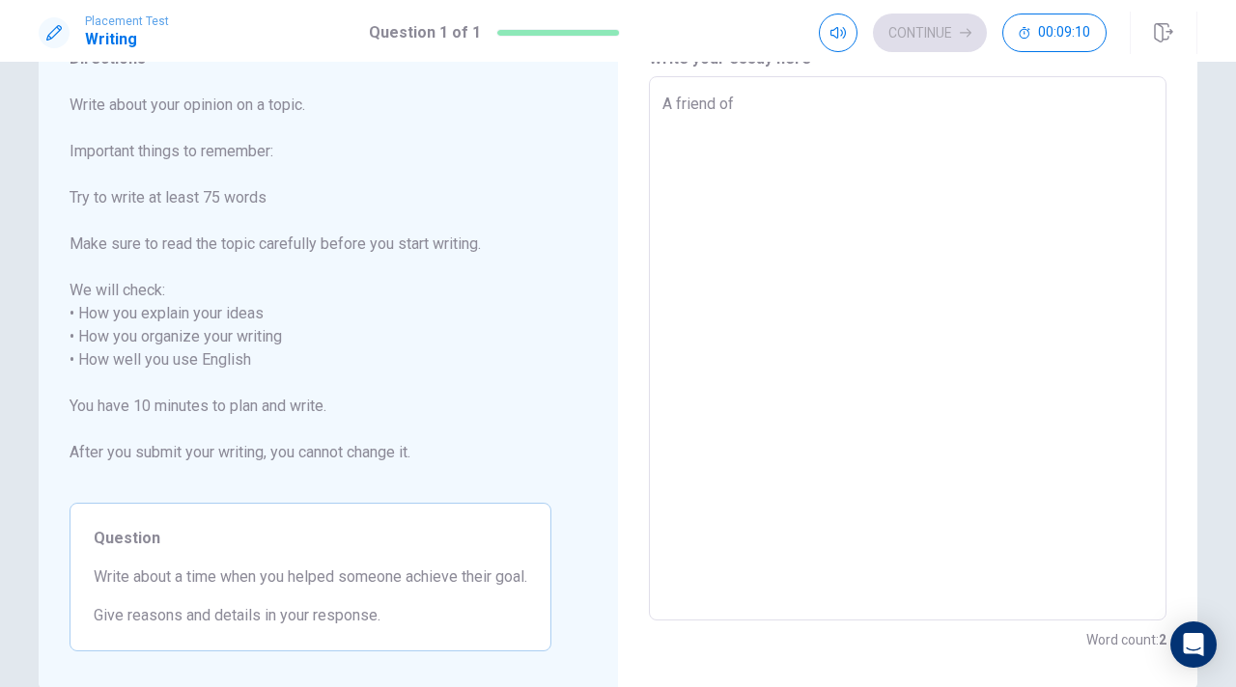
type textarea "x"
type textarea "A friend of"
type textarea "x"
type textarea "A friend of m"
type textarea "x"
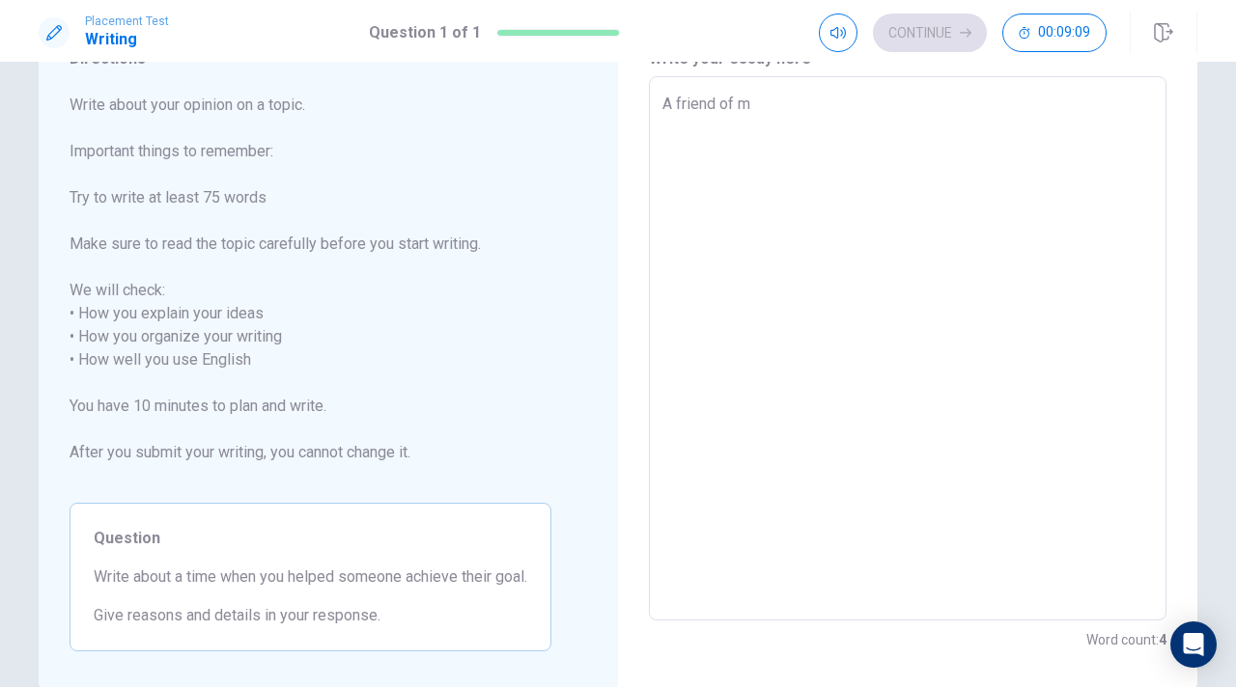
type textarea "A friend of mi"
type textarea "x"
type textarea "A friend of min"
type textarea "x"
type textarea "A friend of mine"
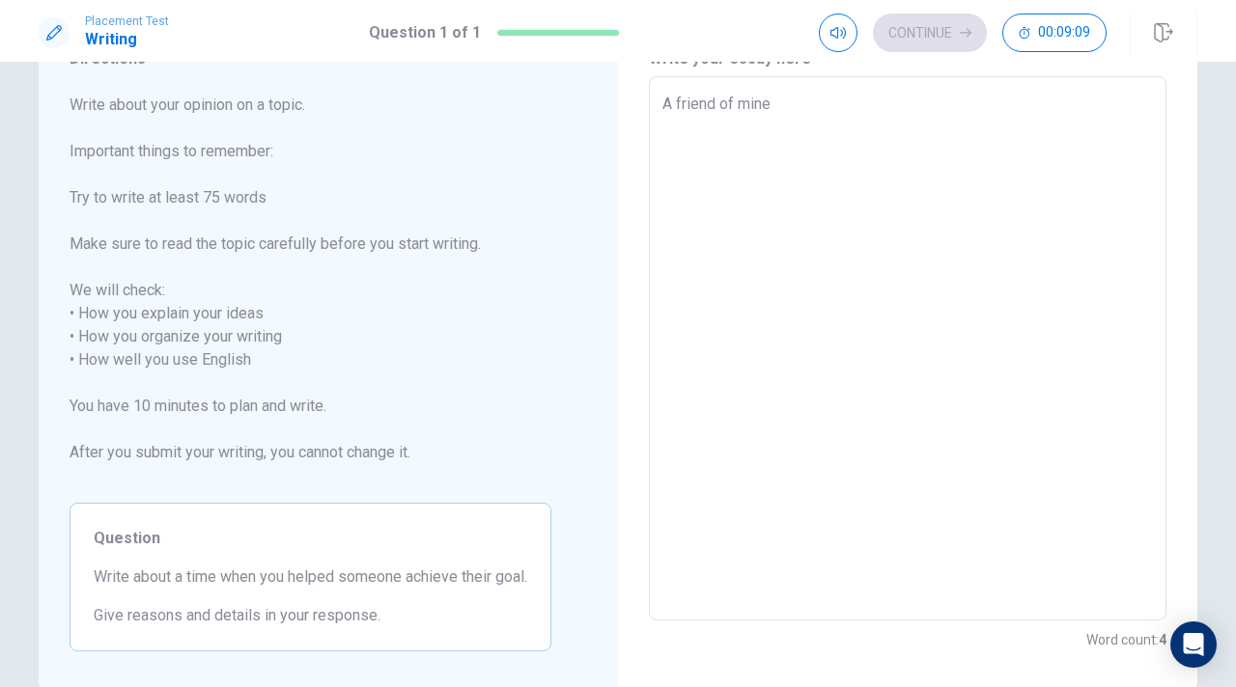
type textarea "x"
type textarea "A friend of mine"
type textarea "x"
type textarea "A friend of mine h"
type textarea "x"
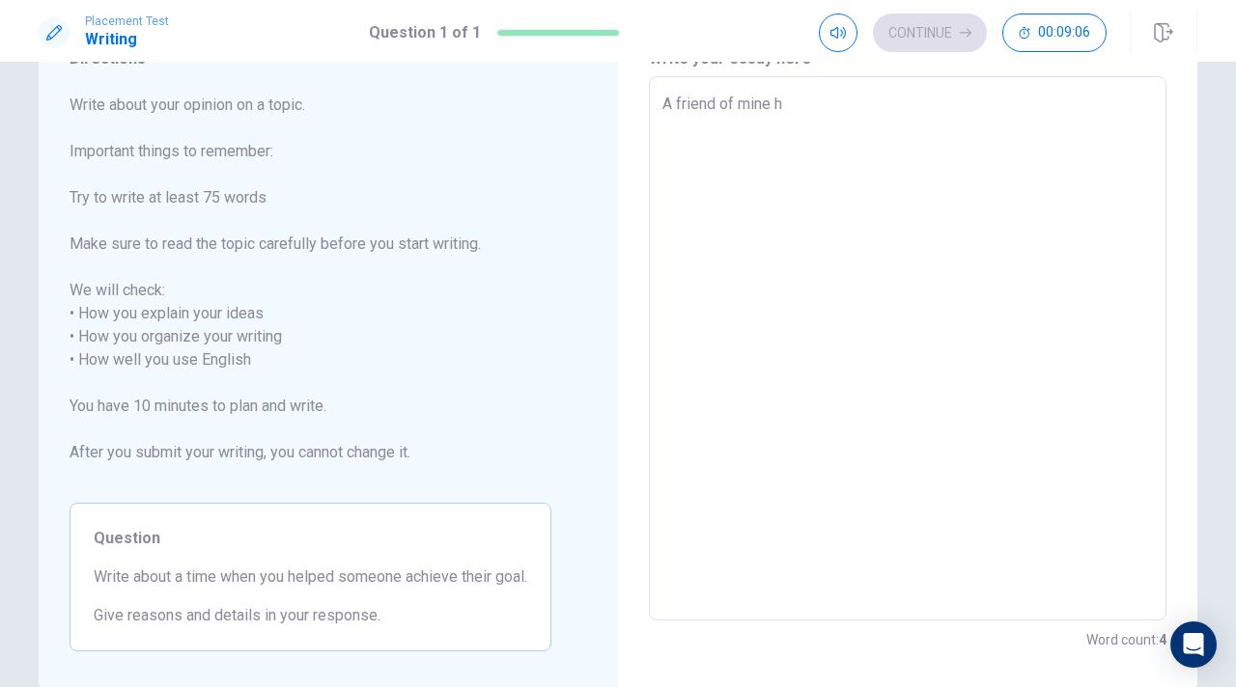
type textarea "A friend of mine ha"
type textarea "x"
type textarea "A friend of mine has"
type textarea "x"
type textarea "A friend of mine has"
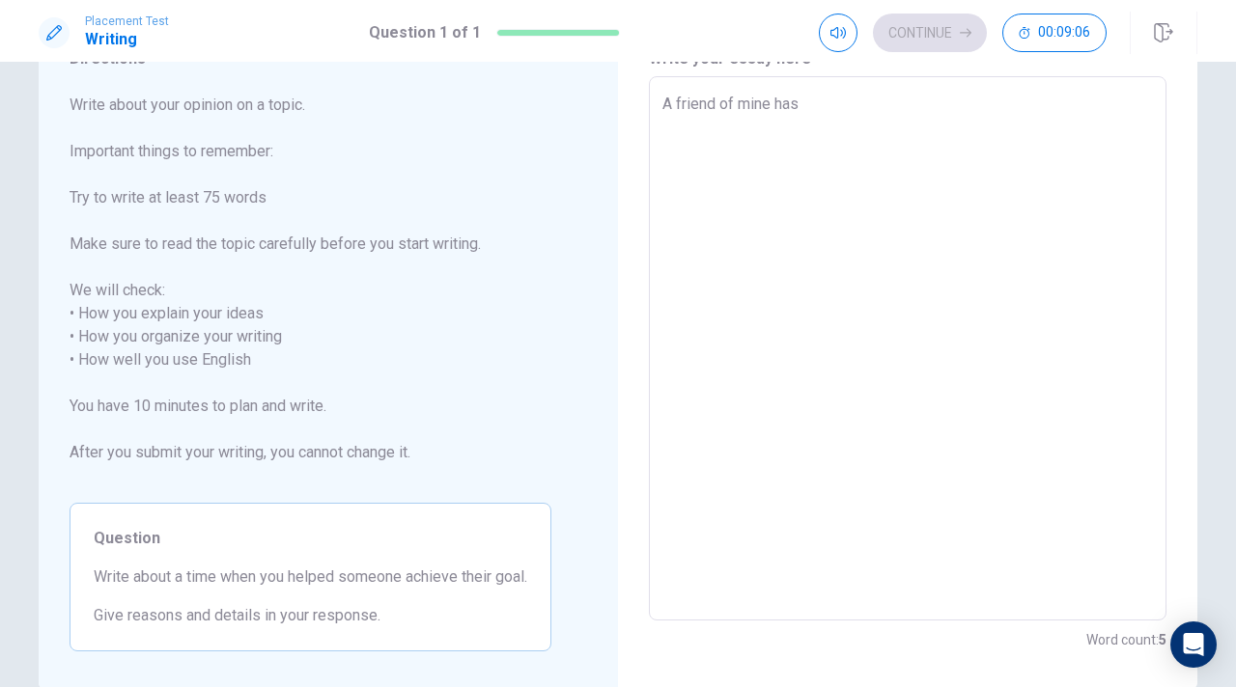
type textarea "x"
type textarea "A friend of mine has a"
type textarea "x"
type textarea "A friend of mine has al"
type textarea "x"
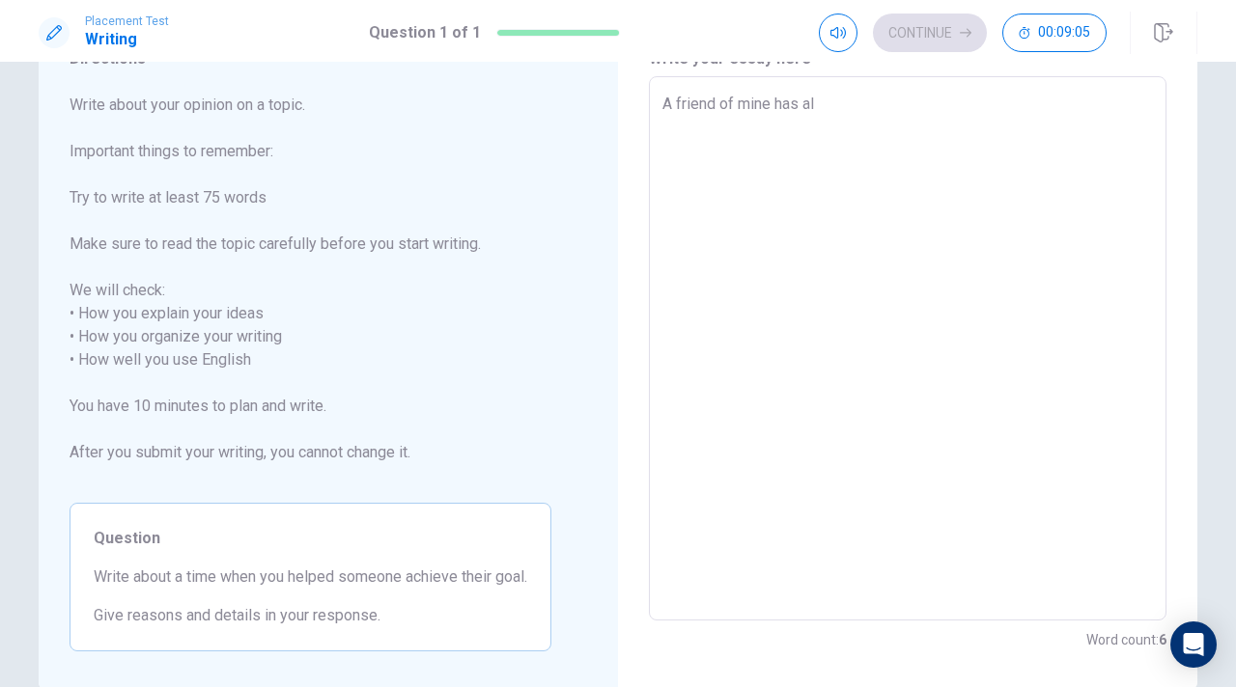
type textarea "A friend of mine has alw"
type textarea "x"
type textarea "A friend of mine has alwa"
type textarea "x"
type textarea "A friend of mine has alway"
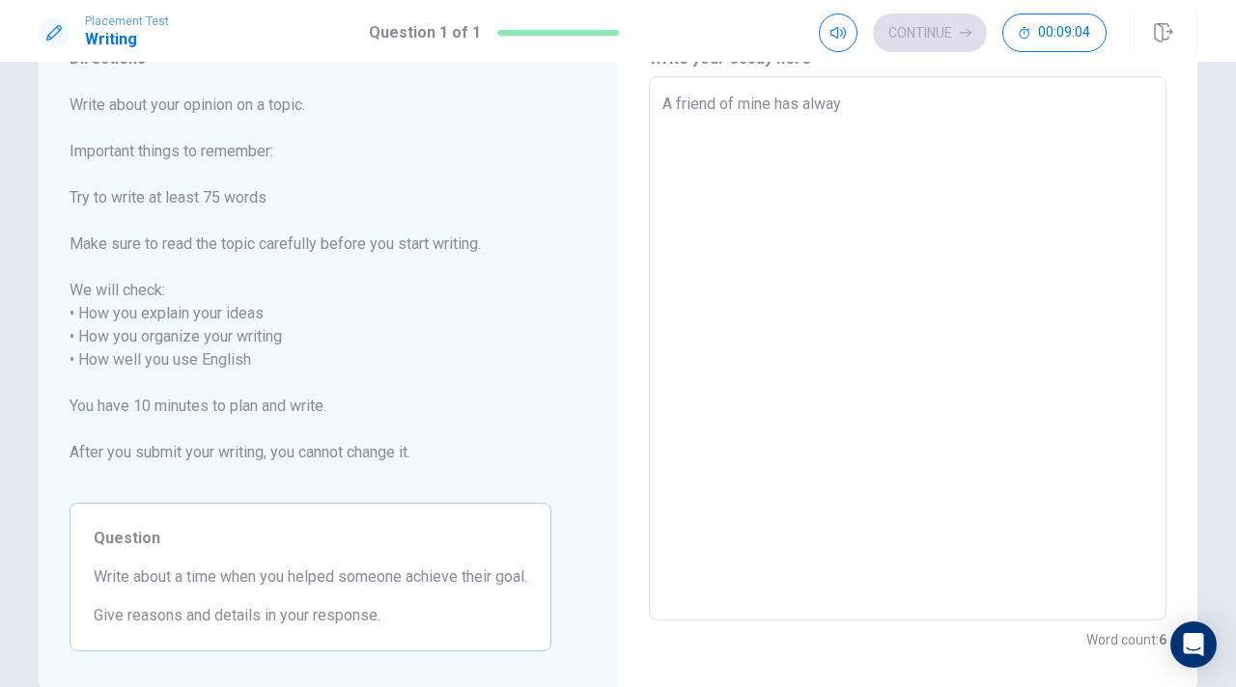
type textarea "x"
type textarea "A friend of mine has always"
type textarea "x"
type textarea "A friend of mine has always"
type textarea "x"
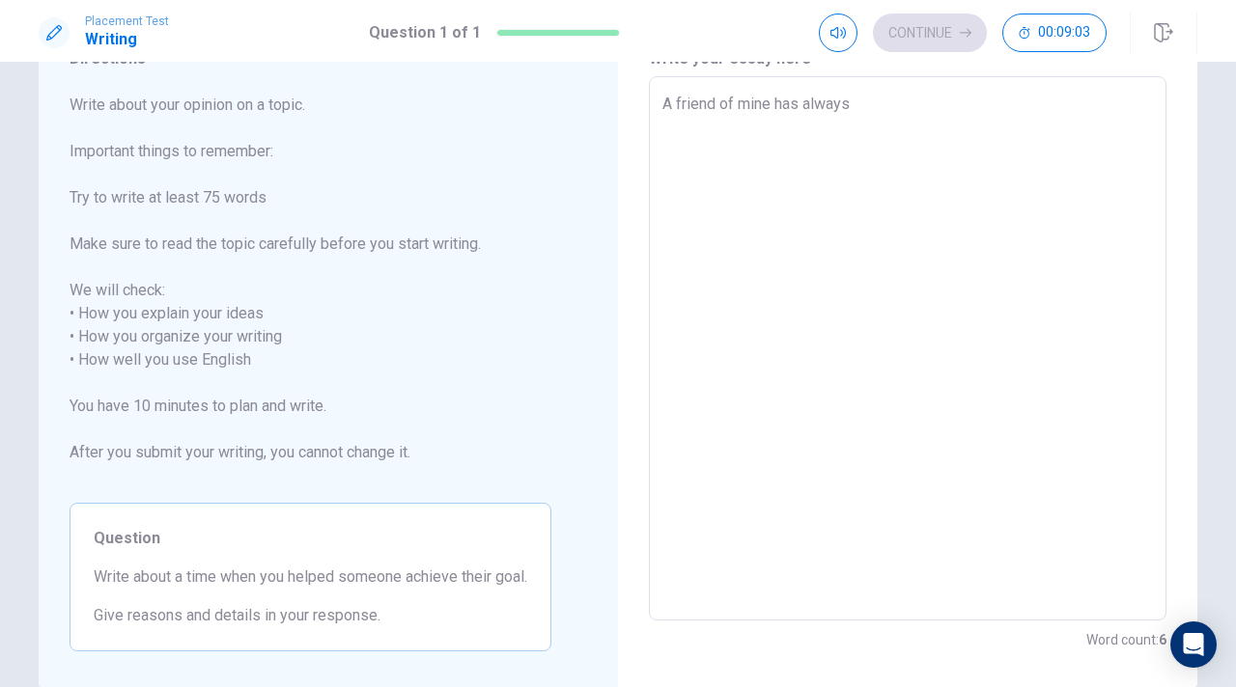
type textarea "A friend of mine has always w"
type textarea "x"
type textarea "A friend of mine has always wa"
type textarea "x"
type textarea "A friend of mine has always wan"
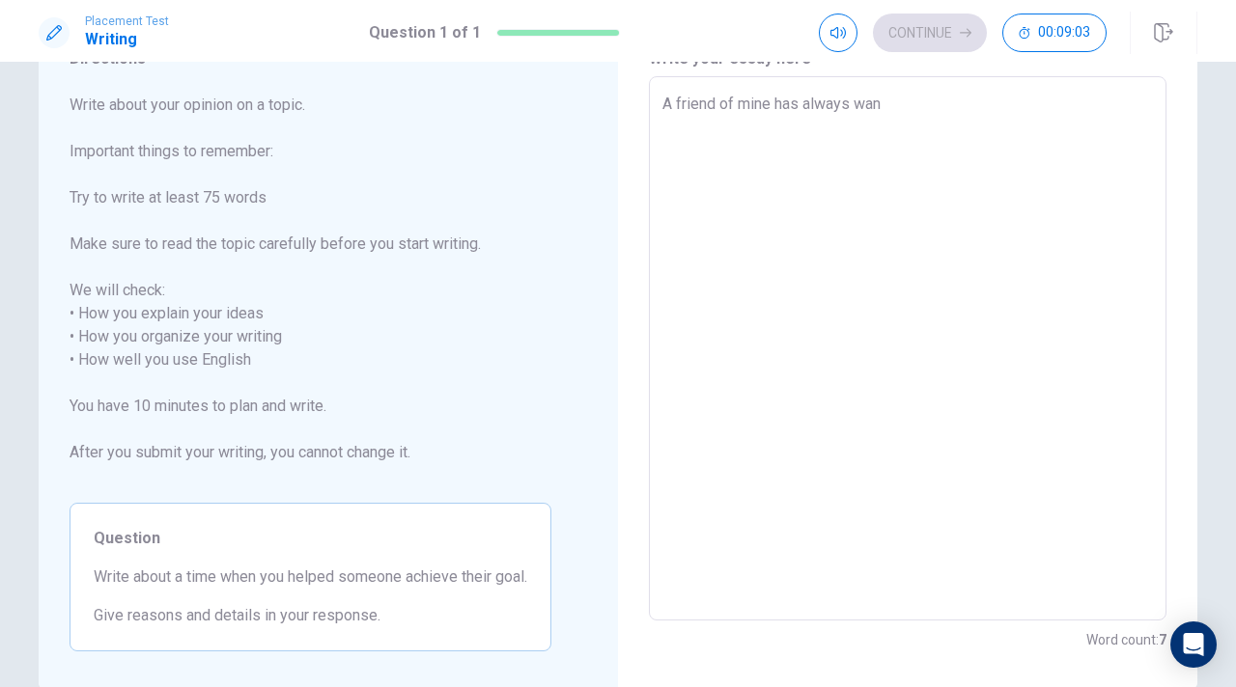
type textarea "x"
type textarea "A friend of mine has always want"
type textarea "x"
type textarea "A friend of mine has always wante"
type textarea "x"
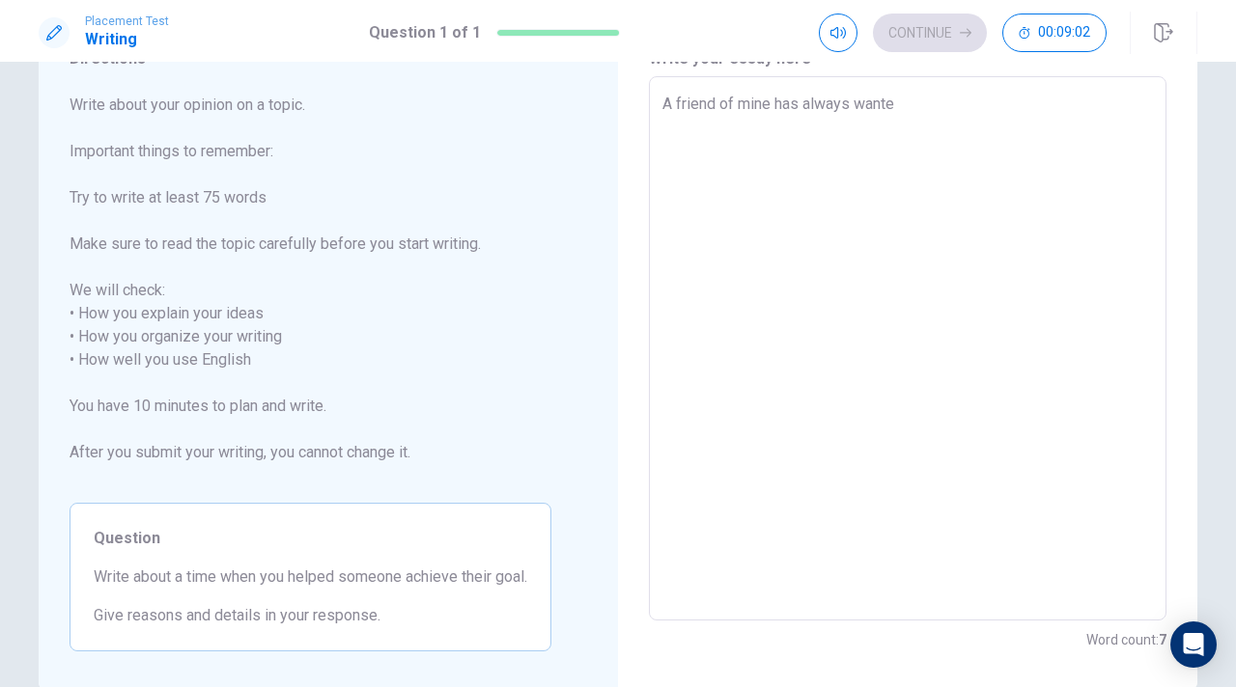
type textarea "A friend of mine has always wanted"
type textarea "x"
type textarea "A friend of mine has always wanted"
type textarea "x"
type textarea "A friend of mine has always wanted t"
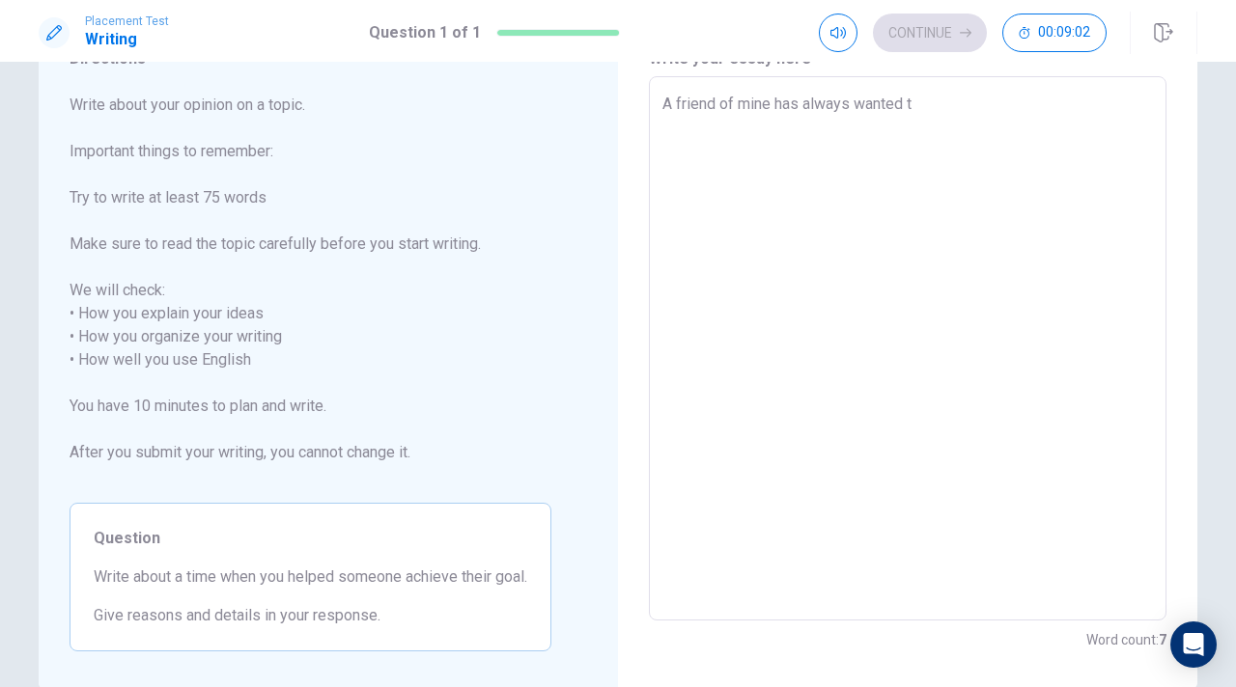
type textarea "x"
type textarea "A friend of mine has always wanted to"
type textarea "x"
type textarea "A friend of mine has always wanted to"
type textarea "x"
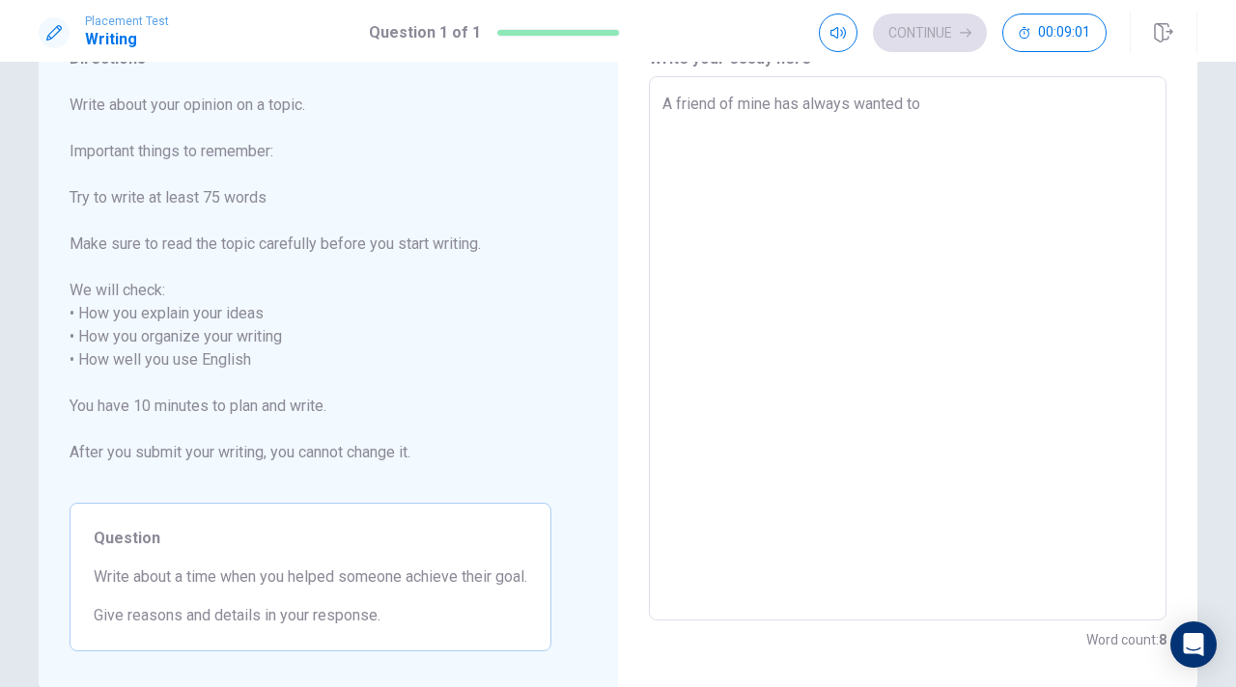
type textarea "A friend of mine has always wanted to b"
type textarea "x"
type textarea "A friend of mine has always wanted to be"
type textarea "x"
type textarea "A friend of mine has always wanted to be"
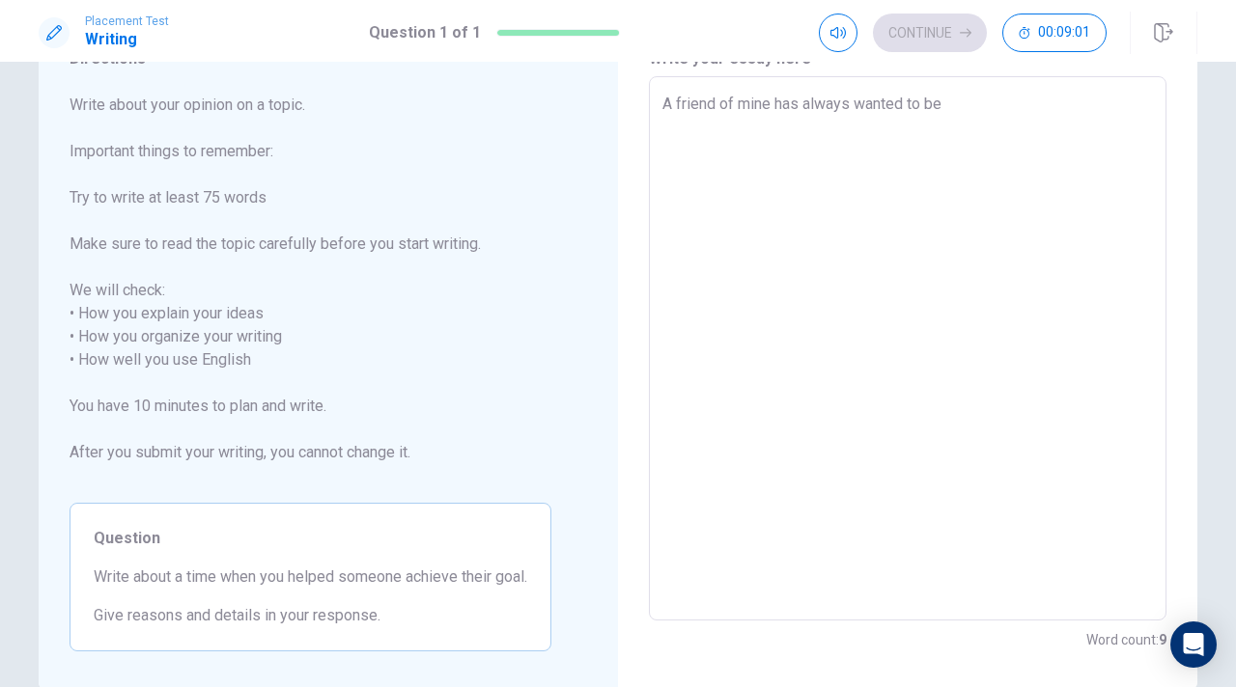
type textarea "x"
type textarea "A friend of mine has always wanted to be i"
type textarea "x"
type textarea "A friend of mine has always wanted to be in"
type textarea "x"
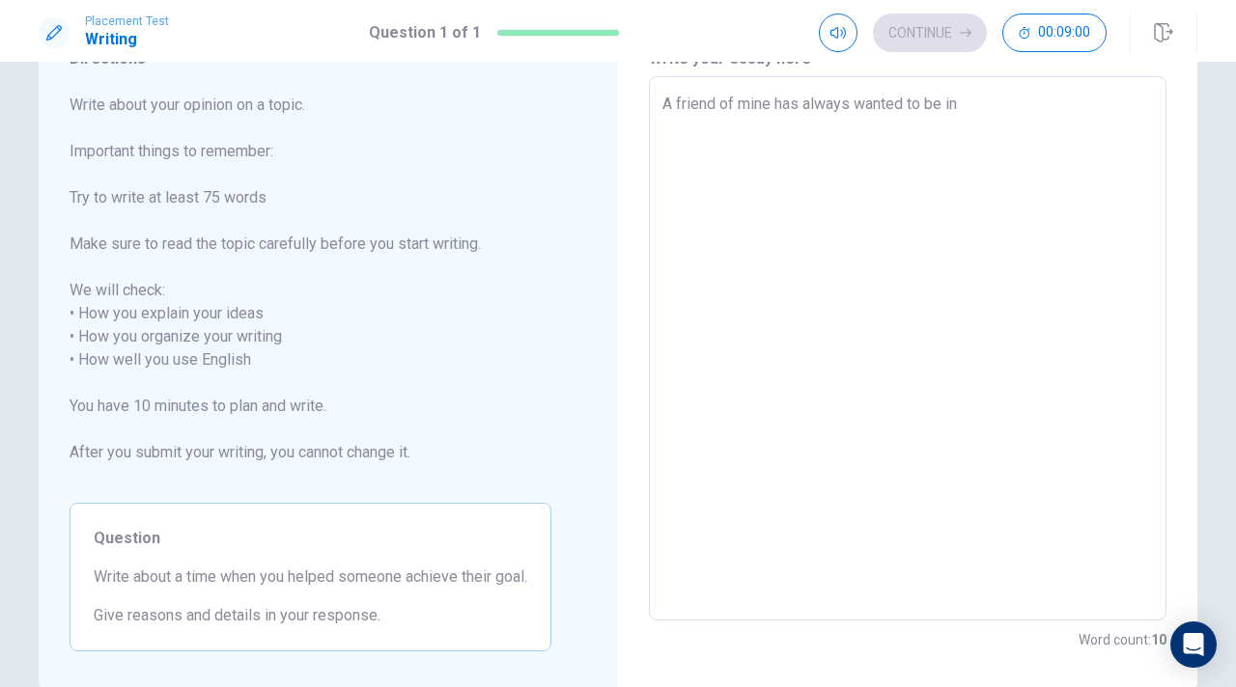
type textarea "A friend of mine has always wanted to be in"
type textarea "x"
type textarea "A friend of mine has always wanted to be in a"
type textarea "x"
type textarea "A friend of mine has always wanted to be in a"
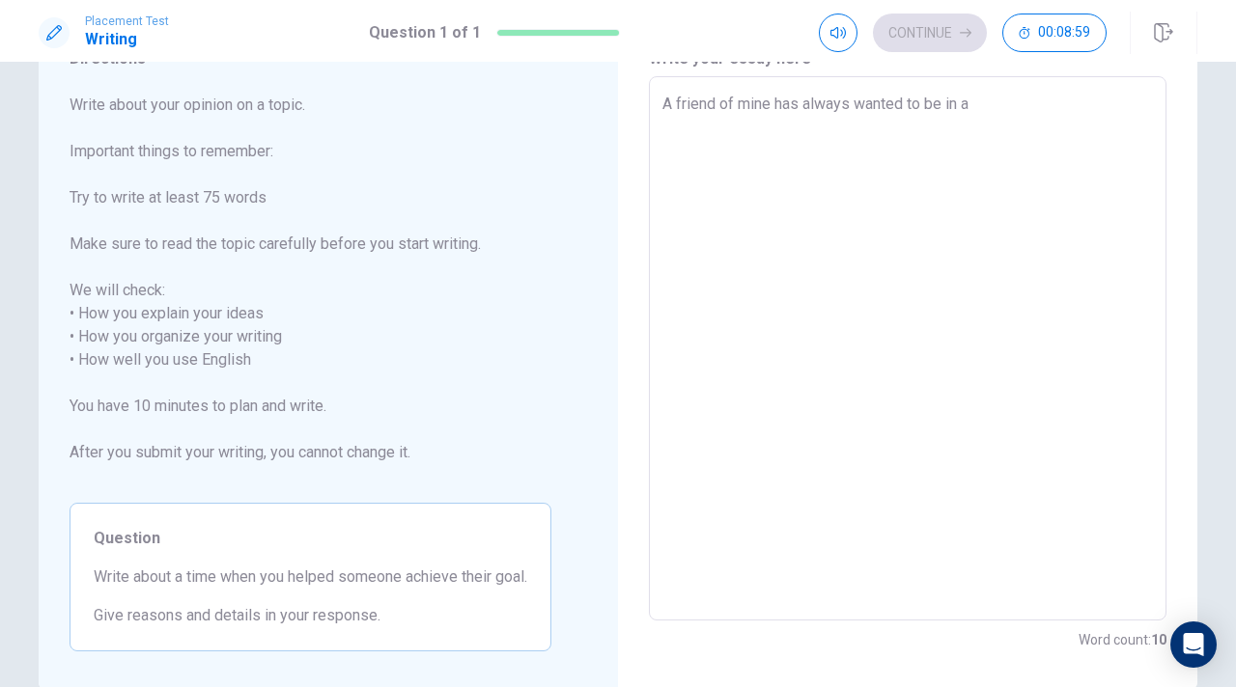
type textarea "x"
type textarea "A friend of mine has always wanted to be in a f"
type textarea "x"
type textarea "A friend of mine has always wanted to be in a fo"
type textarea "x"
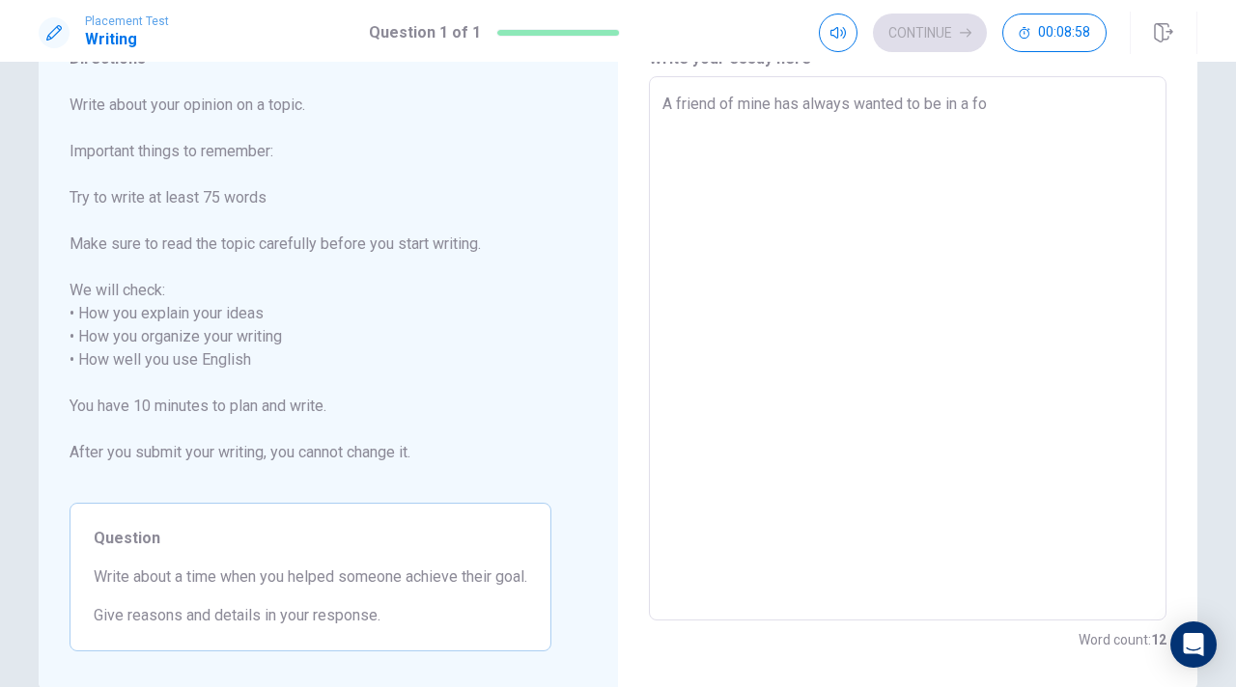
type textarea "A friend of mine has always wanted to be in a foo"
type textarea "x"
type textarea "A friend of mine has always wanted to be in a foot"
type textarea "x"
type textarea "A friend of mine has always wanted to be in a foot"
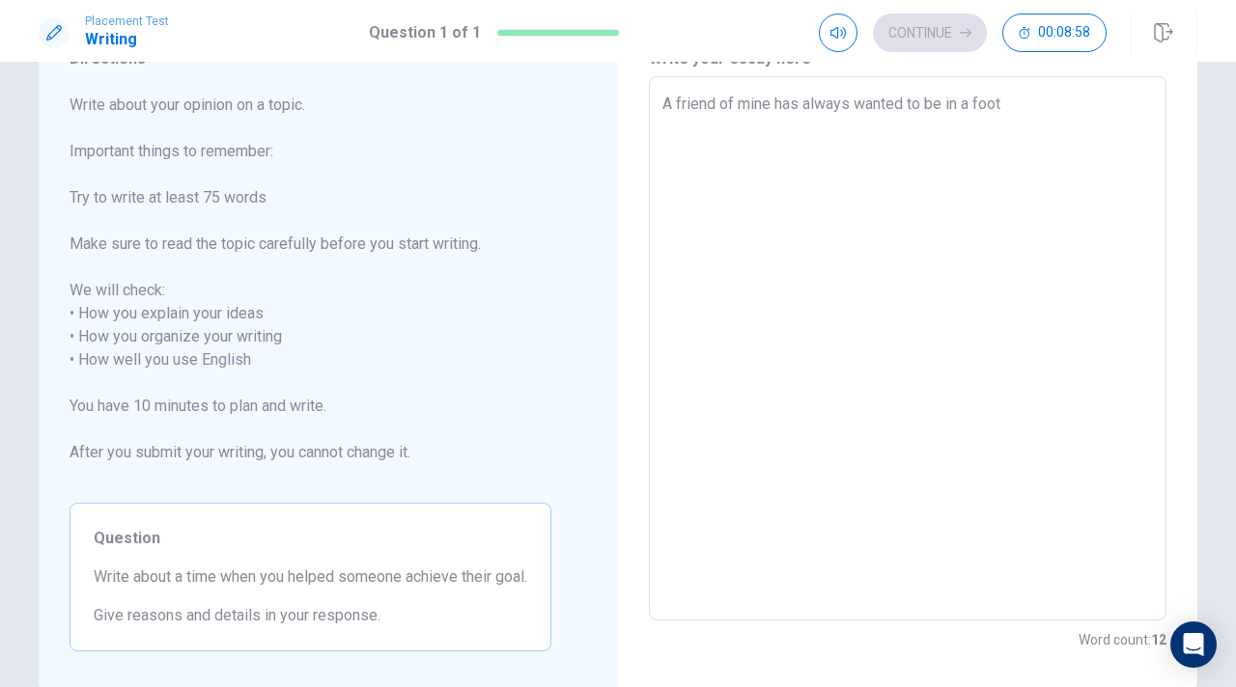
type textarea "x"
type textarea "A friend of mine has always wanted to be in a foot"
type textarea "x"
type textarea "A friend of mine has always wanted to be in a footv"
type textarea "x"
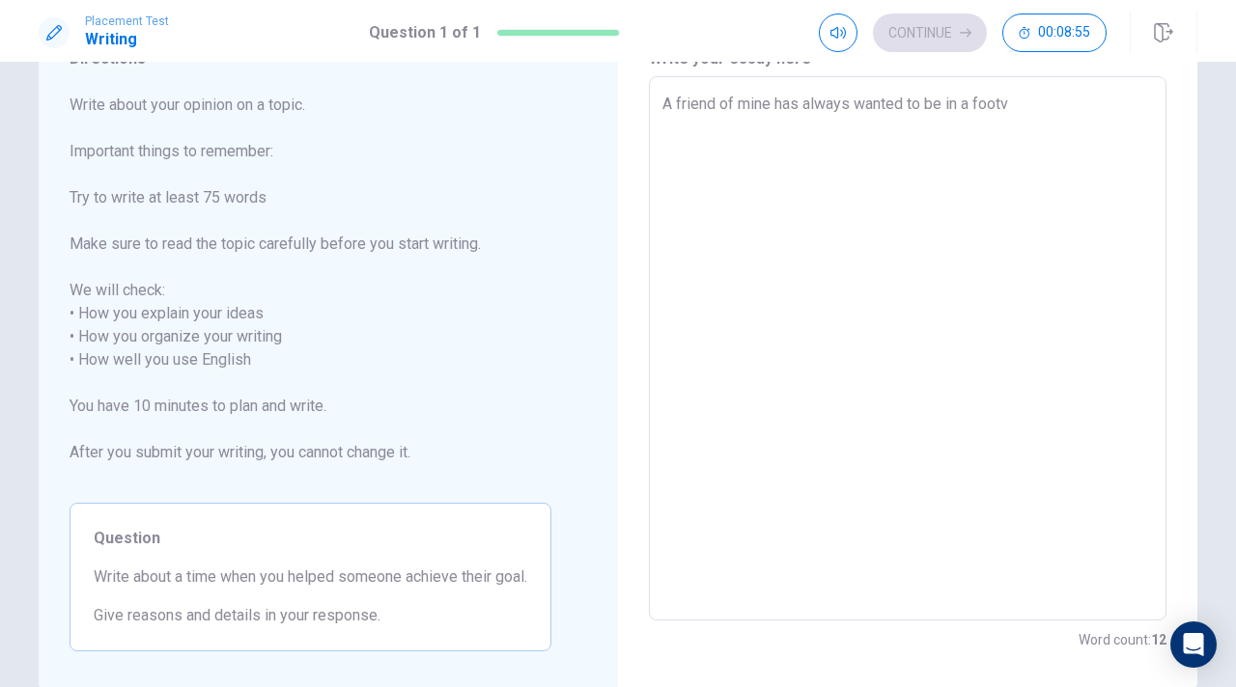
type textarea "A friend of mine has always wanted to be in a foot"
type textarea "x"
type textarea "A friend of mine has always wanted to be in a foo"
type textarea "x"
type textarea "A friend of mine has always wanted to be in a fo"
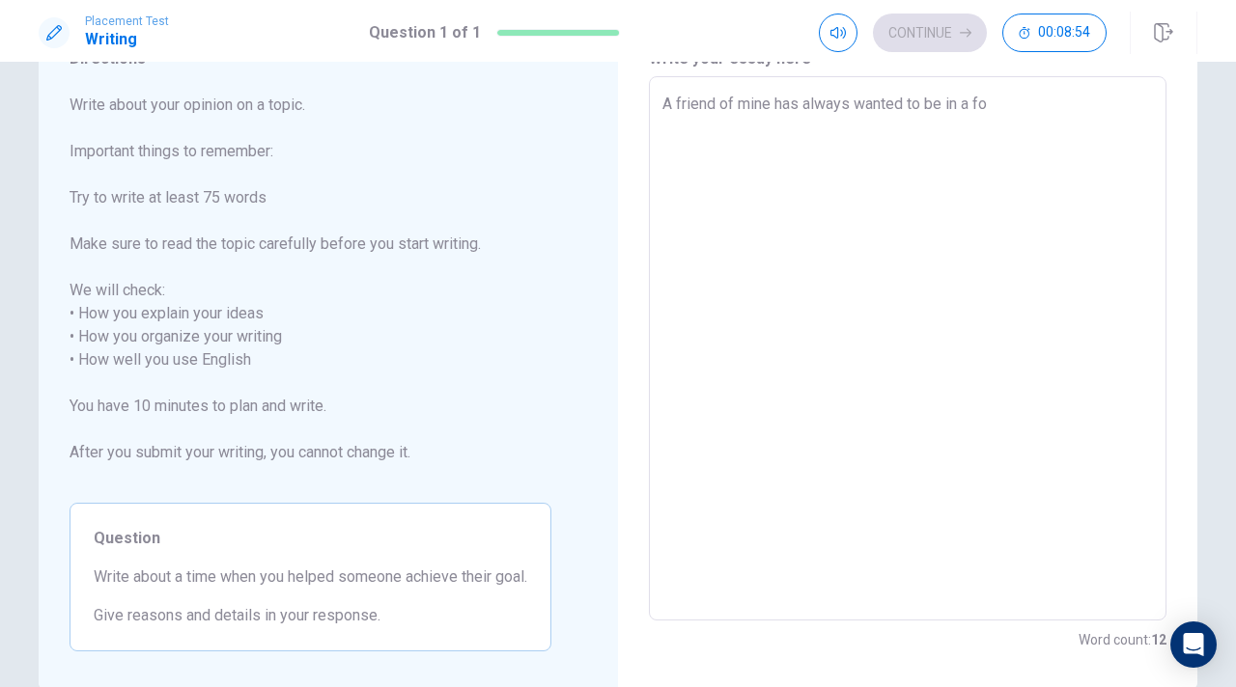
type textarea "x"
type textarea "A friend of mine has always wanted to be in a f"
type textarea "x"
type textarea "A friend of mine has always wanted to be in a"
type textarea "x"
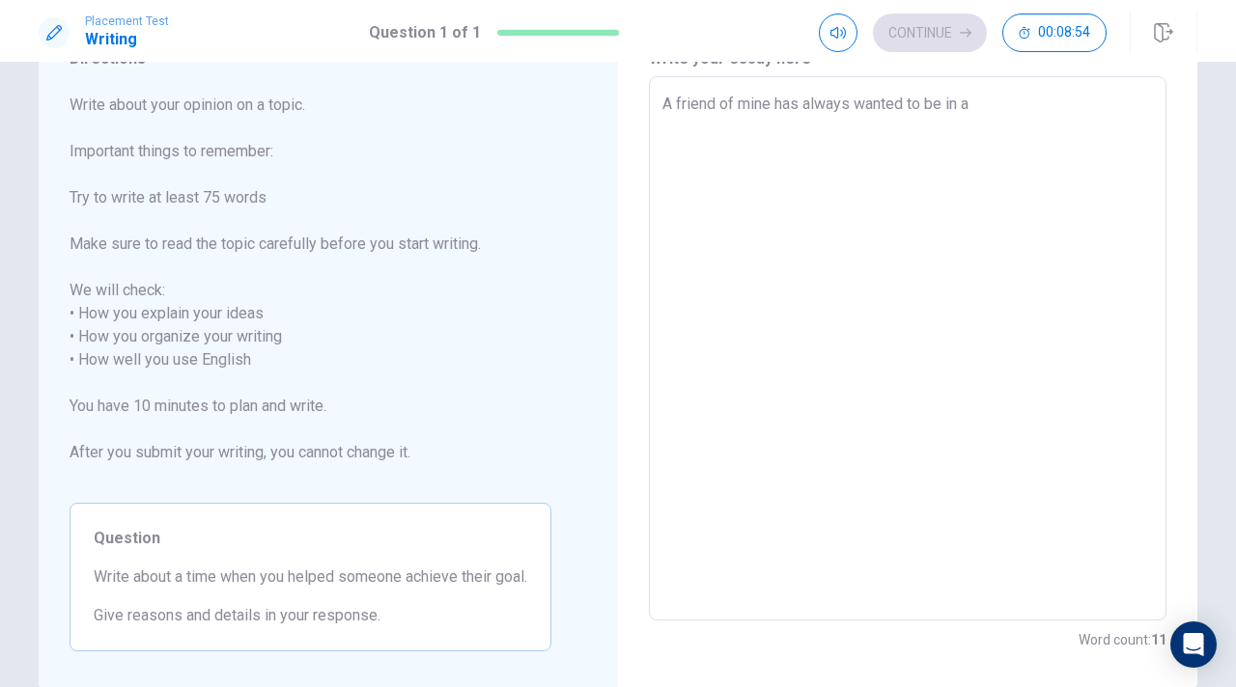
type textarea "A friend of mine has always wanted to be in a"
type textarea "x"
type textarea "A friend of mine has always wanted to be in"
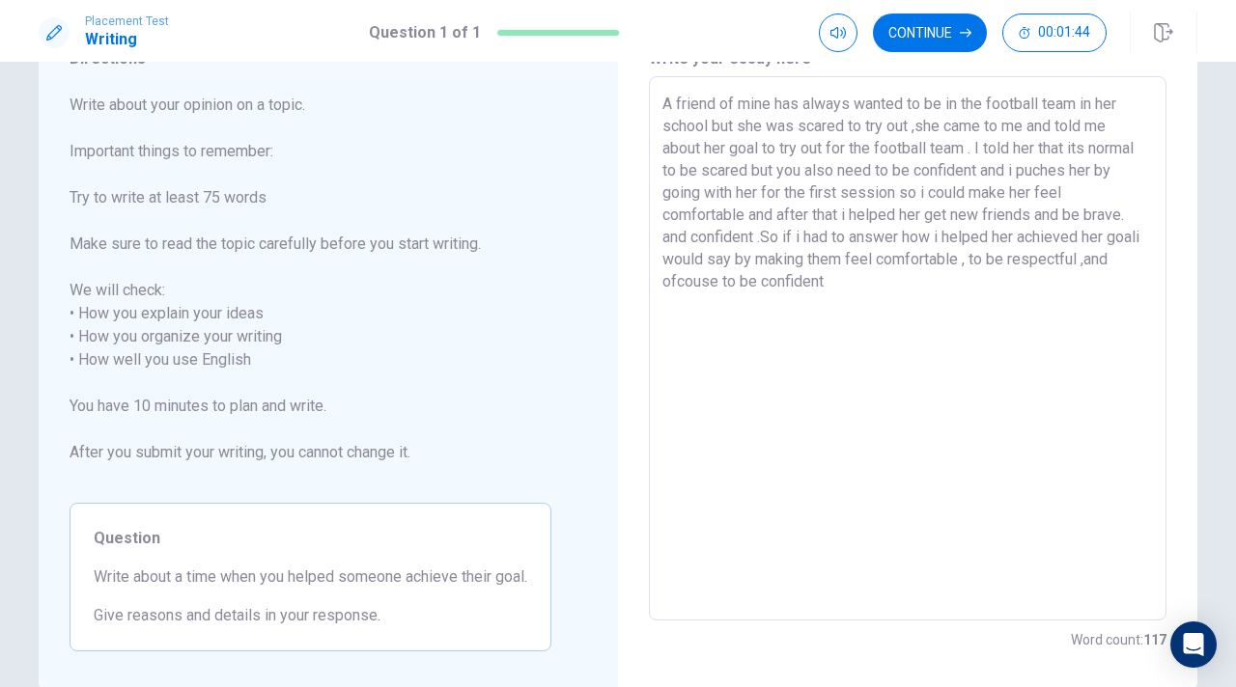
click at [1131, 173] on textarea "A friend of mine has always wanted to be in the football team in her school but…" at bounding box center [907, 349] width 490 height 513
click at [967, 192] on textarea "A friend of mine has always wanted to be in the football team in her school but…" at bounding box center [907, 349] width 490 height 513
click at [976, 192] on textarea "A friend of mine has always wanted to be in the football team in her school but…" at bounding box center [907, 349] width 490 height 513
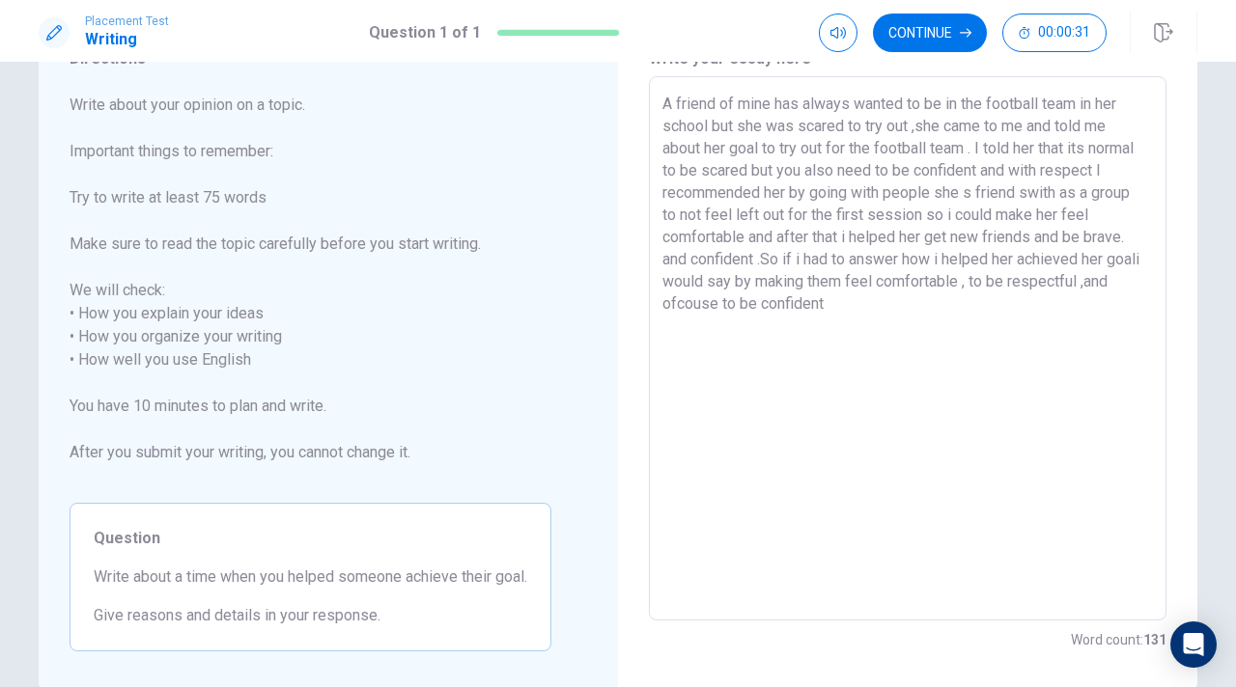
click at [1005, 214] on textarea "A friend of mine has always wanted to be in the football team in her school but…" at bounding box center [907, 349] width 490 height 513
click at [1137, 217] on textarea "A friend of mine has always wanted to be in the football team in her school but…" at bounding box center [907, 349] width 490 height 513
click at [1132, 216] on textarea "A friend of mine has always wanted to be in the football team in her school but…" at bounding box center [907, 349] width 490 height 513
click at [850, 239] on textarea "A friend of mine has always wanted to be in the football team in her school but…" at bounding box center [907, 349] width 490 height 513
click at [1002, 239] on textarea "A friend of mine has always wanted to be in the football team in her school but…" at bounding box center [907, 349] width 490 height 513
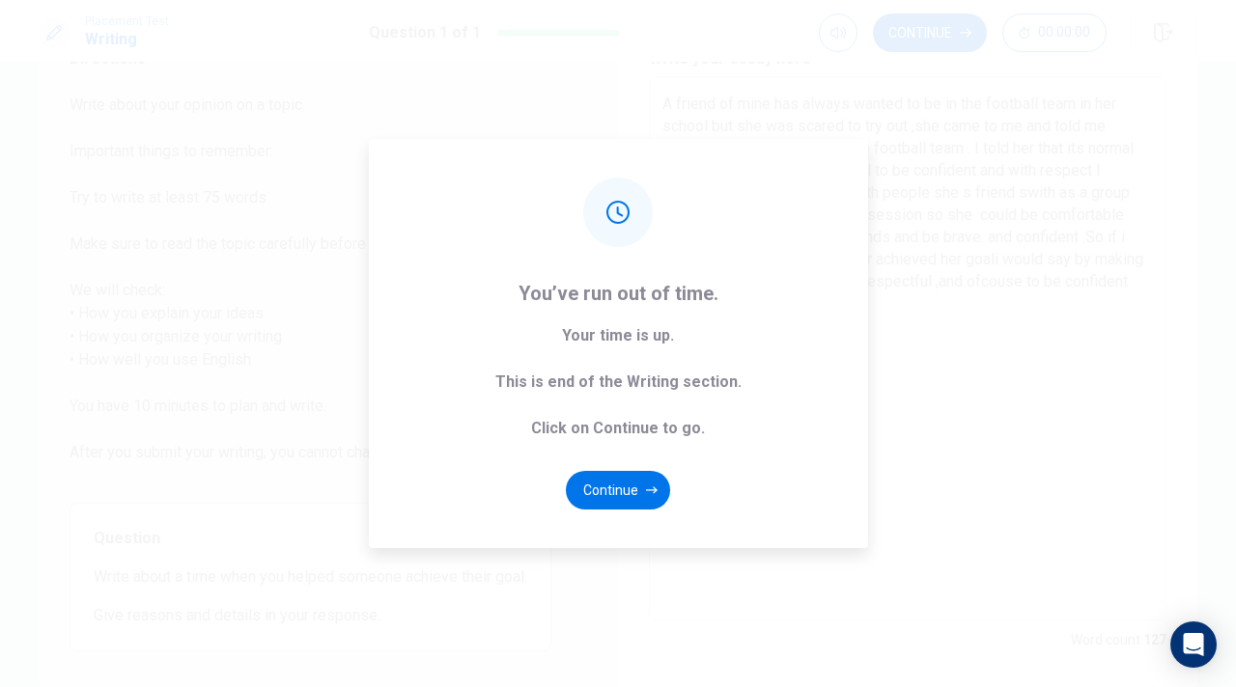
click at [999, 352] on div "You’ve run out of time. Your time is up. This is end of the Writing section. Cl…" at bounding box center [618, 343] width 1236 height 687
click at [656, 486] on button "Continue" at bounding box center [618, 490] width 104 height 39
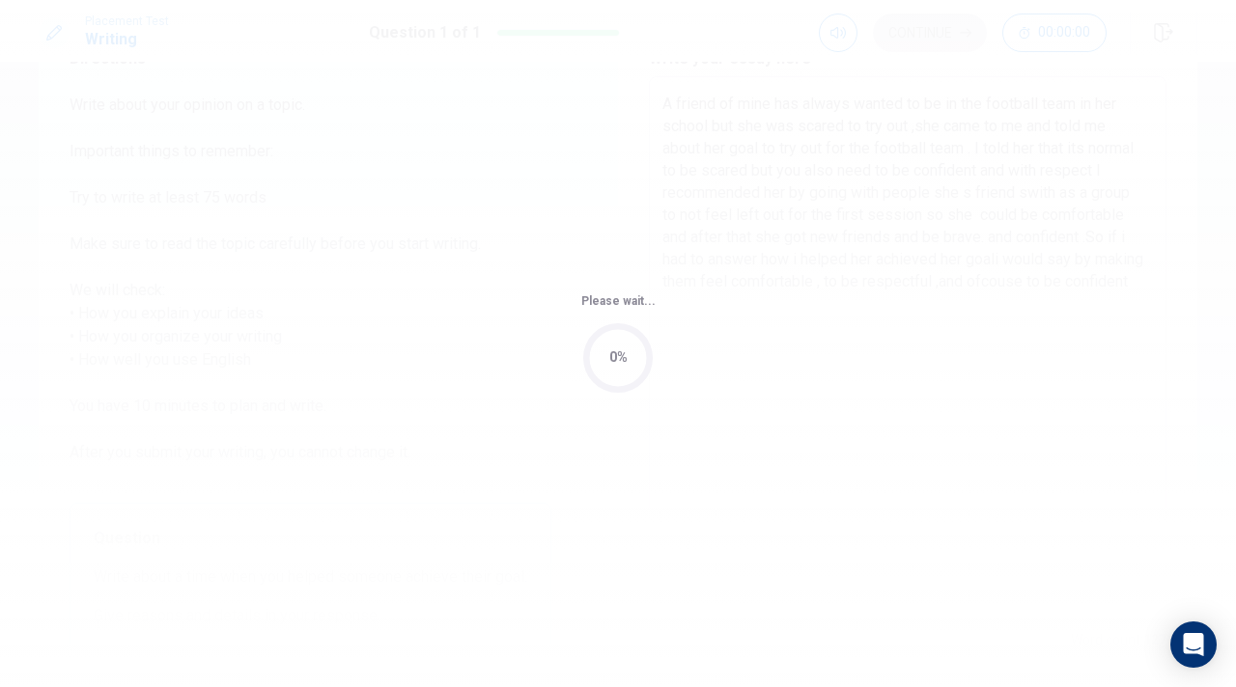
scroll to position [0, 0]
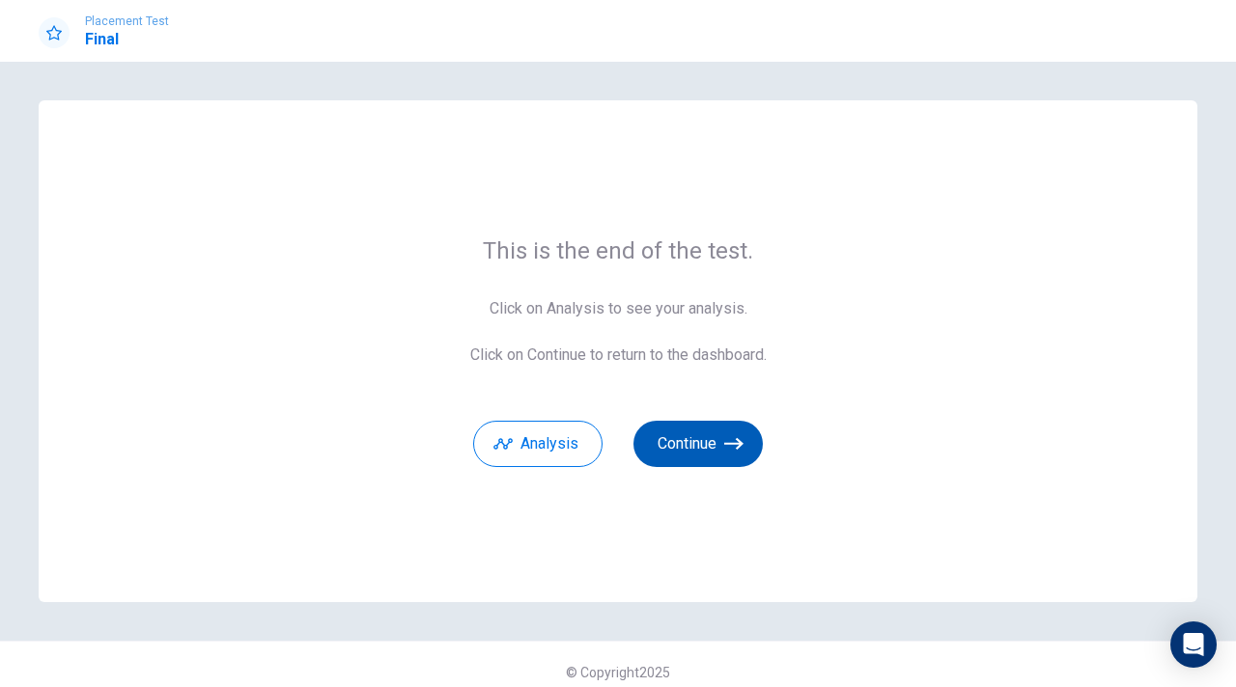
click at [669, 453] on button "Continue" at bounding box center [697, 444] width 129 height 46
